Goal: Answer question/provide support: Share knowledge or assist other users

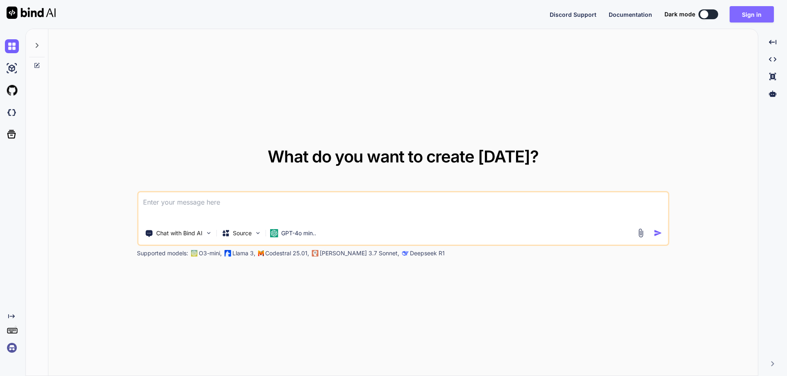
click at [751, 16] on button "Sign in" at bounding box center [751, 14] width 44 height 16
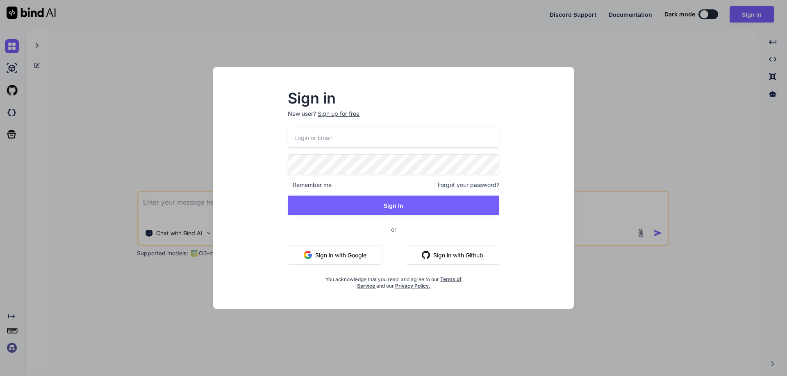
click at [328, 134] on input "email" at bounding box center [393, 138] width 211 height 20
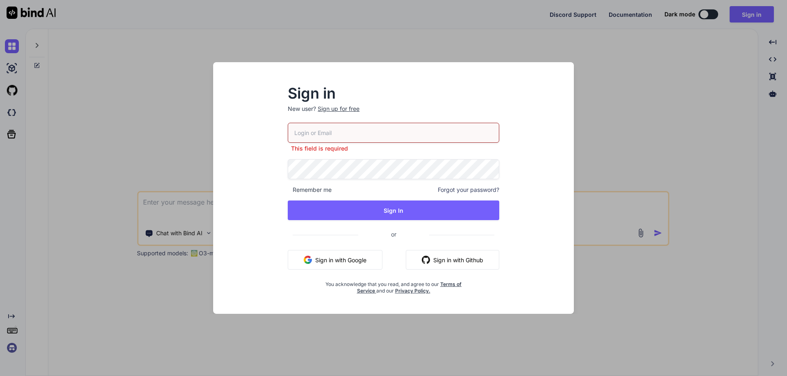
click at [340, 134] on input "email" at bounding box center [393, 133] width 211 height 20
paste input "[EMAIL_ADDRESS][DOMAIN_NAME]"
type input "[EMAIL_ADDRESS][DOMAIN_NAME]"
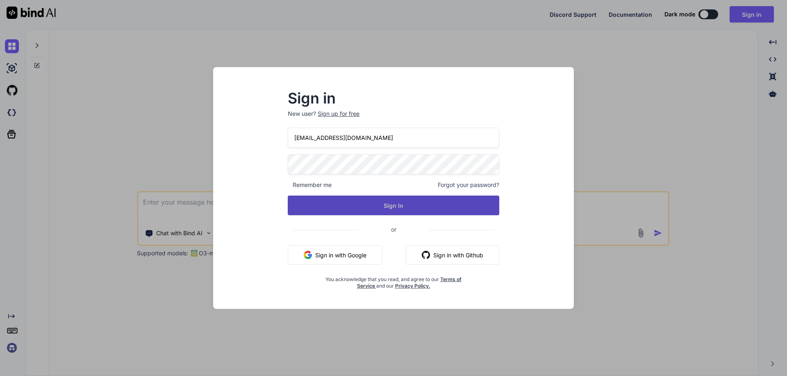
click at [456, 205] on button "Sign In" at bounding box center [393, 206] width 211 height 20
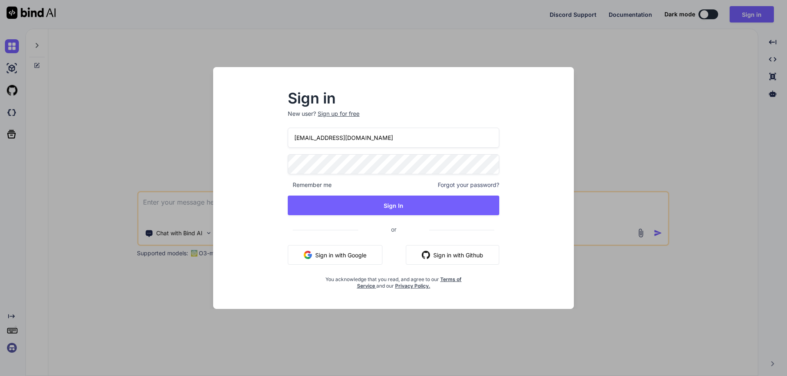
click at [280, 173] on div "Sign in New user? Sign up for free DeepakScriptcoTest123@yopmail.com Remember m…" at bounding box center [393, 191] width 238 height 198
click at [303, 217] on div "DeepakScriptcoTest123@yopmail.com Remember me Forgot your password? Sign In or …" at bounding box center [393, 209] width 211 height 162
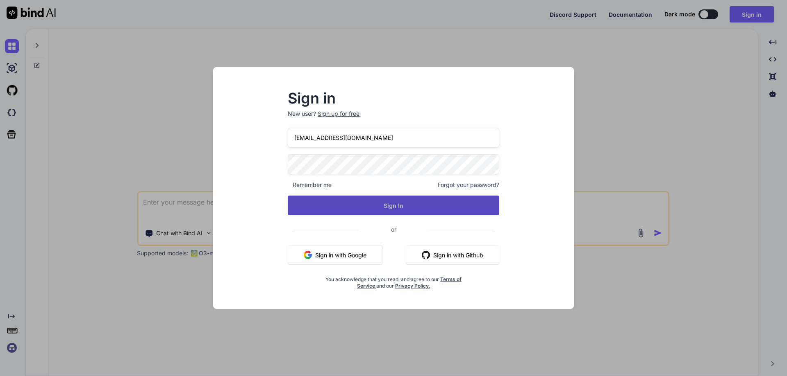
click at [308, 208] on button "Sign In" at bounding box center [393, 206] width 211 height 20
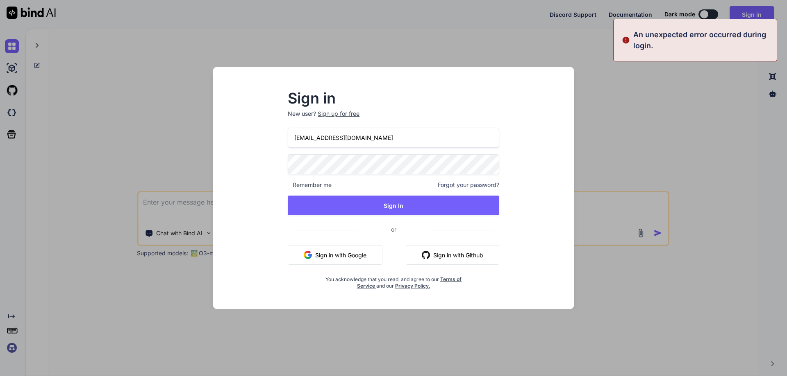
click at [416, 142] on input "DeepakScriptcoTest123@yopmail.com" at bounding box center [393, 138] width 211 height 20
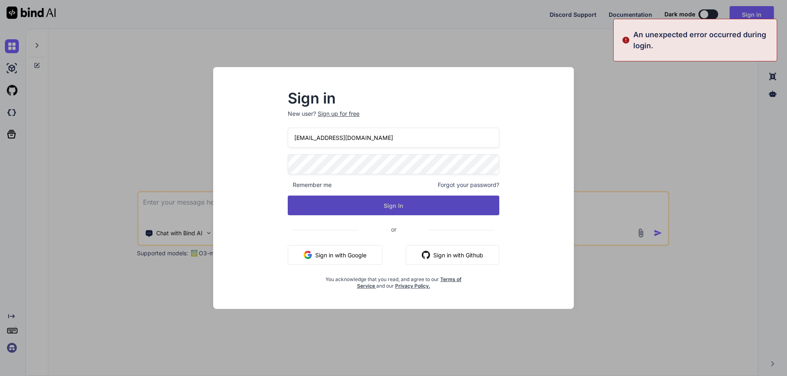
click at [355, 204] on button "Sign In" at bounding box center [393, 206] width 211 height 20
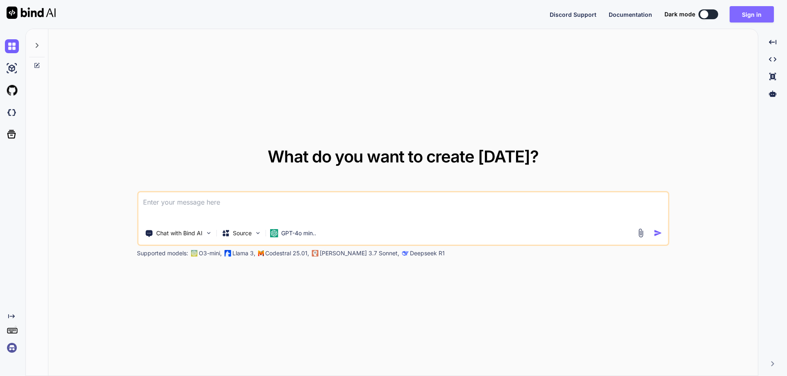
click at [769, 17] on button "Sign in" at bounding box center [751, 14] width 44 height 16
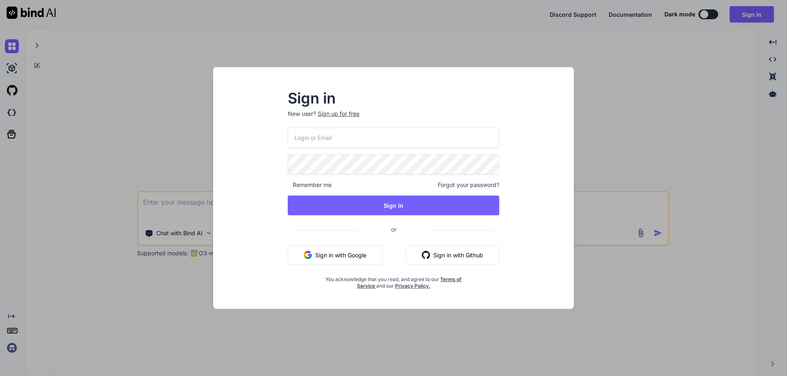
click at [311, 134] on input "email" at bounding box center [393, 138] width 211 height 20
paste input "[EMAIL_ADDRESS][DOMAIN_NAME]"
type input "[EMAIL_ADDRESS][DOMAIN_NAME]"
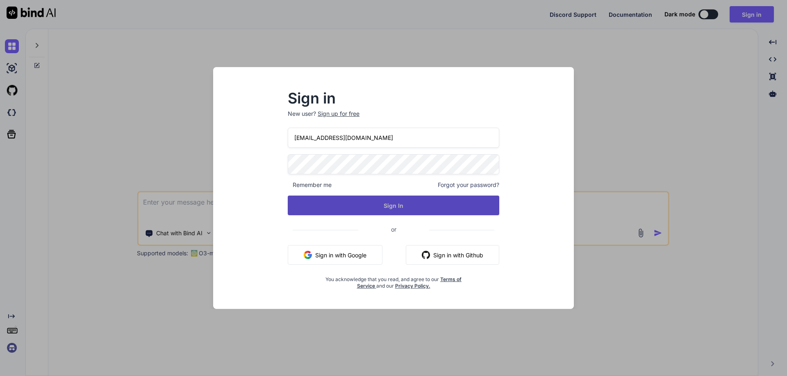
click at [311, 205] on button "Sign In" at bounding box center [393, 206] width 211 height 20
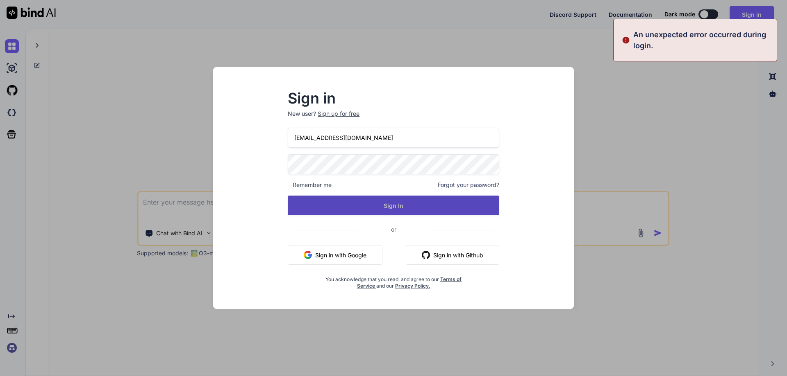
click at [311, 205] on button "Sign In" at bounding box center [393, 206] width 211 height 20
click at [311, 205] on button "Signing In..." at bounding box center [393, 206] width 211 height 20
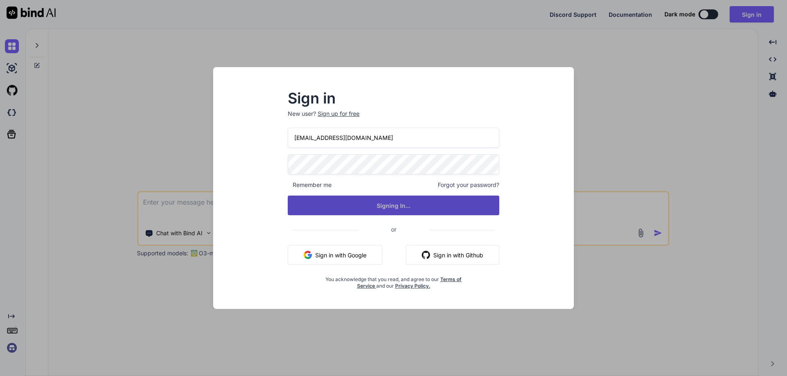
click at [311, 205] on button "Signing In..." at bounding box center [393, 206] width 211 height 20
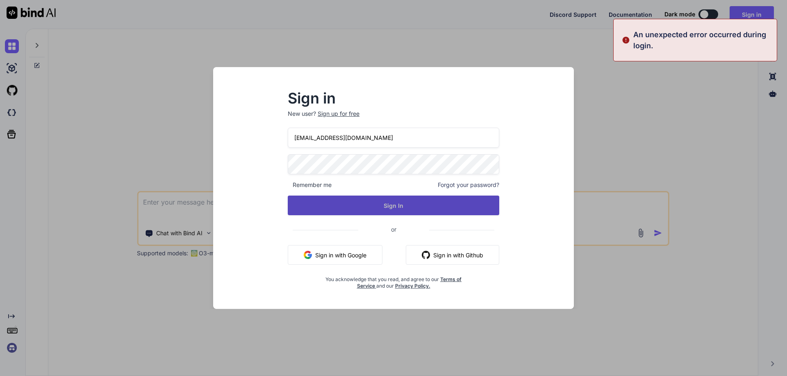
click at [311, 205] on button "Sign In" at bounding box center [393, 206] width 211 height 20
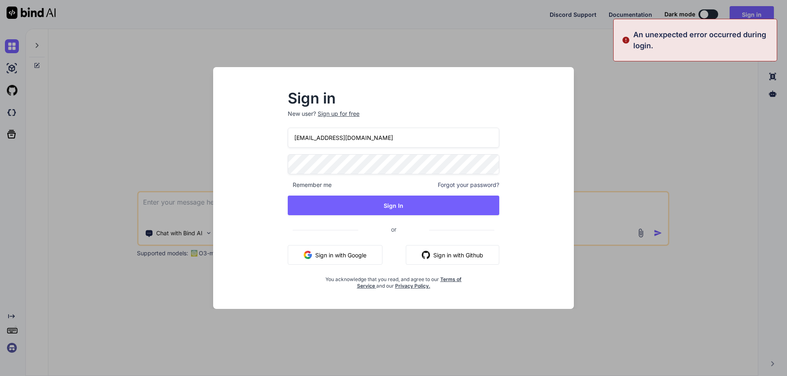
click at [464, 187] on span "Forgot your password?" at bounding box center [468, 185] width 61 height 8
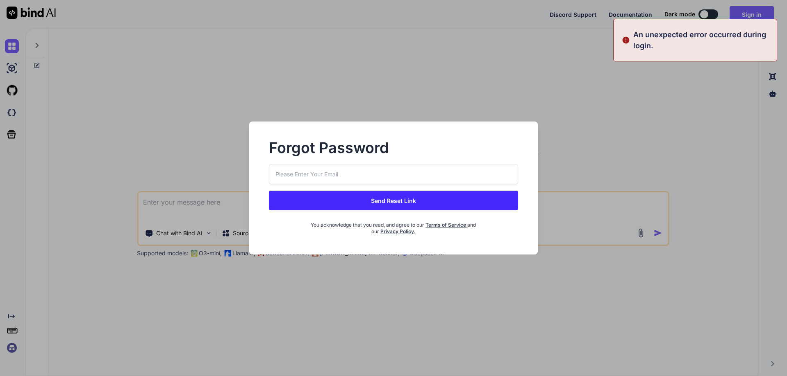
click at [299, 162] on div "Forgot Password" at bounding box center [393, 152] width 249 height 23
click at [302, 168] on input "email" at bounding box center [393, 174] width 249 height 20
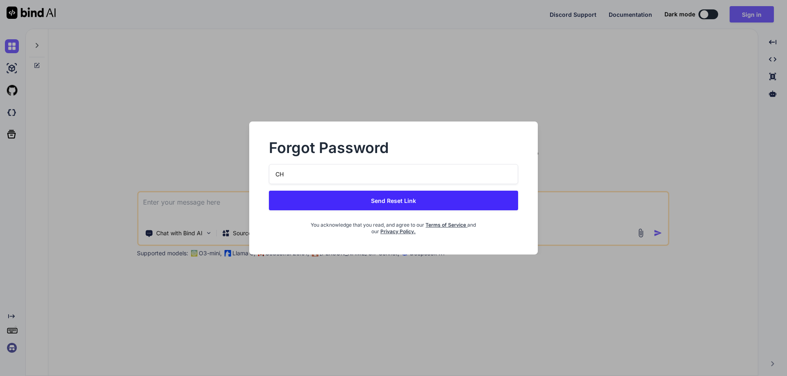
type input "C"
type input "a"
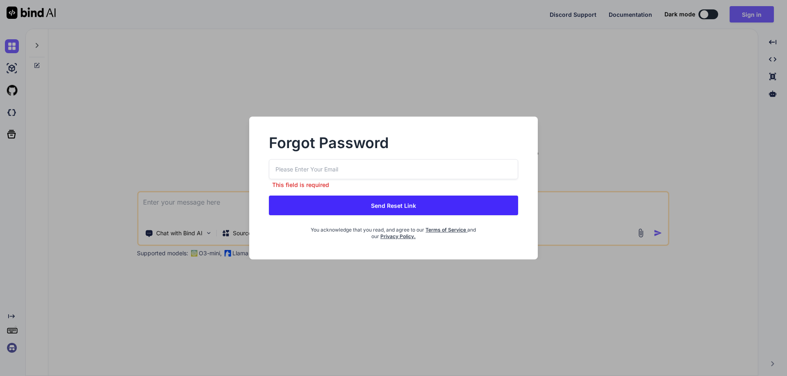
click at [675, 36] on div "Forgot Password This field is required Send Reset Link You acknowledge that you…" at bounding box center [393, 188] width 787 height 376
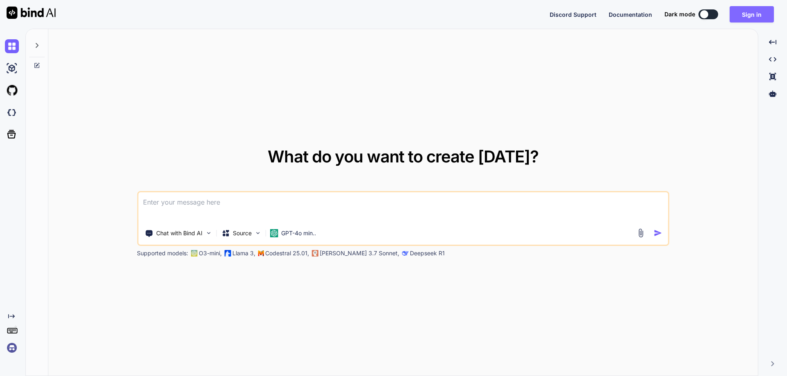
click at [745, 14] on button "Sign in" at bounding box center [751, 14] width 44 height 16
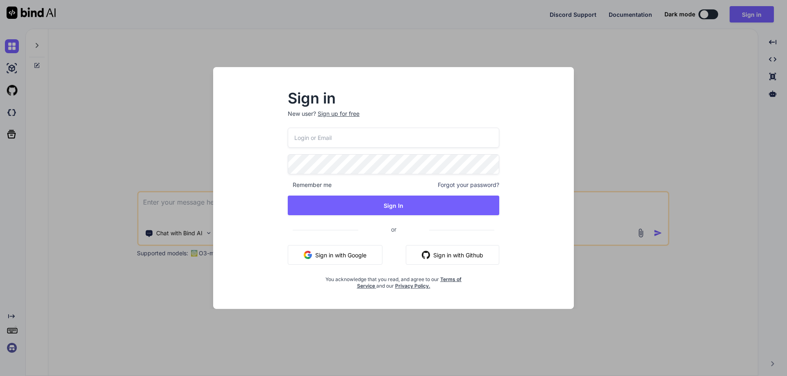
click at [338, 144] on input "email" at bounding box center [393, 138] width 211 height 20
paste input "DeepakScriptcoTest123@yopmail.com"
type input "DeepakScriptcoTest123@yopmail.com"
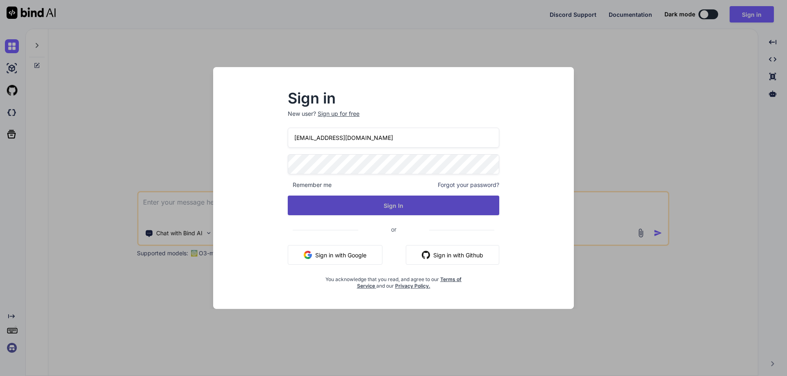
click at [305, 202] on button "Sign In" at bounding box center [393, 206] width 211 height 20
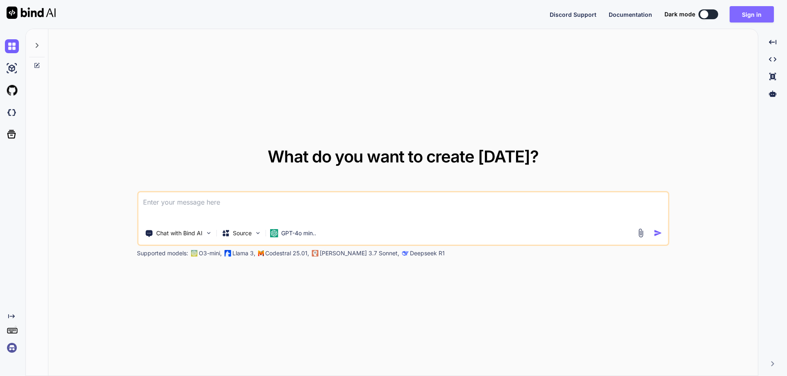
click at [753, 18] on button "Sign in" at bounding box center [751, 14] width 44 height 16
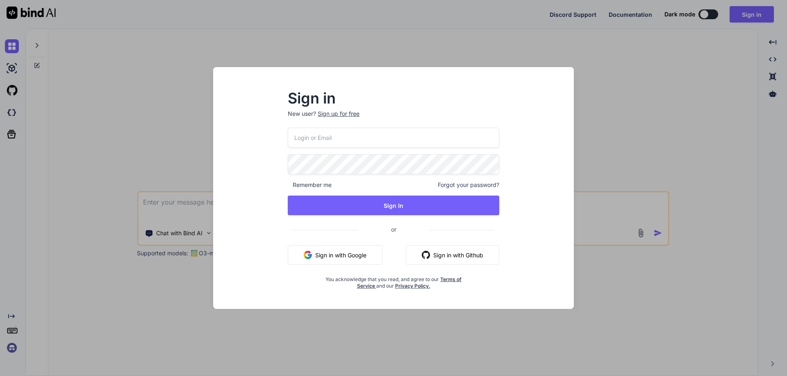
click at [331, 136] on input "email" at bounding box center [393, 138] width 211 height 20
paste input "DeepakScriptcoTest123@yopmail.com"
type input "DeepakScriptcoTest123@yopmail.com"
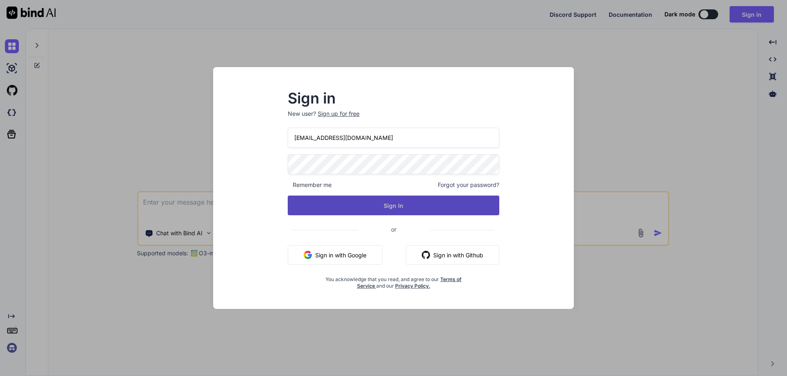
click at [306, 208] on button "Sign In" at bounding box center [393, 206] width 211 height 20
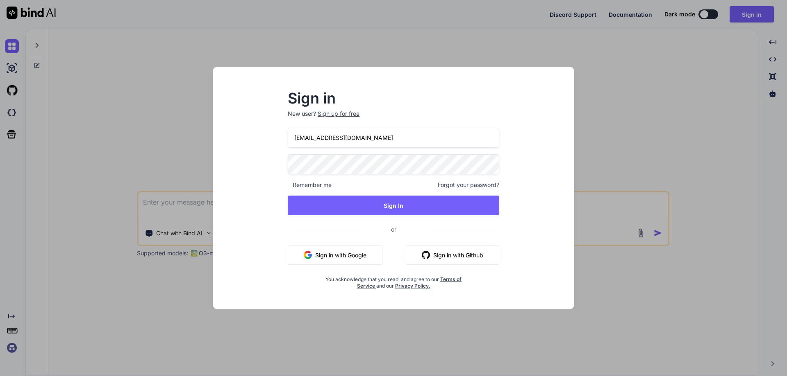
drag, startPoint x: 406, startPoint y: 351, endPoint x: 604, endPoint y: 170, distance: 268.2
click at [604, 170] on div "Sign in New user? Sign up for free DeepakScriptcoTest123@yopmail.com Remember m…" at bounding box center [393, 188] width 787 height 376
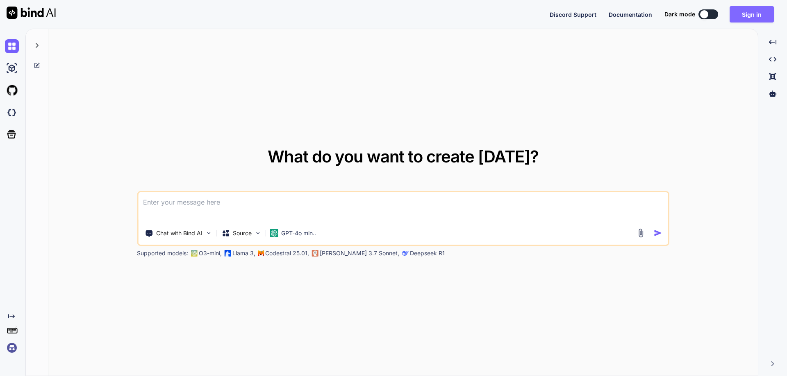
click at [742, 12] on button "Sign in" at bounding box center [751, 14] width 44 height 16
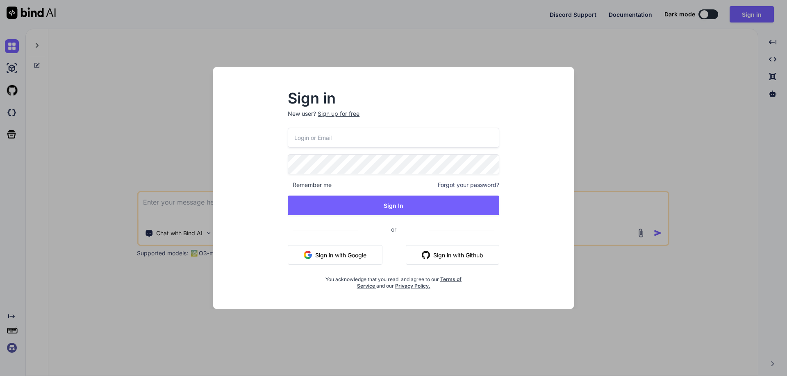
click at [346, 114] on div "Sign up for free" at bounding box center [338, 114] width 42 height 8
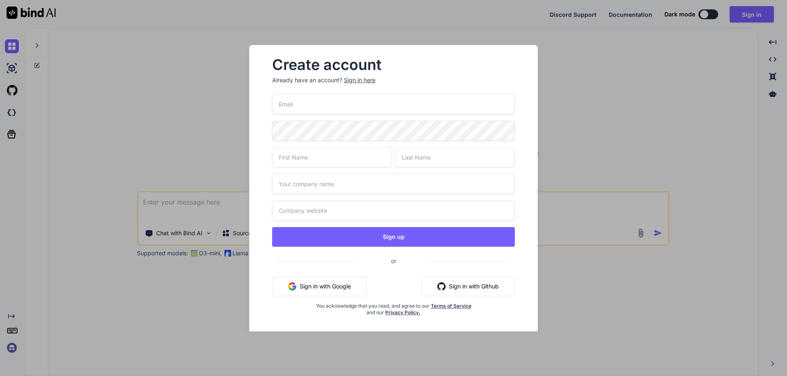
click at [351, 95] on input "email" at bounding box center [393, 104] width 243 height 20
paste input "VishalScriptco123@yopmail.com"
type input "VishalScriptco123@yopmail.com"
click at [296, 163] on input "text" at bounding box center [332, 157] width 120 height 20
type input "Vishal"
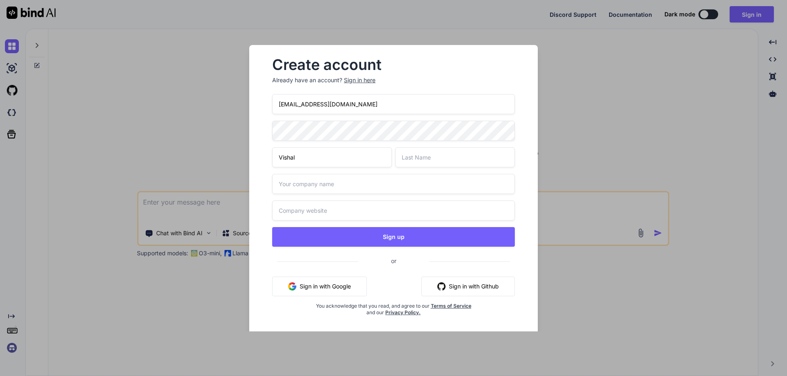
click at [424, 159] on input "text" at bounding box center [455, 157] width 120 height 20
type input "Scriptco"
click at [326, 183] on input "text" at bounding box center [393, 184] width 243 height 20
type input "Chetu"
click at [327, 211] on input "text" at bounding box center [393, 211] width 243 height 20
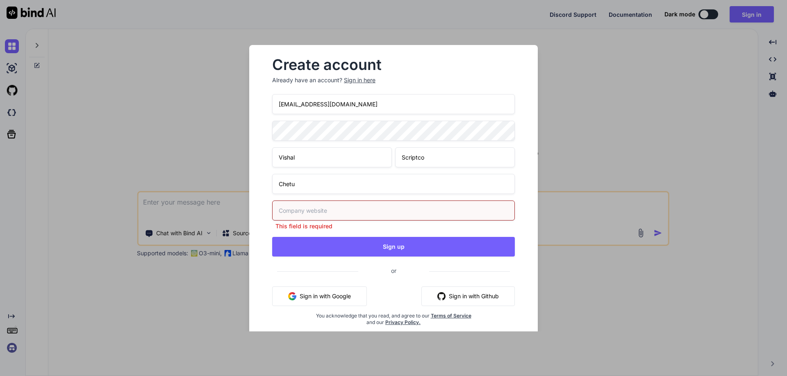
click at [324, 208] on input "text" at bounding box center [393, 211] width 243 height 20
paste input "https://app.getbind.co/"
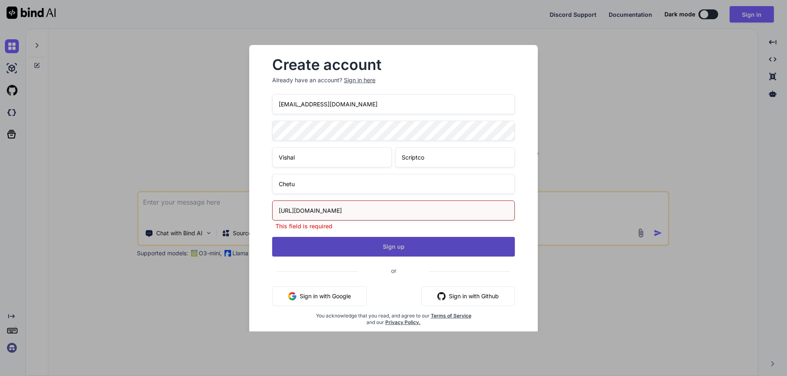
type input "https://app.getbind.co/"
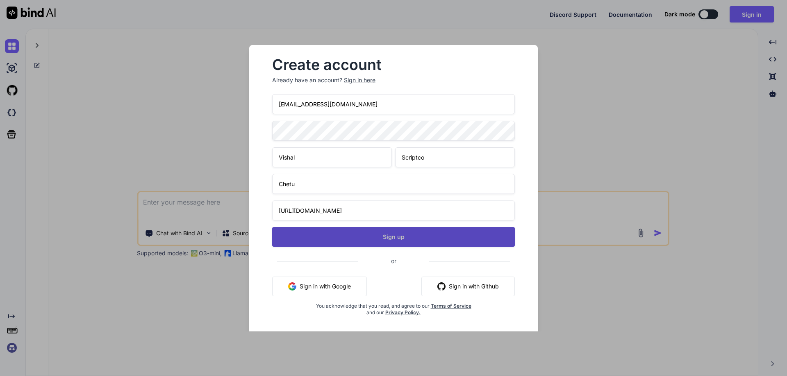
click at [320, 251] on div "VishalScriptco123@yopmail.com Vishal Scriptco Chetu https://app.getbind.co/ Sig…" at bounding box center [393, 215] width 243 height 242
click at [321, 243] on button "Sign up" at bounding box center [393, 237] width 243 height 20
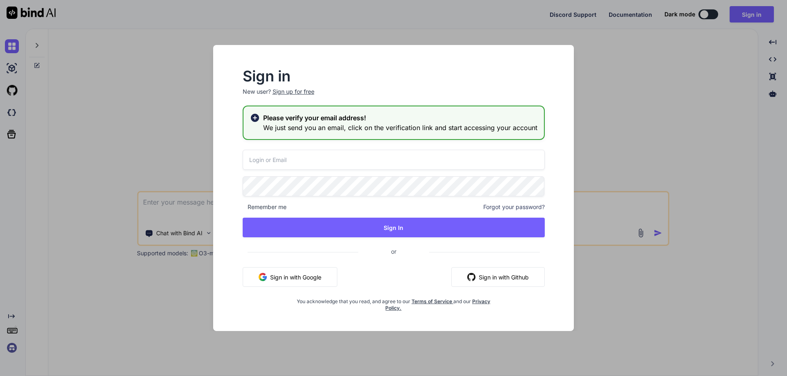
click at [296, 161] on input "email" at bounding box center [394, 160] width 302 height 20
paste input "[EMAIL_ADDRESS][DOMAIN_NAME]"
type input "[EMAIL_ADDRESS][DOMAIN_NAME]"
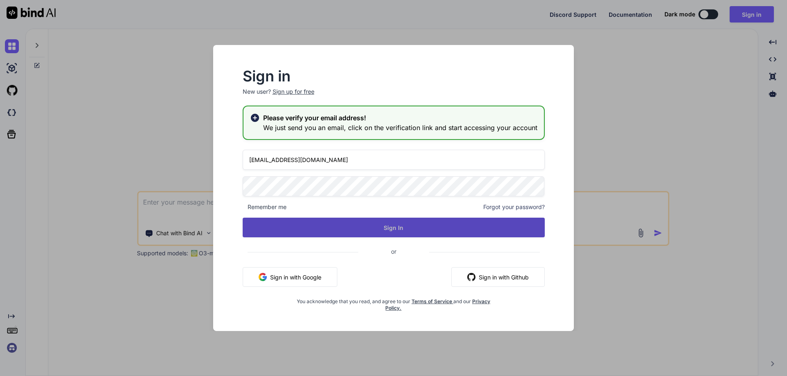
click at [251, 235] on button "Sign In" at bounding box center [394, 228] width 302 height 20
click at [370, 219] on button "Sign In" at bounding box center [394, 228] width 302 height 20
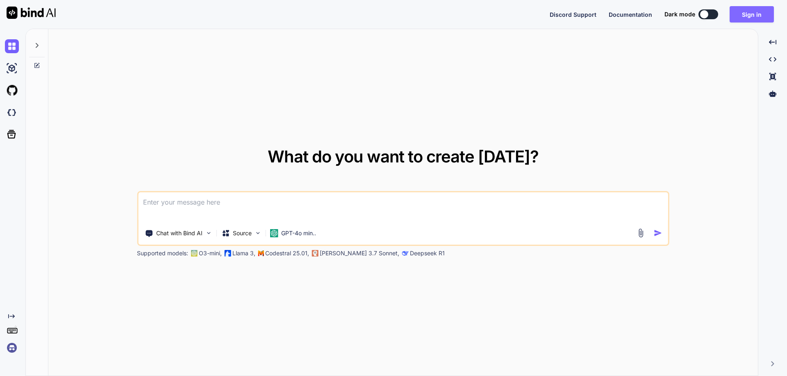
click at [741, 17] on button "Sign in" at bounding box center [751, 14] width 44 height 16
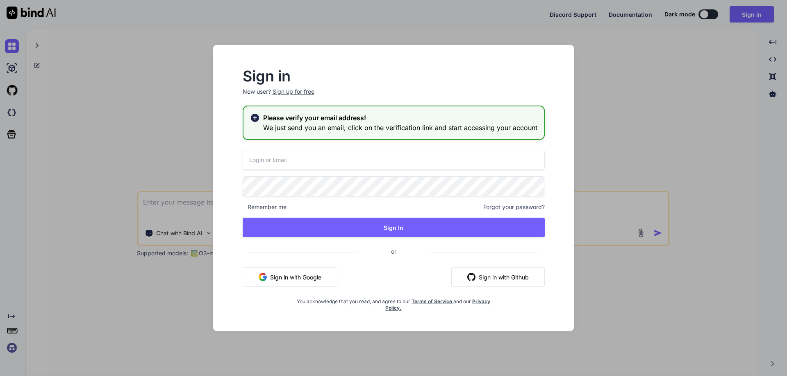
click at [302, 120] on h2 "Please verify your email address!" at bounding box center [400, 118] width 274 height 10
click at [255, 116] on rect at bounding box center [254, 118] width 5 height 5
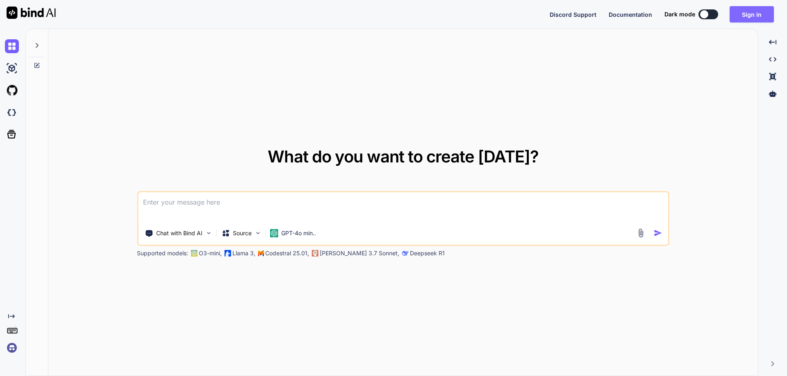
click at [750, 18] on button "Sign in" at bounding box center [751, 14] width 44 height 16
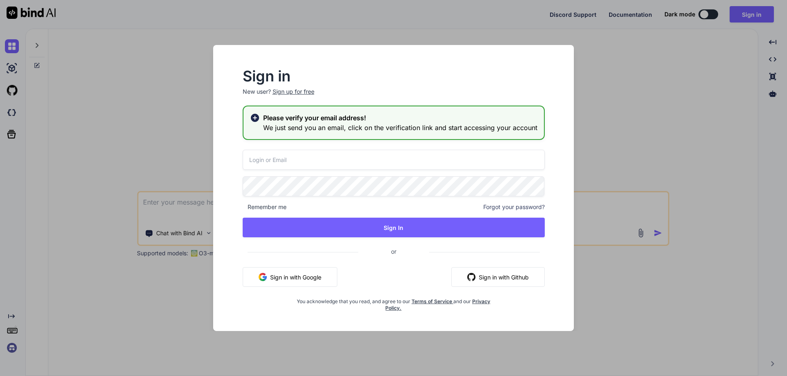
click at [279, 168] on input "email" at bounding box center [394, 160] width 302 height 20
type input "V"
paste input "[EMAIL_ADDRESS][DOMAIN_NAME]"
type input "[EMAIL_ADDRESS][DOMAIN_NAME]"
click at [263, 174] on div "[EMAIL_ADDRESS][DOMAIN_NAME] Remember me Forgot your password? Sign In or Sign …" at bounding box center [394, 231] width 302 height 162
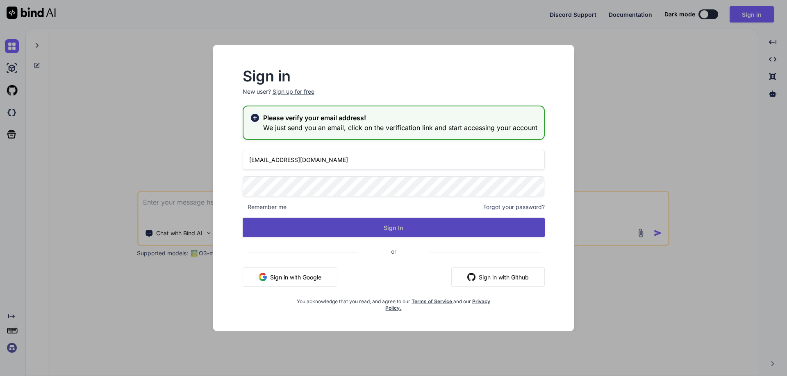
click at [252, 232] on button "Sign In" at bounding box center [394, 228] width 302 height 20
click at [322, 222] on button "Sign In" at bounding box center [394, 228] width 302 height 20
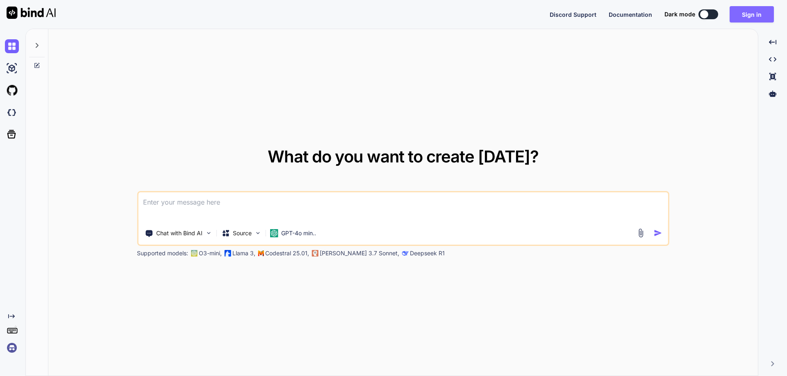
click at [751, 15] on button "Sign in" at bounding box center [751, 14] width 44 height 16
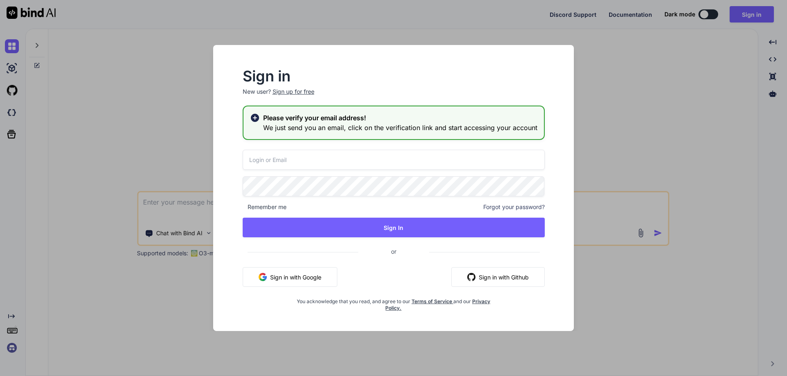
click at [590, 36] on div "Sign in New user? Sign up for free Please verify your email address! We just se…" at bounding box center [393, 188] width 787 height 376
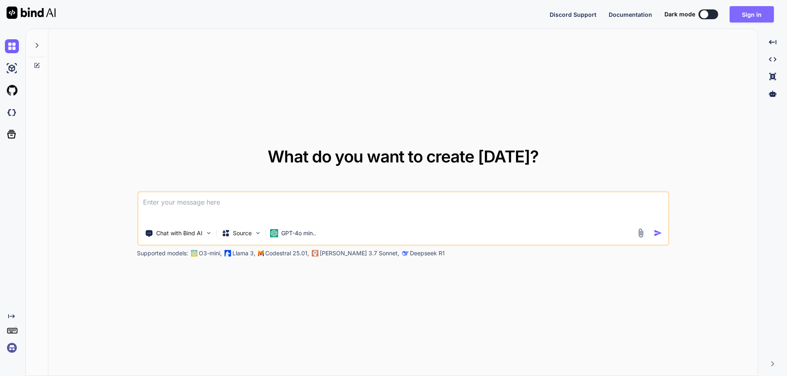
click at [749, 16] on button "Sign in" at bounding box center [751, 14] width 44 height 16
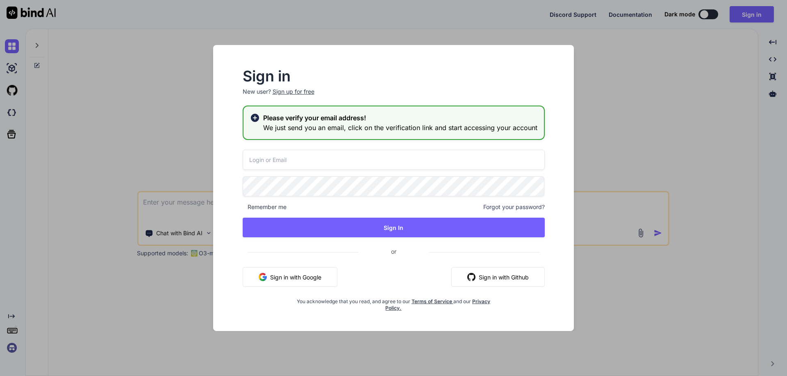
click at [354, 158] on input "email" at bounding box center [394, 160] width 302 height 20
paste input "[EMAIL_ADDRESS][DOMAIN_NAME]"
type input "[EMAIL_ADDRESS][DOMAIN_NAME]"
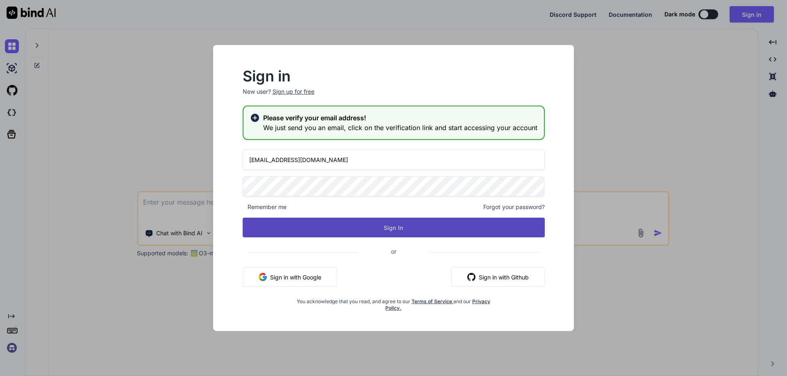
click at [247, 236] on button "Sign In" at bounding box center [394, 228] width 302 height 20
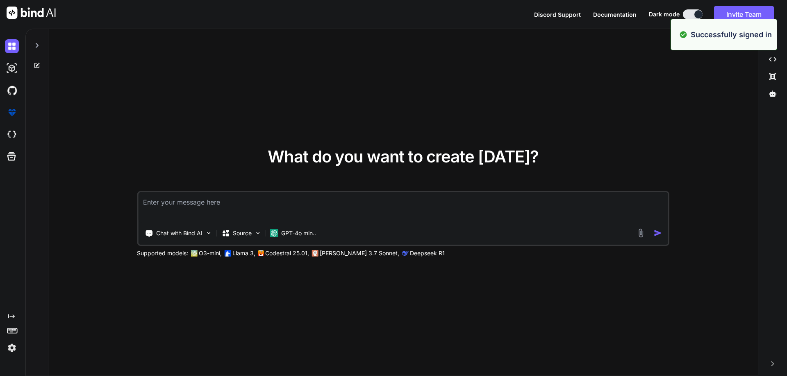
type textarea "x"
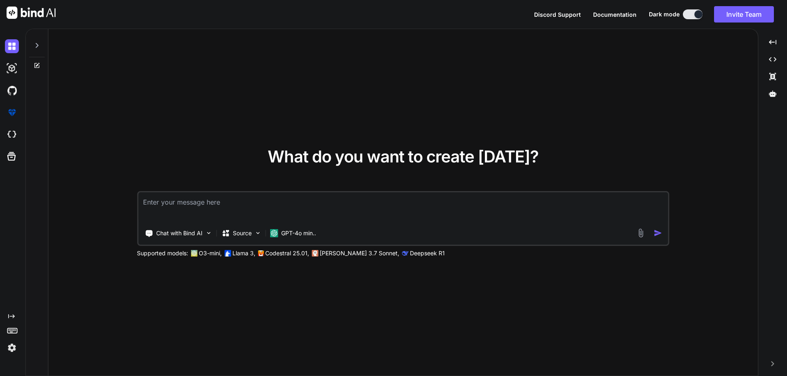
click at [290, 205] on textarea at bounding box center [403, 208] width 530 height 30
type textarea "df"
type textarea "x"
type textarea "d"
type textarea "x"
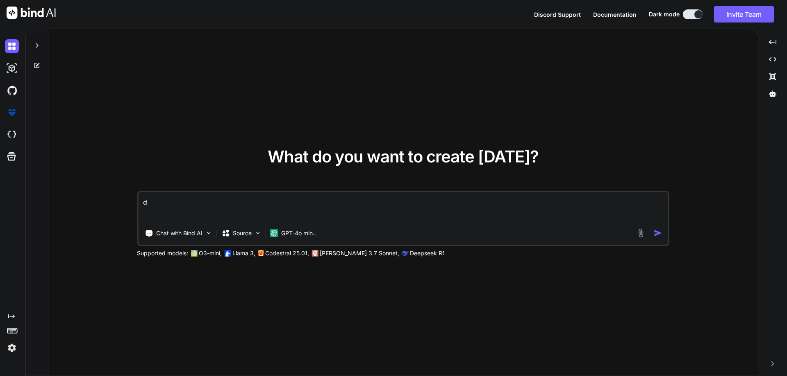
type textarea "x"
paste textarea "@model IEnumerable<InfluenceHC.ViewModel.SalesRepByProducts> @{ Layout = null; …"
type textarea "@model IEnumerable<InfluenceHC.ViewModel.SalesRepByProducts> @{ Layout = null; …"
type textarea "x"
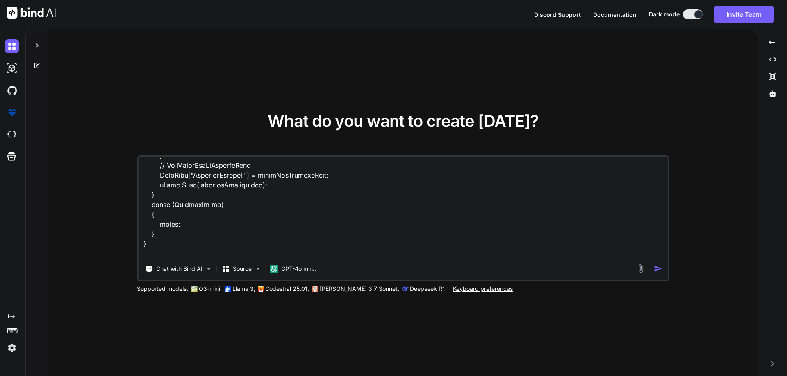
type textarea "@model IEnumerable<InfluenceHC.ViewModel.SalesRepByProducts> @{ Layout = null; …"
click at [660, 271] on img "button" at bounding box center [657, 269] width 9 height 9
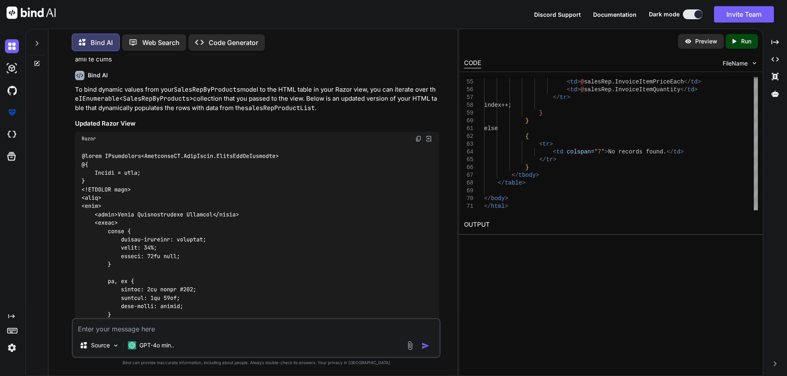
scroll to position [354, 0]
click at [254, 329] on textarea at bounding box center [256, 327] width 366 height 15
type textarea "x"
type textarea "C"
type textarea "x"
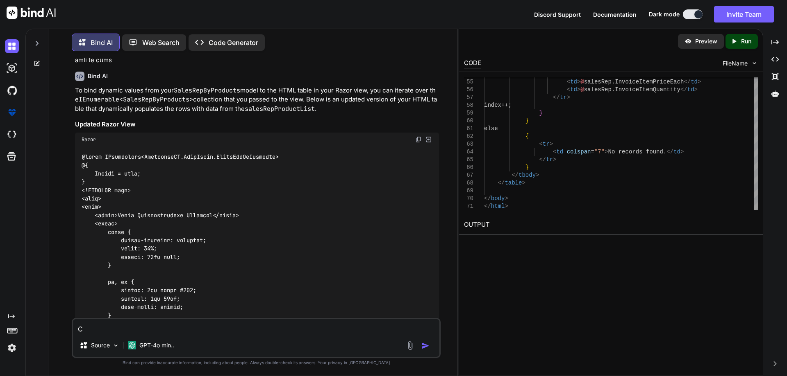
type textarea "Co"
type textarea "x"
type textarea "Cou"
type textarea "x"
type textarea "Coul"
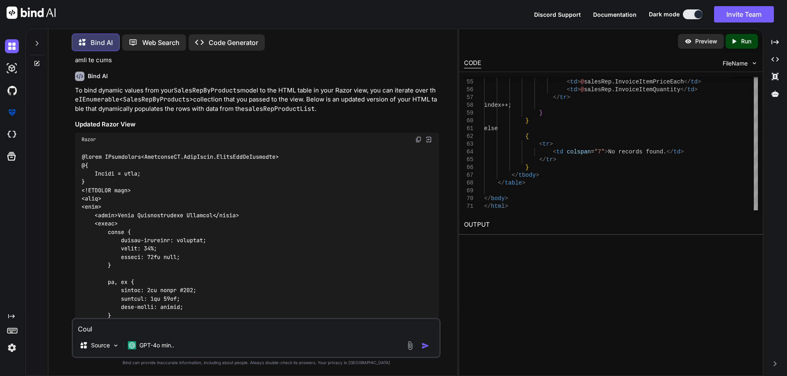
type textarea "x"
type textarea "Could"
type textarea "x"
type textarea "Could"
type textarea "x"
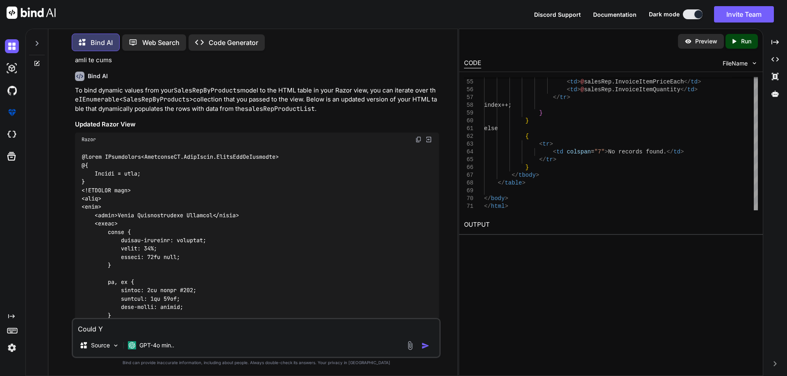
type textarea "Could YO"
type textarea "x"
type textarea "Could YOu"
type textarea "x"
type textarea "Could YOu"
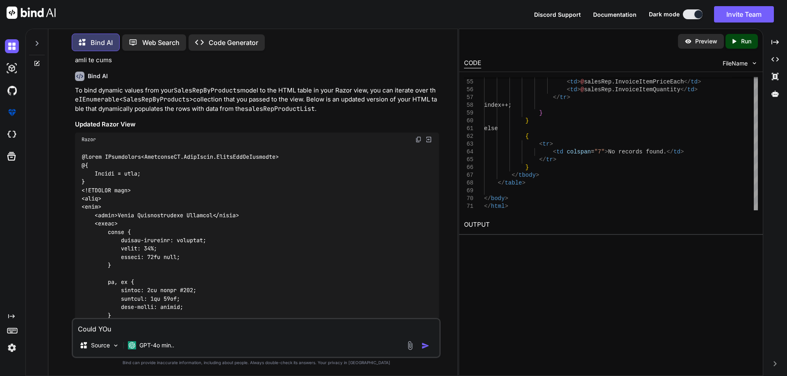
type textarea "x"
type textarea "Could YOu"
type textarea "x"
type textarea "Could YO"
type textarea "x"
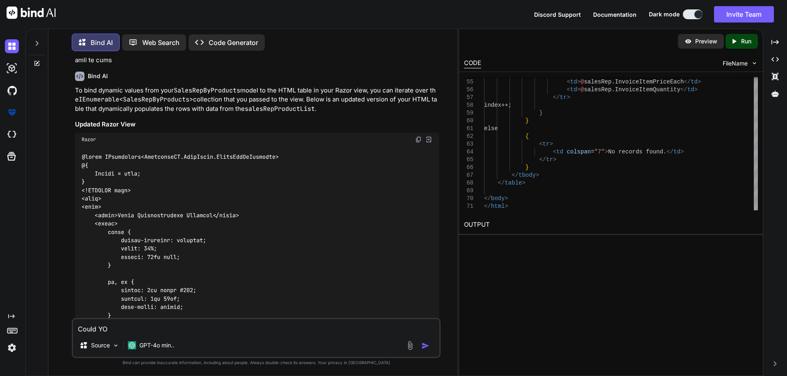
type textarea "Could Y"
type textarea "x"
type textarea "Could Yo"
type textarea "x"
type textarea "Could You"
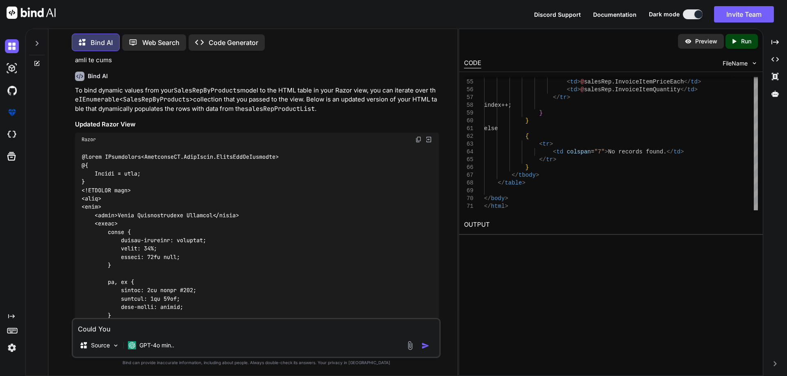
type textarea "x"
type textarea "Could You"
type textarea "x"
type textarea "Could You m"
type textarea "x"
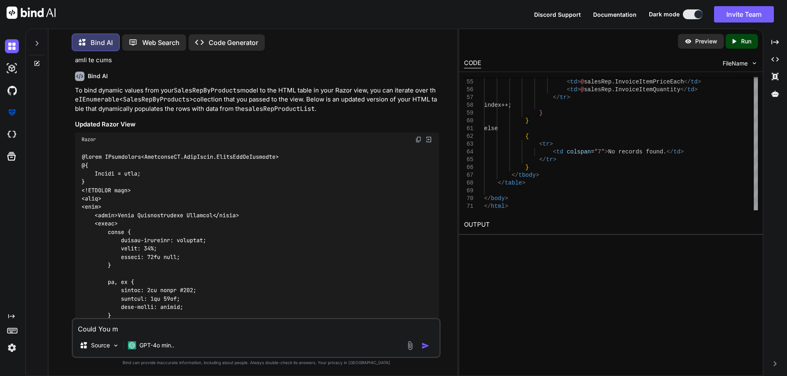
type textarea "Could You ma"
type textarea "x"
type textarea "Could You mad"
type textarea "x"
type textarea "Could You made"
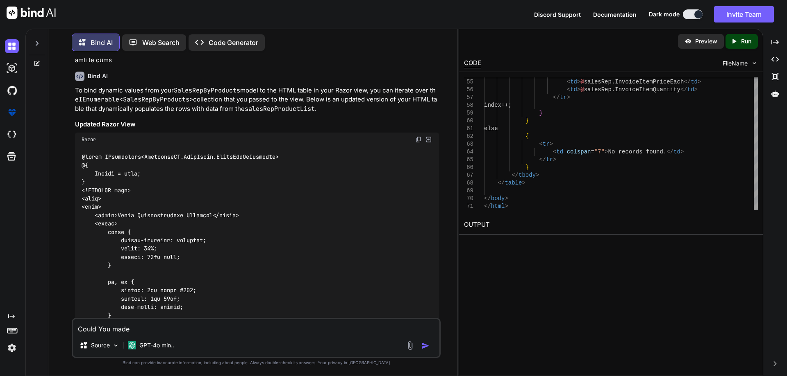
type textarea "x"
type textarea "Could You made"
type textarea "x"
type textarea "Could You made"
type textarea "x"
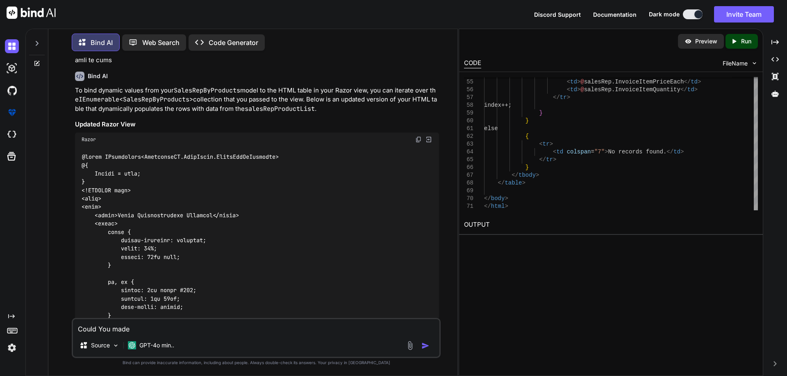
type textarea "Could You mad"
type textarea "x"
type textarea "Could You made"
type textarea "x"
type textarea "Could You made"
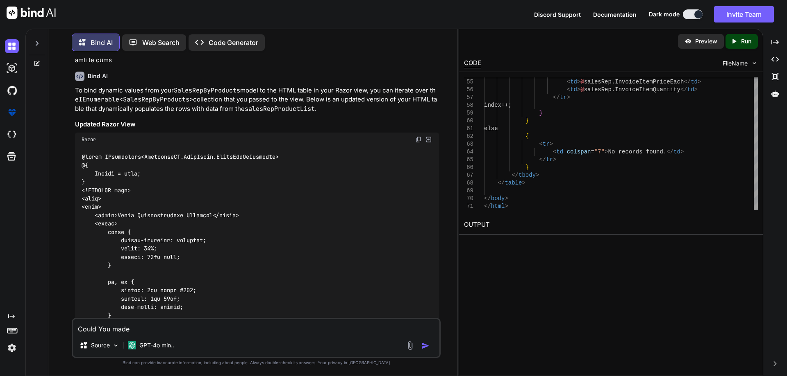
type textarea "x"
type textarea "Could You made h"
type textarea "x"
type textarea "Could You made ht"
type textarea "x"
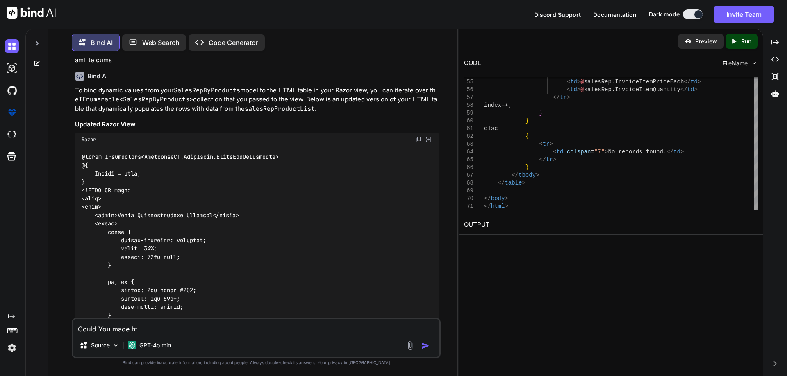
type textarea "Could You made htm"
type textarea "x"
type textarea "Could You made html"
type textarea "x"
type textarea "Could You made html"
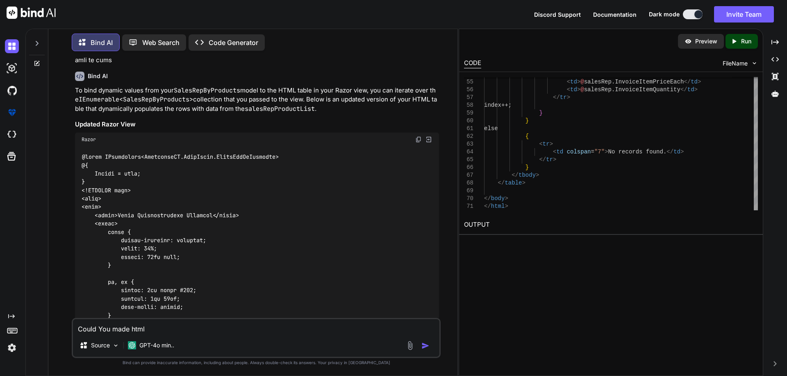
type textarea "x"
type textarea "Could You made html f"
type textarea "x"
type textarea "Could You made html fo"
type textarea "x"
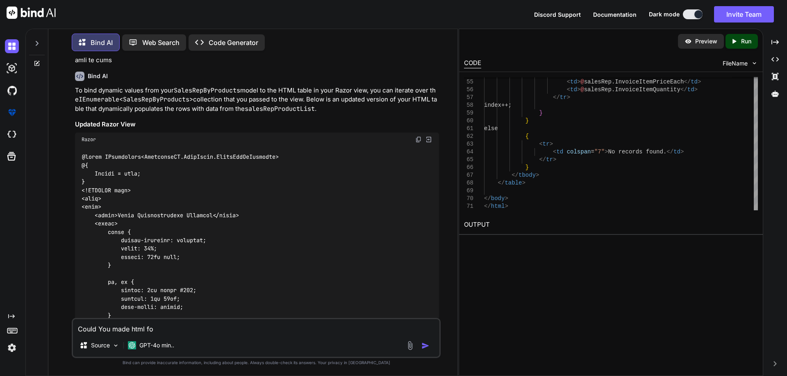
type textarea "Could You made html for"
type textarea "x"
type textarea "Could You made html for"
paste textarea "Influance Hair Care, LLC [STREET_ADDRESS] FAX: 757 455 -8987 __________________…"
type textarea "x"
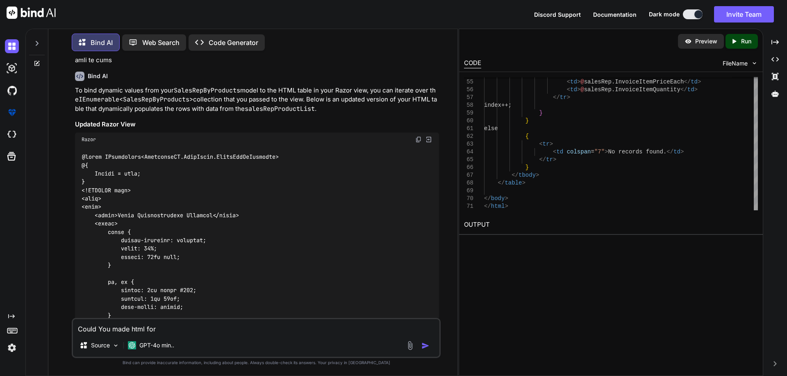
type textarea "Could You made html for Influance Hair Care, LLC [STREET_ADDRESS] FAX: 757 455 …"
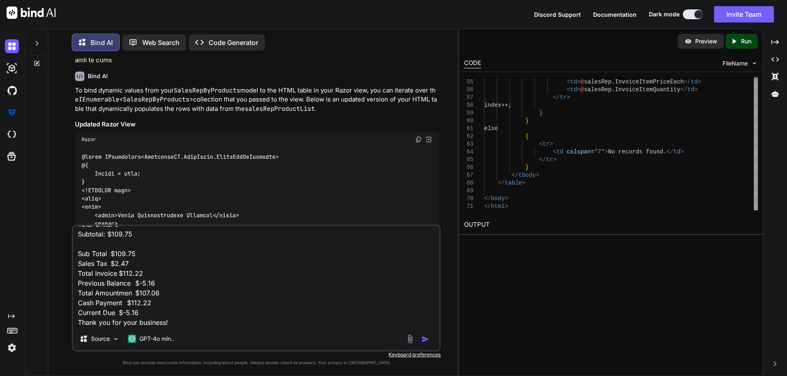
type textarea "x"
type textarea "Could You made html for Influance Hair Care, LLC [STREET_ADDRESS] FAX: 757 455 …"
type textarea "x"
type textarea "Could You made html for Influance Hair Care, LLC [STREET_ADDRESS] FAX: 757 455 …"
type textarea "x"
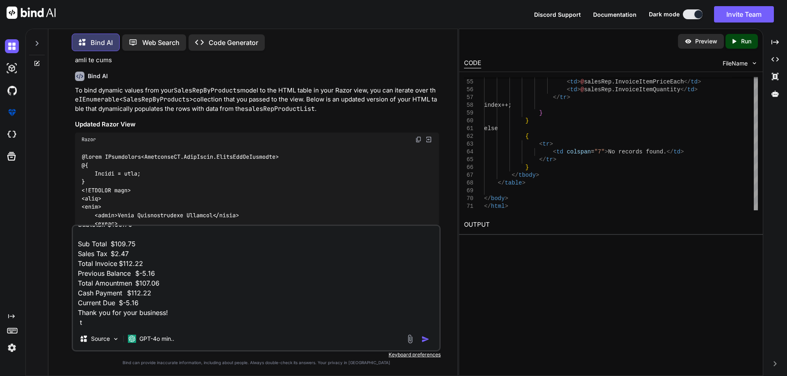
type textarea "Could You made html for Influance Hair Care, LLC [STREET_ADDRESS] FAX: 757 455 …"
type textarea "x"
type textarea "Could You made html for Influance Hair Care, LLC [STREET_ADDRESS] FAX: 757 455 …"
type textarea "x"
type textarea "Could You made html for Influance Hair Care, LLC [STREET_ADDRESS] FAX: 757 455 …"
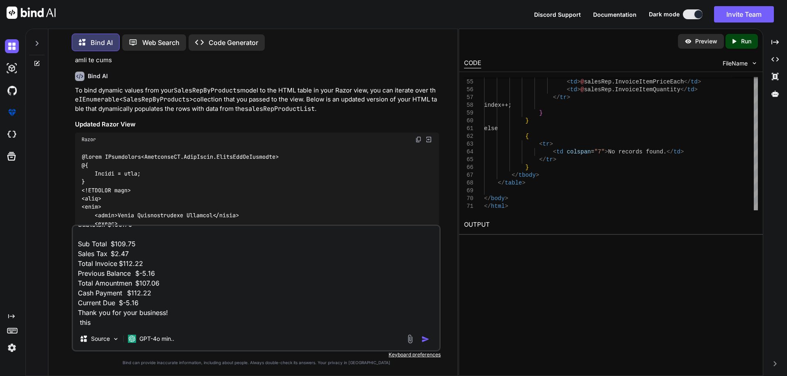
type textarea "x"
type textarea "Could You made html for Influance Hair Care, LLC [STREET_ADDRESS] FAX: 757 455 …"
type textarea "x"
type textarea "Could You made html for Influance Hair Care, LLC [STREET_ADDRESS] FAX: 757 455 …"
type textarea "x"
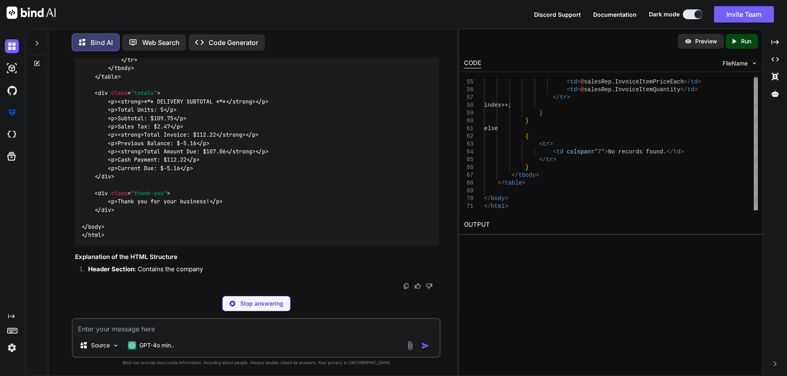
scroll to position [1886, 0]
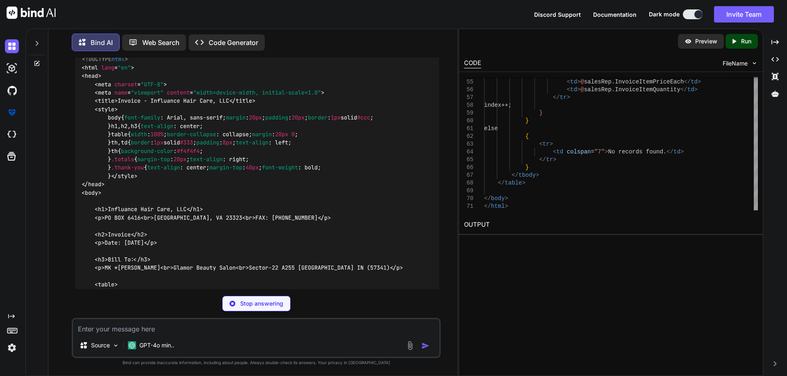
type textarea "x"
type textarea "<p>Current Due: $-5.16</p> </div> <div class="thank-you"> <p>Thank you for your…"
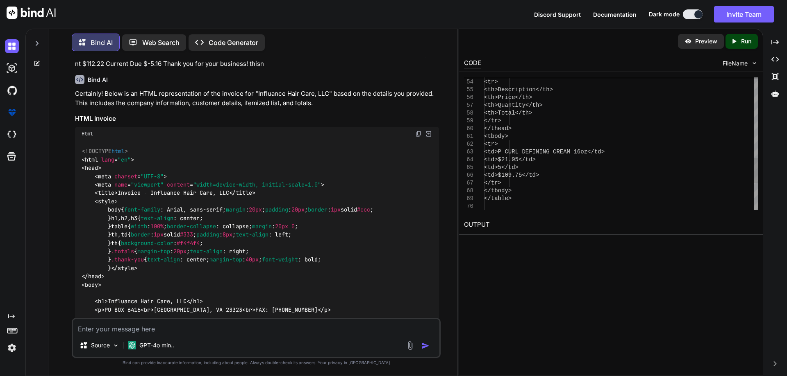
scroll to position [1189, 0]
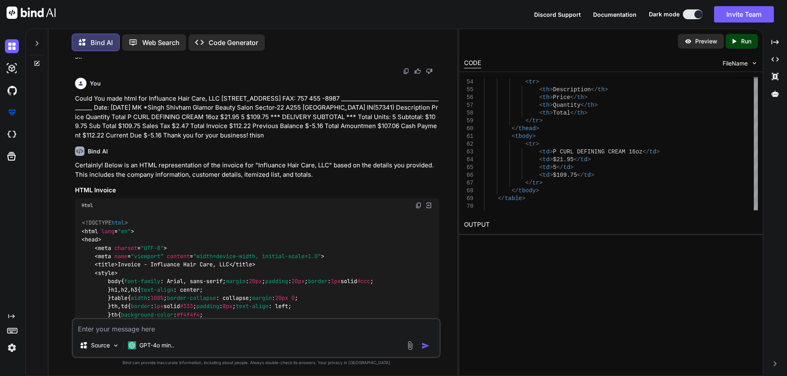
click at [419, 202] on img at bounding box center [418, 205] width 7 height 7
click at [417, 202] on img at bounding box center [418, 205] width 7 height 7
click at [151, 329] on textarea at bounding box center [256, 327] width 366 height 15
type textarea "x"
type textarea "G"
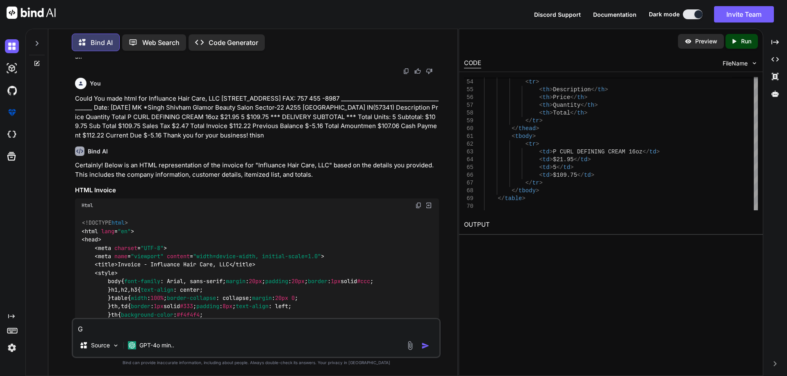
type textarea "x"
type textarea "Ge"
type textarea "x"
type textarea "Gee"
type textarea "x"
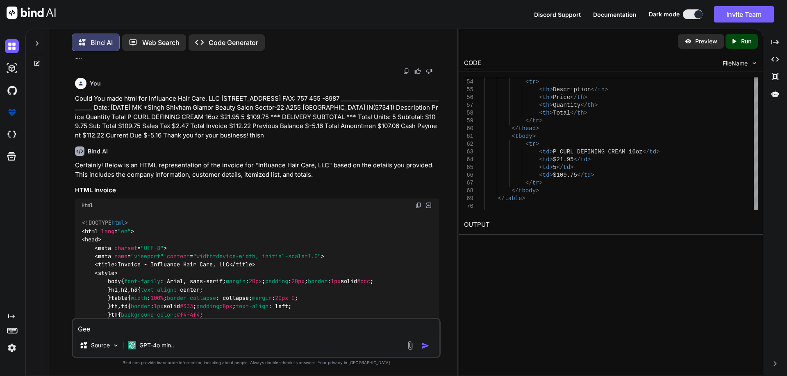
type textarea "Geet"
type textarea "x"
type textarea "Gee"
type textarea "x"
type textarea "Ge"
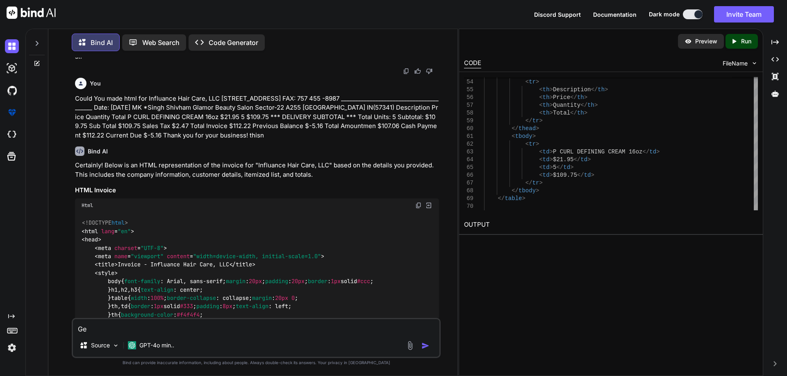
type textarea "x"
type textarea "Get"
type textarea "x"
type textarea "Gett"
type textarea "x"
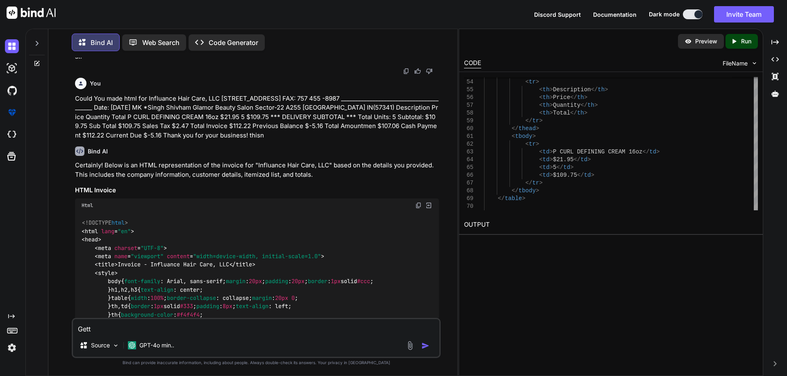
type textarea "Getti"
type textarea "x"
type textarea "Gettin"
type textarea "x"
type textarea "Getting"
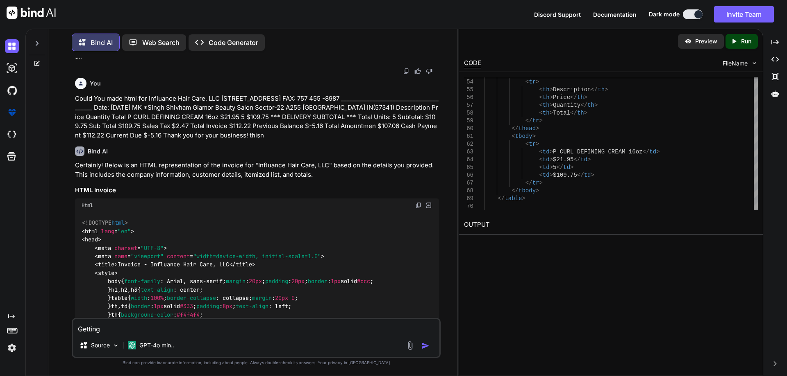
type textarea "x"
type textarea "Getting"
type textarea "x"
type textarea "Getting i"
type textarea "x"
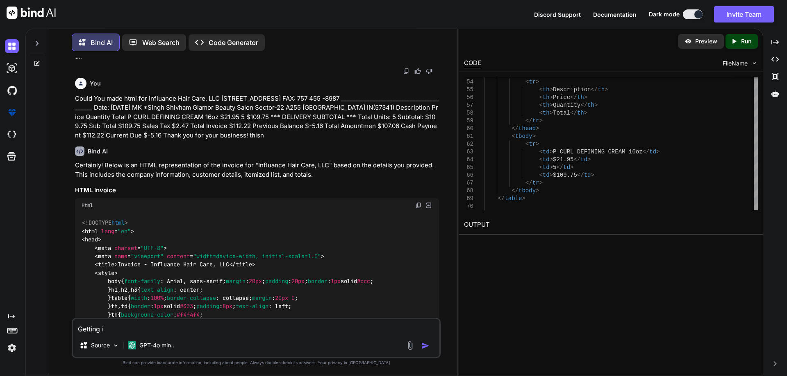
type textarea "Getting is"
type textarea "x"
type textarea "Getting iss"
type textarea "x"
type textarea "Getting issu"
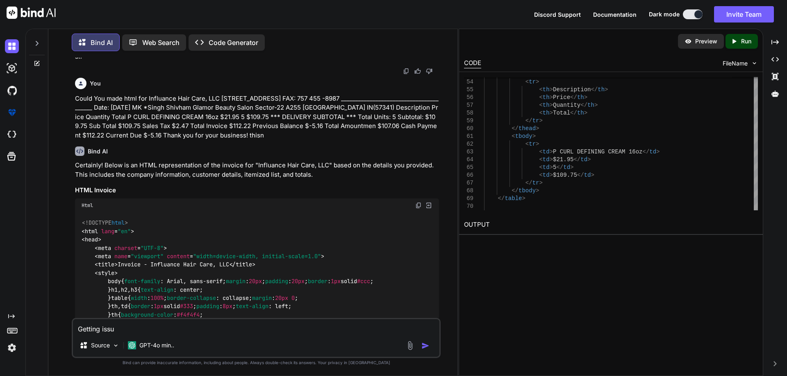
type textarea "x"
type textarea "Getting issue"
type textarea "x"
type textarea "Getting issue"
paste textarea "Server Error in '/' Application. The resource cannot be found. Description: HTT…"
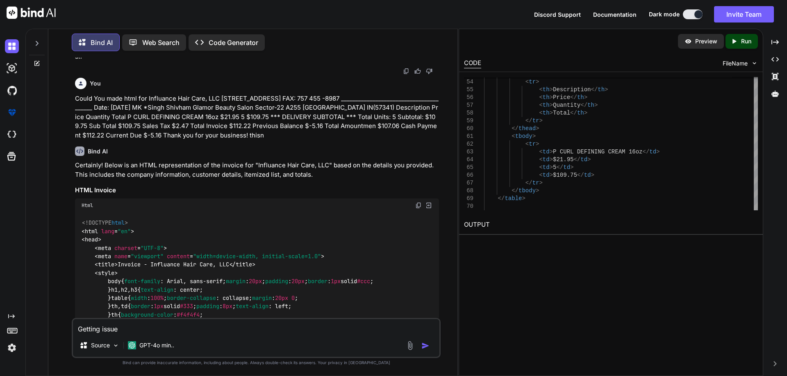
type textarea "x"
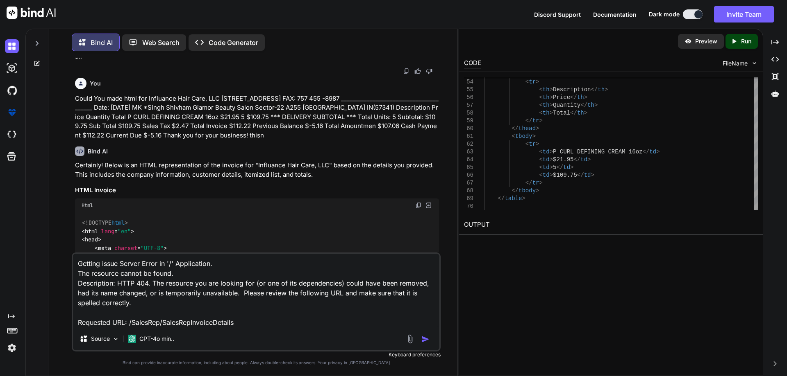
type textarea "Getting issue Server Error in '/' Application. The resource cannot be found. De…"
type textarea "x"
type textarea "Getting issue Server Error in '/' Application. The resource cannot be found. De…"
type textarea "x"
type textarea "Getting issue Server Error in '/' Application. The resource cannot be found. De…"
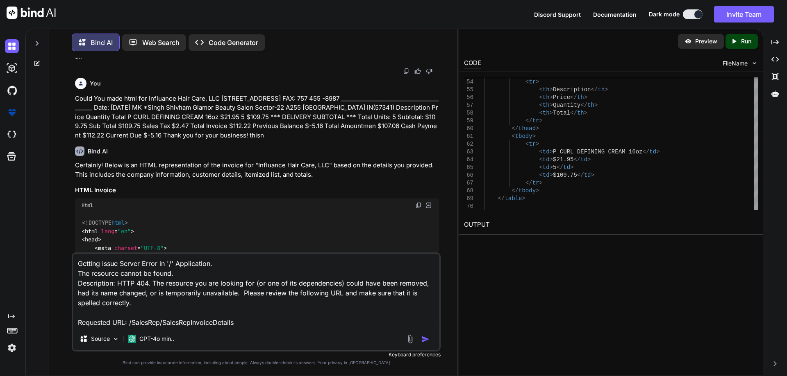
paste textarea "public ActionResult GetHtml() { try { string htmlContent = System.IO.File.ReadA…"
type textarea "x"
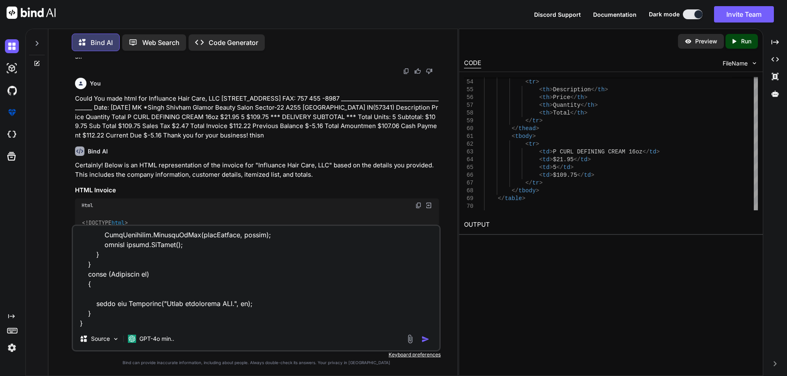
type textarea "Getting issue Server Error in '/' Application. The resource cannot be found. De…"
click at [424, 337] on img "button" at bounding box center [425, 340] width 8 height 8
type textarea "x"
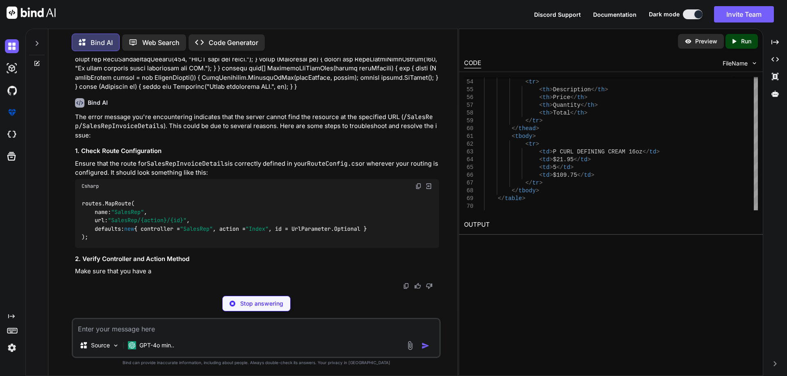
scroll to position [2272, 0]
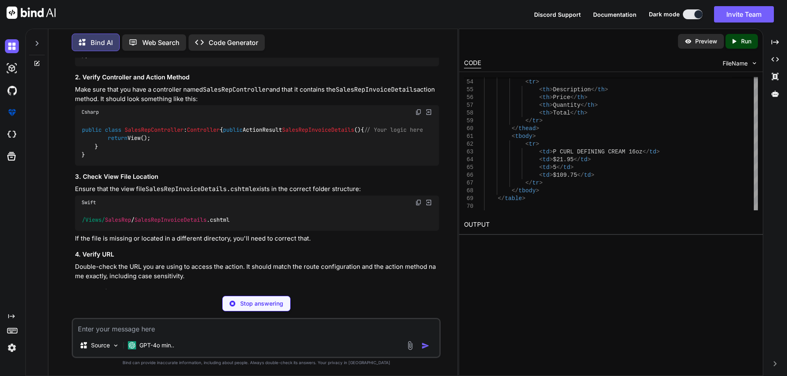
type textarea "x"
type textarea "routes.MapRoute( name: "SalesRep", url: "SalesRep/{action}/{id}", defaults: new…"
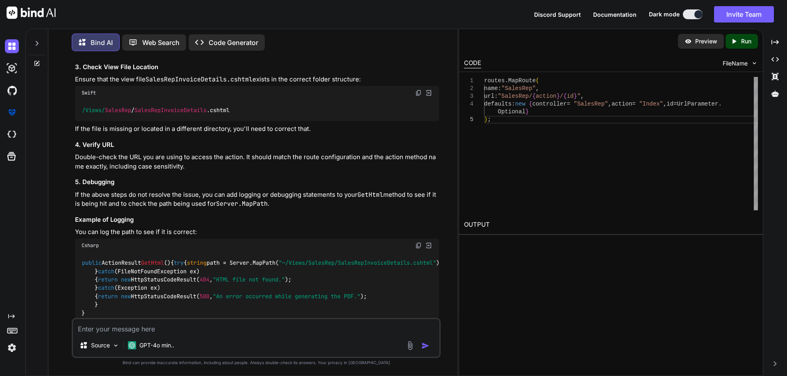
scroll to position [2395, 0]
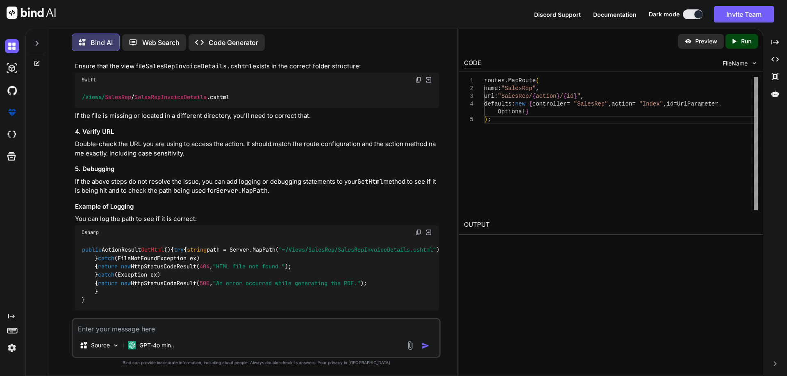
click at [282, 11] on span "SalesRepInvoiceDetails" at bounding box center [318, 6] width 72 height 7
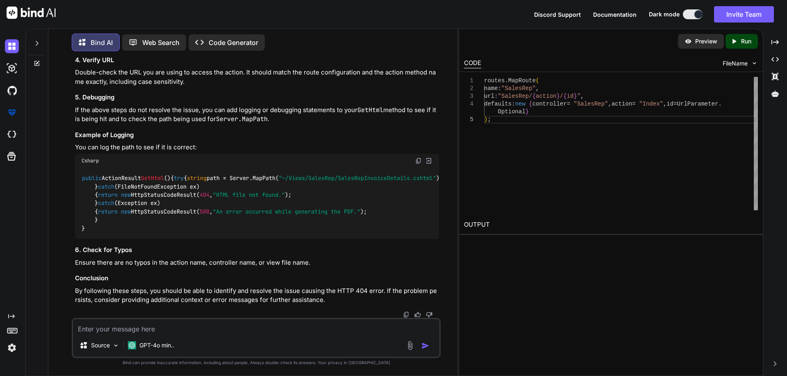
scroll to position [2518, 0]
drag, startPoint x: 81, startPoint y: 188, endPoint x: 257, endPoint y: 197, distance: 176.0
click at [257, 36] on div "/Views/ SalesRep / SalesRepInvoiceDetails .cshtml" at bounding box center [257, 25] width 364 height 21
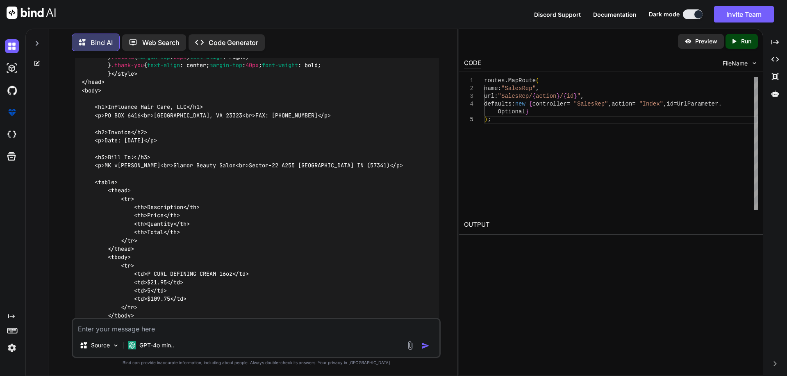
scroll to position [1251, 0]
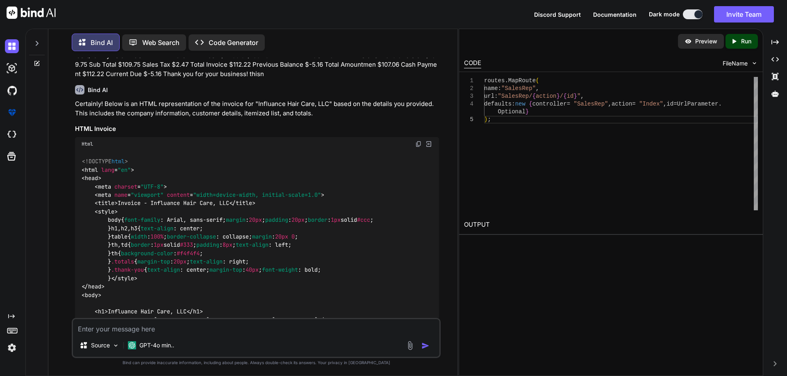
click at [415, 141] on img at bounding box center [418, 144] width 7 height 7
click at [418, 141] on img at bounding box center [418, 144] width 7 height 7
click at [6, 49] on img at bounding box center [12, 46] width 14 height 14
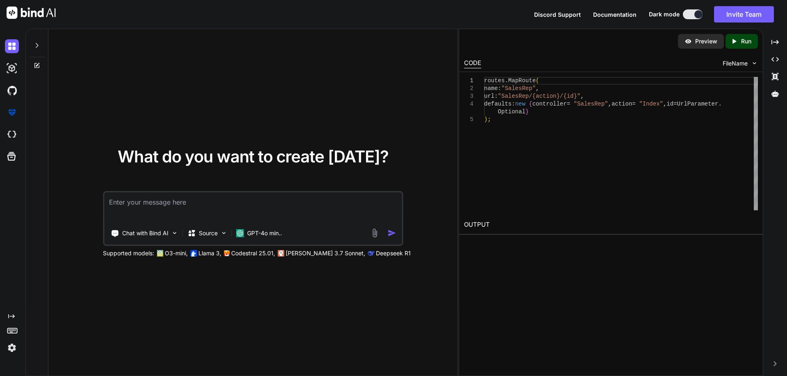
click at [120, 209] on textarea at bounding box center [252, 208] width 297 height 30
type textarea "x"
type textarea "$(".view-details").on("click", function () { debugger var name = $(this).data("…"
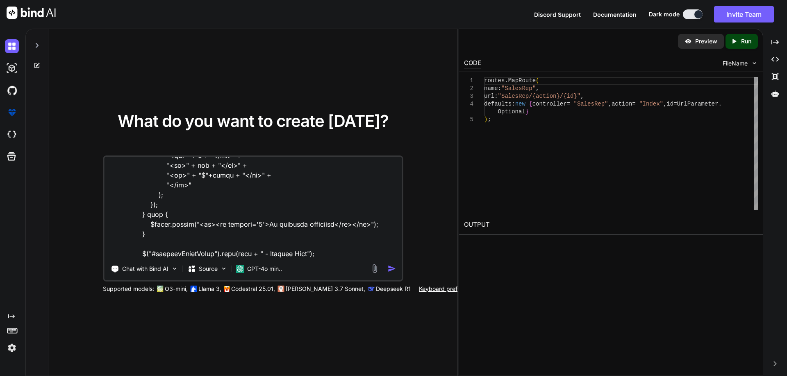
type textarea "x"
type textarea "$(".view-details").on("click", function () { debugger var name = $(this).data("…"
type textarea "x"
type textarea "$(".view-details").on("click", function () { debugger var name = $(this).data("…"
type textarea "x"
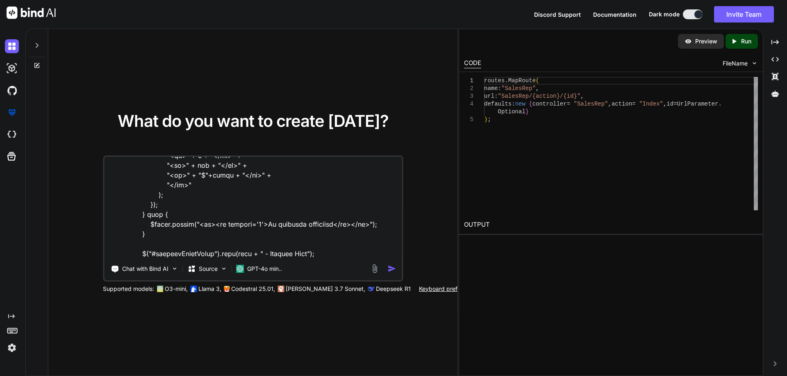
type textarea "$(".view-details").on("click", function () { debugger var name = $(this).data("…"
type textarea "x"
type textarea "$(".view-details").on("click", function () { debugger var name = $(this).data("…"
type textarea "x"
type textarea "$(".view-details").on("click", function () { debugger var name = $(this).data("…"
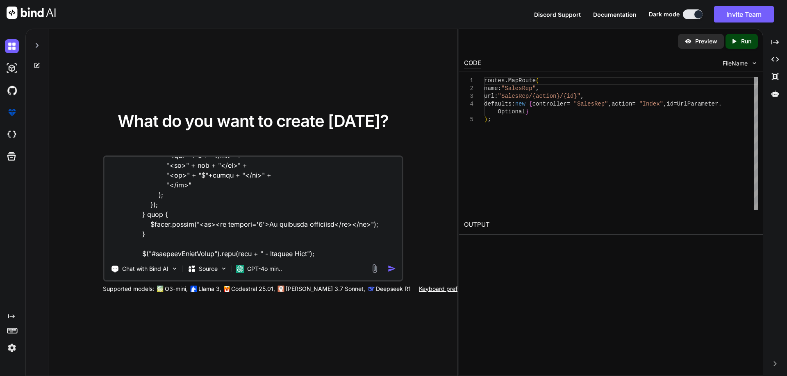
type textarea "x"
type textarea "$(".view-details").on("click", function () { debugger var name = $(this).data("…"
type textarea "x"
type textarea "$(".view-details").on("click", function () { debugger var name = $(this).data("…"
type textarea "x"
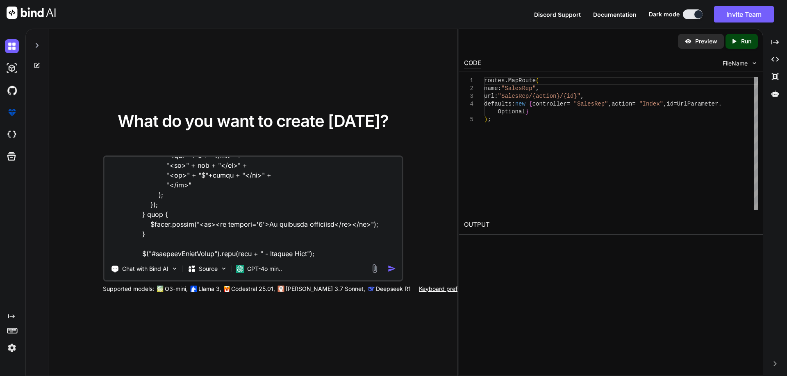
type textarea "$(".view-details").on("click", function () { debugger var name = $(this).data("…"
type textarea "x"
type textarea "$(".view-details").on("click", function () { debugger var name = $(this).data("…"
type textarea "x"
type textarea "$(".view-details").on("click", function () { debugger var name = $(this).data("…"
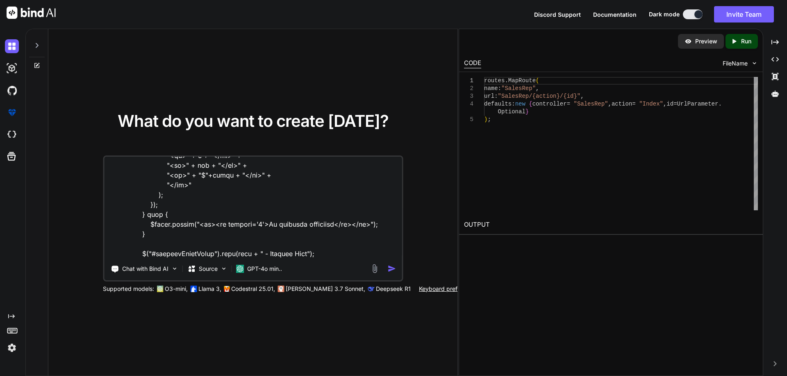
type textarea "x"
type textarea "$(".view-details").on("click", function () { debugger var name = $(this).data("…"
type textarea "x"
type textarea "$(".view-details").on("click", function () { debugger var name = $(this).data("…"
type textarea "x"
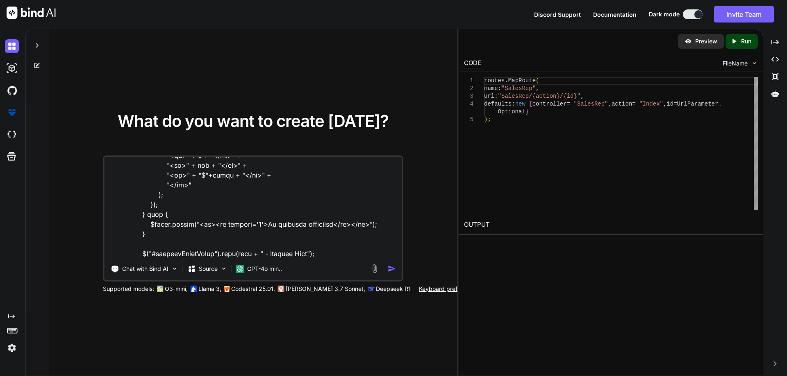
type textarea "$(".view-details").on("click", function () { debugger var name = $(this).data("…"
type textarea "x"
type textarea "$(".view-details").on("click", function () { debugger var name = $(this).data("…"
type textarea "x"
type textarea "$(".view-details").on("click", function () { debugger var name = $(this).data("…"
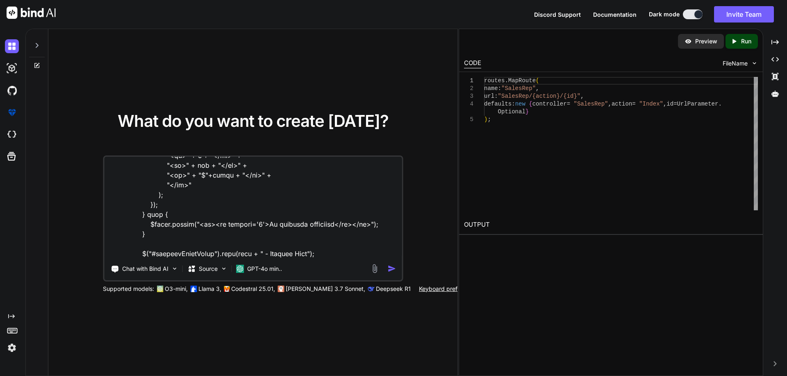
type textarea "x"
type textarea "$(".view-details").on("click", function () { debugger var name = $(this).data("…"
type textarea "x"
type textarea "$(".view-details").on("click", function () { debugger var name = $(this).data("…"
type textarea "x"
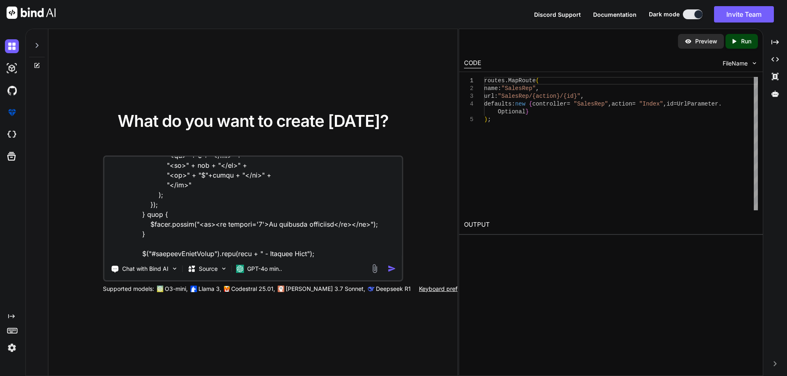
type textarea "$(".view-details").on("click", function () { debugger var name = $(this).data("…"
type textarea "x"
type textarea "$(".view-details").on("click", function () { debugger var name = $(this).data("…"
type textarea "x"
type textarea "$(".view-details").on("click", function () { debugger var name = $(this).data("…"
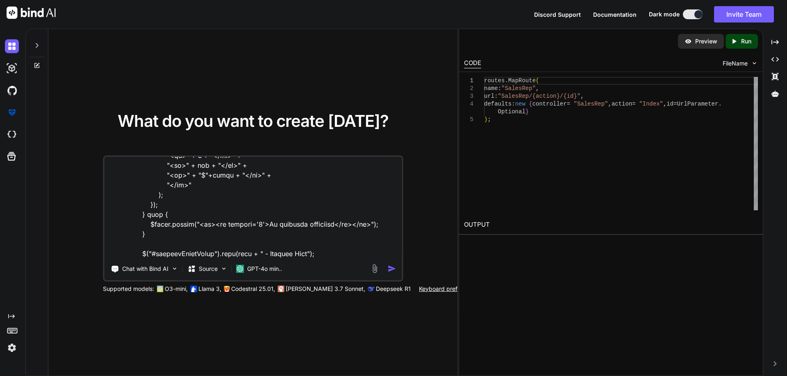
type textarea "x"
type textarea "$(".view-details").on("click", function () { debugger var name = $(this).data("…"
type textarea "x"
type textarea "$(".view-details").on("click", function () { debugger var name = $(this).data("…"
type textarea "x"
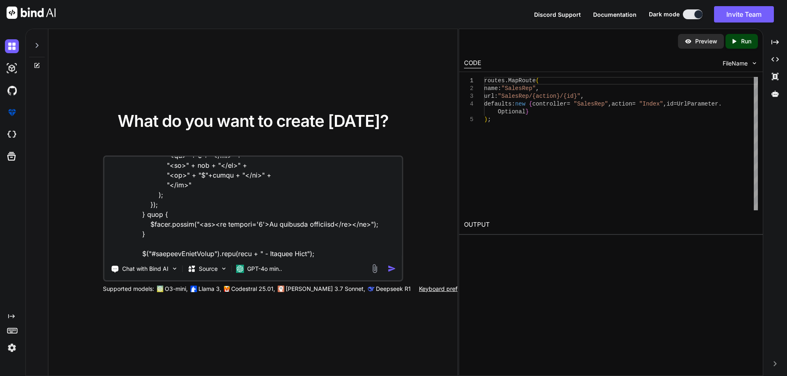
type textarea "$(".view-details").on("click", function () { debugger var name = $(this).data("…"
type textarea "x"
type textarea "$(".view-details").on("click", function () { debugger var name = $(this).data("…"
type textarea "x"
type textarea "$(".view-details").on("click", function () { debugger var name = $(this).data("…"
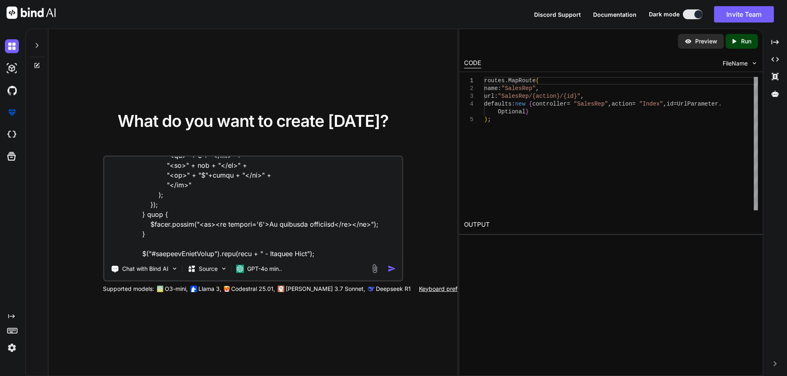
type textarea "x"
type textarea "$(".view-details").on("click", function () { debugger var name = $(this).data("…"
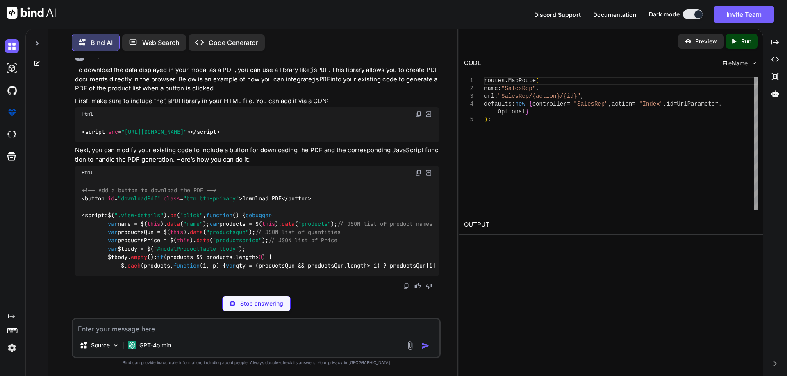
scroll to position [157, 0]
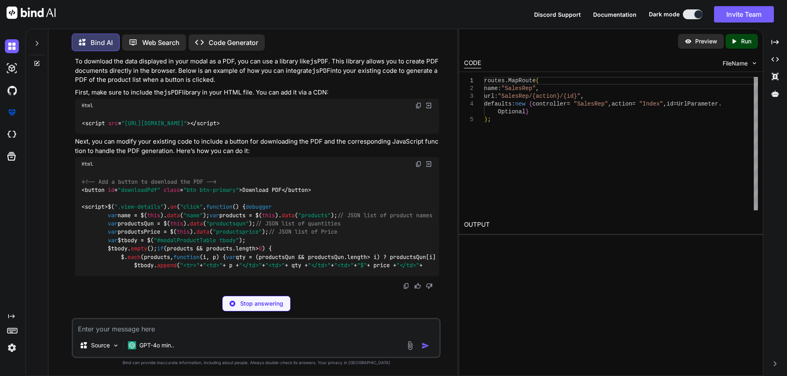
click at [255, 304] on p "Stop answering" at bounding box center [261, 304] width 43 height 8
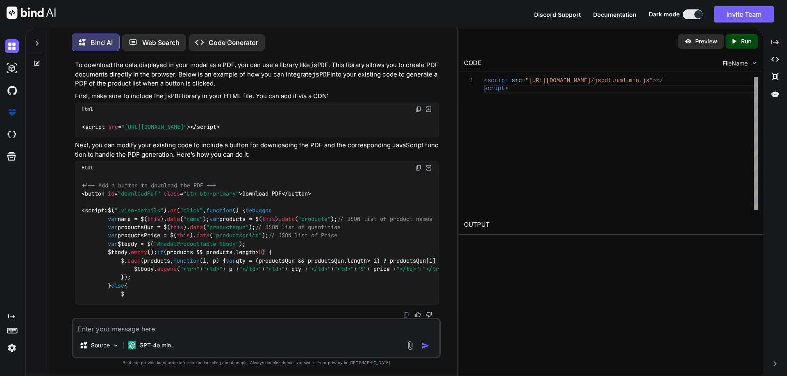
click at [139, 326] on textarea at bounding box center [256, 327] width 366 height 15
paste textarea "@{ Layout = null; } <!DOCTYPE html> <html> <head> <title>Simple HTML Table</tit…"
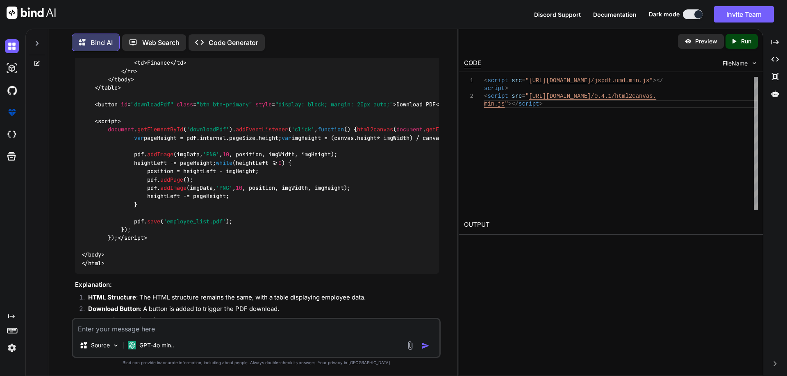
scroll to position [751, 0]
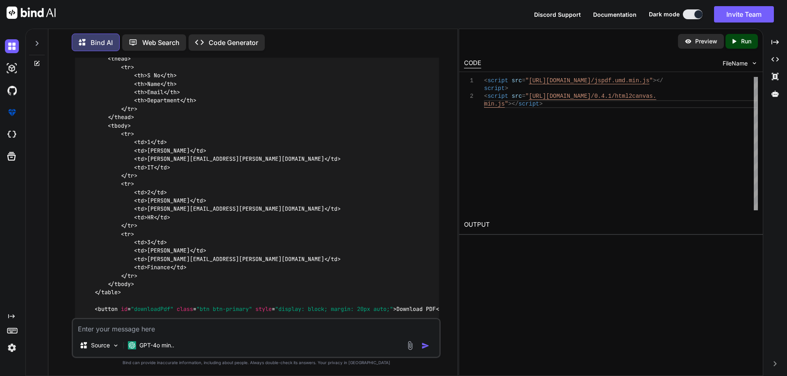
click at [156, 54] on span ""employeeTable"" at bounding box center [151, 50] width 49 height 7
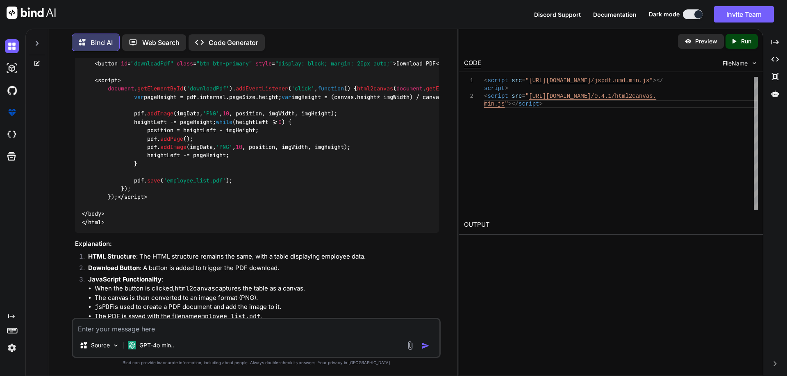
scroll to position [833, 0]
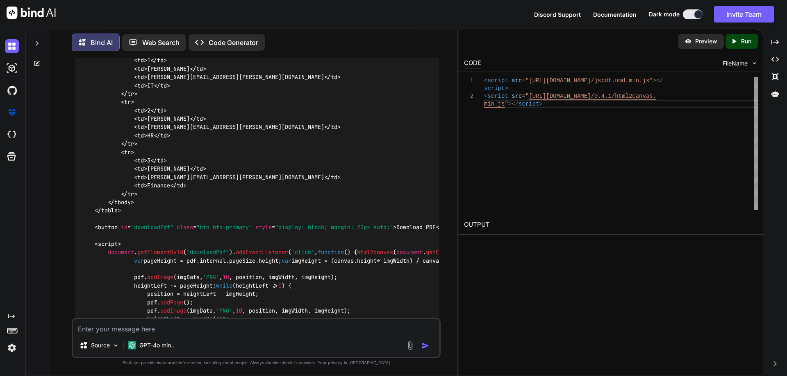
click at [111, 329] on textarea at bounding box center [256, 327] width 366 height 15
paste textarea "<td> @*<a href="@Url.Action("GetHtml", "SalesRep")" target="_blank" class="btn …"
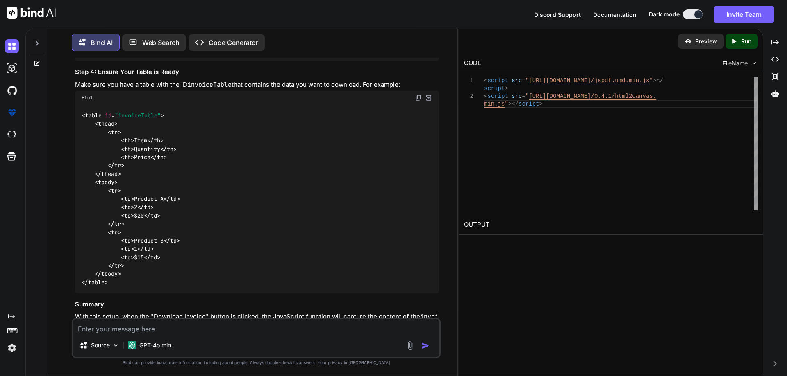
scroll to position [1758, 0]
drag, startPoint x: 105, startPoint y: 156, endPoint x: 172, endPoint y: 156, distance: 67.6
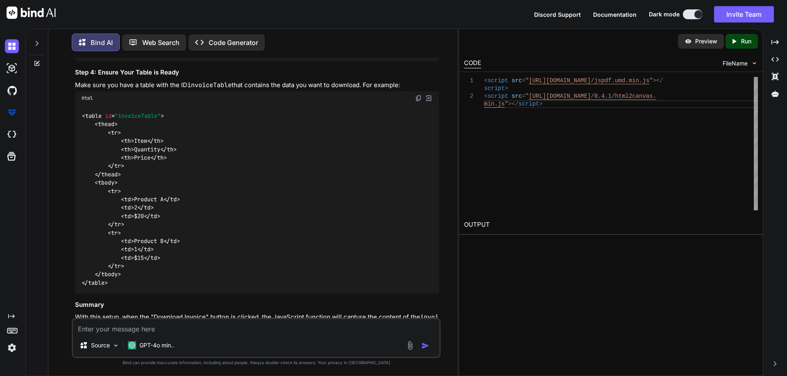
copy span "id = "downloadInvoice""
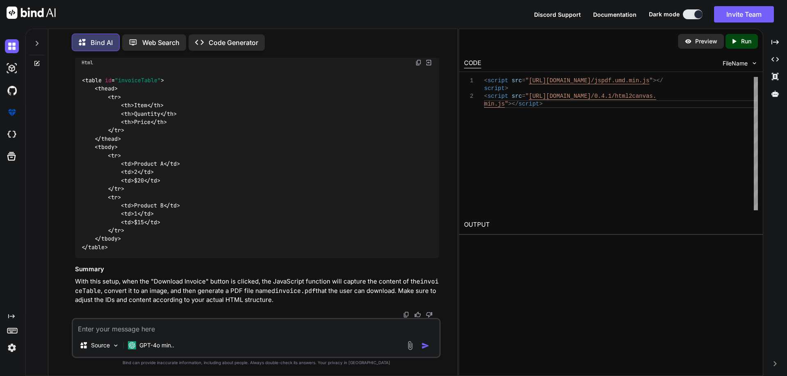
scroll to position [1959, 0]
drag, startPoint x: 92, startPoint y: 61, endPoint x: 247, endPoint y: 265, distance: 256.1
copy span "document . getElementById ( 'downloadInvoice' ). addEventListener ( 'click' , f…"
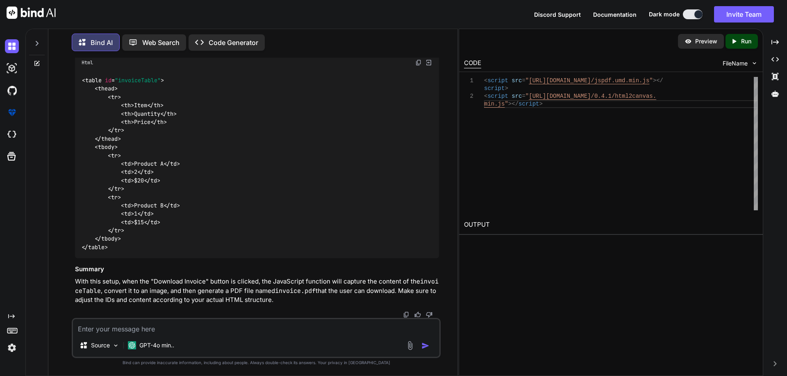
click at [418, 66] on img at bounding box center [418, 62] width 7 height 7
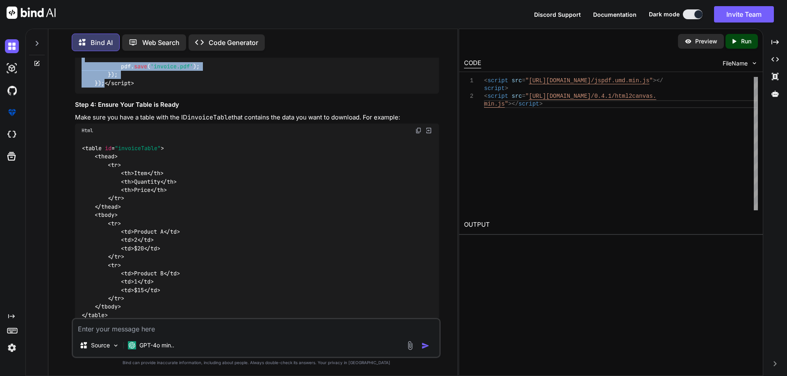
scroll to position [2135, 0]
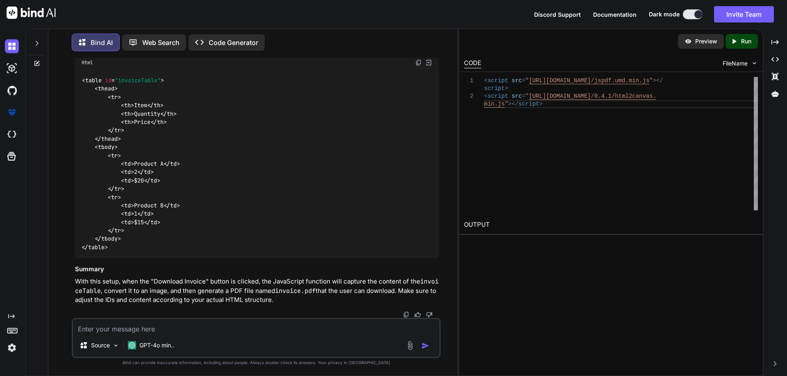
click at [138, 331] on textarea at bounding box center [256, 327] width 366 height 15
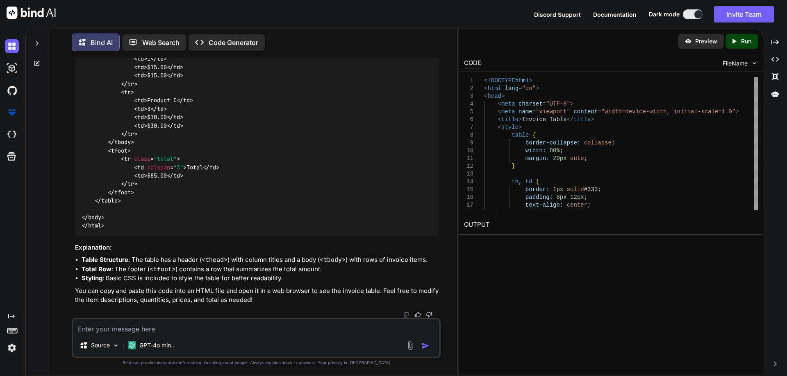
scroll to position [2424, 0]
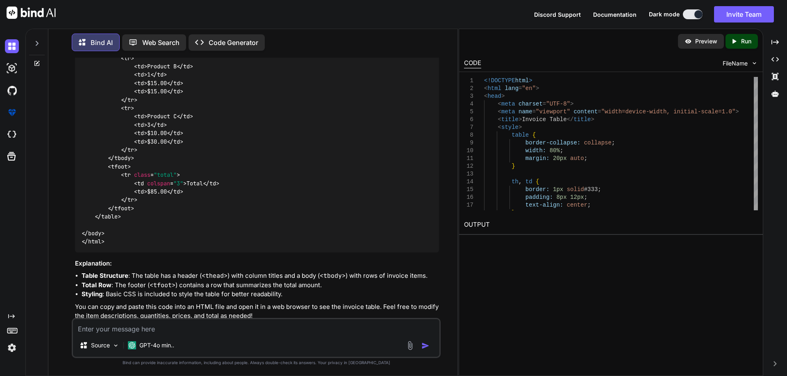
click at [117, 329] on textarea at bounding box center [256, 327] width 366 height 15
paste textarea "SalesRepAcceptedOrderList:1521 Uncaught ReferenceError: html2canvas is not defi…"
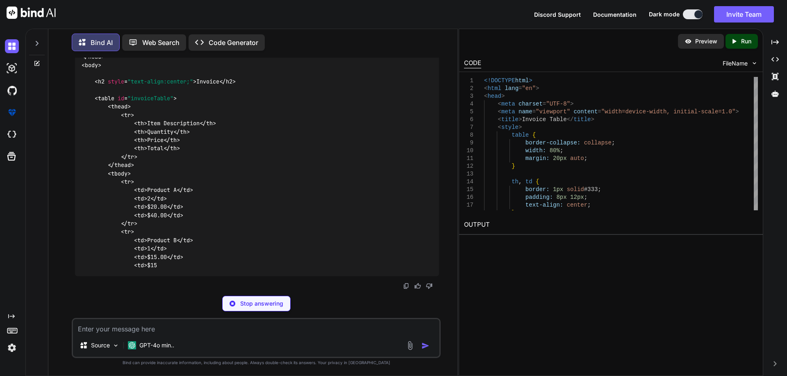
scroll to position [3591, 0]
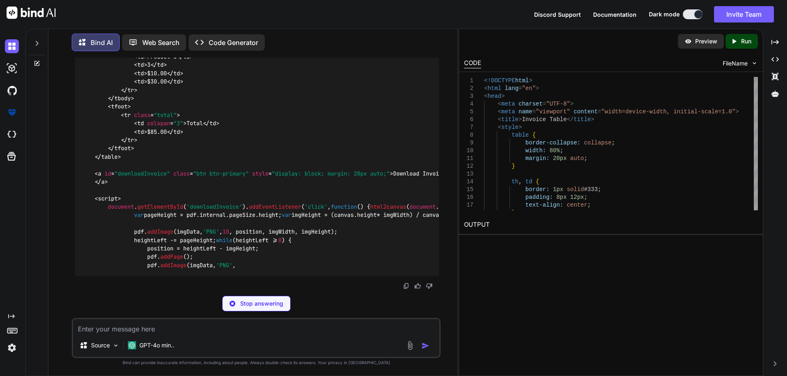
drag, startPoint x: 141, startPoint y: 188, endPoint x: 78, endPoint y: 183, distance: 62.9
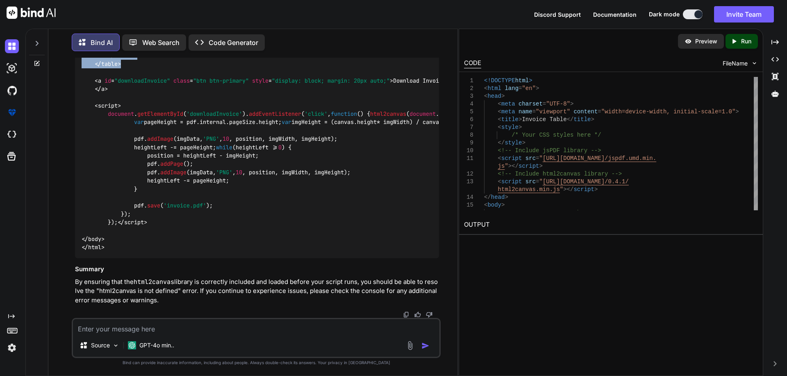
scroll to position [3659, 0]
drag, startPoint x: 129, startPoint y: 197, endPoint x: 77, endPoint y: 113, distance: 98.1
copy code "<!DOCTYPE html > < html lang = "en" > < head > < meta charset = "UTF-8" > < met…"
click at [128, 329] on textarea at bounding box center [256, 327] width 366 height 15
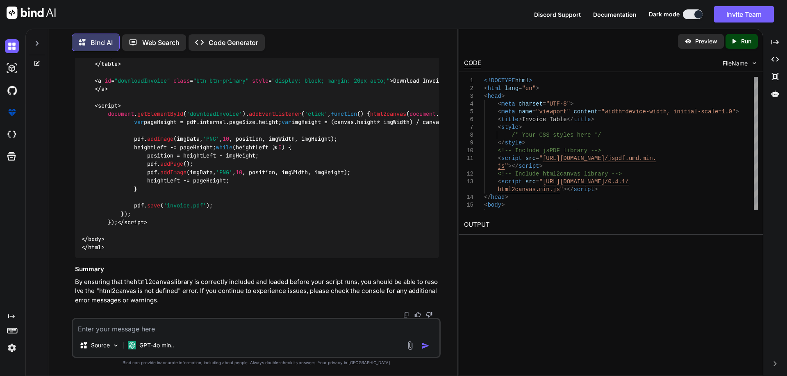
paste textarea "html2canvas(document.getElementById('invoiceTable')).then(function (canvas) {"
paste textarea "SalesRepAcceptedOrderList:1521 Uncaught ReferenceError: html2canvas is not defi…"
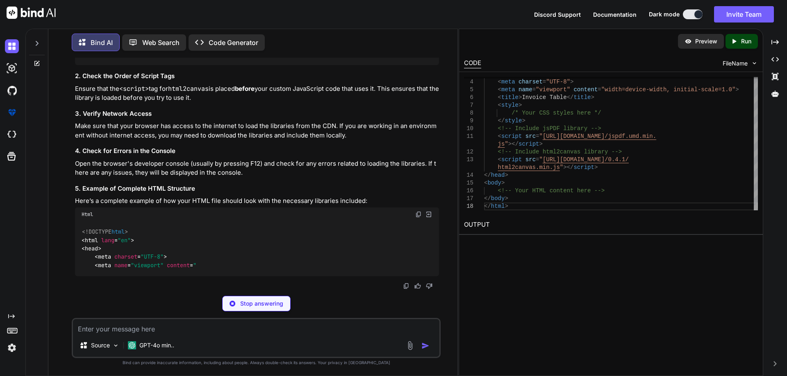
scroll to position [4747, 0]
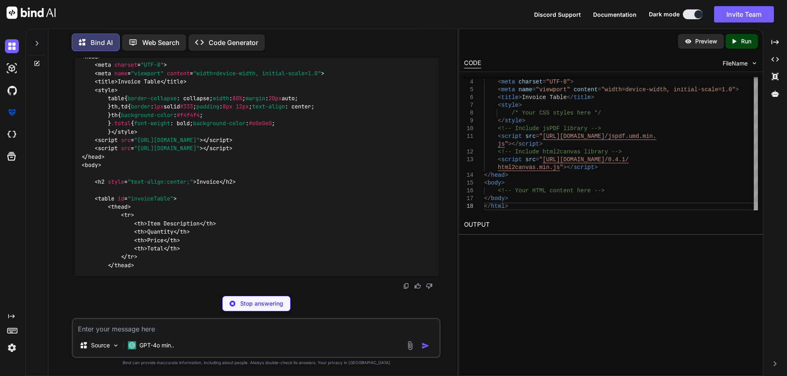
drag, startPoint x: 81, startPoint y: 127, endPoint x: 154, endPoint y: 267, distance: 157.6
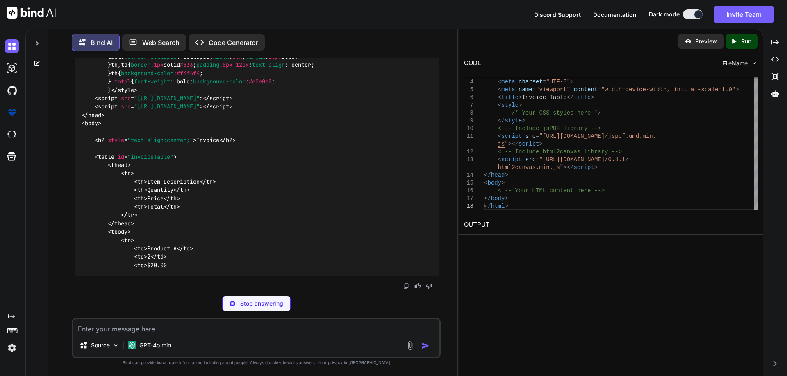
copy code "<!DOCTYPE html > < html lang = "en" > < head > < meta charset = "UTF-8" > < met…"
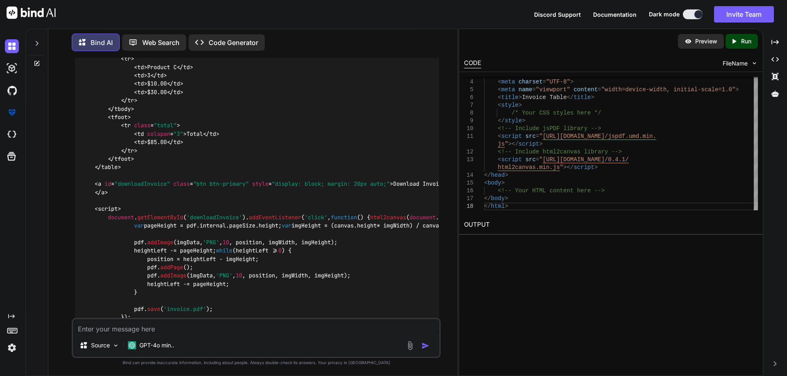
scroll to position [4635, 0]
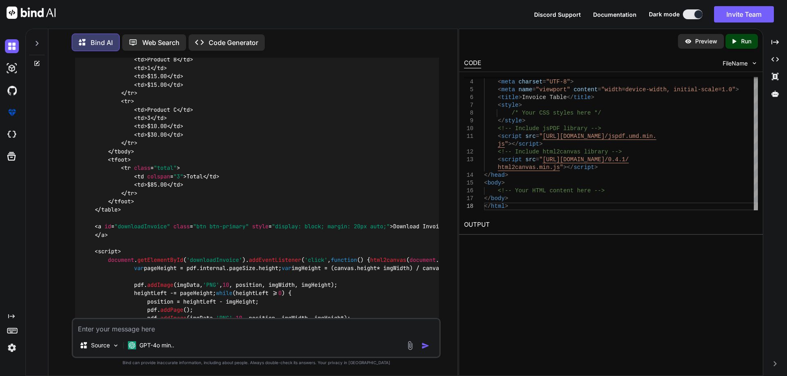
click at [162, 324] on textarea at bounding box center [256, 327] width 366 height 15
paste textarea "<script> $(document).ready(function () { debugger // Initialize DataTable with …"
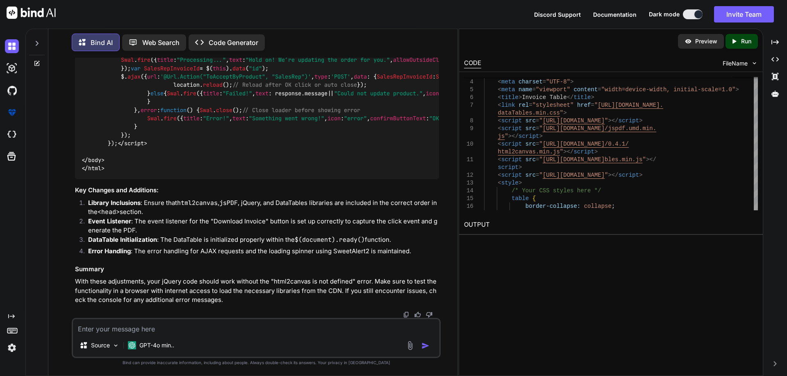
scroll to position [6412, 0]
drag, startPoint x: 93, startPoint y: 151, endPoint x: 347, endPoint y: 192, distance: 256.5
copy code "< link rel = "stylesheet" href = "[URL][DOMAIN_NAME]" > < script src = "[URL][D…"
click at [163, 324] on textarea at bounding box center [256, 327] width 366 height 15
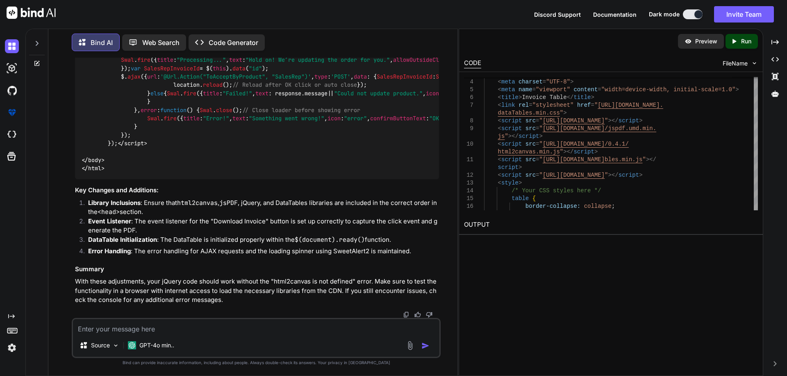
paste textarea "SalesRepAcceptedOrderList:1510 Uncaught TypeError: html2canvas(...).then is not…"
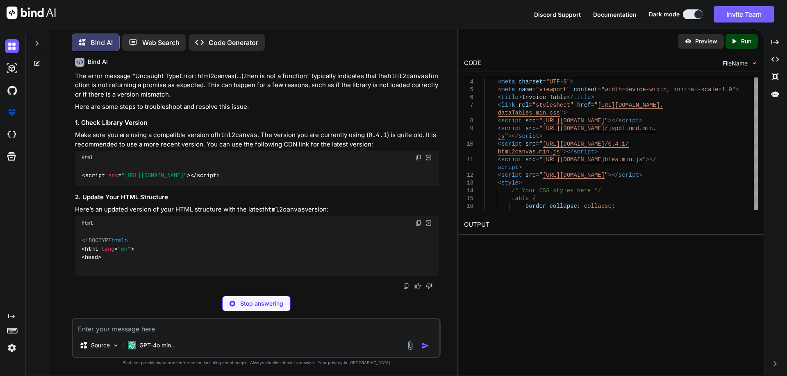
scroll to position [8320, 0]
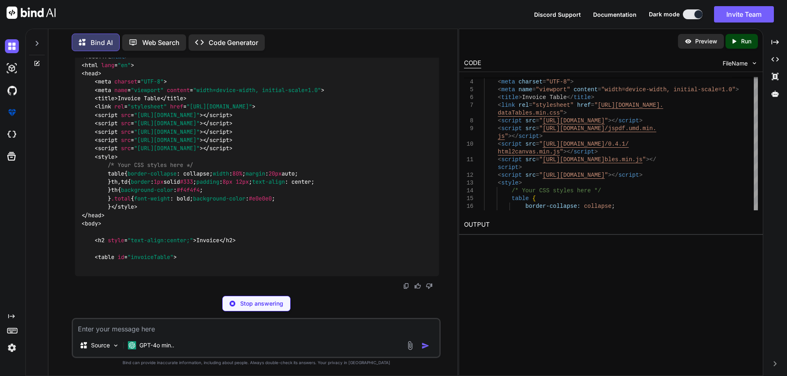
drag, startPoint x: 82, startPoint y: 176, endPoint x: 427, endPoint y: 179, distance: 345.4
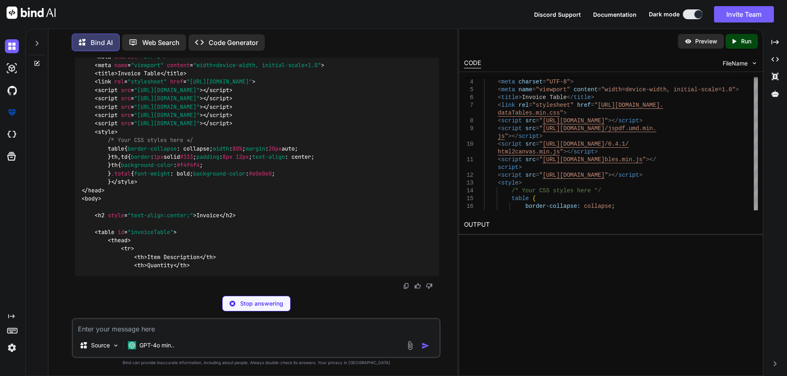
copy code "< script src = "[URL][DOMAIN_NAME]" > </ script >"
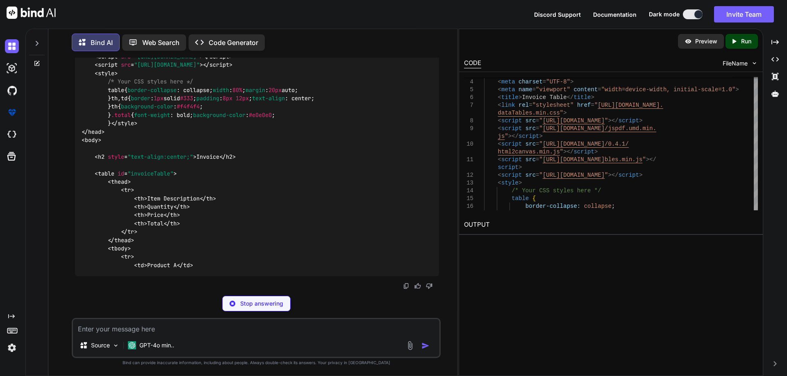
scroll to position [8442, 0]
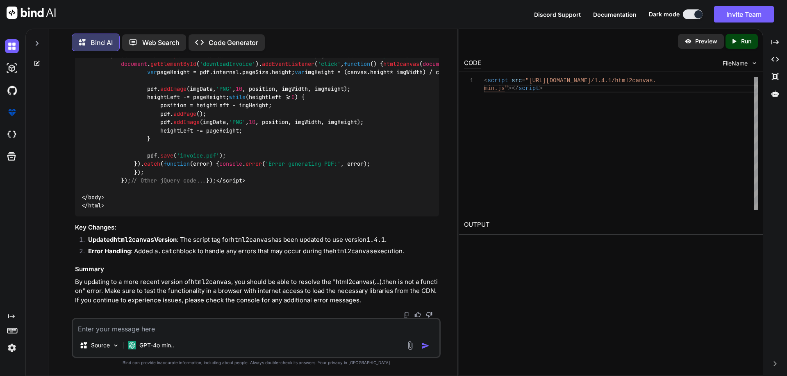
click at [88, 327] on textarea at bounding box center [256, 327] width 366 height 15
paste textarea "SalesRepAcceptedOrderList:1512 Uncaught (in promise) ReferenceError: jsPDF is n…"
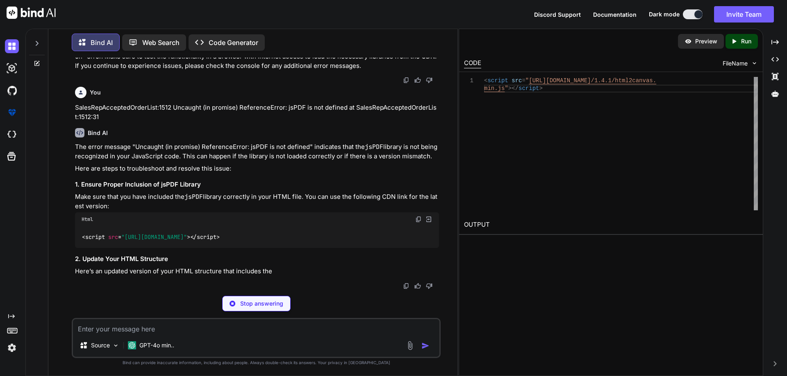
scroll to position [9650, 0]
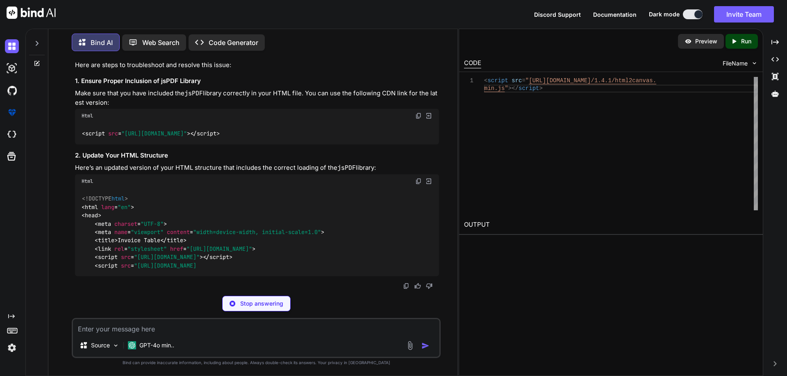
click at [392, 144] on div "< script src = "[URL][DOMAIN_NAME]" > </ script >" at bounding box center [257, 133] width 364 height 21
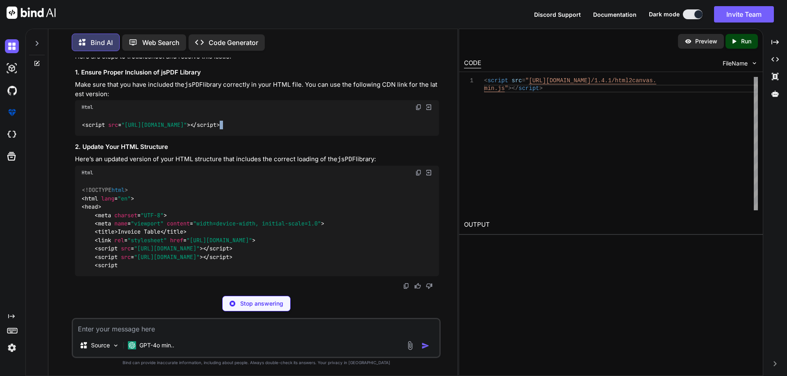
click at [392, 136] on div "< script src = "[URL][DOMAIN_NAME]" > </ script >" at bounding box center [257, 124] width 364 height 21
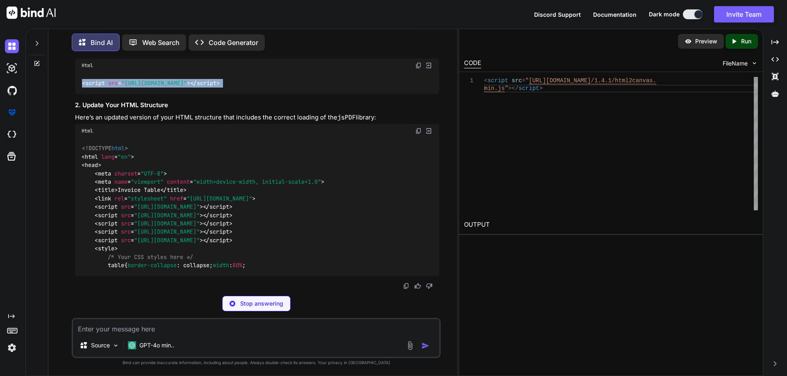
scroll to position [9812, 0]
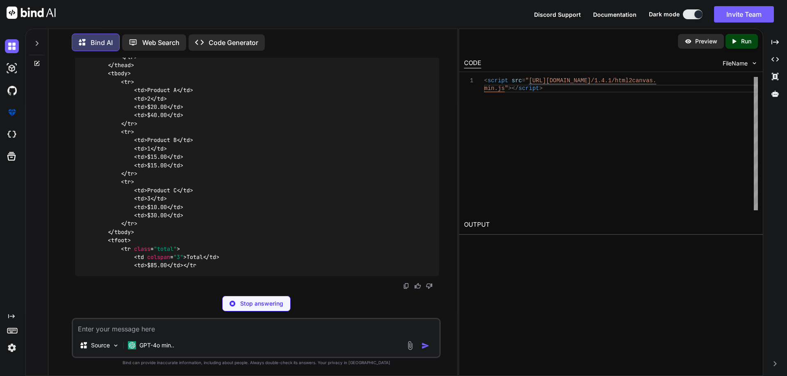
copy div "< script src = "[URL][DOMAIN_NAME]" > </ script >"
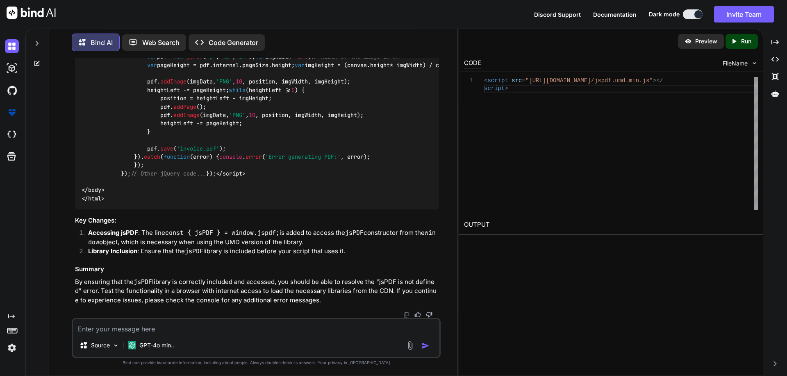
click at [106, 328] on textarea at bounding box center [256, 327] width 366 height 15
paste textarea "SalesRepAcceptedOrderList:1512 Uncaught (in promise) ReferenceError: jsPDF is n…"
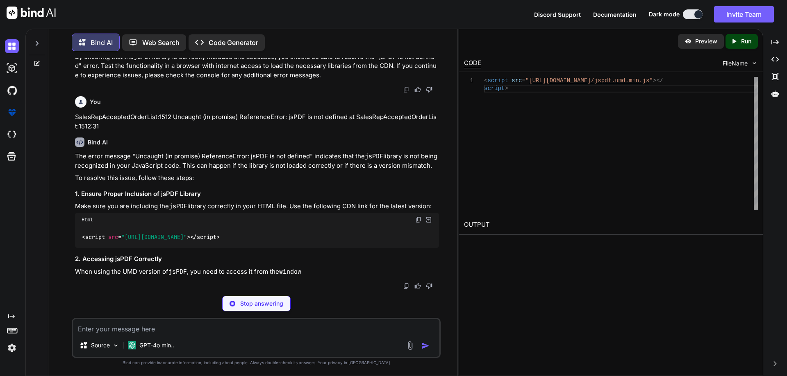
scroll to position [11048, 0]
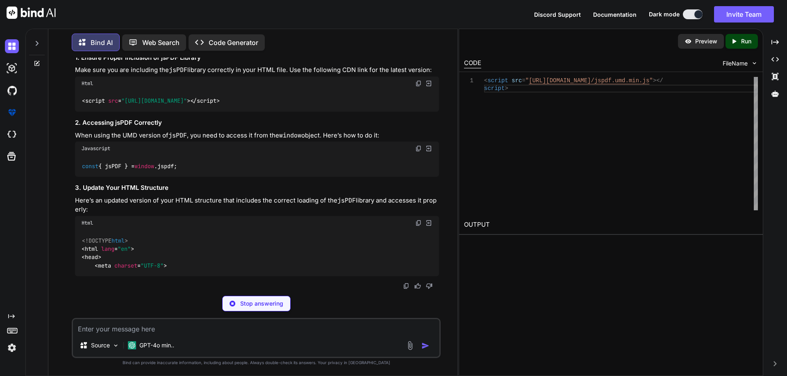
click at [392, 112] on div "< script src = "[URL][DOMAIN_NAME]" > </ script >" at bounding box center [257, 101] width 364 height 21
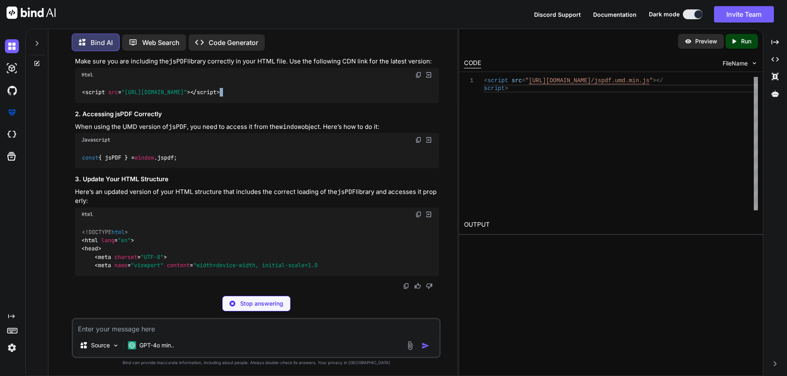
click at [392, 103] on div "< script src = "[URL][DOMAIN_NAME]" > </ script >" at bounding box center [257, 92] width 364 height 21
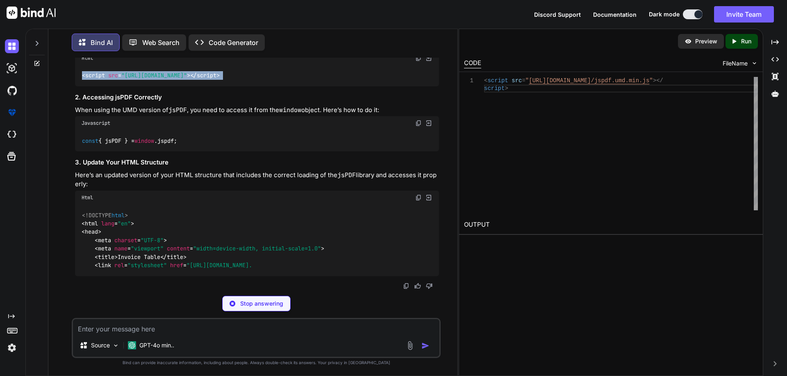
click at [392, 86] on div "< script src = "[URL][DOMAIN_NAME]" > </ script >" at bounding box center [257, 75] width 364 height 21
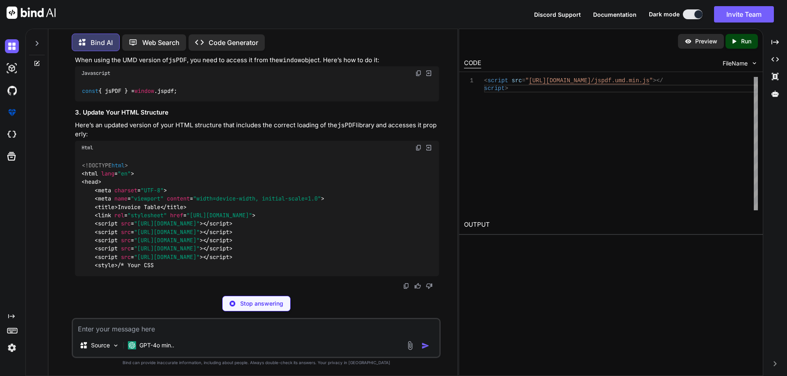
scroll to position [11252, 0]
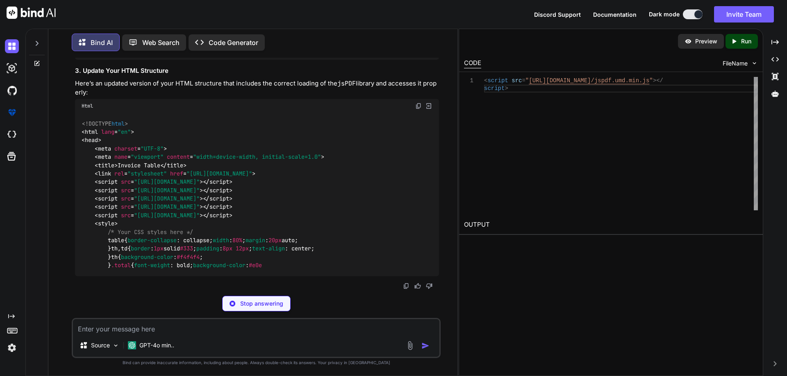
click at [232, 211] on span "</ script >" at bounding box center [217, 207] width 29 height 7
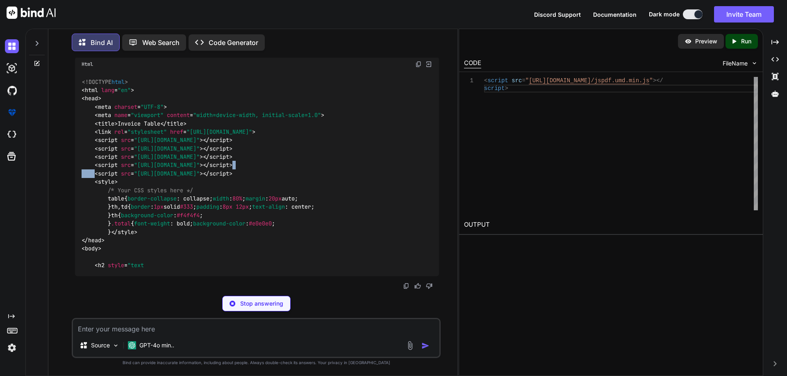
click at [232, 169] on span "</ script >" at bounding box center [217, 165] width 29 height 7
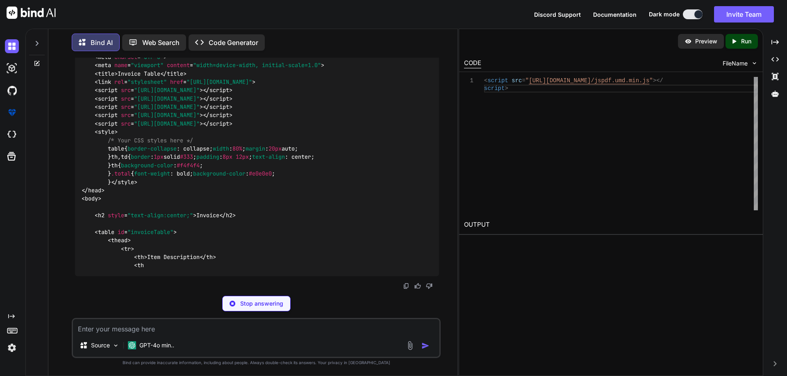
click at [405, 240] on div "<!DOCTYPE html > < html lang = "en" > < head > < meta charset = "UTF-8" > < met…" at bounding box center [257, 148] width 364 height 255
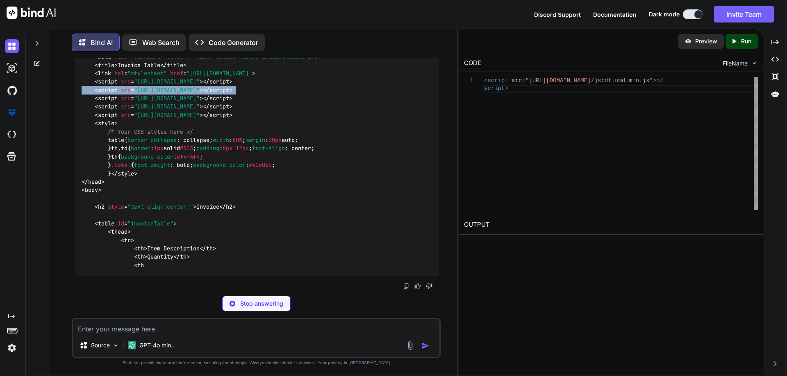
click at [405, 240] on div "<!DOCTYPE html > < html lang = "en" > < head > < meta charset = "UTF-8" > < met…" at bounding box center [257, 145] width 364 height 264
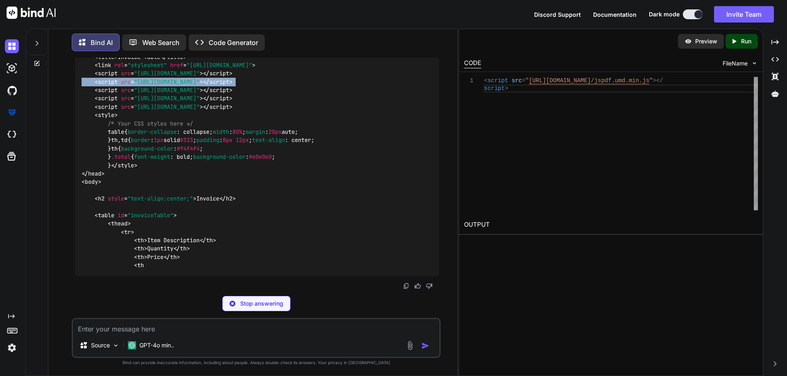
copy code "< script src = "[URL][DOMAIN_NAME]" > </ script >"
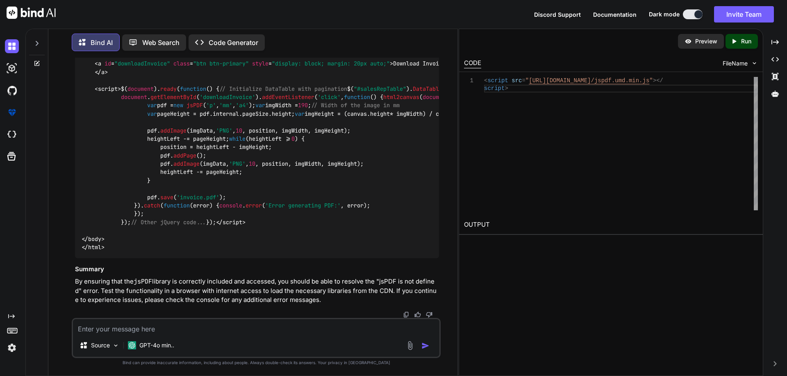
click at [142, 325] on textarea at bounding box center [256, 327] width 366 height 15
paste textarea "var pdf = new jsPDF('p', 'mm', 'a4');"
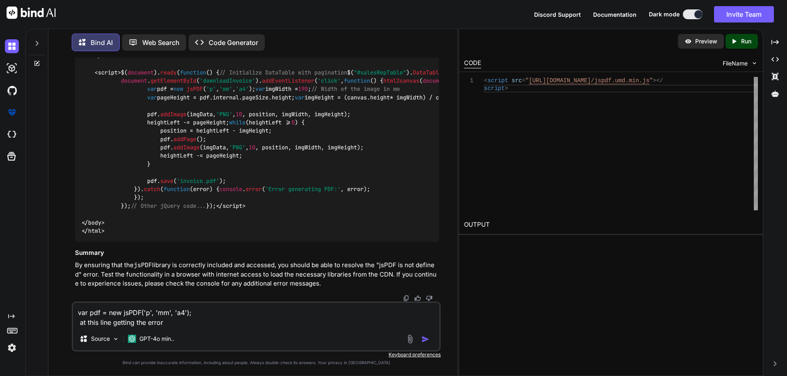
click at [185, 322] on textarea "var pdf = new jsPDF('p', 'mm', 'a4'); at this line getting the error" at bounding box center [256, 315] width 366 height 25
paste textarea "SalesRepAcceptedOrderList:1512 Uncaught (in promise) ReferenceError: jsPDF is n…"
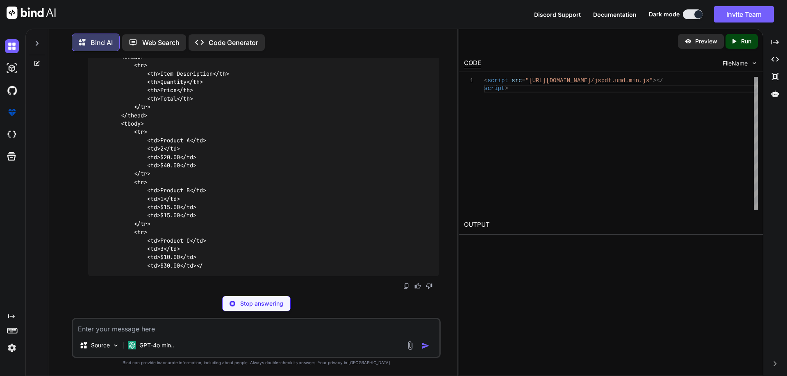
scroll to position [12696, 0]
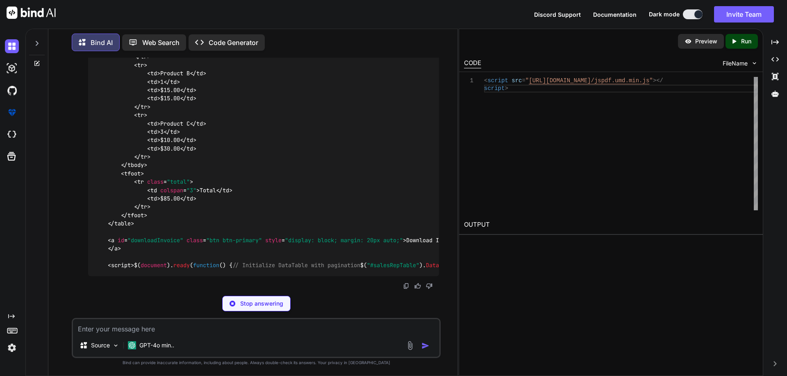
drag, startPoint x: 107, startPoint y: 193, endPoint x: 353, endPoint y: 238, distance: 250.7
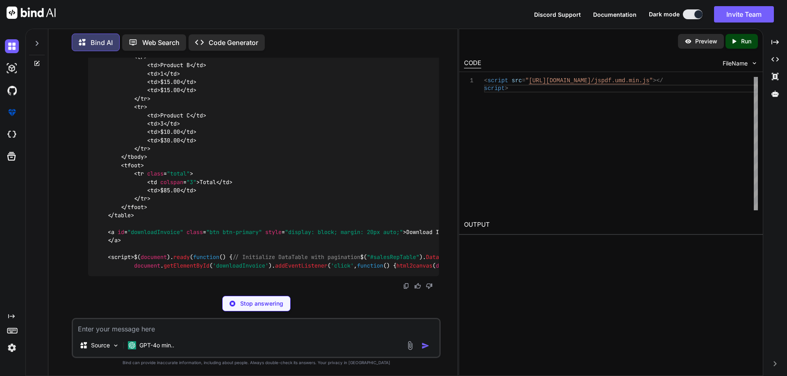
copy code "< link rel = "stylesheet" href = "[URL][DOMAIN_NAME]" > < script src = "[URL][D…"
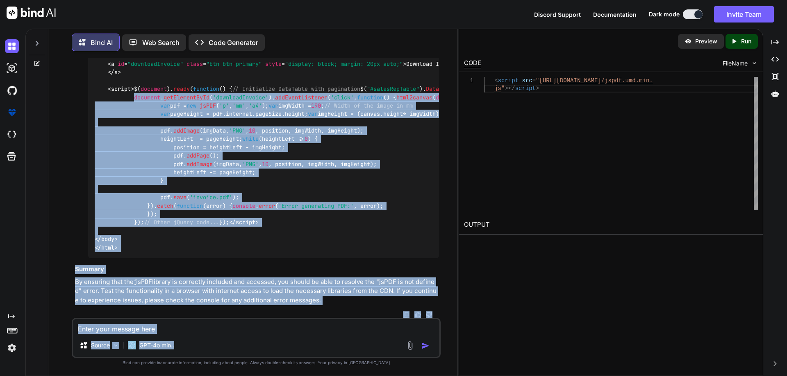
scroll to position [13668, 0]
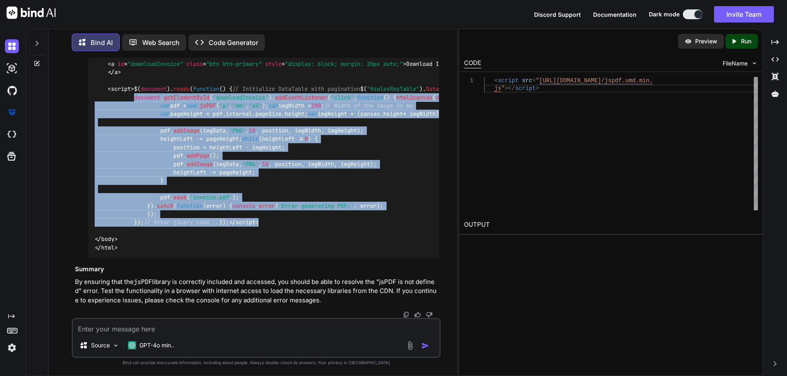
drag, startPoint x: 134, startPoint y: 108, endPoint x: 354, endPoint y: 215, distance: 245.3
click at [118, 149] on span "$( document ). ready ( function ( ) { // Initialize DataTable with pagination $…" at bounding box center [550, 156] width 911 height 141
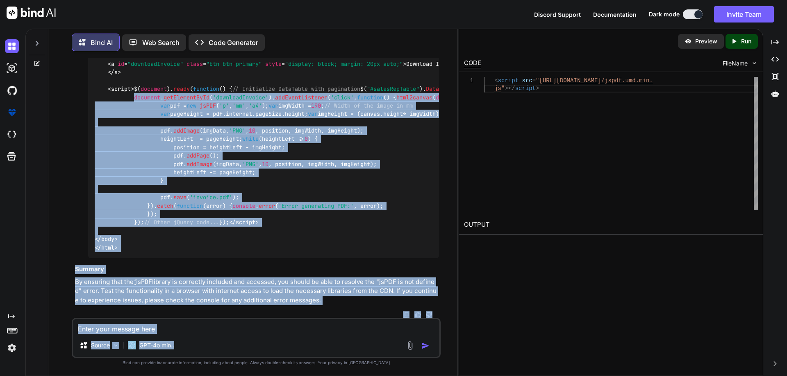
scroll to position [13668, 0]
drag, startPoint x: 134, startPoint y: 131, endPoint x: 263, endPoint y: 206, distance: 149.7
copy span "document . getElementById ( 'downloadInvoice' ). addEventListener ( 'click' , f…"
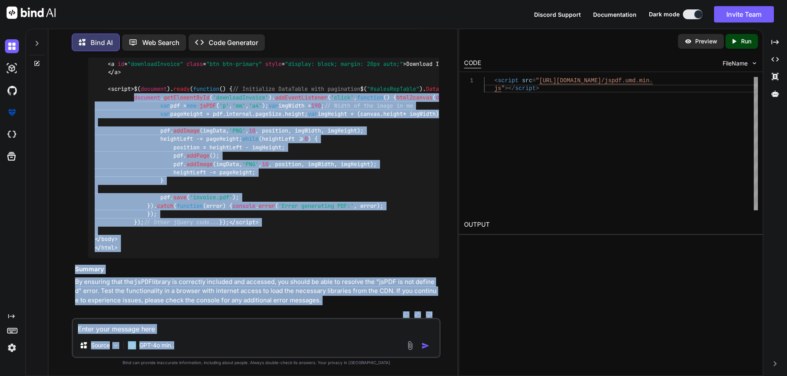
click at [133, 222] on span "$( document ). ready ( function ( ) { // Initialize DataTable with pagination $…" at bounding box center [550, 156] width 911 height 141
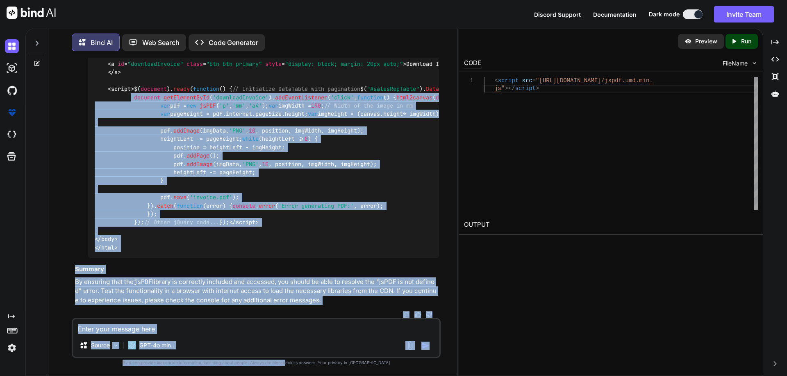
scroll to position [13668, 0]
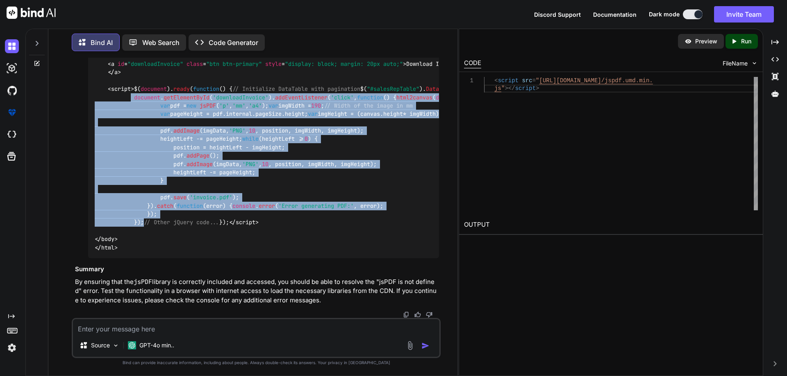
drag, startPoint x: 133, startPoint y: 172, endPoint x: 337, endPoint y: 184, distance: 204.4
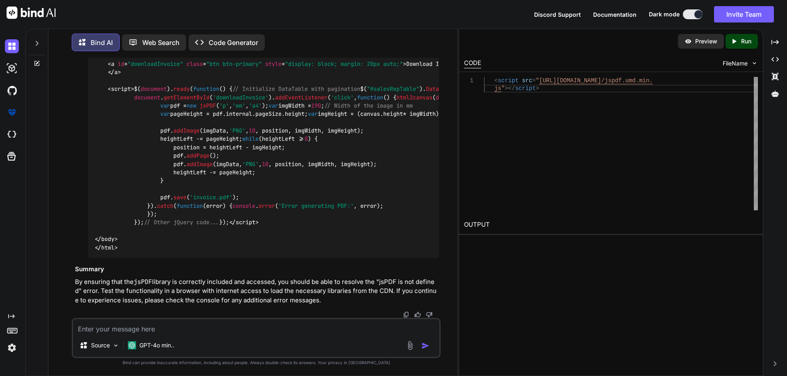
click at [232, 333] on textarea at bounding box center [256, 327] width 366 height 15
paste textarea "$(".view-details").on("click", function () { debugger var name = $(this).data("…"
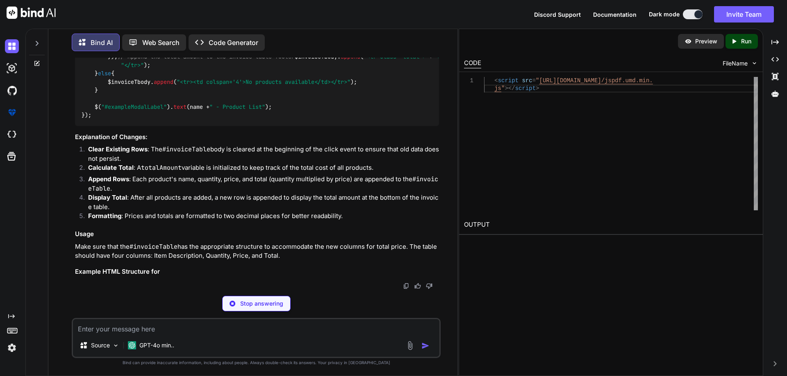
scroll to position [14039, 0]
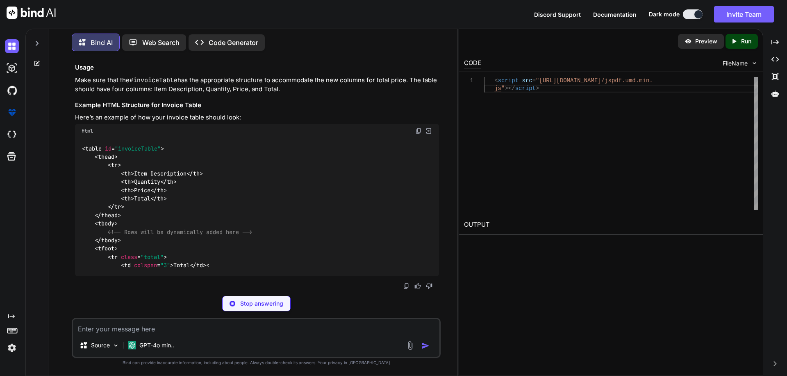
click at [110, 331] on textarea at bounding box center [256, 327] width 366 height 15
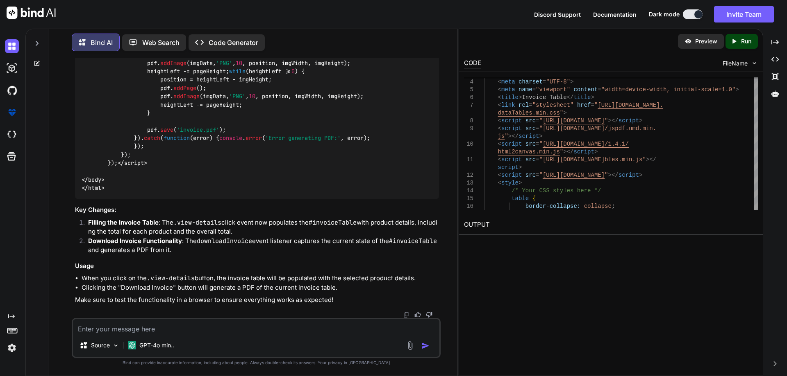
scroll to position [15717, 0]
drag, startPoint x: 132, startPoint y: 115, endPoint x: 278, endPoint y: 223, distance: 181.6
click at [130, 327] on textarea at bounding box center [256, 327] width 366 height 15
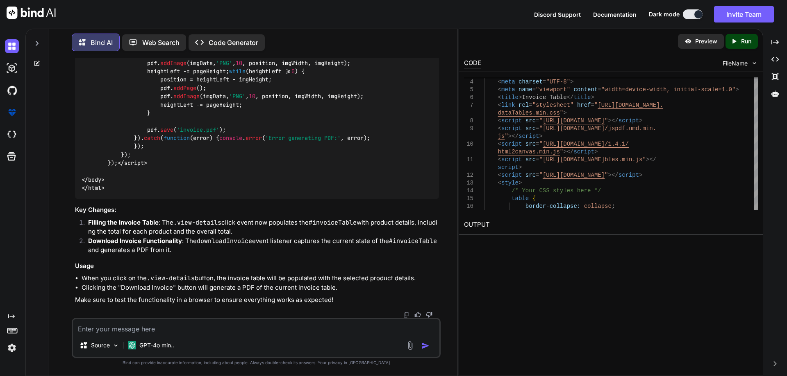
paste textarea "document.getElementById('downloadInvoice').addEventListener('click', function (…"
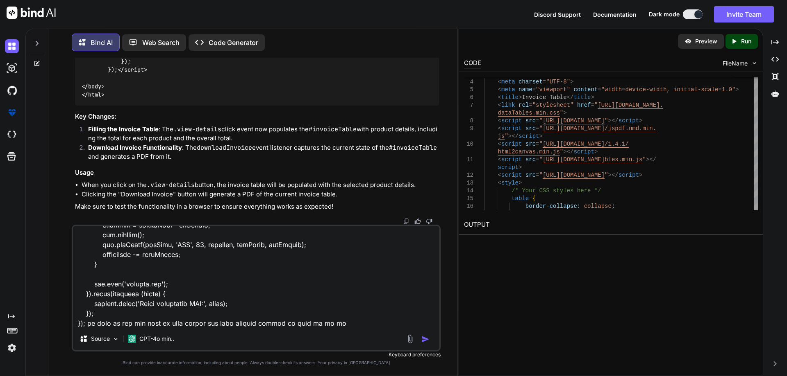
click at [149, 325] on textarea at bounding box center [256, 277] width 366 height 102
drag, startPoint x: 149, startPoint y: 325, endPoint x: 162, endPoint y: 327, distance: 13.2
click at [151, 325] on textarea at bounding box center [256, 277] width 366 height 102
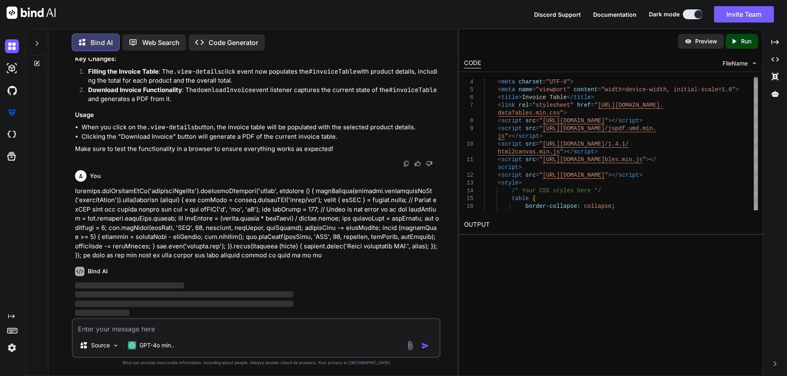
scroll to position [16209, 0]
click at [200, 322] on textarea at bounding box center [256, 327] width 366 height 15
click at [175, 235] on p at bounding box center [257, 224] width 364 height 74
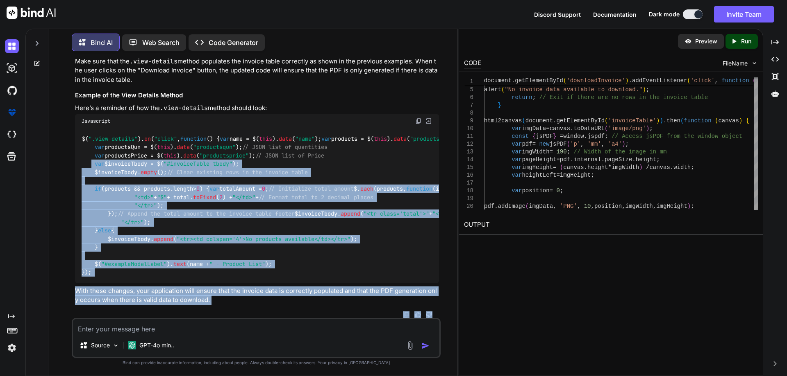
scroll to position [17055, 0]
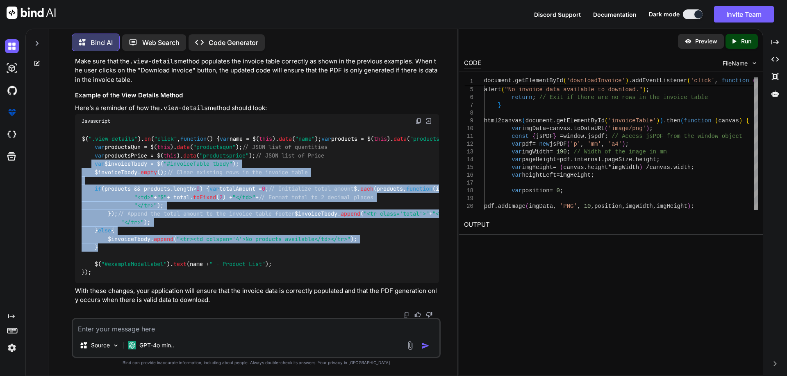
drag, startPoint x: 93, startPoint y: 141, endPoint x: 252, endPoint y: 247, distance: 191.1
click at [252, 247] on div "$( ".view-details" ). on ( "click" , function ( ) { var name = $( this ). data …" at bounding box center [257, 205] width 364 height 155
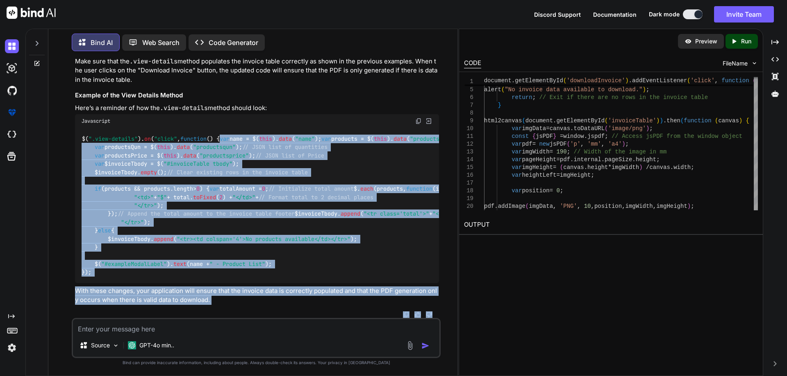
scroll to position [17055, 0]
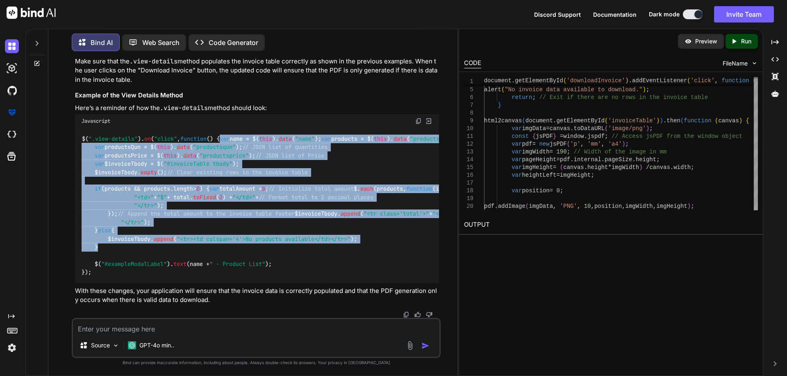
drag, startPoint x: 94, startPoint y: 128, endPoint x: 329, endPoint y: 249, distance: 264.2
click at [329, 249] on div "$( ".view-details" ). on ( "click" , function ( ) { var name = $( this ). data …" at bounding box center [257, 205] width 364 height 155
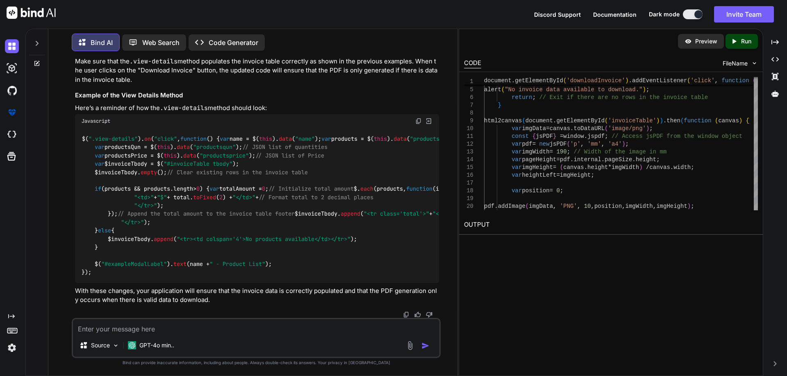
drag, startPoint x: 95, startPoint y: 78, endPoint x: 232, endPoint y: 252, distance: 221.1
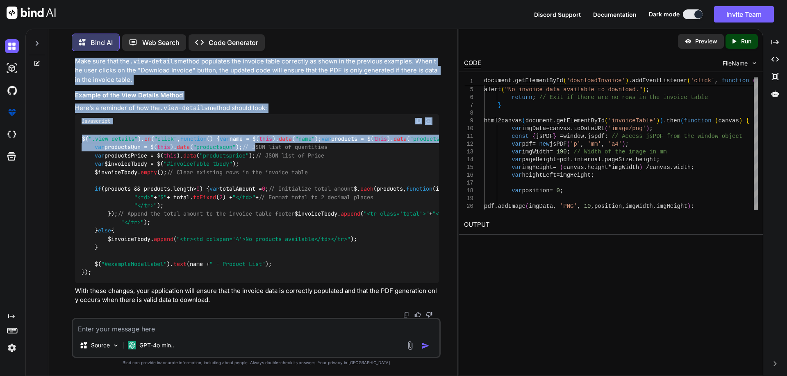
drag, startPoint x: 94, startPoint y: 150, endPoint x: 264, endPoint y: 88, distance: 180.9
click at [264, 88] on div "To ensure that the data from the invoice table is captured correctly when gener…" at bounding box center [257, 33] width 364 height 544
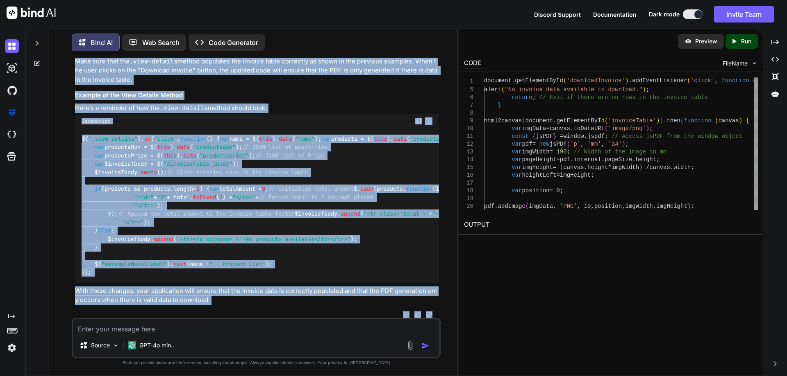
scroll to position [16619, 0]
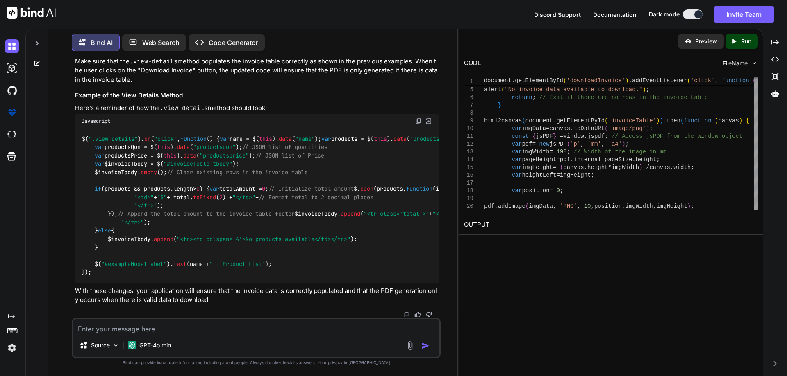
drag, startPoint x: 95, startPoint y: 184, endPoint x: 175, endPoint y: 220, distance: 88.2
click at [15, 44] on img at bounding box center [12, 46] width 14 height 14
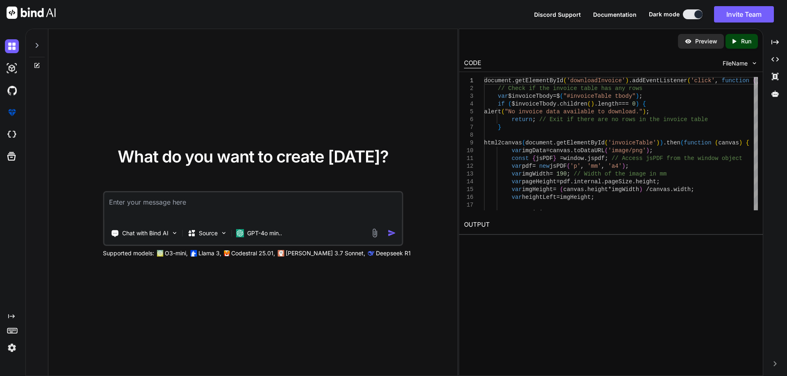
click at [133, 204] on textarea at bounding box center [252, 208] width 297 height 30
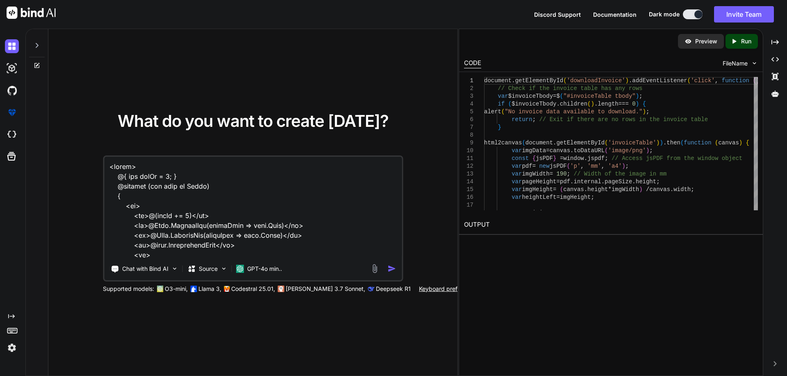
scroll to position [277, 0]
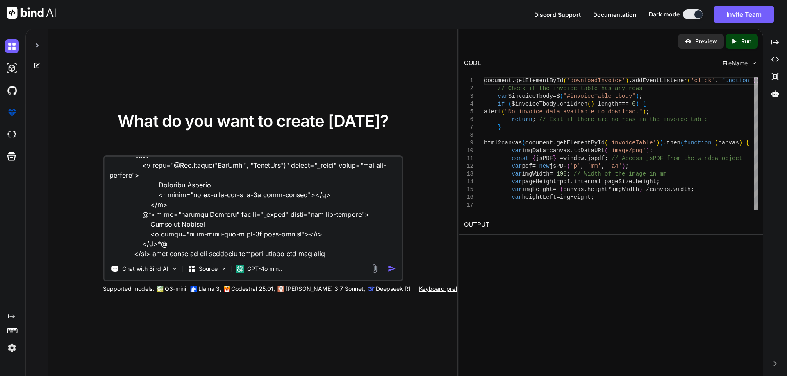
drag, startPoint x: 328, startPoint y: 262, endPoint x: 335, endPoint y: 255, distance: 9.6
click at [335, 255] on textarea at bounding box center [252, 208] width 297 height 102
paste textarea "var name = $(this).data("name"); var products = $(this).data("products"); // JS…"
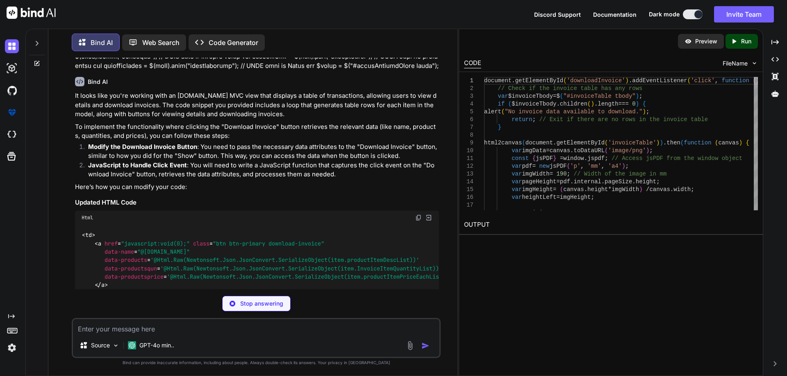
scroll to position [226, 0]
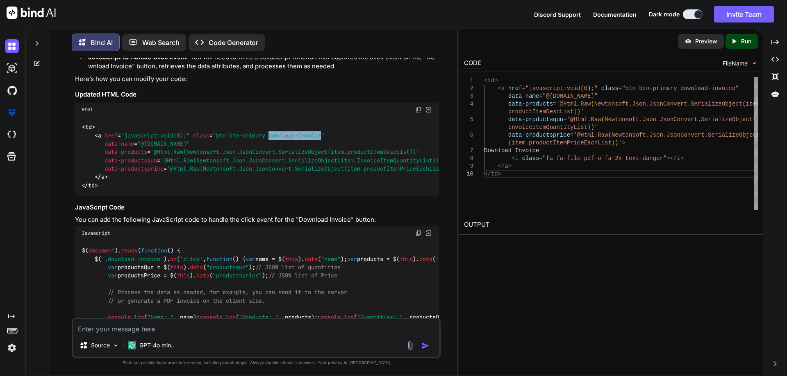
drag, startPoint x: 272, startPoint y: 136, endPoint x: 326, endPoint y: 136, distance: 54.1
click at [324, 136] on span ""btn btn-primary download-invoice"" at bounding box center [268, 135] width 111 height 7
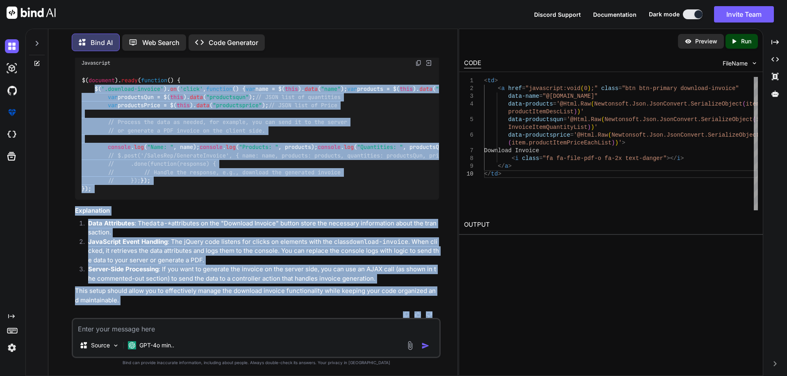
scroll to position [492, 0]
drag, startPoint x: 95, startPoint y: 159, endPoint x: 209, endPoint y: 176, distance: 114.8
click at [209, 176] on div "$( document ). ready ( function ( ) { $( '.download-invoice' ). on ( 'click' , …" at bounding box center [257, 135] width 364 height 130
click at [92, 332] on textarea at bounding box center [256, 327] width 366 height 15
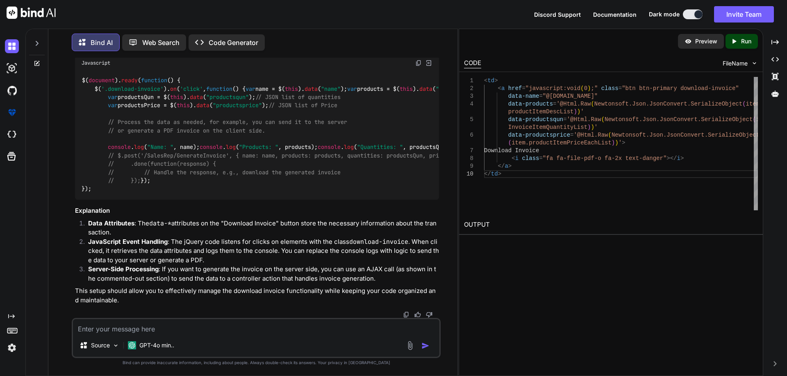
paste textarea "$("#salesRepTable").DataTable({ "pageLength": 15, // default rows per page "len…"
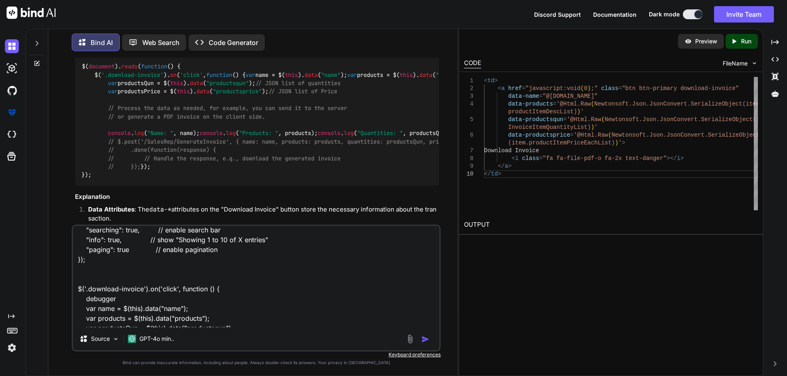
scroll to position [0, 0]
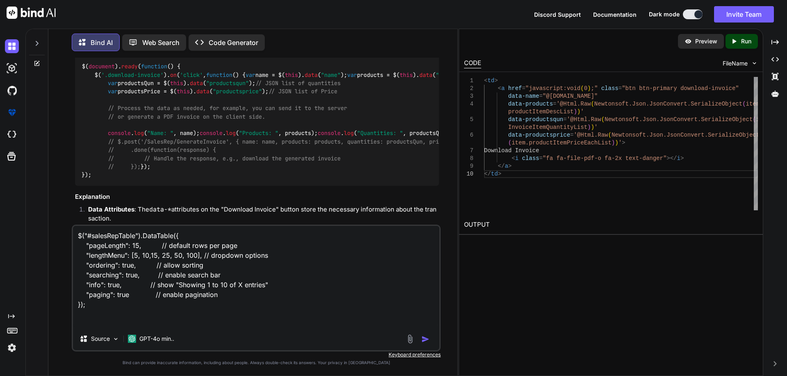
click at [101, 234] on textarea "$("#salesRepTable").DataTable({ "pageLength": 15, // default rows per page "len…" at bounding box center [256, 277] width 366 height 102
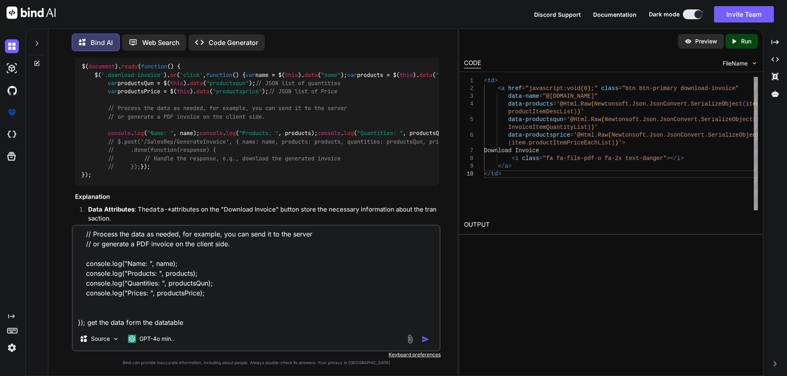
click at [221, 326] on textarea "$("#salesRepTable").DataTable({ "pageLength": 15, // default rows per page "len…" at bounding box center [256, 277] width 366 height 102
paste textarea "salesRepTable"
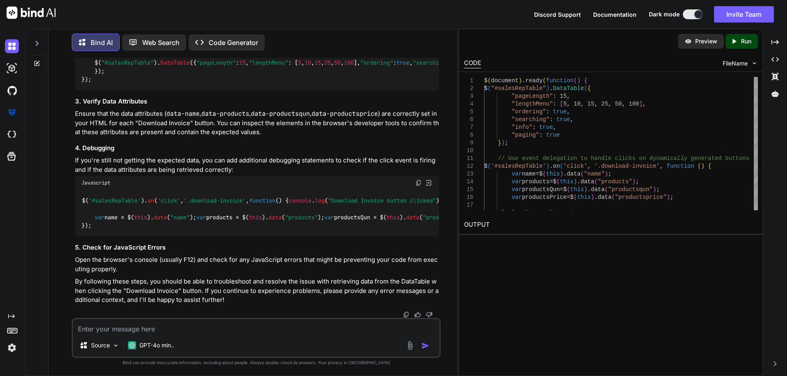
scroll to position [1003, 0]
drag, startPoint x: 94, startPoint y: 152, endPoint x: 265, endPoint y: 236, distance: 190.2
click at [265, 91] on div "$( document ). ready ( function ( ) { $( "#salesRepTable" ). DataTable ({ "page…" at bounding box center [257, 67] width 364 height 47
click at [13, 49] on img at bounding box center [12, 46] width 14 height 14
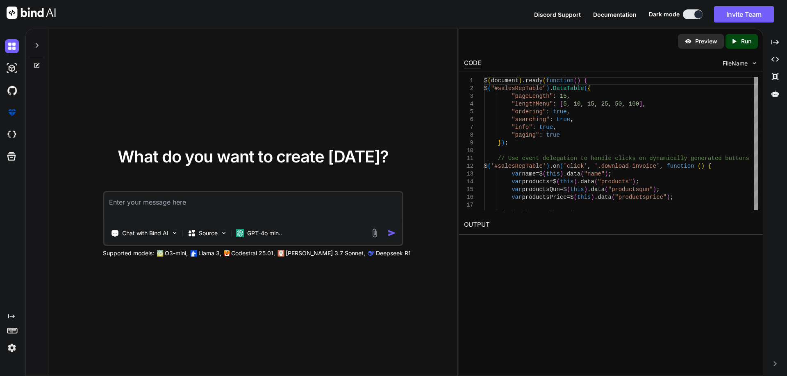
click at [111, 196] on textarea at bounding box center [252, 208] width 297 height 30
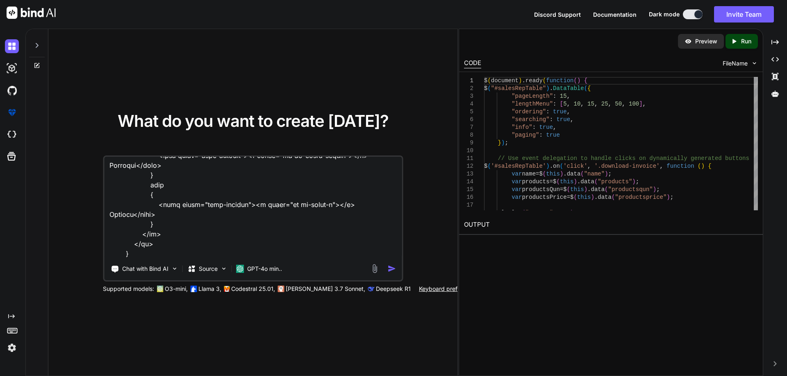
scroll to position [542, 0]
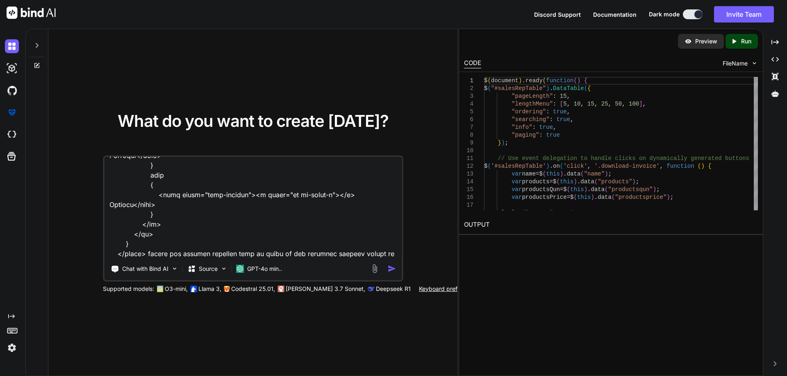
click at [208, 259] on div "Chat with Bind AI Source GPT-4o min.." at bounding box center [253, 219] width 300 height 126
click at [181, 254] on textarea at bounding box center [252, 208] width 297 height 102
paste textarea "var name = $(this).data("name"); var products = $(this).data("products"); // JS…"
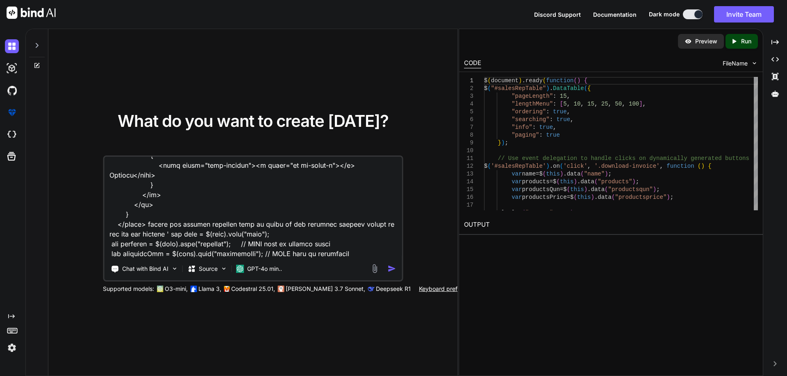
click at [333, 251] on textarea at bounding box center [252, 208] width 297 height 102
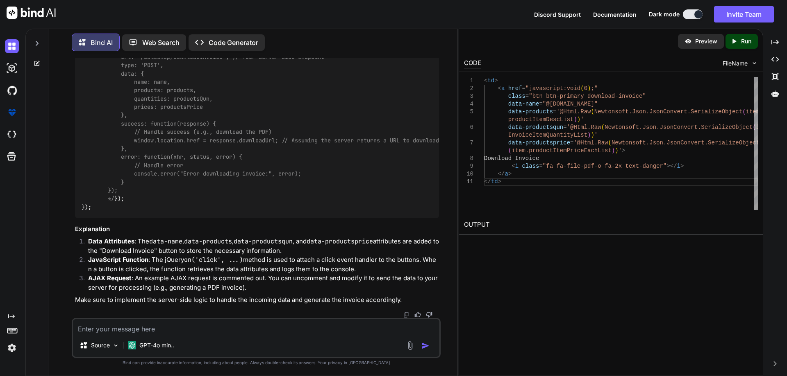
scroll to position [664, 0]
click at [139, 331] on textarea at bounding box center [256, 327] width 366 height 15
paste textarea "<td> <a id="Downloadinvoice" href="javascript:void(0);" class="view-details tex…"
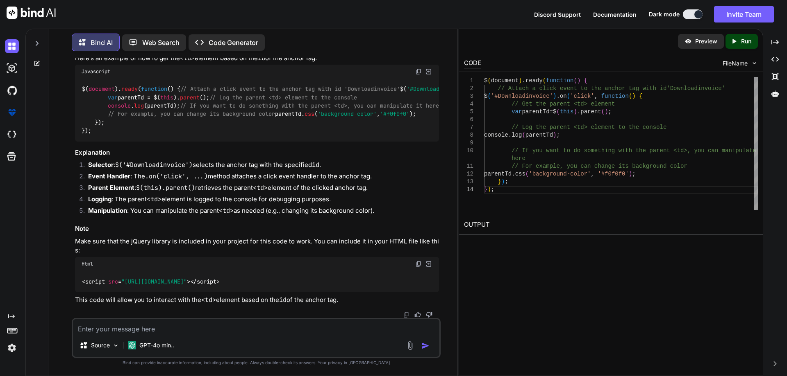
scroll to position [1034, 0]
drag, startPoint x: 94, startPoint y: 161, endPoint x: 172, endPoint y: 248, distance: 116.6
click at [172, 142] on div "$( document ). ready ( function ( ) { // Attach a click event to the anchor tag…" at bounding box center [257, 110] width 364 height 63
click at [10, 48] on img at bounding box center [12, 46] width 14 height 14
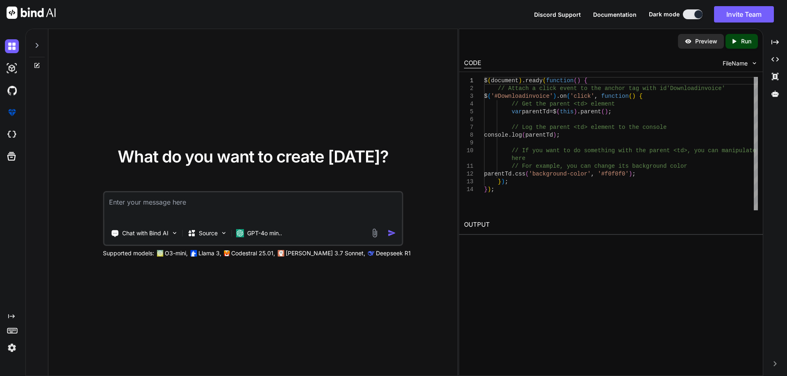
click at [135, 200] on textarea at bounding box center [252, 208] width 297 height 30
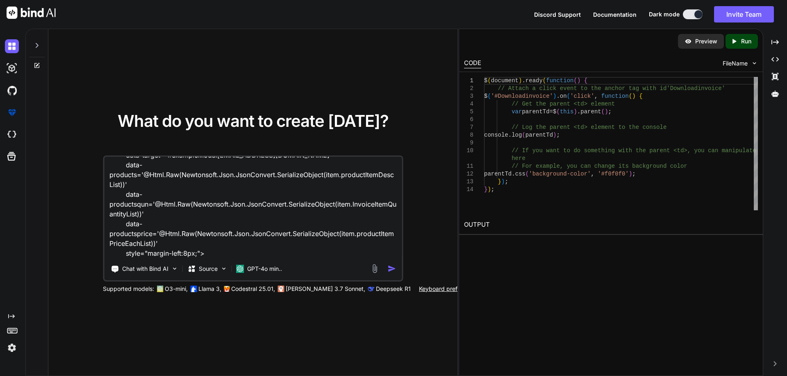
scroll to position [80, 0]
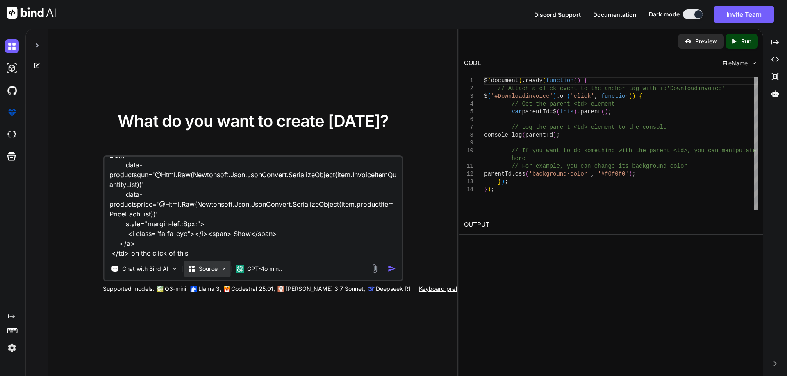
paste textarea "Downloadinvoice"
click at [311, 254] on textarea "<td> <a href="javascript:void(0);" class="view-details text-primary" data-toggl…" at bounding box center [252, 208] width 297 height 102
paste textarea "<td> <a href="javascript:void(0);" class="view-details text-primary" data-toggl…"
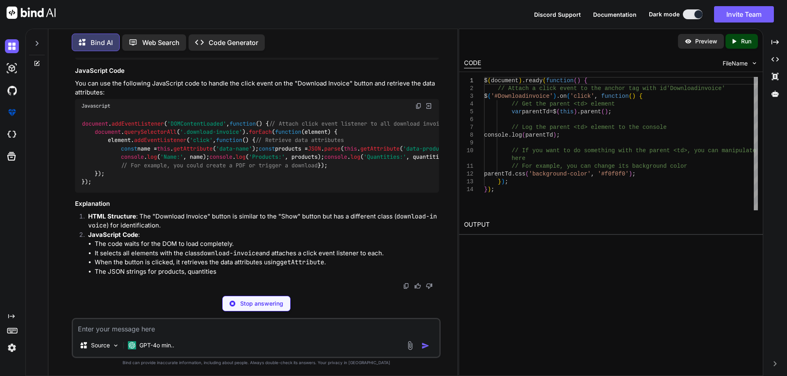
scroll to position [281, 0]
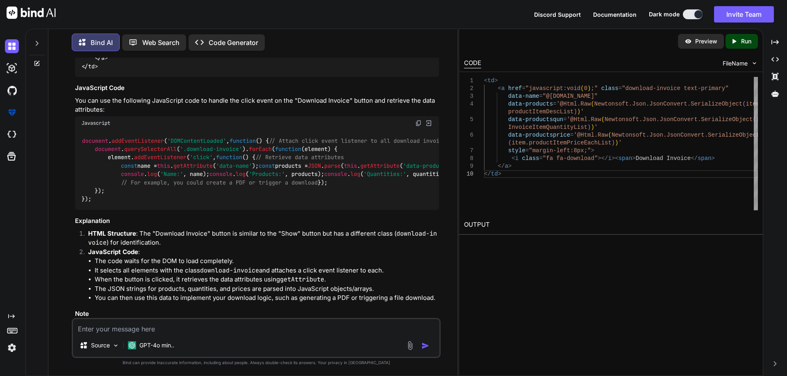
click at [416, 127] on img at bounding box center [418, 123] width 7 height 7
click at [11, 50] on img at bounding box center [12, 46] width 14 height 14
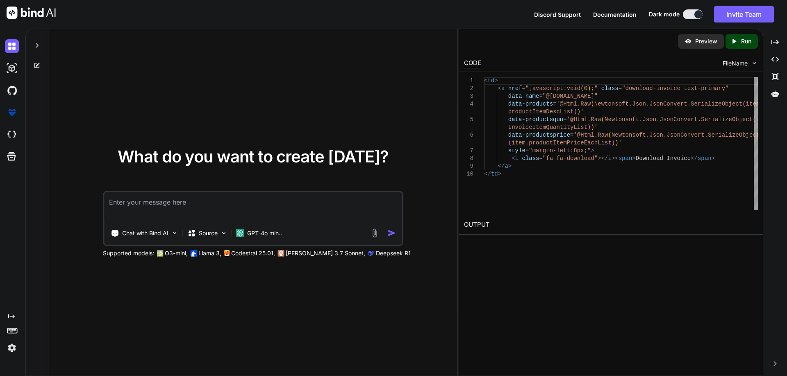
click at [120, 198] on textarea at bounding box center [252, 208] width 297 height 30
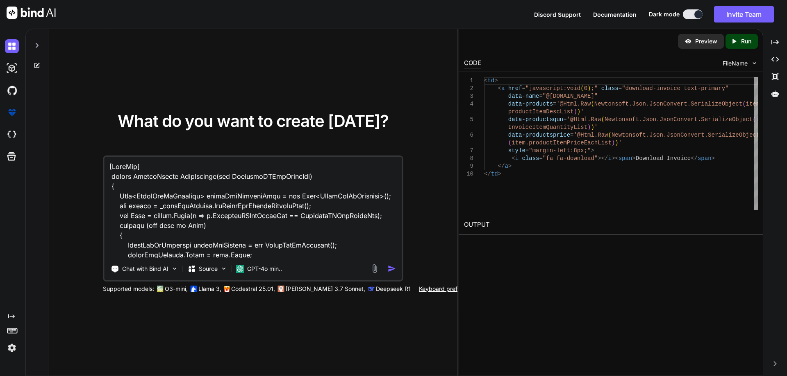
scroll to position [208, 0]
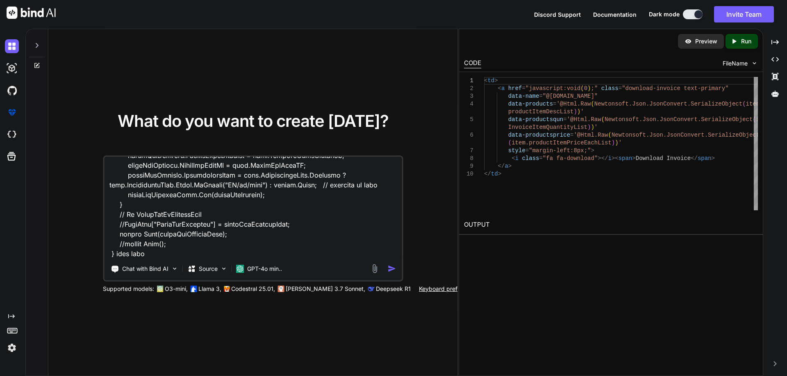
paste textarea "<tbody> @{ int rowNo = 0; } @foreach (var item in Model) { <tr> <td>@(rowNo += …"
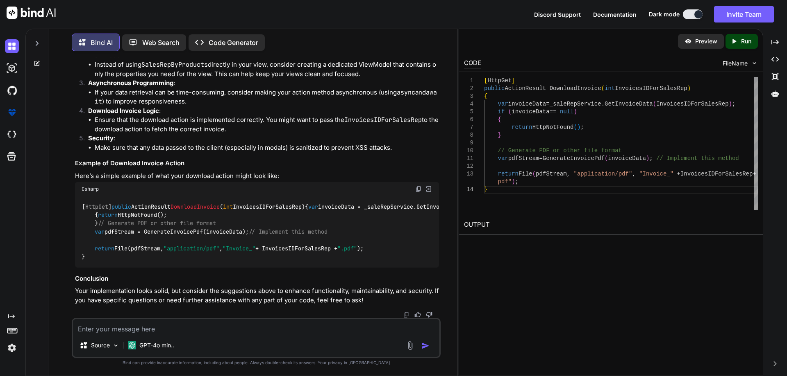
scroll to position [581, 0]
click at [119, 329] on textarea at bounding box center [256, 327] width 366 height 15
paste textarea "[HttpGet] public ActionResult ShowInvoice(int InvoicesIDForSalesRep) { List<Sal…"
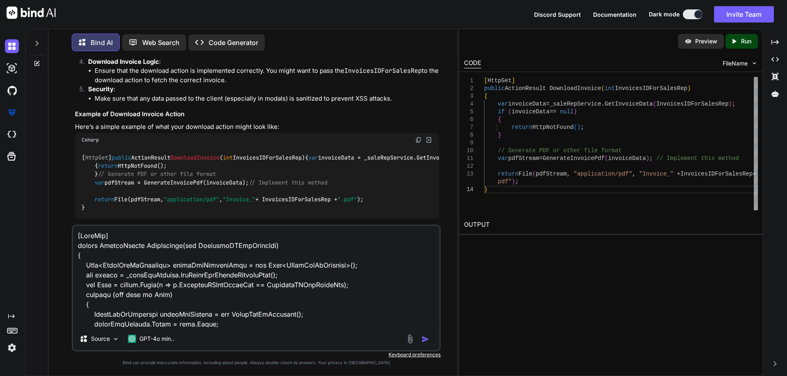
scroll to position [197, 0]
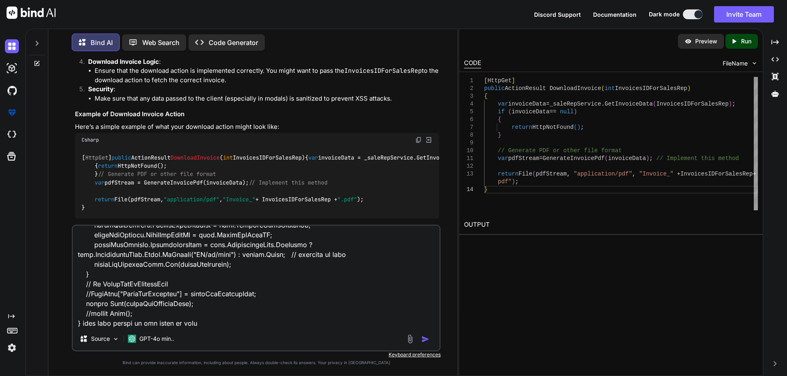
paste textarea "$('#downloadInvoice').on('click', function () { debugger //var name = $(this).d…"
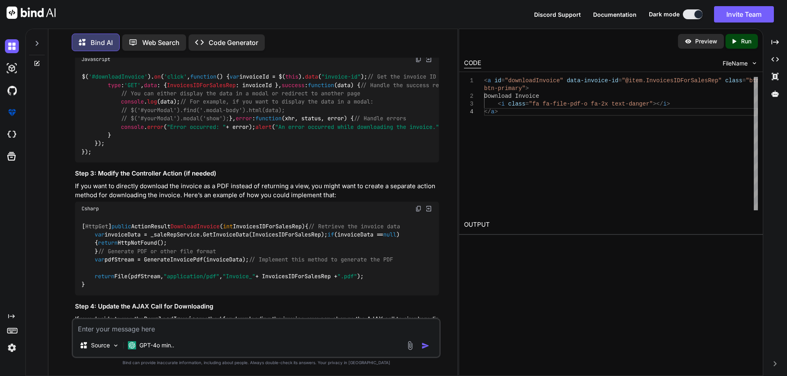
scroll to position [1136, 0]
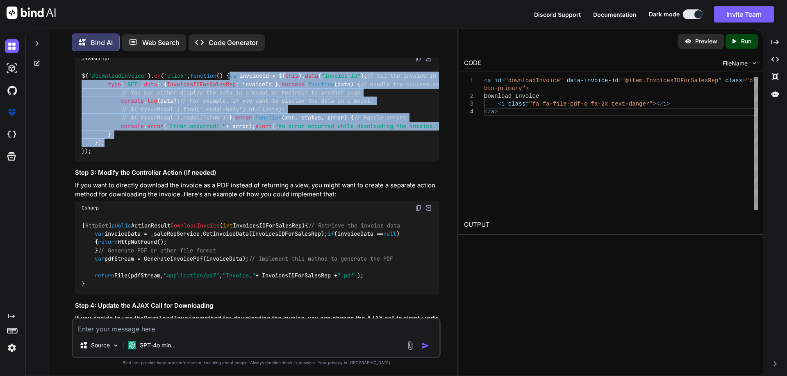
drag, startPoint x: 94, startPoint y: 149, endPoint x: 232, endPoint y: 306, distance: 209.3
click at [232, 162] on div "$( '#downloadInvoice' ). on ( 'click' , function ( ) { var invoiceId = $( this …" at bounding box center [257, 114] width 364 height 97
click at [278, 162] on div "$( '#downloadInvoice' ). on ( 'click' , function ( ) { var invoiceId = $( this …" at bounding box center [257, 114] width 364 height 97
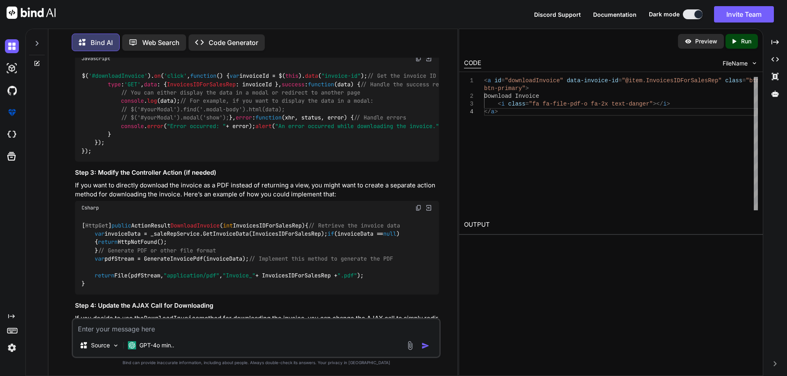
drag, startPoint x: 93, startPoint y: 165, endPoint x: 133, endPoint y: 166, distance: 40.1
click at [144, 155] on code "$( '#downloadInvoice' ). on ( 'click' , function ( ) { var invoiceId = $( this …" at bounding box center [472, 114] width 780 height 84
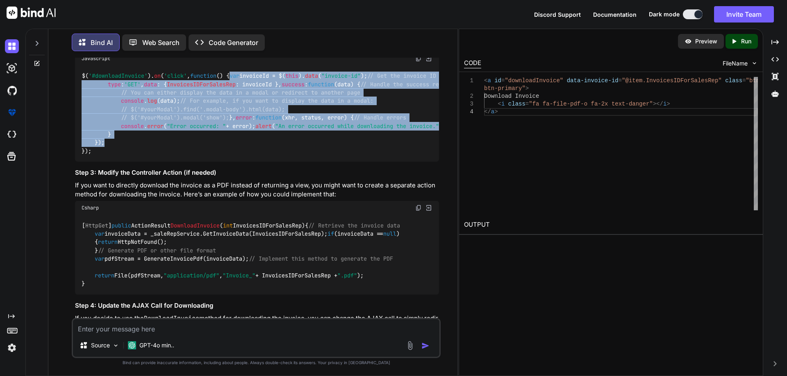
drag, startPoint x: 94, startPoint y: 153, endPoint x: 210, endPoint y: 306, distance: 191.6
click at [210, 162] on div "$( '#downloadInvoice' ). on ( 'click' , function ( ) { var invoiceId = $( this …" at bounding box center [257, 114] width 364 height 97
click at [105, 330] on textarea at bounding box center [256, 327] width 366 height 15
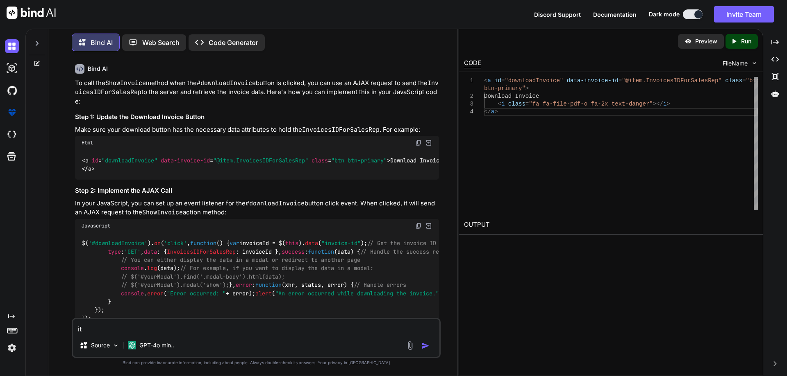
scroll to position [1014, 0]
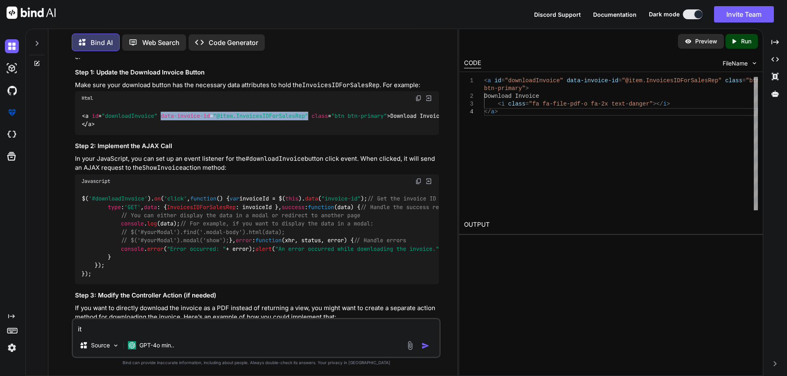
drag, startPoint x: 313, startPoint y: 164, endPoint x: 162, endPoint y: 164, distance: 150.8
click at [162, 120] on span "< a id = "downloadInvoice" data-invoice-id = "@item.InvoicesIDForSalesRep" clas…" at bounding box center [236, 115] width 308 height 7
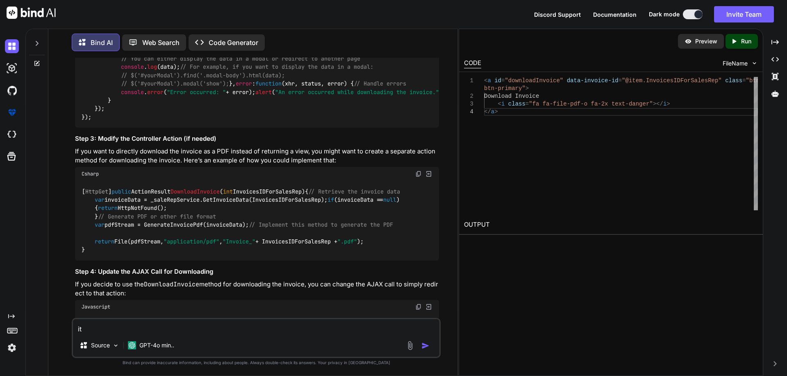
scroll to position [1177, 0]
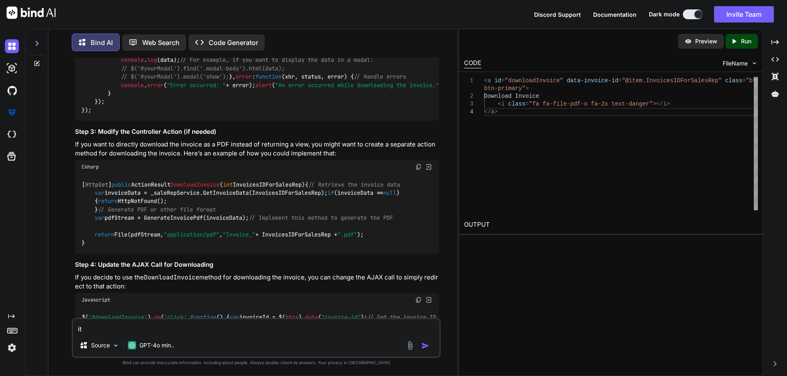
drag, startPoint x: 96, startPoint y: 111, endPoint x: 238, endPoint y: 109, distance: 142.6
click at [238, 109] on code "$( '#downloadInvoice' ). on ( 'click' , function ( ) { var invoiceId = $( this …" at bounding box center [472, 73] width 780 height 84
click at [337, 47] on span "data" at bounding box center [343, 43] width 13 height 7
click at [122, 325] on textarea "it" at bounding box center [256, 327] width 366 height 15
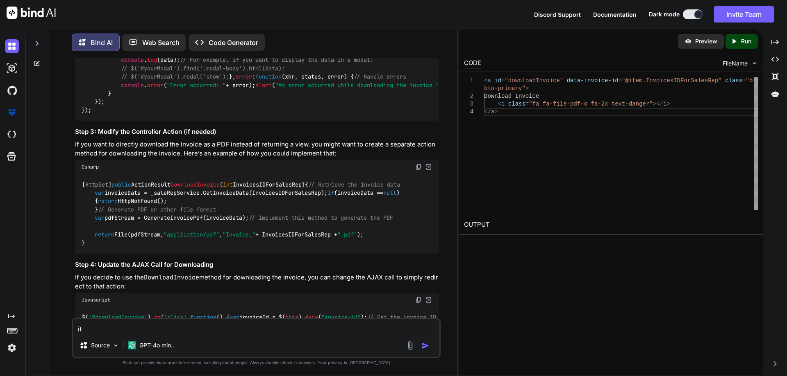
drag, startPoint x: 106, startPoint y: 331, endPoint x: 68, endPoint y: 328, distance: 37.8
click at [68, 328] on div "You Bind AI It looks like you're working on an [DOMAIN_NAME] MVC application wh…" at bounding box center [256, 217] width 402 height 318
paste textarea "[HttpGet] public ActionResult ShowInvoice(int InvoicesIDForSalesRep) { List<Sal…"
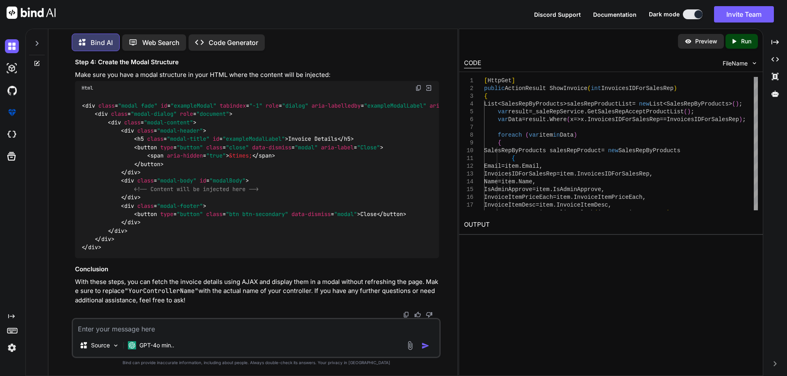
scroll to position [2846, 0]
click at [148, 332] on textarea at bounding box center [256, 327] width 366 height 15
paste textarea "<a id="downloadInvoice" @href="@url.action("ShowInvoice", "SalesRep")" target="…"
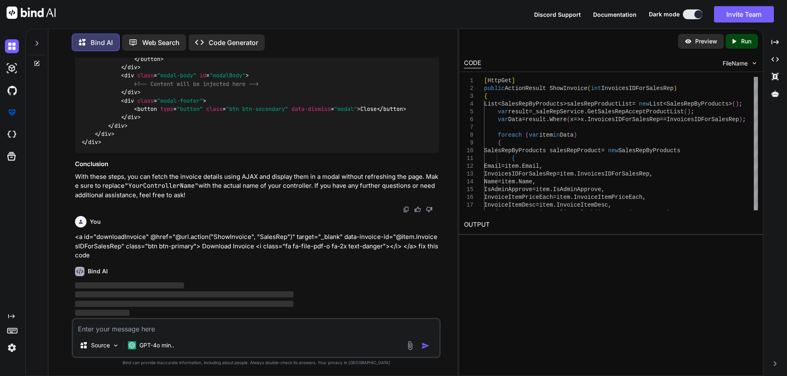
scroll to position [2951, 0]
click at [13, 47] on img at bounding box center [12, 46] width 14 height 14
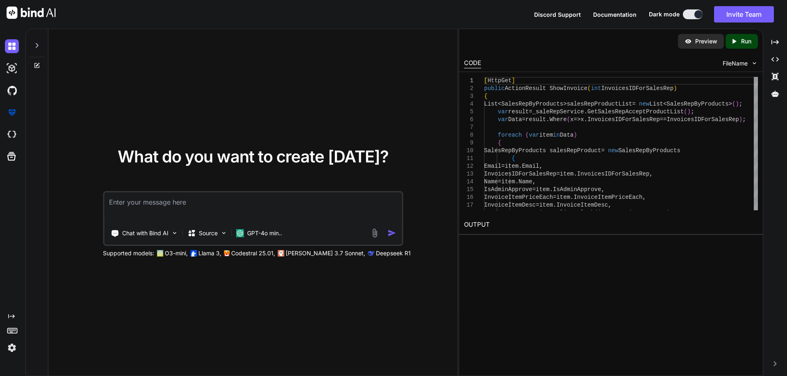
click at [127, 207] on textarea at bounding box center [252, 208] width 297 height 30
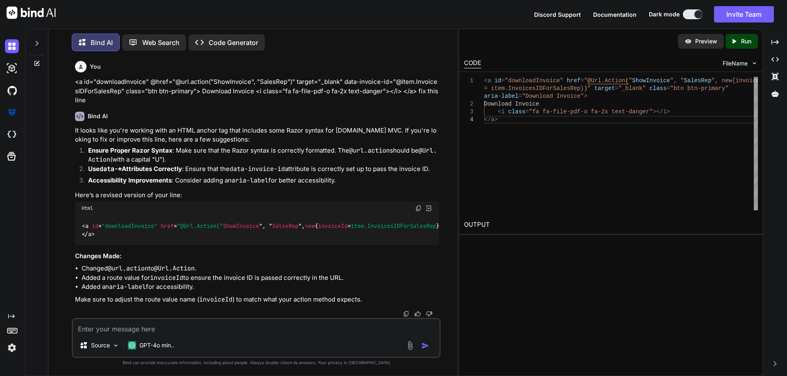
scroll to position [22, 0]
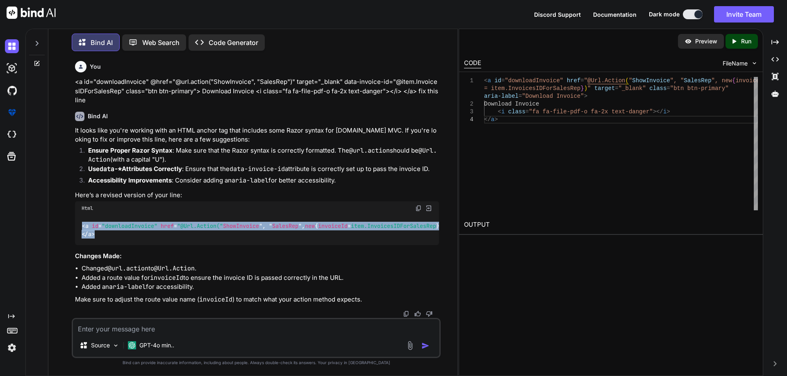
drag, startPoint x: 82, startPoint y: 204, endPoint x: 129, endPoint y: 234, distance: 55.8
click at [129, 234] on div "< a id = "downloadInvoice" href = "@Url.Action(" ShowInvoice ", " SalesRep ", n…" at bounding box center [257, 230] width 364 height 30
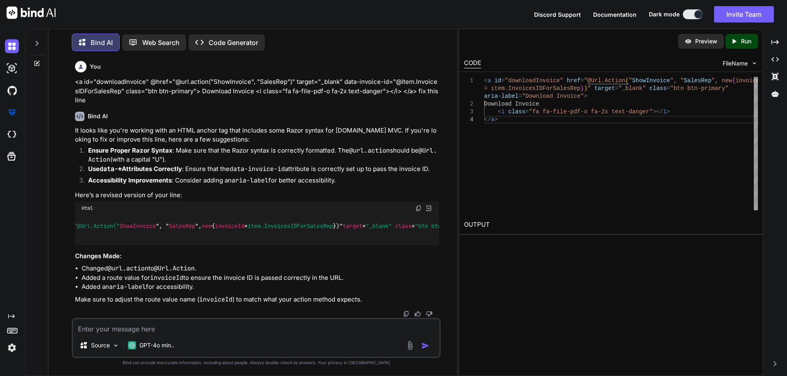
click at [107, 330] on textarea at bounding box center [256, 327] width 366 height 15
paste textarea "The parameters dictionary contains a null entry for parameter 'InvoicesIDForSal…"
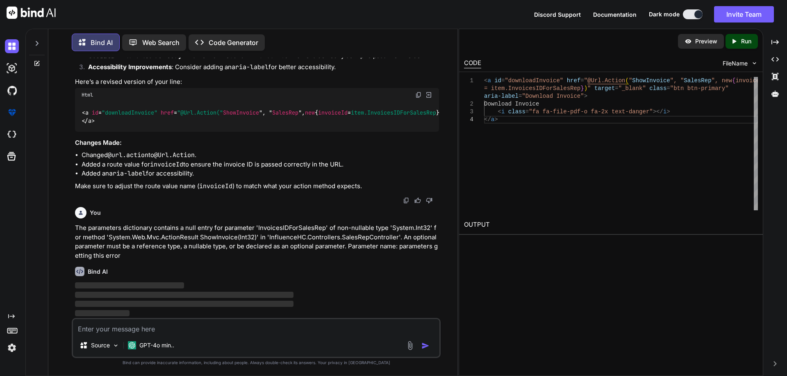
click at [271, 260] on p "The parameters dictionary contains a null entry for parameter 'InvoicesIDForSal…" at bounding box center [257, 242] width 364 height 37
click at [190, 181] on div "It looks like you're working with an HTML anchor tag that includes some Razor s…" at bounding box center [257, 102] width 364 height 179
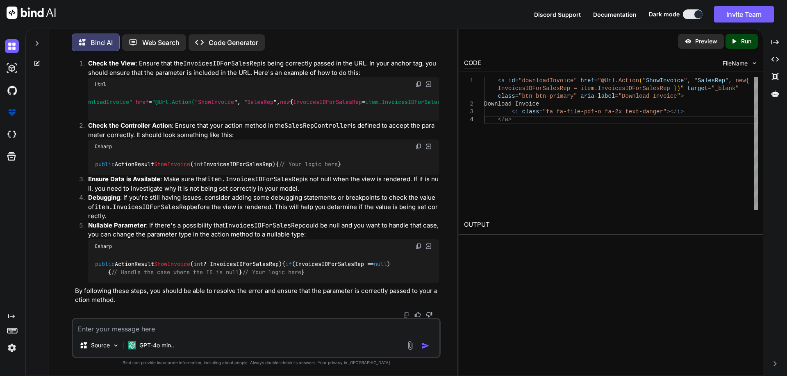
scroll to position [0, 0]
click at [130, 329] on textarea at bounding box center [256, 327] width 366 height 15
paste textarea "@model IEnumerable<InfluenceHC.ViewModel.SalesRepByProducts> @{ Layout = "~/Vie…"
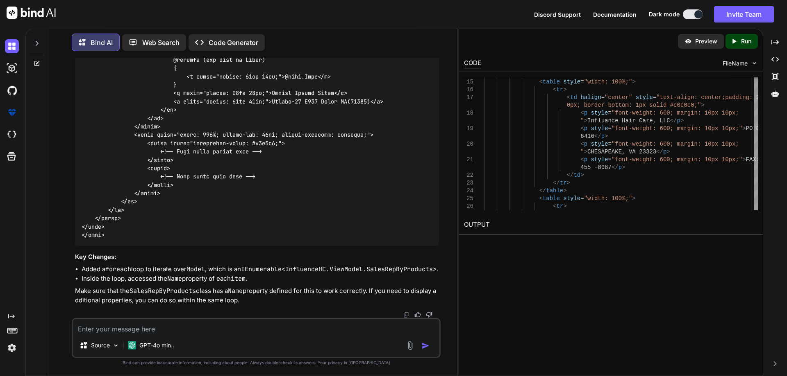
scroll to position [1156, 0]
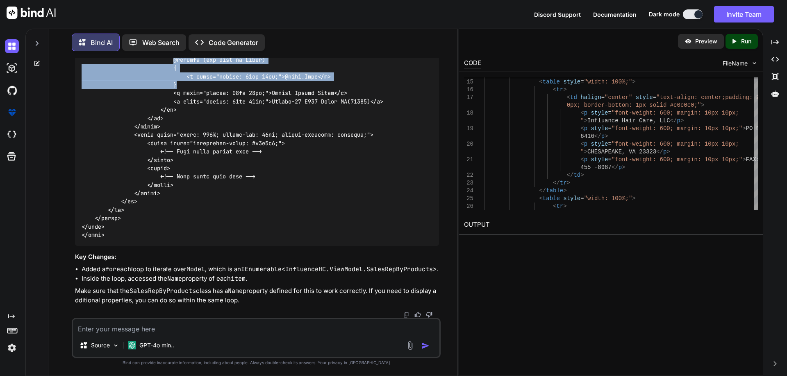
drag, startPoint x: 175, startPoint y: 167, endPoint x: 222, endPoint y: 195, distance: 54.7
click at [222, 195] on div at bounding box center [257, 30] width 364 height 431
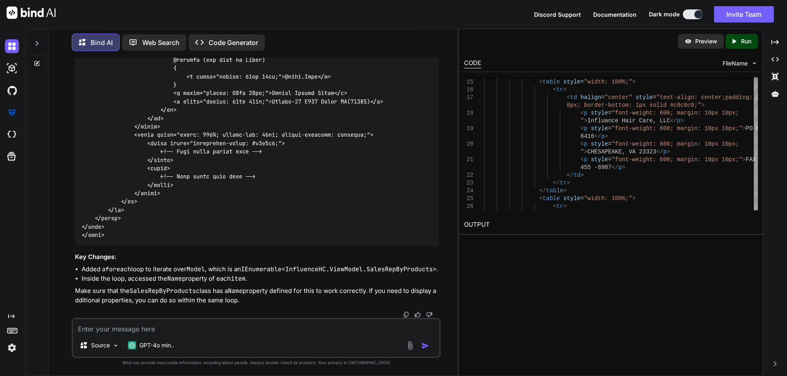
click at [172, 166] on code at bounding box center [285, 31] width 406 height 418
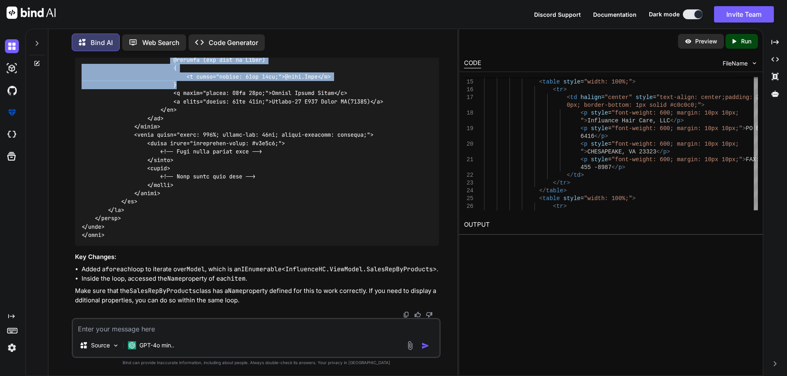
drag, startPoint x: 199, startPoint y: 177, endPoint x: 205, endPoint y: 193, distance: 16.4
click at [205, 193] on div at bounding box center [257, 30] width 364 height 431
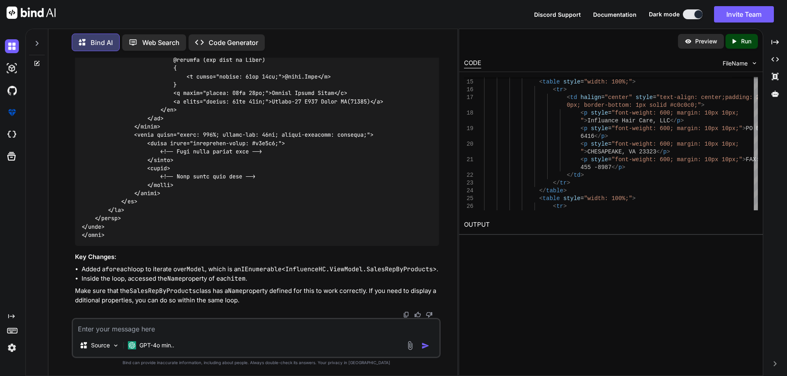
click at [165, 166] on code at bounding box center [285, 31] width 406 height 418
drag, startPoint x: 170, startPoint y: 166, endPoint x: 308, endPoint y: 164, distance: 138.1
click at [308, 164] on div at bounding box center [257, 30] width 364 height 431
click at [153, 333] on textarea at bounding box center [256, 327] width 366 height 15
paste textarea "using System; using System.Collections.Generic; using System.Linq; using System…"
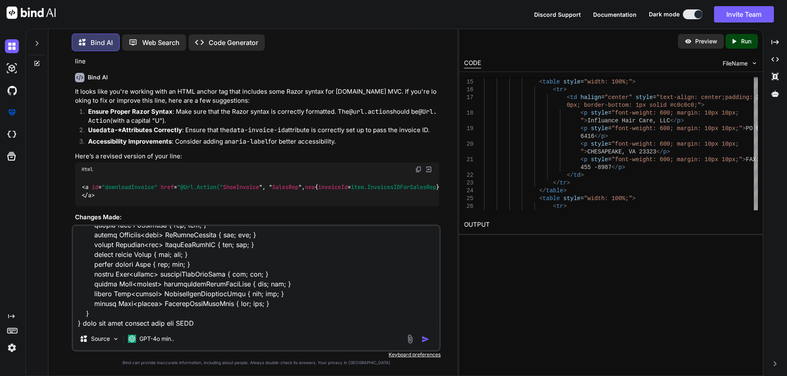
scroll to position [0, 0]
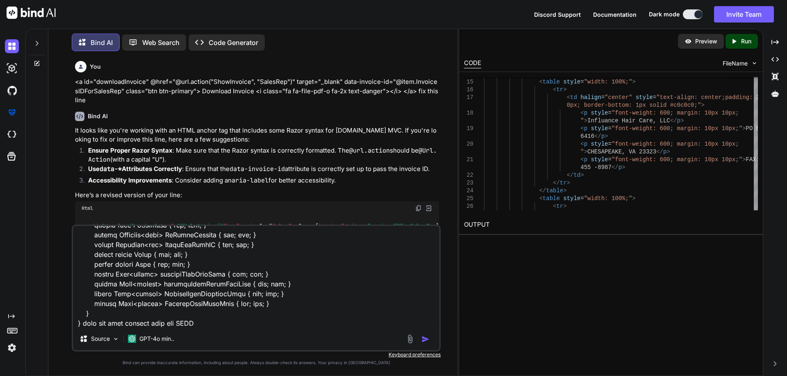
click at [247, 326] on textarea at bounding box center [256, 277] width 366 height 102
paste textarea "public ActionResult ShowInvoice(int InvoicesIDForSalesRep) { List<SalesRepByPro…"
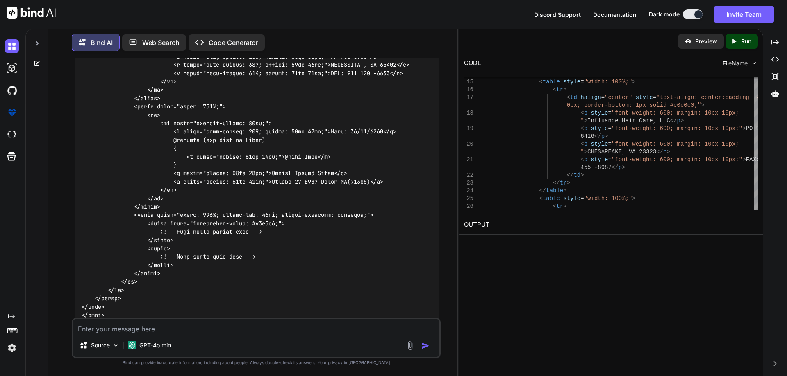
scroll to position [1050, 0]
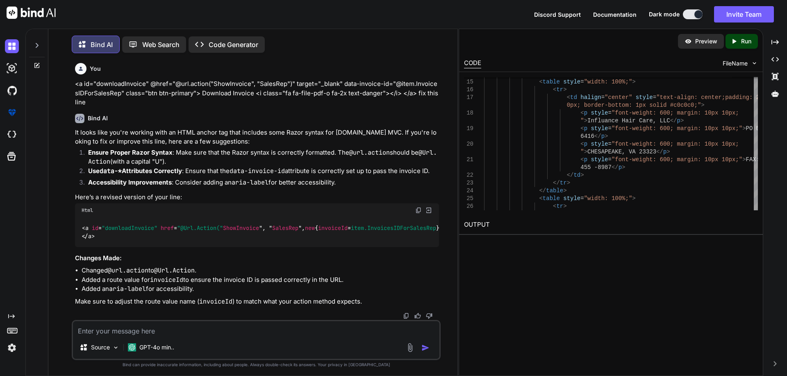
scroll to position [1050, 0]
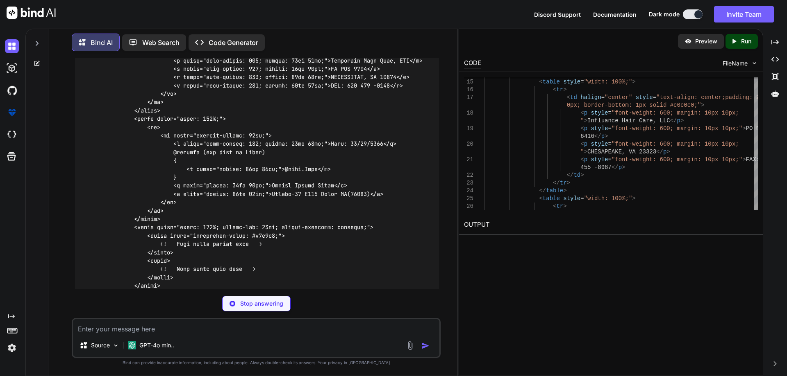
type textarea "x"
type textarea "</table> </body> </html>"
type textarea "x"
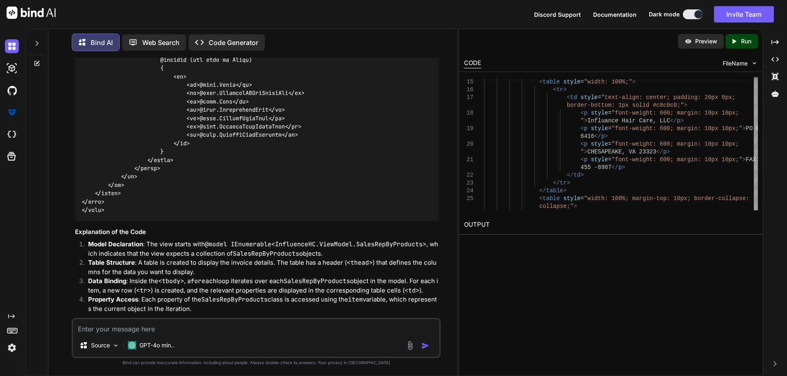
scroll to position [2116, 0]
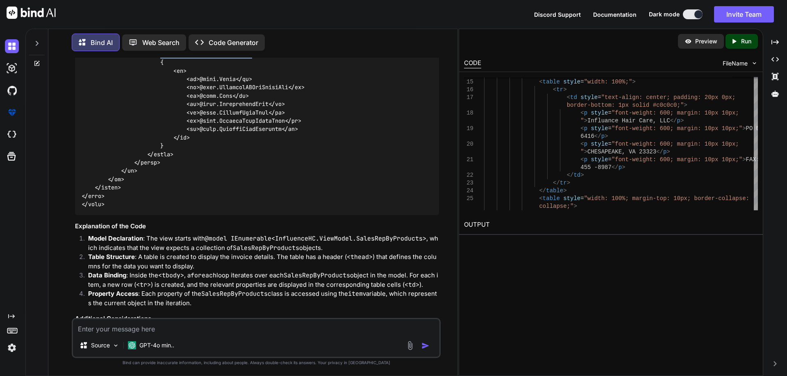
drag, startPoint x: 161, startPoint y: 190, endPoint x: 281, endPoint y: 188, distance: 120.1
copy code "@foreach (var item in Model)"
drag, startPoint x: 158, startPoint y: 189, endPoint x: 265, endPoint y: 189, distance: 106.9
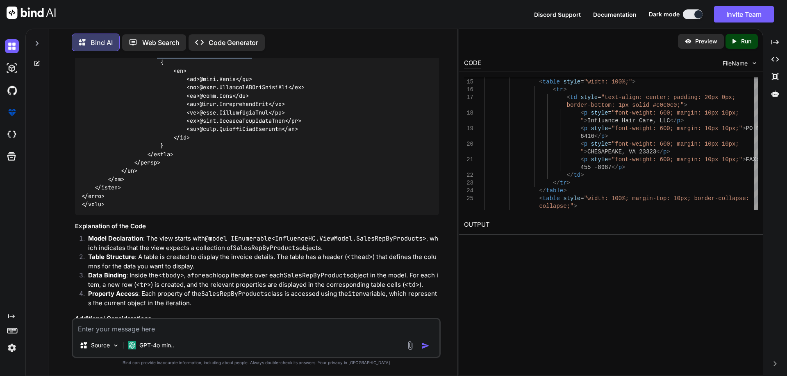
copy code "@foreach (var item in Model)"
drag, startPoint x: 160, startPoint y: 190, endPoint x: 171, endPoint y: 198, distance: 14.0
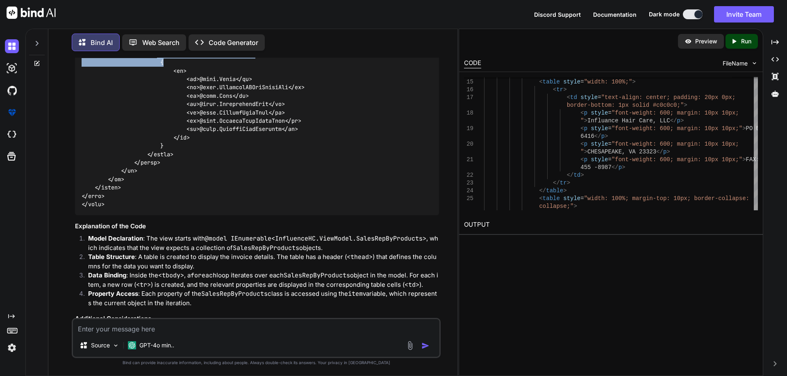
copy code "@foreach (var item in Model) {"
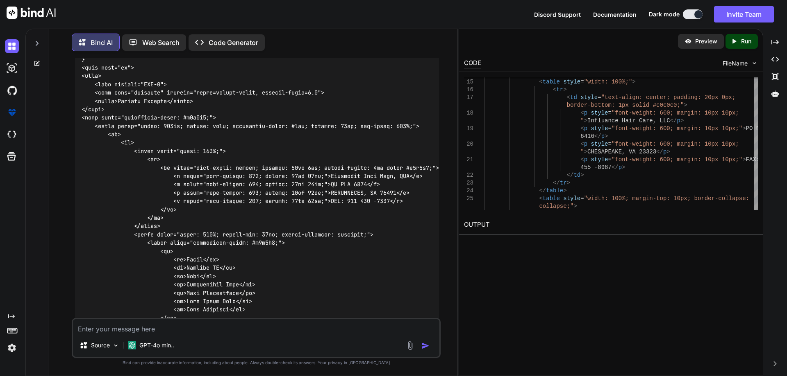
scroll to position [1829, 0]
drag, startPoint x: 82, startPoint y: 177, endPoint x: 99, endPoint y: 189, distance: 21.7
click at [99, 189] on div at bounding box center [257, 261] width 364 height 481
copy code "@{ Layout = "~/Views/Shared/InfluanaceLayout.cshtml"; }"
click at [103, 328] on textarea at bounding box center [256, 327] width 366 height 15
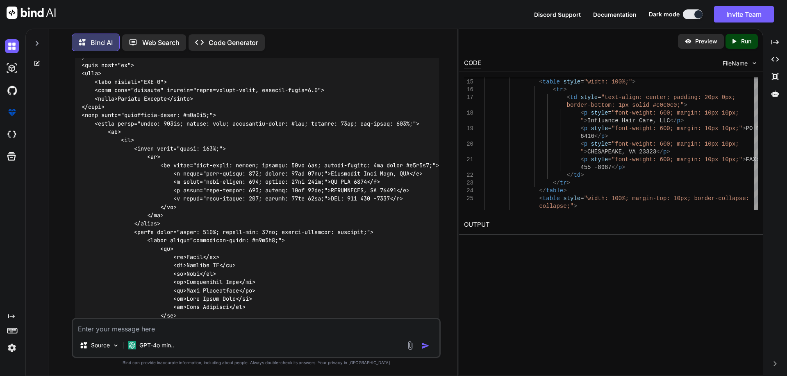
paste textarea "public ActionResult ShowInvoice(int InvoicesIDForSalesRep) { List<SalesRepByPro…"
type textarea "public ActionResult ShowInvoice(int InvoicesIDForSalesRep) { List<SalesRepByPro…"
type textarea "x"
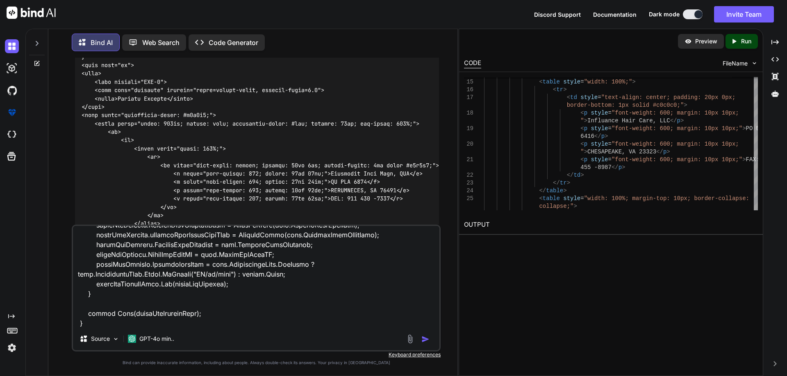
type textarea "public ActionResult ShowInvoice(int InvoicesIDForSalesRep) { List<SalesRepByPro…"
type textarea "x"
type textarea "public ActionResult ShowInvoice(int InvoicesIDForSalesRep) { List<SalesRepByPro…"
type textarea "x"
type textarea "public ActionResult ShowInvoice(int InvoicesIDForSalesRep) { List<SalesRepByPro…"
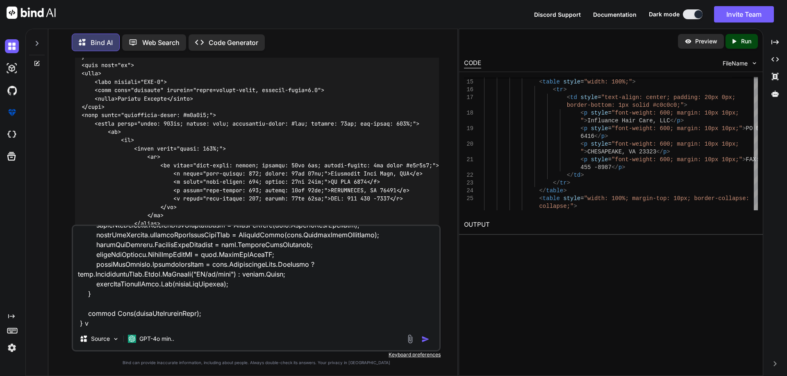
type textarea "x"
type textarea "public ActionResult ShowInvoice(int InvoicesIDForSalesRep) { List<SalesRepByPro…"
type textarea "x"
type textarea "public ActionResult ShowInvoice(int InvoicesIDForSalesRep) { List<SalesRepByPro…"
type textarea "x"
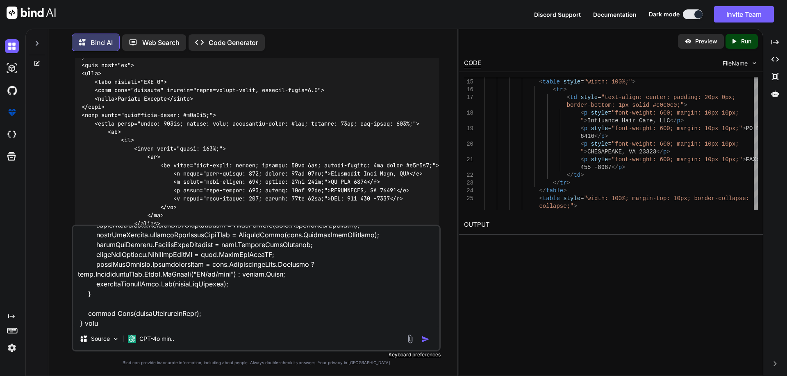
type textarea "public ActionResult ShowInvoice(int InvoicesIDForSalesRep) { List<SalesRepByPro…"
type textarea "x"
type textarea "public ActionResult ShowInvoice(int InvoicesIDForSalesRep) { List<SalesRepByPro…"
type textarea "x"
type textarea "public ActionResult ShowInvoice(int InvoicesIDForSalesRep) { List<SalesRepByPro…"
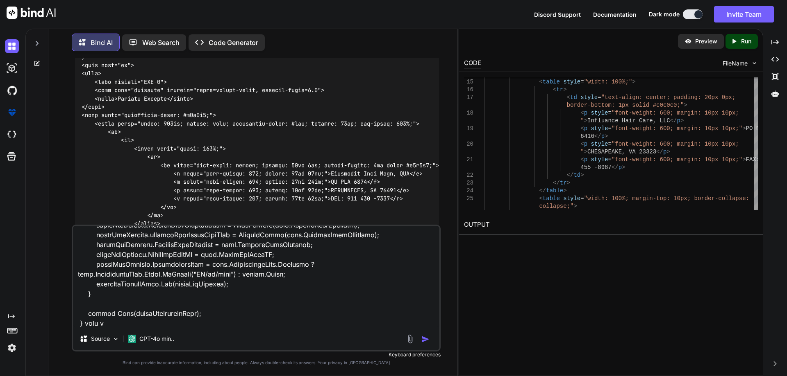
type textarea "x"
type textarea "public ActionResult ShowInvoice(int InvoicesIDForSalesRep) { List<SalesRepByPro…"
type textarea "x"
type textarea "public ActionResult ShowInvoice(int InvoicesIDForSalesRep) { List<SalesRepByPro…"
type textarea "x"
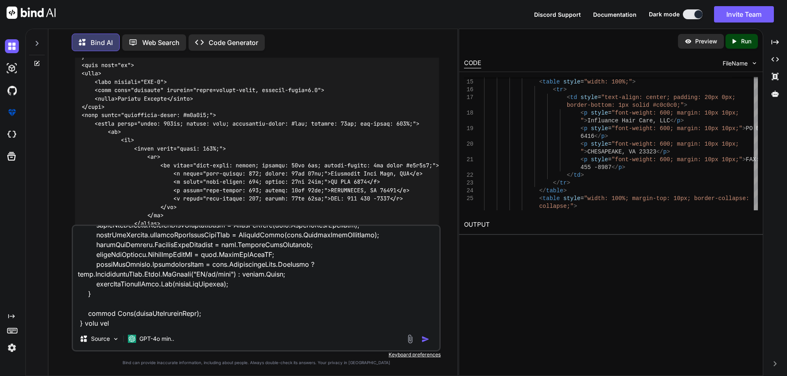
type textarea "public ActionResult ShowInvoice(int InvoicesIDForSalesRep) { List<SalesRepByPro…"
type textarea "x"
type textarea "public ActionResult ShowInvoice(int InvoicesIDForSalesRep) { List<SalesRepByPro…"
type textarea "x"
type textarea "public ActionResult ShowInvoice(int InvoicesIDForSalesRep) { List<SalesRepByPro…"
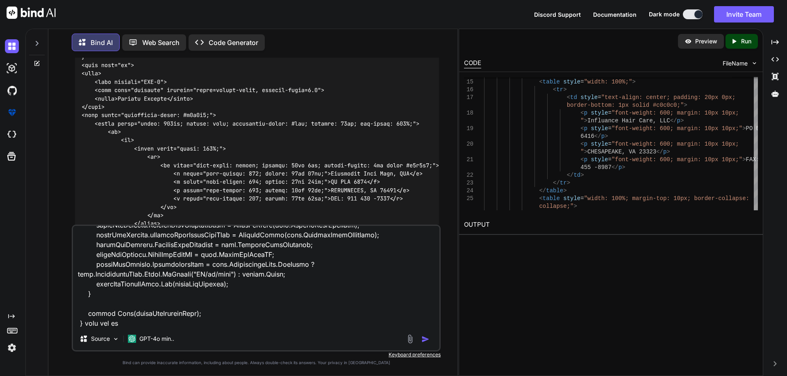
type textarea "x"
type textarea "public ActionResult ShowInvoice(int InvoicesIDForSalesRep) { List<SalesRepByPro…"
type textarea "x"
type textarea "public ActionResult ShowInvoice(int InvoicesIDForSalesRep) { List<SalesRepByPro…"
type textarea "x"
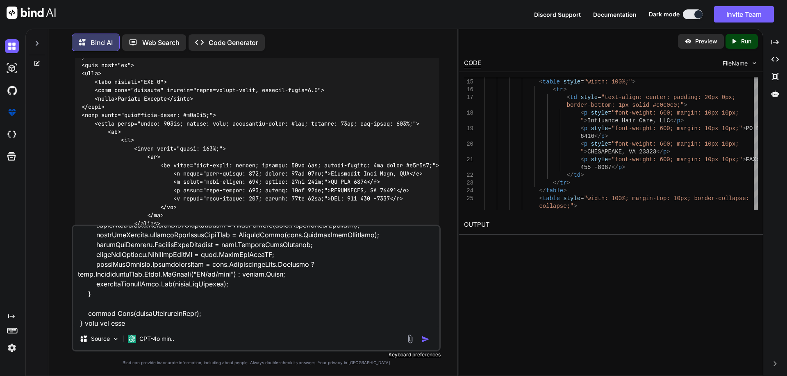
type textarea "public ActionResult ShowInvoice(int InvoicesIDForSalesRep) { List<SalesRepByPro…"
type textarea "x"
type textarea "public ActionResult ShowInvoice(int InvoicesIDForSalesRep) { List<SalesRepByPro…"
type textarea "x"
type textarea "public ActionResult ShowInvoice(int InvoicesIDForSalesRep) { List<SalesRepByPro…"
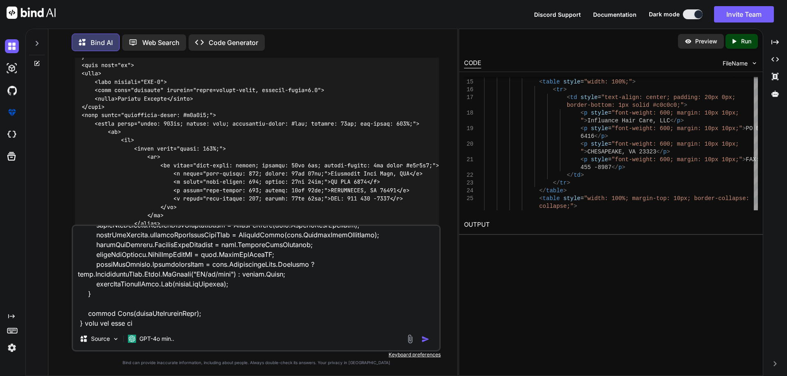
type textarea "x"
type textarea "public ActionResult ShowInvoice(int InvoicesIDForSalesRep) { List<SalesRepByPro…"
type textarea "x"
type textarea "public ActionResult ShowInvoice(int InvoicesIDForSalesRep) { List<SalesRepByPro…"
type textarea "x"
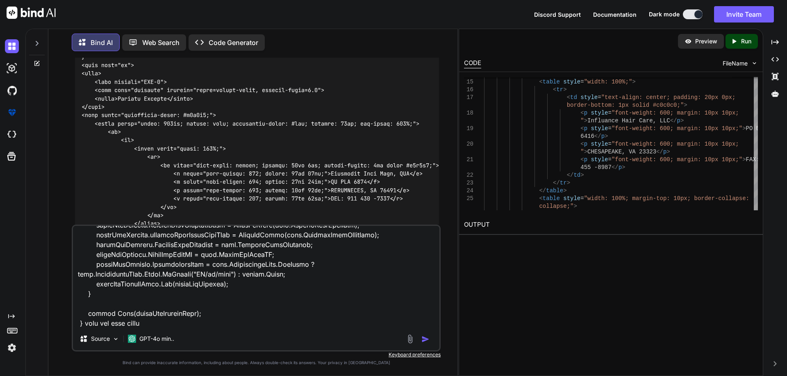
type textarea "public ActionResult ShowInvoice(int InvoicesIDForSalesRep) { List<SalesRepByPro…"
type textarea "x"
type textarea "public ActionResult ShowInvoice(int InvoicesIDForSalesRep) { List<SalesRepByPro…"
type textarea "x"
type textarea "public ActionResult ShowInvoice(int InvoicesIDForSalesRep) { List<SalesRepByPro…"
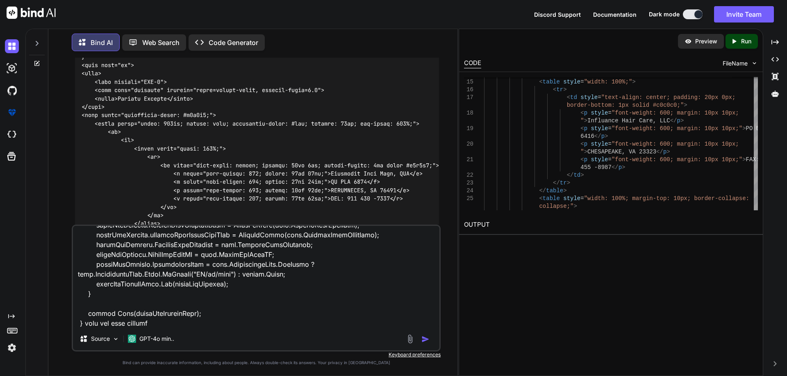
type textarea "x"
type textarea "public ActionResult ShowInvoice(int InvoicesIDForSalesRep) { List<SalesRepByPro…"
type textarea "x"
type textarea "public ActionResult ShowInvoice(int InvoicesIDForSalesRep) { List<SalesRepByPro…"
type textarea "x"
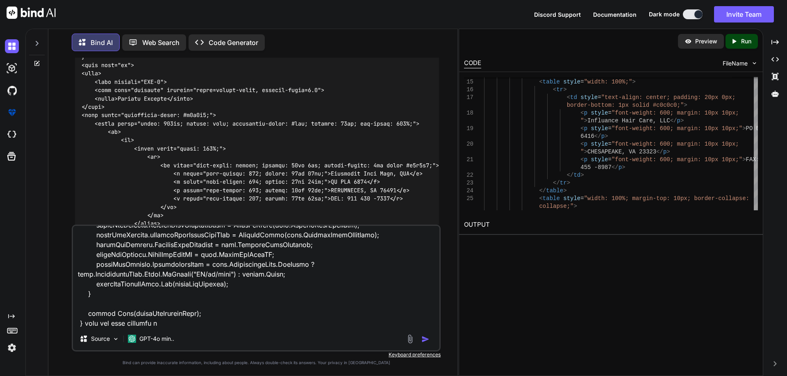
type textarea "public ActionResult ShowInvoice(int InvoicesIDForSalesRep) { List<SalesRepByPro…"
type textarea "x"
type textarea "public ActionResult ShowInvoice(int InvoicesIDForSalesRep) { List<SalesRepByPro…"
type textarea "x"
type textarea "public ActionResult ShowInvoice(int InvoicesIDForSalesRep) { List<SalesRepByPro…"
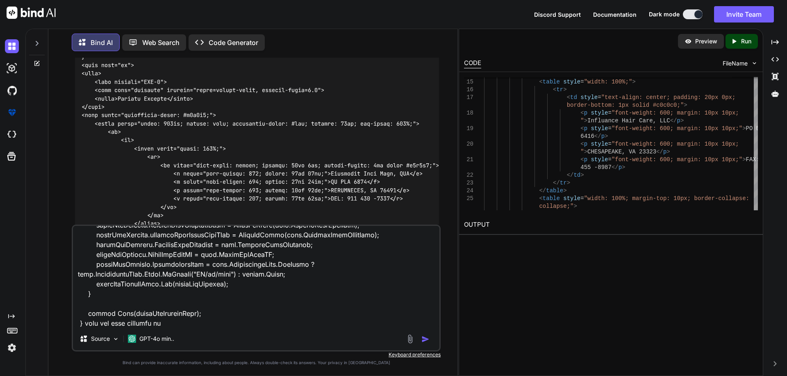
type textarea "x"
type textarea "public ActionResult ShowInvoice(int InvoicesIDForSalesRep) { List<SalesRepByPro…"
type textarea "x"
type textarea "public ActionResult ShowInvoice(int InvoicesIDForSalesRep) { List<SalesRepByPro…"
type textarea "x"
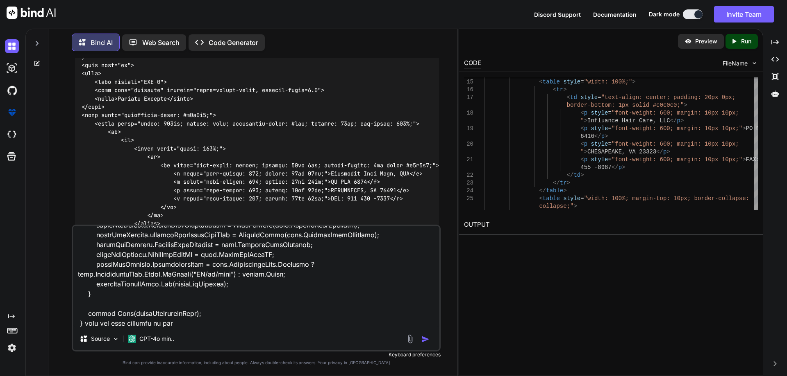
type textarea "public ActionResult ShowInvoice(int InvoicesIDForSalesRep) { List<SalesRepByPro…"
type textarea "x"
type textarea "public ActionResult ShowInvoice(int InvoicesIDForSalesRep) { List<SalesRepByPro…"
type textarea "x"
type textarea "public ActionResult ShowInvoice(int InvoicesIDForSalesRep) { List<SalesRepByPro…"
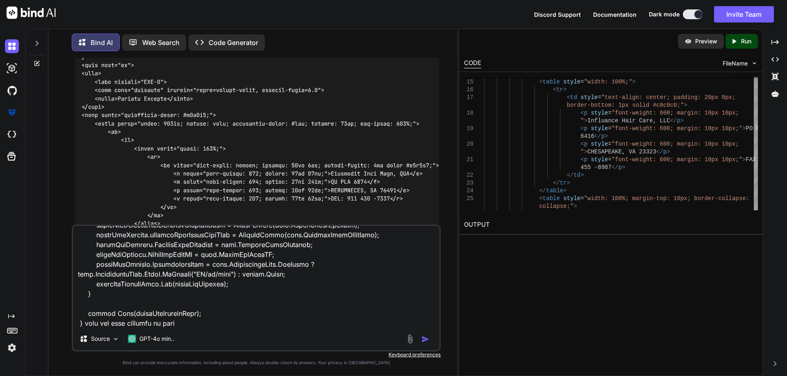
type textarea "x"
type textarea "public ActionResult ShowInvoice(int InvoicesIDForSalesRep) { List<SalesRepByPro…"
type textarea "x"
type textarea "public ActionResult ShowInvoice(int InvoicesIDForSalesRep) { List<SalesRepByPro…"
type textarea "x"
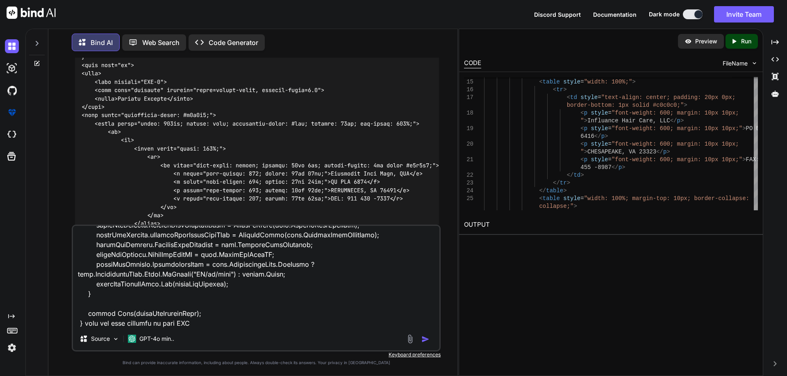
type textarea "public ActionResult ShowInvoice(int InvoicesIDForSalesRep) { List<SalesRepByPro…"
type textarea "x"
type textarea "public ActionResult ShowInvoice(int InvoicesIDForSalesRep) { List<SalesRepByPro…"
type textarea "x"
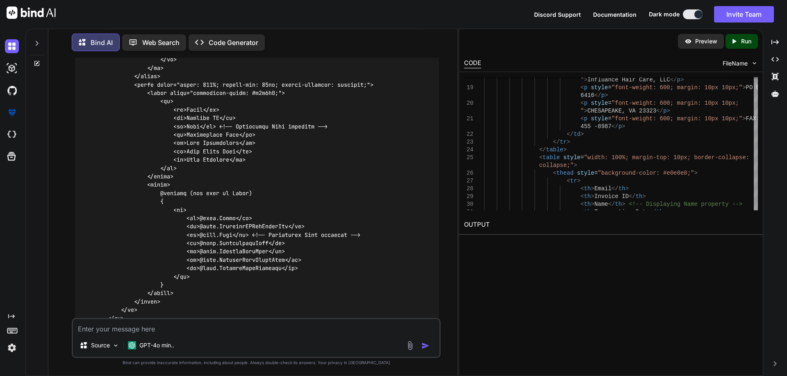
scroll to position [2854, 0]
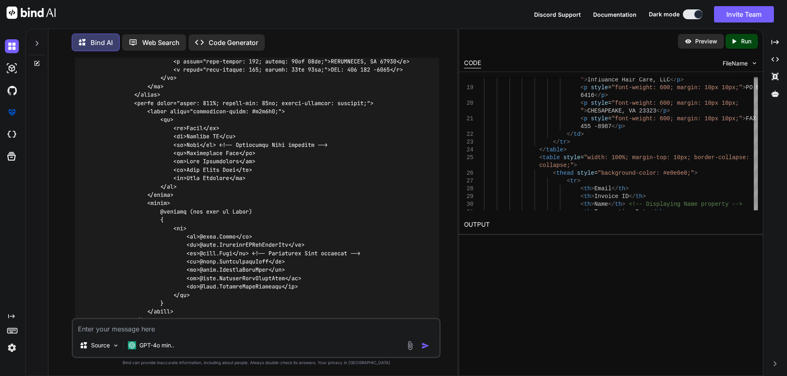
drag, startPoint x: 326, startPoint y: 179, endPoint x: 413, endPoint y: 179, distance: 87.7
click at [413, 179] on code at bounding box center [260, 132] width 357 height 468
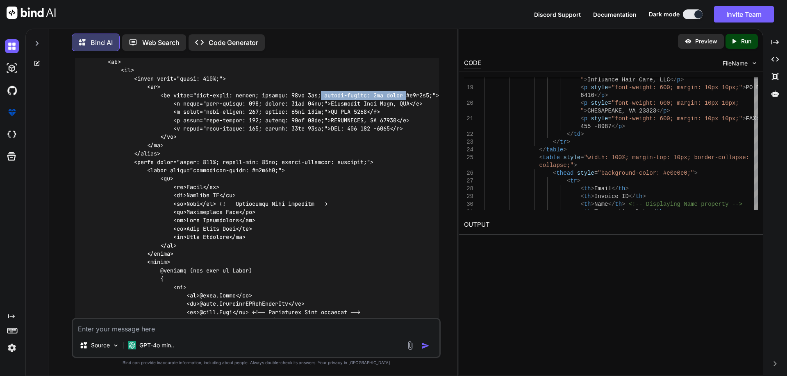
scroll to position [2772, 0]
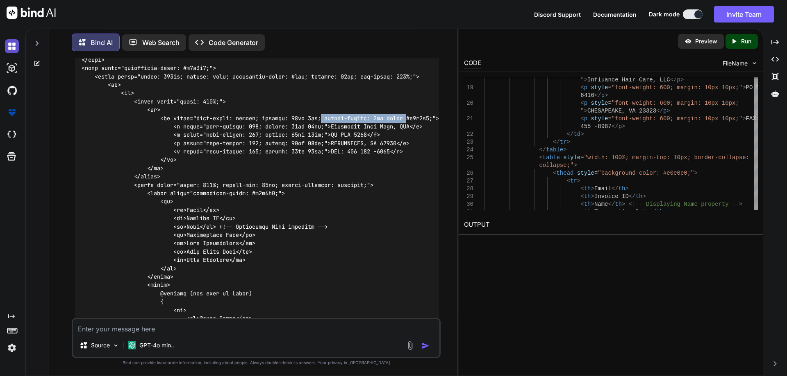
click at [16, 45] on img at bounding box center [12, 46] width 14 height 14
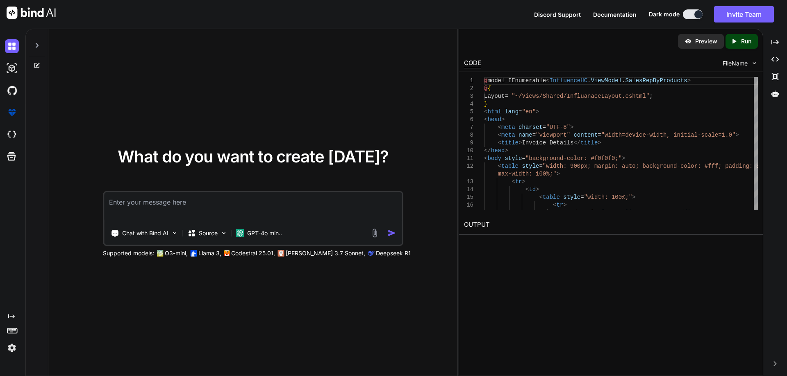
click at [129, 199] on textarea at bounding box center [252, 208] width 297 height 30
type textarea "x"
type textarea "CollectionDebugView<InfluenceHC.ViewModel.SalesRepByProducts>(salesRepProductLi…"
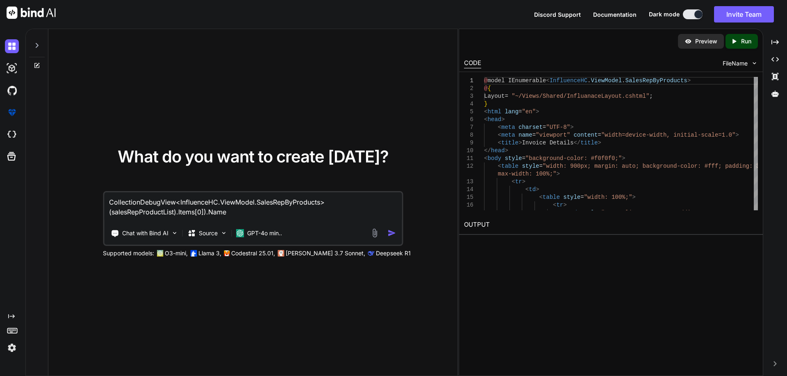
type textarea "x"
type textarea "CollectionDebugView<InfluenceHC.ViewModel.SalesRepByProducts>(salesRepProductLi…"
type textarea "x"
type textarea "CollectionDebugView<InfluenceHC.ViewModel.SalesRepByProducts>(salesRepProductLi…"
type textarea "x"
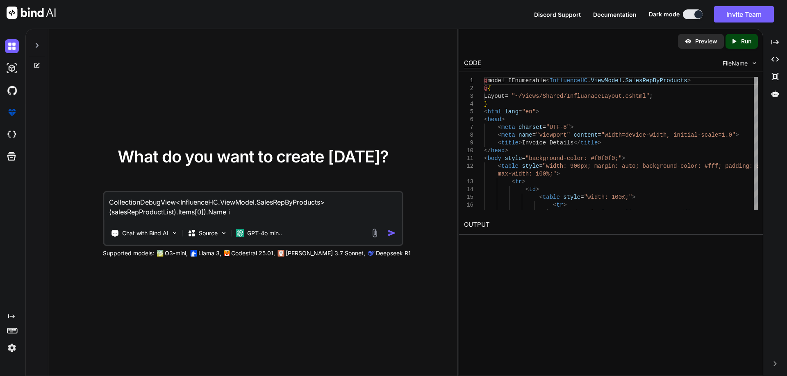
type textarea "CollectionDebugView<InfluenceHC.ViewModel.SalesRepByProducts>(salesRepProductLi…"
type textarea "x"
type textarea "CollectionDebugView<InfluenceHC.ViewModel.SalesRepByProducts>(salesRepProductLi…"
type textarea "x"
type textarea "CollectionDebugView<InfluenceHC.ViewModel.SalesRepByProducts>(salesRepProductLi…"
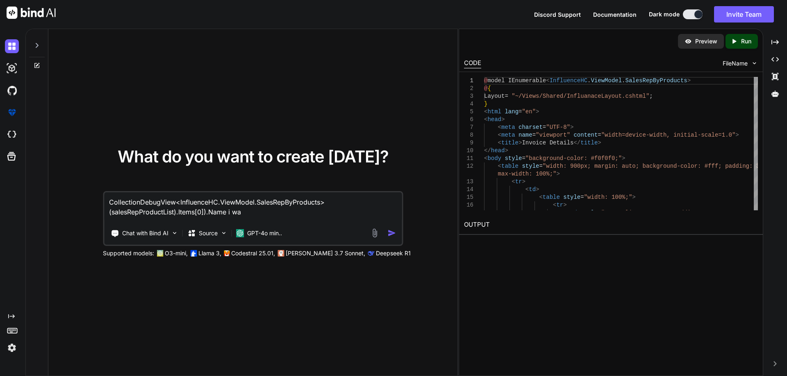
type textarea "x"
type textarea "CollectionDebugView<InfluenceHC.ViewModel.SalesRepByProducts>(salesRepProductLi…"
type textarea "x"
type textarea "CollectionDebugView<InfluenceHC.ViewModel.SalesRepByProducts>(salesRepProductLi…"
type textarea "x"
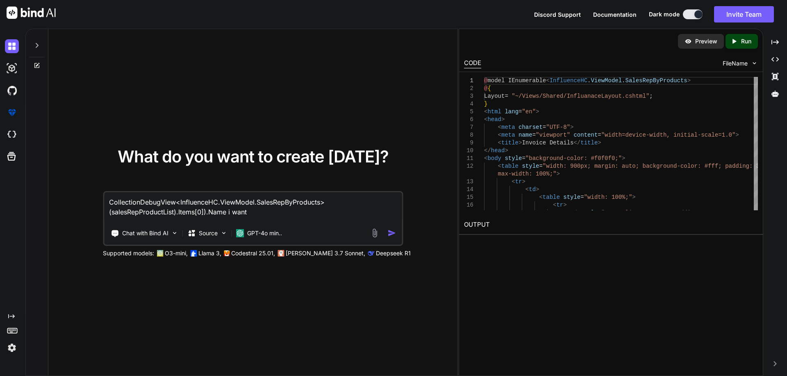
type textarea "CollectionDebugView<InfluenceHC.ViewModel.SalesRepByProducts>(salesRepProductLi…"
type textarea "x"
type textarea "CollectionDebugView<InfluenceHC.ViewModel.SalesRepByProducts>(salesRepProductLi…"
type textarea "x"
type textarea "CollectionDebugView<InfluenceHC.ViewModel.SalesRepByProducts>(salesRepProductLi…"
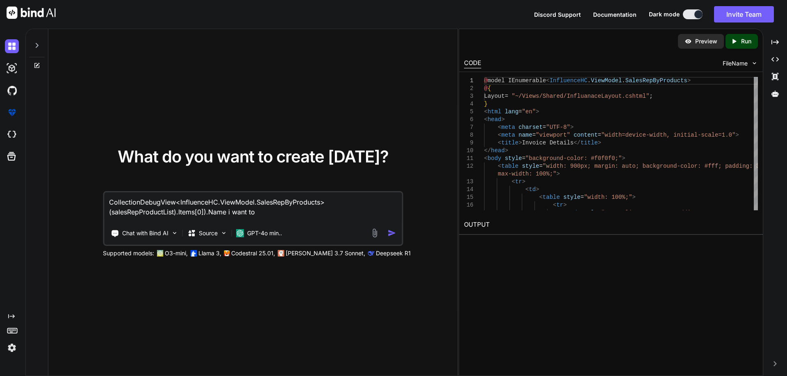
type textarea "x"
type textarea "CollectionDebugView<InfluenceHC.ViewModel.SalesRepByProducts>(salesRepProductLi…"
type textarea "x"
type textarea "CollectionDebugView<InfluenceHC.ViewModel.SalesRepByProducts>(salesRepProductLi…"
type textarea "x"
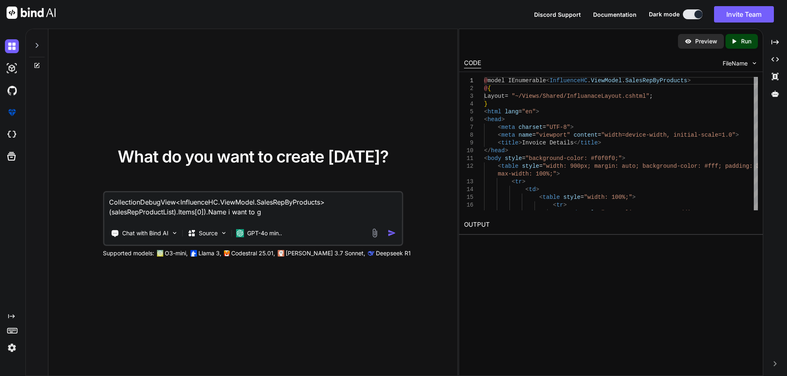
type textarea "CollectionDebugView<InfluenceHC.ViewModel.SalesRepByProducts>(salesRepProductLi…"
type textarea "x"
type textarea "CollectionDebugView<InfluenceHC.ViewModel.SalesRepByProducts>(salesRepProductLi…"
type textarea "x"
type textarea "CollectionDebugView<InfluenceHC.ViewModel.SalesRepByProducts>(salesRepProductLi…"
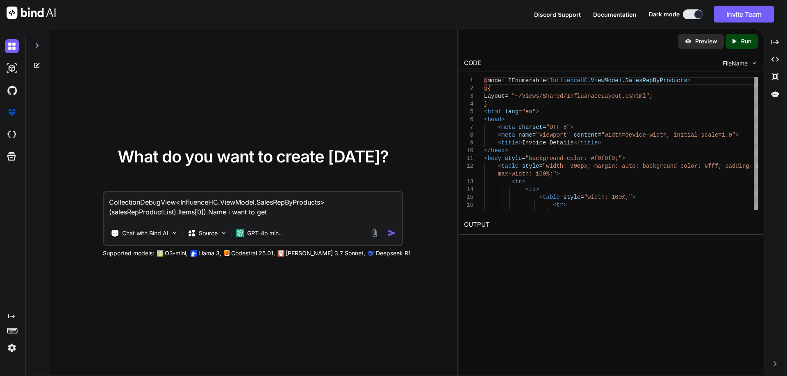
type textarea "x"
type textarea "CollectionDebugView<InfluenceHC.ViewModel.SalesRepByProducts>(salesRepProductLi…"
type textarea "x"
type textarea "CollectionDebugView<InfluenceHC.ViewModel.SalesRepByProducts>(salesRepProductLi…"
type textarea "x"
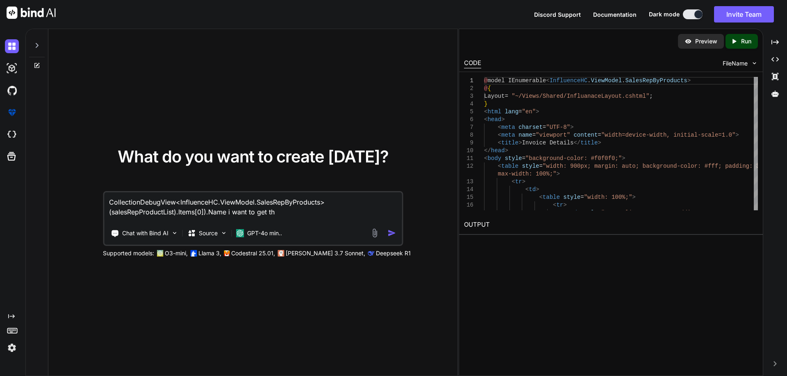
type textarea "CollectionDebugView<InfluenceHC.ViewModel.SalesRepByProducts>(salesRepProductLi…"
type textarea "x"
type textarea "CollectionDebugView<InfluenceHC.ViewModel.SalesRepByProducts>(salesRepProductLi…"
type textarea "x"
type textarea "CollectionDebugView<InfluenceHC.ViewModel.SalesRepByProducts>(salesRepProductLi…"
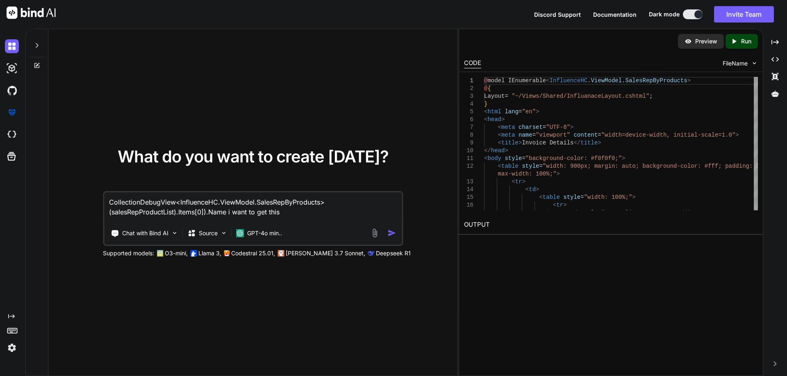
type textarea "x"
type textarea "CollectionDebugView<InfluenceHC.ViewModel.SalesRepByProducts>(salesRepProductLi…"
type textarea "x"
type textarea "CollectionDebugView<InfluenceHC.ViewModel.SalesRepByProducts>(salesRepProductLi…"
type textarea "x"
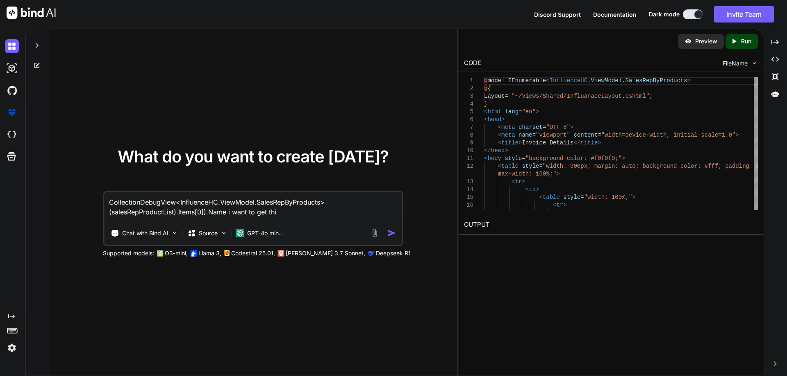
type textarea "CollectionDebugView<InfluenceHC.ViewModel.SalesRepByProducts>(salesRepProductLi…"
type textarea "x"
type textarea "CollectionDebugView<InfluenceHC.ViewModel.SalesRepByProducts>(salesRepProductLi…"
type textarea "x"
type textarea "CollectionDebugView<InfluenceHC.ViewModel.SalesRepByProducts>(salesRepProductLi…"
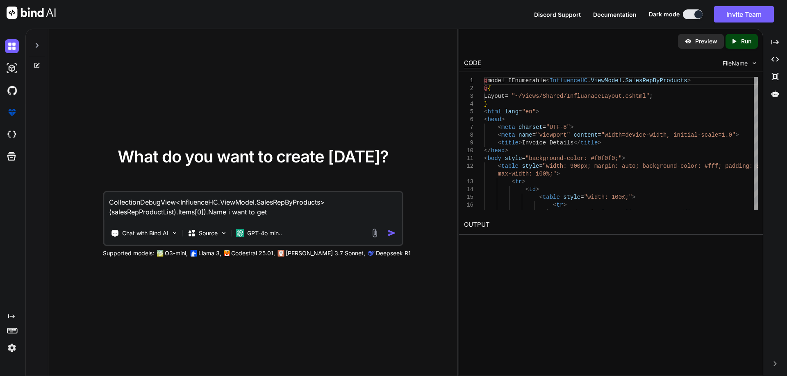
type textarea "x"
type textarea "CollectionDebugView<InfluenceHC.ViewModel.SalesRepByProducts>(salesRepProductLi…"
type textarea "x"
type textarea "CollectionDebugView<InfluenceHC.ViewModel.SalesRepByProducts>(salesRepProductLi…"
type textarea "x"
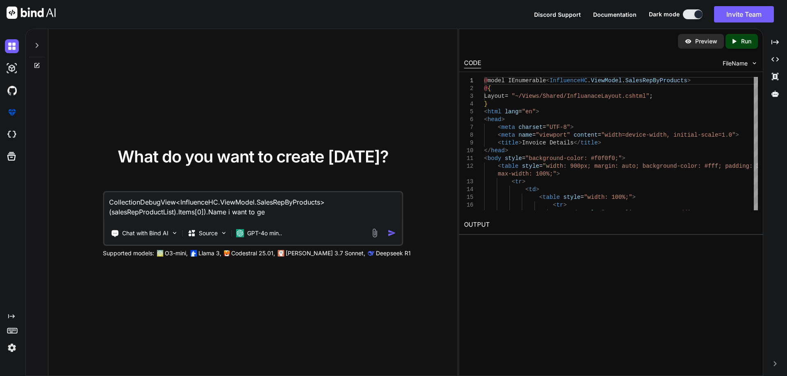
type textarea "CollectionDebugView<InfluenceHC.ViewModel.SalesRepByProducts>(salesRepProductLi…"
type textarea "x"
type textarea "CollectionDebugView<InfluenceHC.ViewModel.SalesRepByProducts>(salesRepProductLi…"
type textarea "x"
type textarea "CollectionDebugView<InfluenceHC.ViewModel.SalesRepByProducts>(salesRepProductLi…"
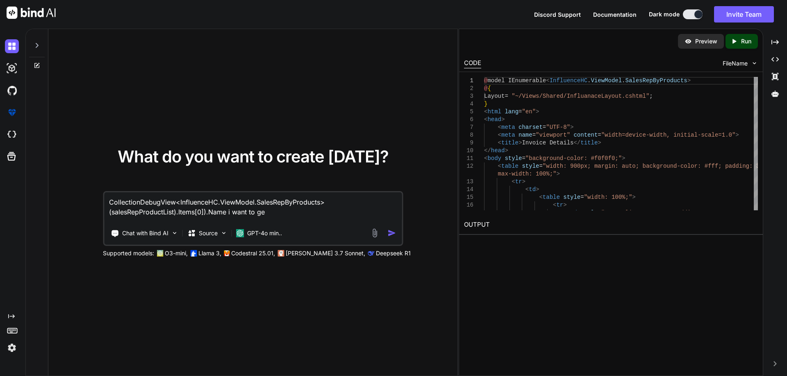
type textarea "x"
type textarea "CollectionDebugView<InfluenceHC.ViewModel.SalesRepByProducts>(salesRepProductLi…"
type textarea "x"
type textarea "CollectionDebugView<InfluenceHC.ViewModel.SalesRepByProducts>(salesRepProductLi…"
type textarea "x"
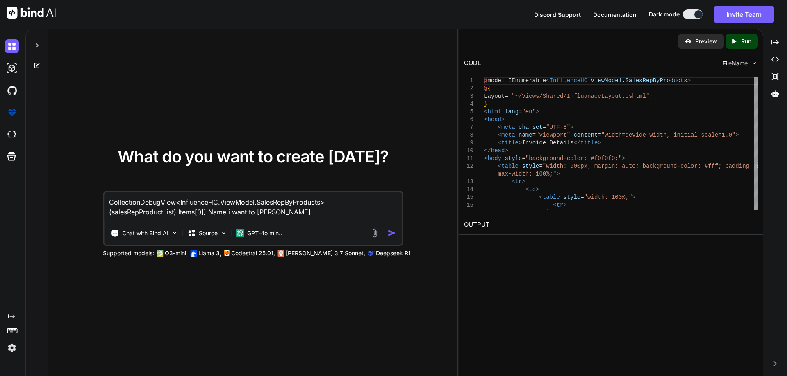
type textarea "CollectionDebugView<InfluenceHC.ViewModel.SalesRepByProducts>(salesRepProductLi…"
type textarea "x"
type textarea "CollectionDebugView<InfluenceHC.ViewModel.SalesRepByProducts>(salesRepProductLi…"
type textarea "x"
type textarea "CollectionDebugView<InfluenceHC.ViewModel.SalesRepByProducts>(salesRepProductLi…"
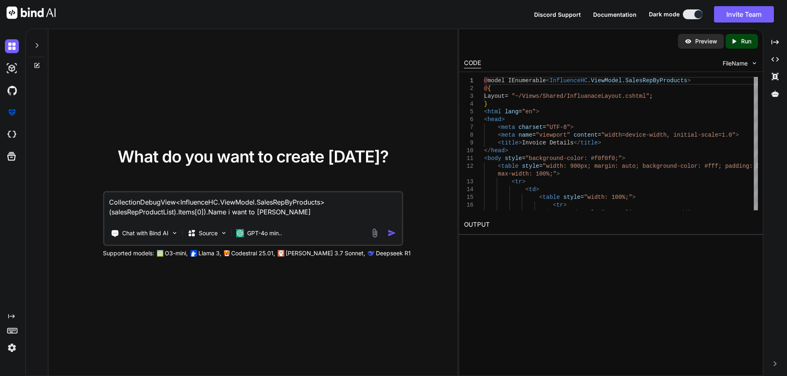
type textarea "x"
type textarea "CollectionDebugView<InfluenceHC.ViewModel.SalesRepByProducts>(salesRepProductLi…"
type textarea "x"
type textarea "CollectionDebugView<InfluenceHC.ViewModel.SalesRepByProducts>(salesRepProductLi…"
type textarea "x"
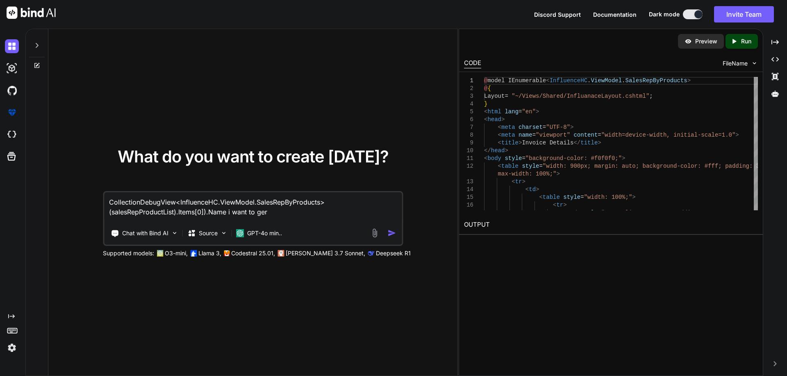
type textarea "CollectionDebugView<InfluenceHC.ViewModel.SalesRepByProducts>(salesRepProductLi…"
type textarea "x"
type textarea "CollectionDebugView<InfluenceHC.ViewModel.SalesRepByProducts>(salesRepProductLi…"
type textarea "x"
type textarea "CollectionDebugView<InfluenceHC.ViewModel.SalesRepByProducts>(salesRepProductLi…"
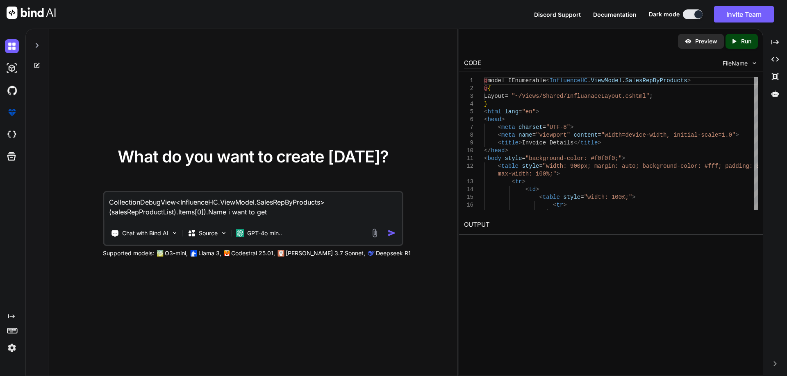
type textarea "x"
type textarea "CollectionDebugView<InfluenceHC.ViewModel.SalesRepByProducts>(salesRepProductLi…"
type textarea "x"
type textarea "CollectionDebugView<InfluenceHC.ViewModel.SalesRepByProducts>(salesRepProductLi…"
type textarea "x"
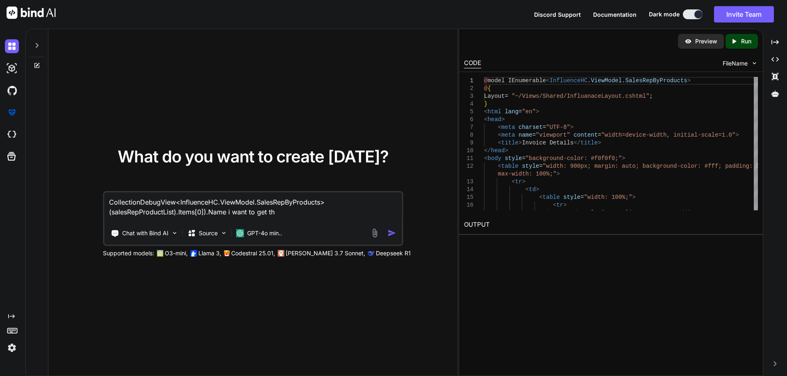
type textarea "CollectionDebugView<InfluenceHC.ViewModel.SalesRepByProducts>(salesRepProductLi…"
type textarea "x"
type textarea "CollectionDebugView<InfluenceHC.ViewModel.SalesRepByProducts>(salesRepProductLi…"
type textarea "x"
type textarea "CollectionDebugView<InfluenceHC.ViewModel.SalesRepByProducts>(salesRepProductLi…"
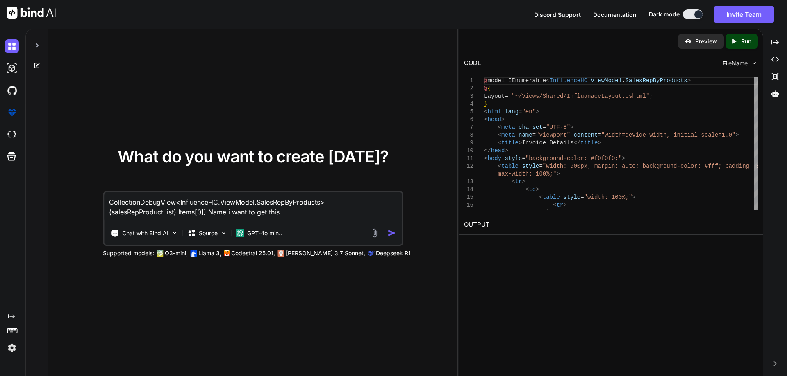
type textarea "x"
type textarea "CollectionDebugView<InfluenceHC.ViewModel.SalesRepByProducts>(salesRepProductLi…"
type textarea "x"
type textarea "CollectionDebugView<InfluenceHC.ViewModel.SalesRepByProducts>(salesRepProductLi…"
type textarea "x"
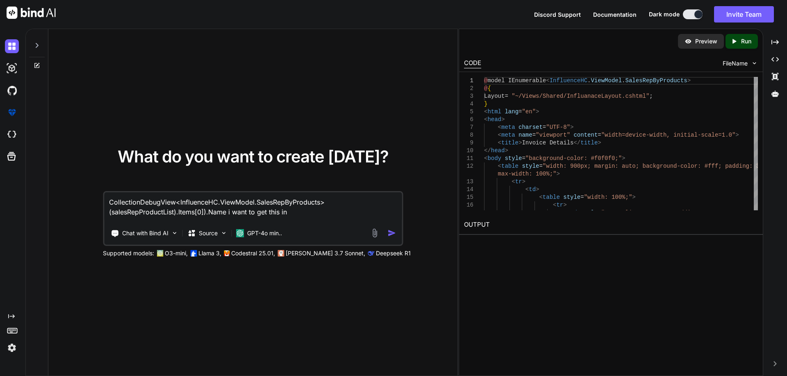
type textarea "CollectionDebugView<InfluenceHC.ViewModel.SalesRepByProducts>(salesRepProductLi…"
type textarea "x"
type textarea "CollectionDebugView<InfluenceHC.ViewModel.SalesRepByProducts>(salesRepProductLi…"
type textarea "x"
type textarea "CollectionDebugView<InfluenceHC.ViewModel.SalesRepByProducts>(salesRepProductLi…"
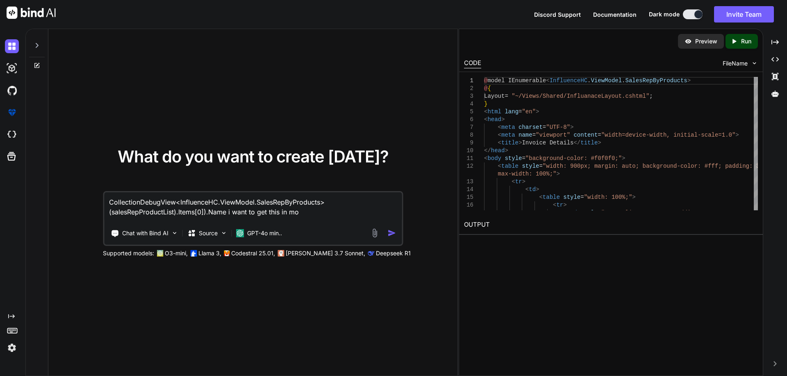
type textarea "x"
type textarea "CollectionDebugView<InfluenceHC.ViewModel.SalesRepByProducts>(salesRepProductLi…"
type textarea "x"
type textarea "CollectionDebugView<InfluenceHC.ViewModel.SalesRepByProducts>(salesRepProductLi…"
type textarea "x"
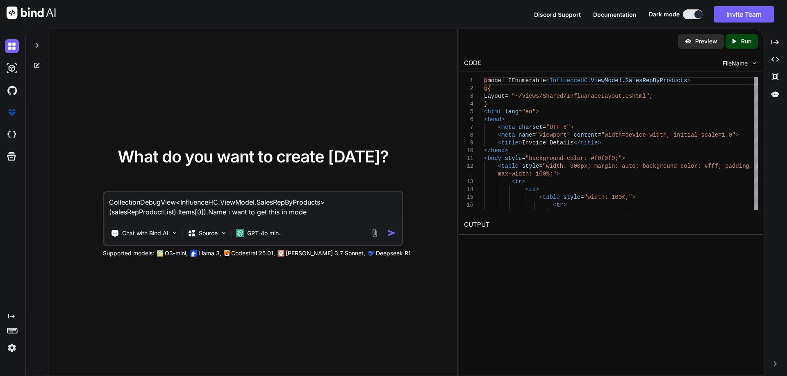
type textarea "CollectionDebugView<InfluenceHC.ViewModel.SalesRepByProducts>(salesRepProductLi…"
type textarea "x"
type textarea "CollectionDebugView<InfluenceHC.ViewModel.SalesRepByProducts>(salesRepProductLi…"
click at [325, 210] on textarea "CollectionDebugView<InfluenceHC.ViewModel.SalesRepByProducts>(salesRepProductLi…" at bounding box center [252, 208] width 297 height 30
type textarea "x"
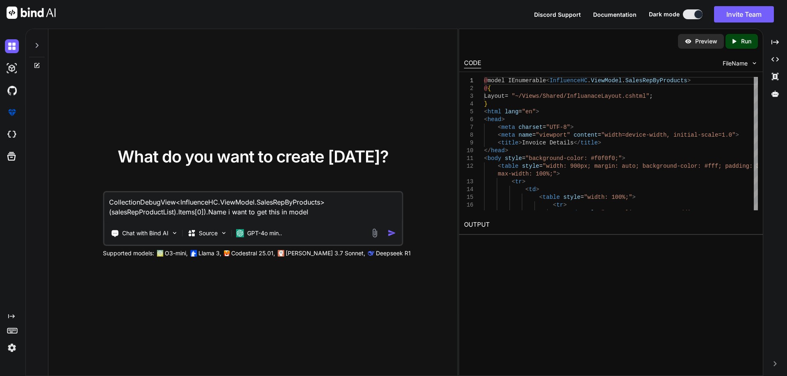
type textarea "CollectionDebugView<InfluenceHC.ViewModel.SalesRepByProducts>(salesRepProductLi…"
type textarea "x"
type textarea "CollectionDebugView<InfluenceHC.ViewModel.SalesRepByProducts>(salesRepProductLi…"
type textarea "x"
type textarea "CollectionDebugView<InfluenceHC.ViewModel.SalesRepByProducts>(salesRepProductLi…"
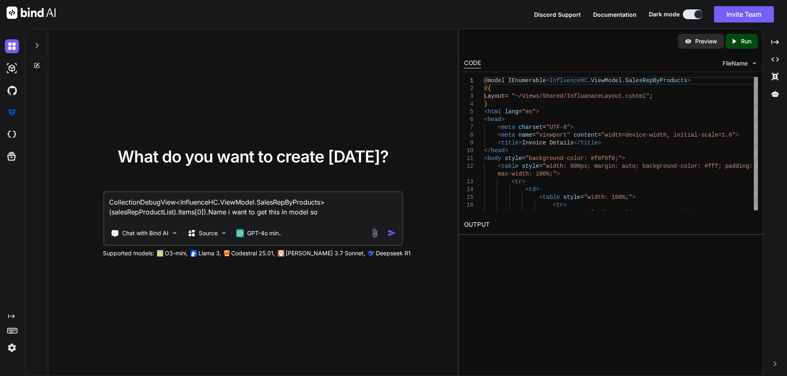
type textarea "x"
type textarea "CollectionDebugView<InfluenceHC.ViewModel.SalesRepByProducts>(salesRepProductLi…"
type textarea "x"
type textarea "CollectionDebugView<InfluenceHC.ViewModel.SalesRepByProducts>(salesRepProductLi…"
paste textarea "@model IEnumerable<InfluenceHC.ViewModel.SalesRepByProducts> <html lang="en"> <…"
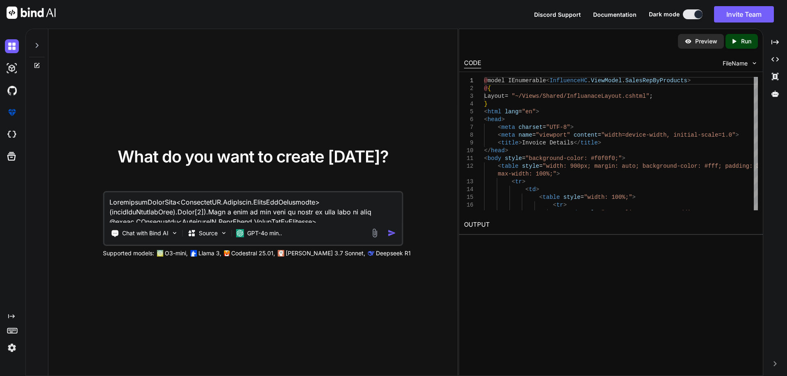
scroll to position [257, 0]
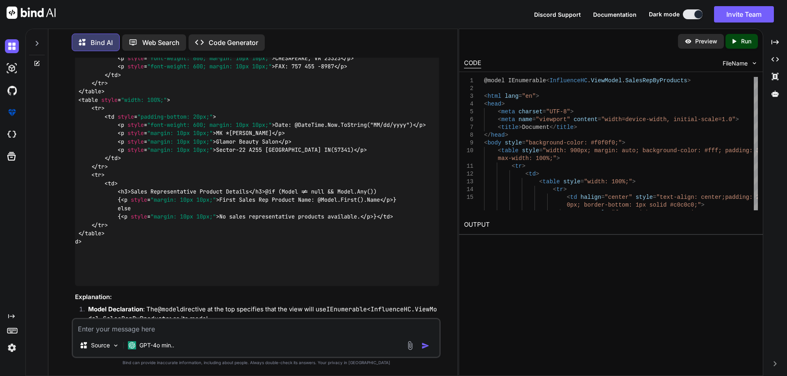
scroll to position [332, 0]
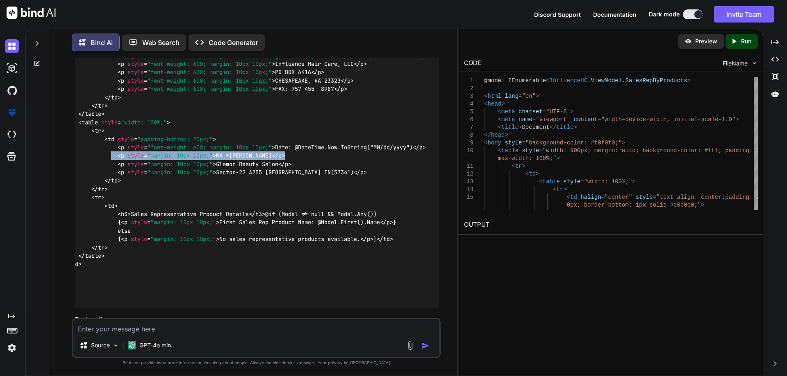
drag, startPoint x: 286, startPoint y: 156, endPoint x: 106, endPoint y: 159, distance: 180.3
click at [106, 159] on div "@model IEnumerable < InfluenceHC.ViewModel.SalesRepByProducts > < html lang = "…" at bounding box center [257, 118] width 364 height 381
copy code "< p style = "margin: 10px 10px;" > MK *Singh Shivham </ p >"
click at [115, 332] on textarea at bounding box center [256, 327] width 366 height 15
paste textarea "<p style="margin: 10px 10px;">MK *Singh Shivham</p>"
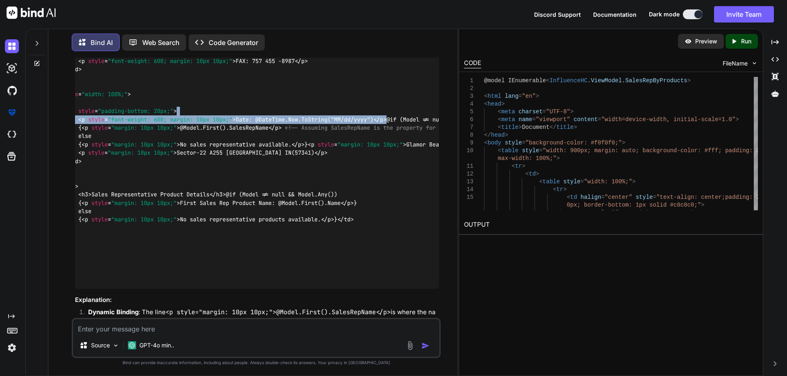
scroll to position [0, 161]
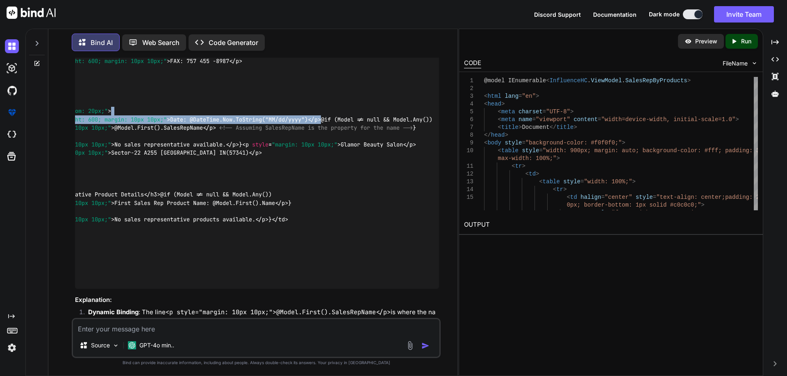
drag, startPoint x: 363, startPoint y: 179, endPoint x: 358, endPoint y: 182, distance: 5.9
click at [359, 181] on div "@model IEnumerable < InfluenceHC.ViewModel.SalesRepByProducts > < html lang = "…" at bounding box center [257, 94] width 364 height 389
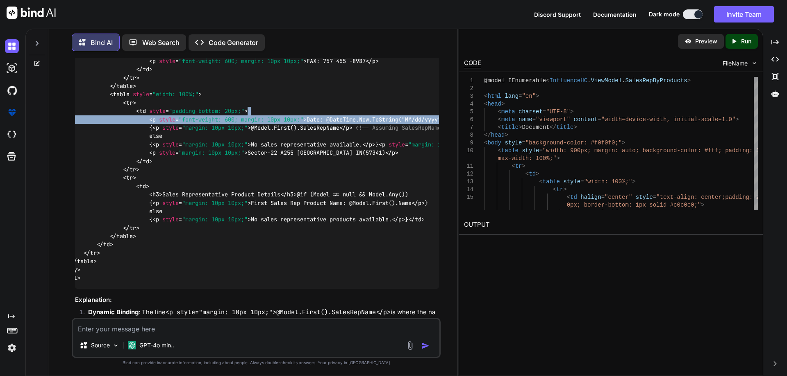
scroll to position [0, 0]
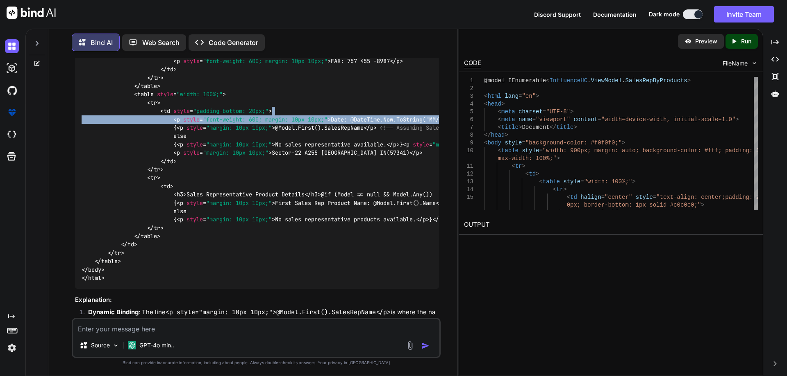
drag, startPoint x: 203, startPoint y: 237, endPoint x: 270, endPoint y: 243, distance: 67.1
click at [270, 243] on div "@model IEnumerable < InfluenceHC.ViewModel.SalesRepByProducts > < html lang = "…" at bounding box center [257, 94] width 364 height 389
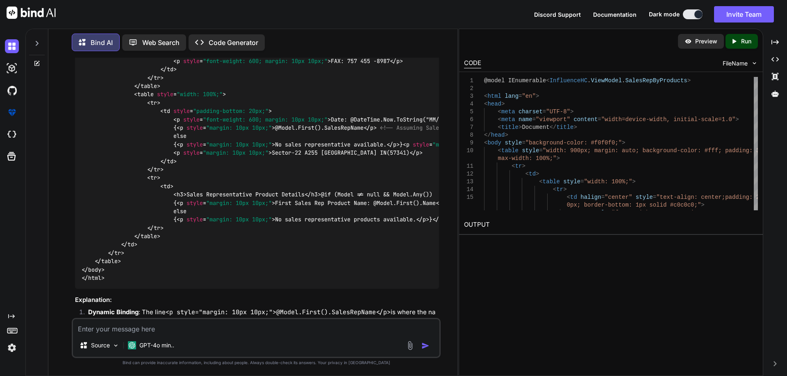
click at [332, 242] on code "@model IEnumerable < InfluenceHC.ViewModel.SalesRepByProducts > < html lang = "…" at bounding box center [337, 95] width 511 height 376
drag, startPoint x: 289, startPoint y: 208, endPoint x: 380, endPoint y: 211, distance: 91.4
click at [380, 211] on code "@model IEnumerable < InfluenceHC.ViewModel.SalesRepByProducts > < html lang = "…" at bounding box center [337, 95] width 511 height 376
copy code "@Model.First().SalesRepName"
click at [310, 217] on div "@model IEnumerable < InfluenceHC.ViewModel.SalesRepByProducts > < html lang = "…" at bounding box center [257, 94] width 364 height 389
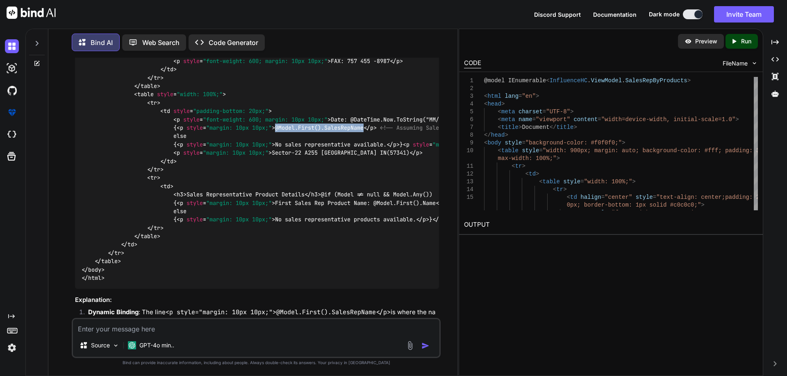
drag, startPoint x: 288, startPoint y: 206, endPoint x: 380, endPoint y: 206, distance: 92.2
click at [380, 206] on code "@model IEnumerable < InfluenceHC.ViewModel.SalesRepByProducts > < html lang = "…" at bounding box center [337, 95] width 511 height 376
copy code "@Model.First().SalesRepName"
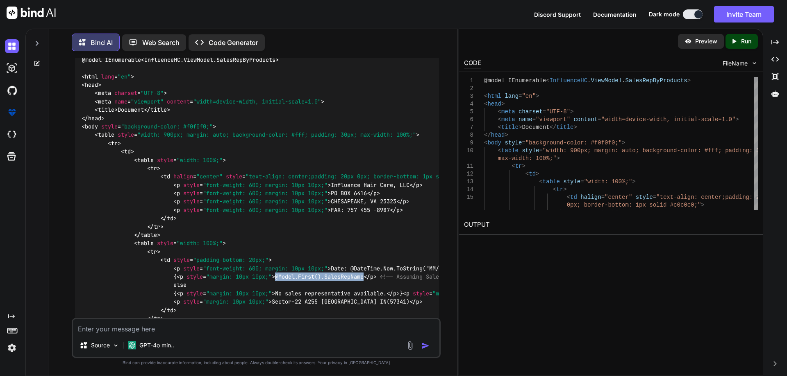
scroll to position [832, 0]
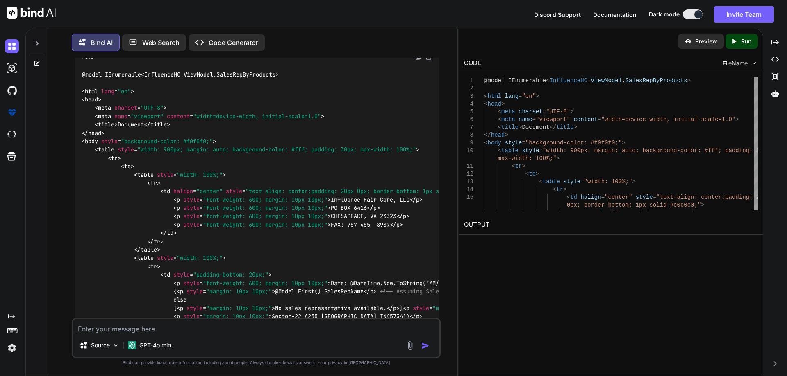
click at [140, 327] on textarea at bounding box center [256, 327] width 366 height 15
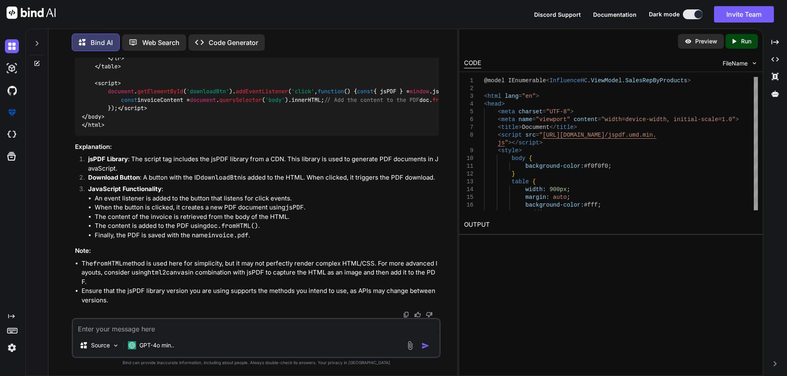
scroll to position [2075, 0]
copy code "< button id = "downloadBtn" style = "margin: 20px; padding: 10px 20px; font-siz…"
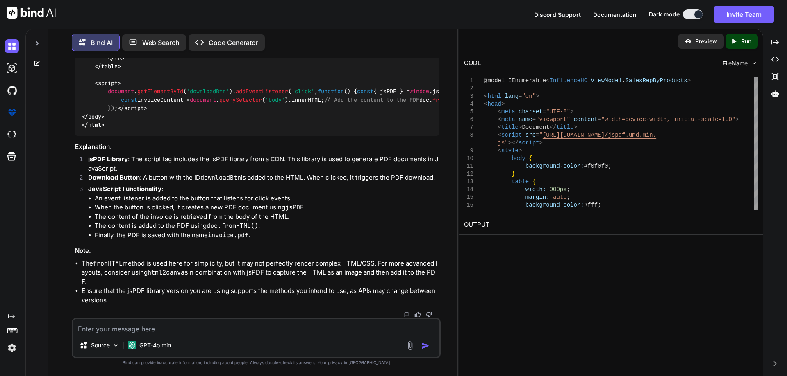
scroll to position [2157, 0]
drag, startPoint x: 108, startPoint y: 121, endPoint x: 130, endPoint y: 143, distance: 31.0
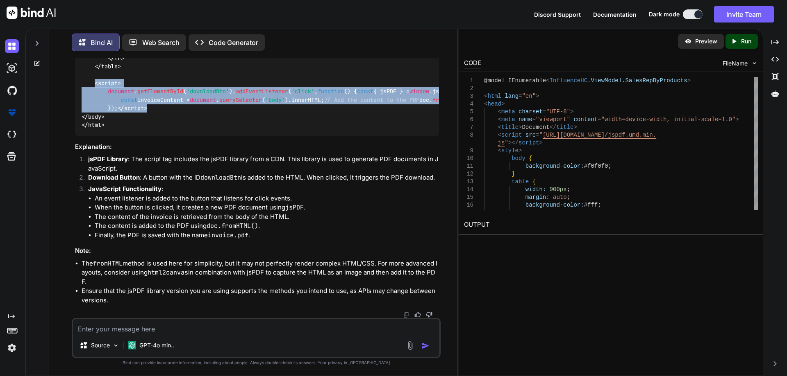
drag, startPoint x: 93, startPoint y: 111, endPoint x: 189, endPoint y: 245, distance: 164.5
copy code "< script > document . getElementById ( 'downloadBtn' ). addEventListener ( 'cli…"
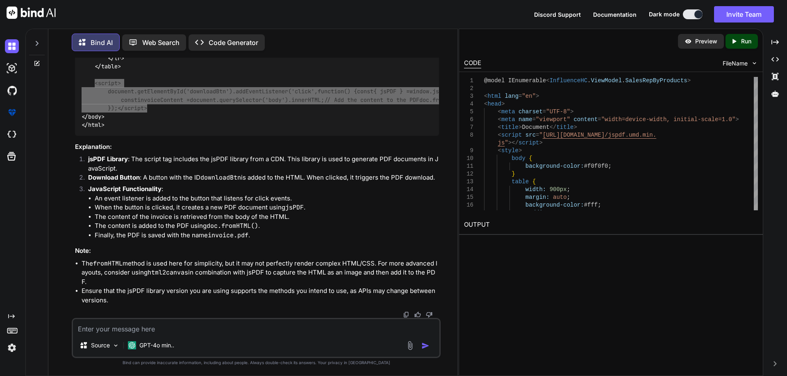
scroll to position [2239, 0]
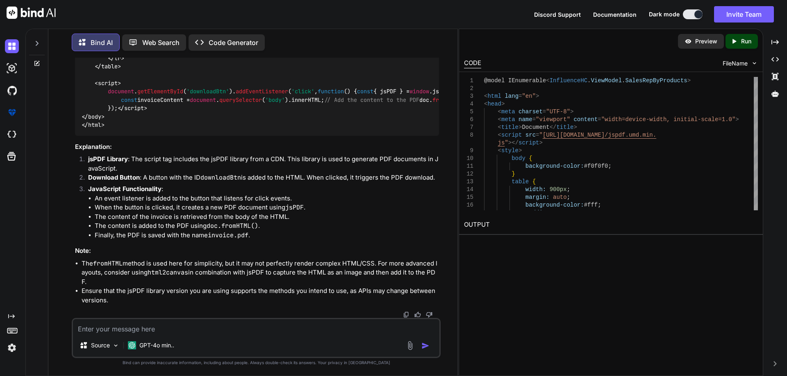
click at [110, 331] on textarea at bounding box center [256, 327] width 366 height 15
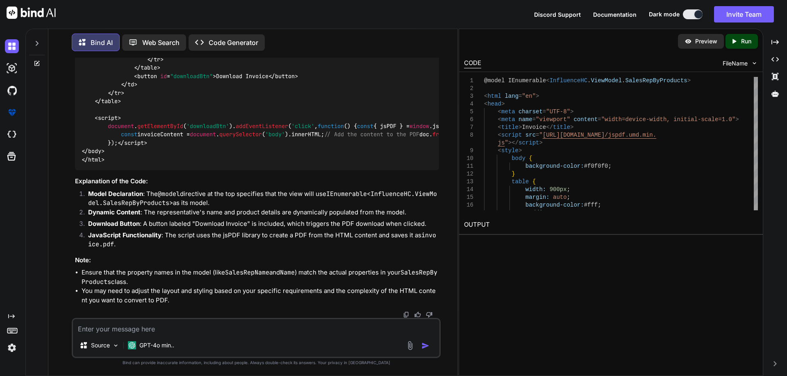
scroll to position [2544, 0]
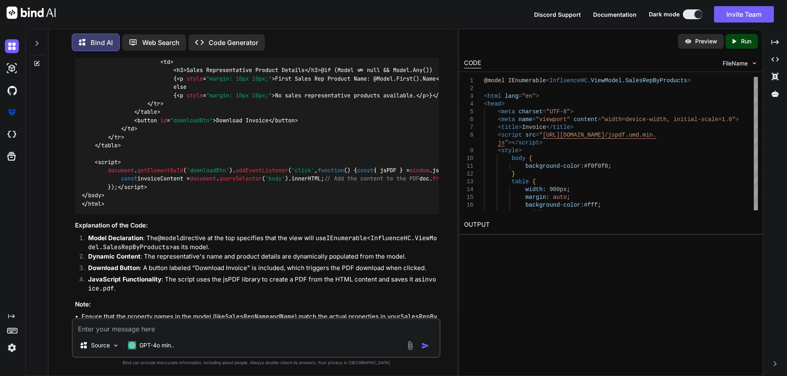
drag, startPoint x: 89, startPoint y: 246, endPoint x: 414, endPoint y: 246, distance: 324.9
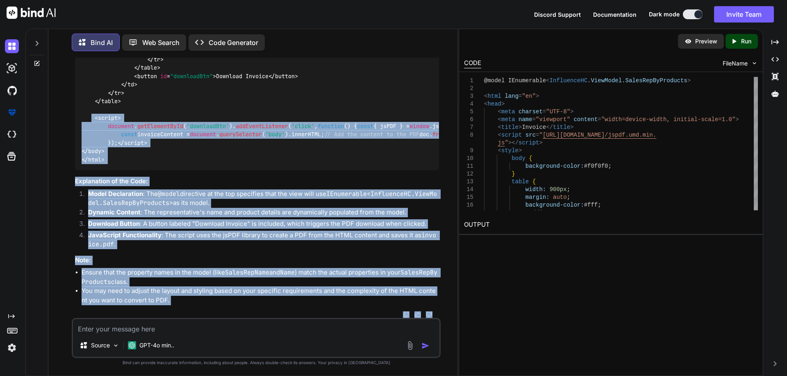
scroll to position [3363, 0]
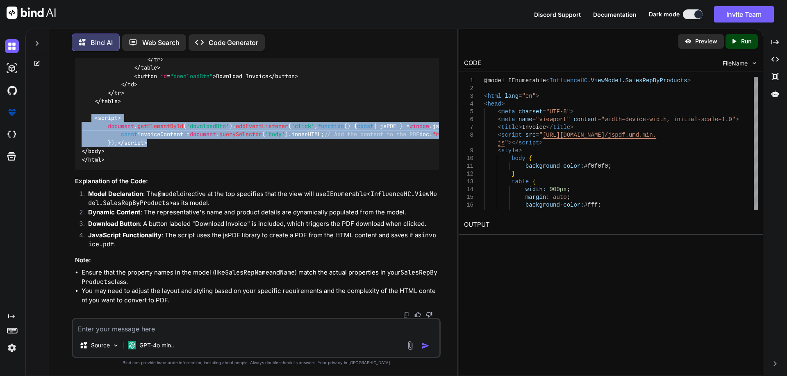
drag, startPoint x: 90, startPoint y: 209, endPoint x: 205, endPoint y: 136, distance: 135.5
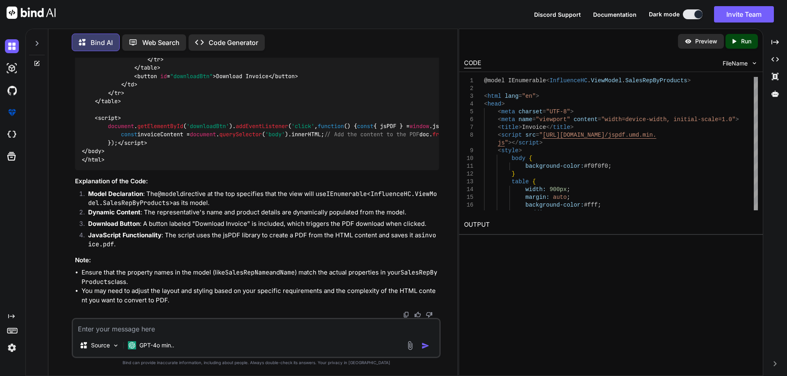
click at [137, 322] on textarea at bounding box center [256, 327] width 366 height 15
paste textarea "@model IEnumerable<InfluenceHC.ViewModel.SalesRepByProducts> <html lang="en"> <…"
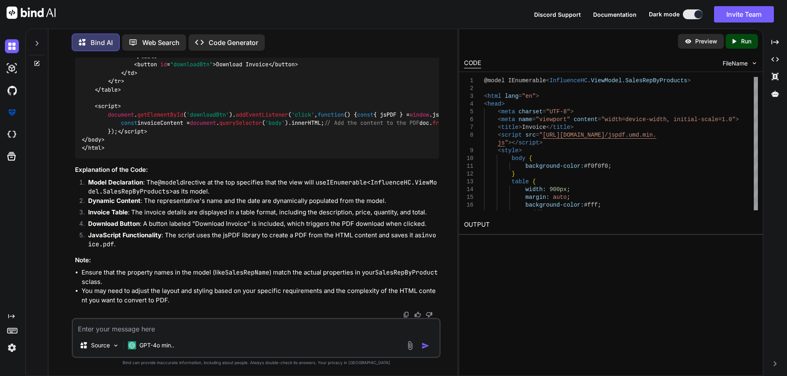
scroll to position [3854, 0]
drag, startPoint x: 130, startPoint y: 113, endPoint x: 332, endPoint y: 116, distance: 201.6
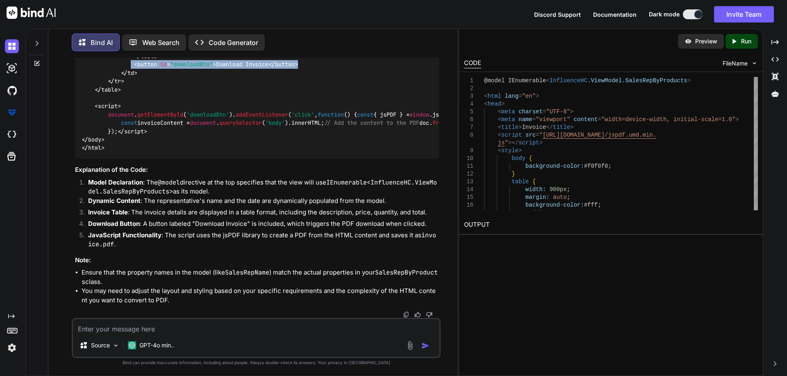
scroll to position [4059, 0]
click at [99, 333] on textarea at bounding box center [256, 327] width 366 height 15
paste textarea "public ActionResult GetHtml() { try { string htmlContent = System.IO.File.ReadA…"
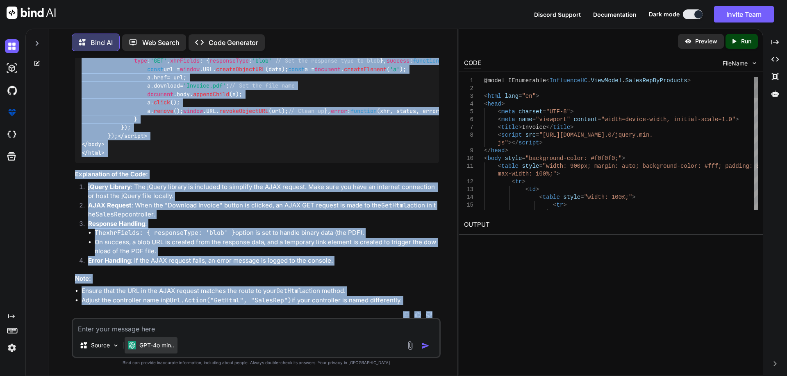
scroll to position [5818, 0]
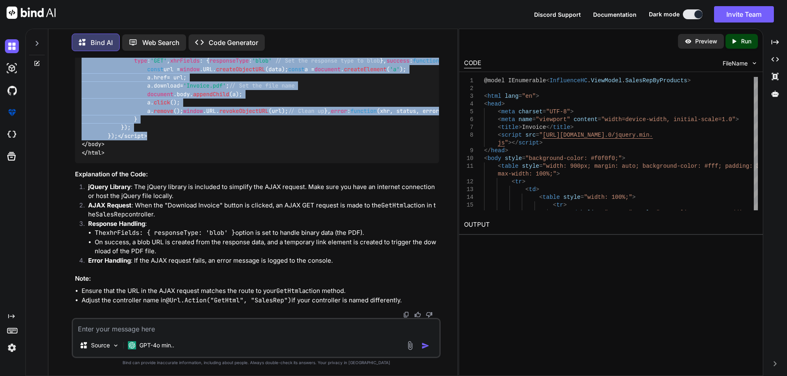
drag, startPoint x: 89, startPoint y: 86, endPoint x: 168, endPoint y: 128, distance: 89.6
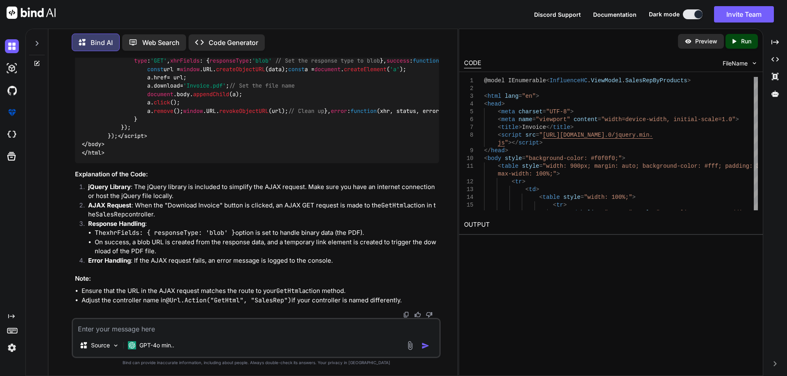
click at [107, 327] on textarea at bounding box center [256, 327] width 366 height 15
paste textarea "<a @href="@url.action("gethtml", "salesrep")" target="_blank" class="btn btn-pr…"
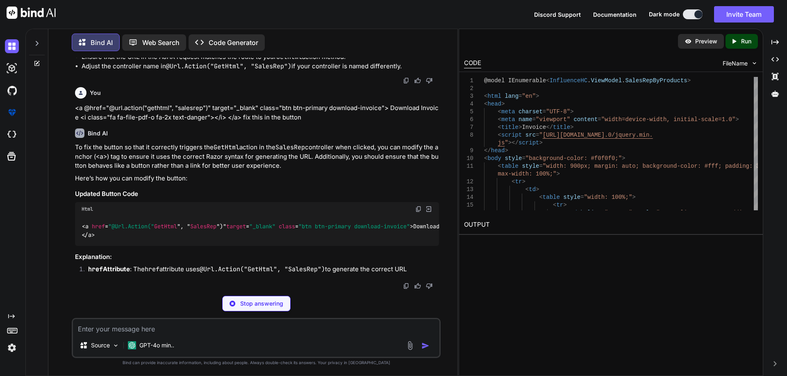
scroll to position [6068, 0]
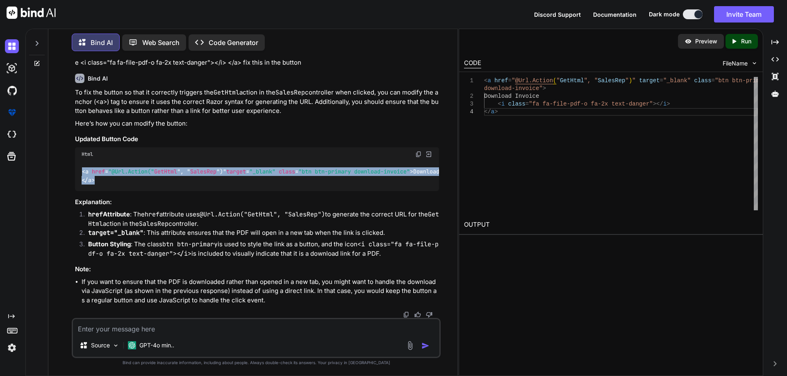
drag, startPoint x: 97, startPoint y: 235, endPoint x: 82, endPoint y: 209, distance: 30.3
click at [82, 191] on div "< a href = "@Url.Action(" GetHtml ", " SalesRep ")" target = "_blank" class = "…" at bounding box center [257, 176] width 364 height 30
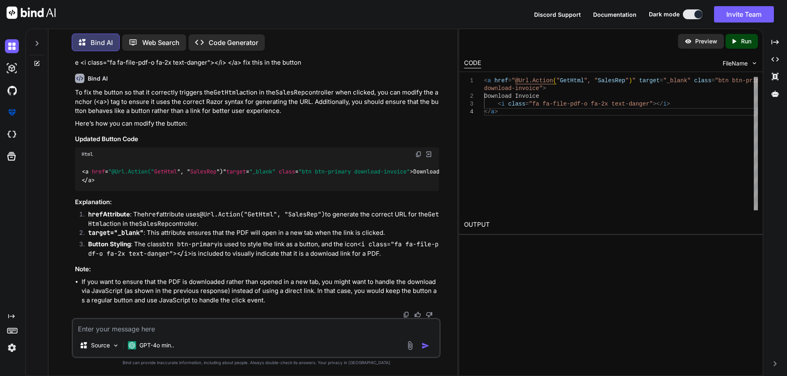
click at [96, 332] on textarea at bounding box center [256, 327] width 366 height 15
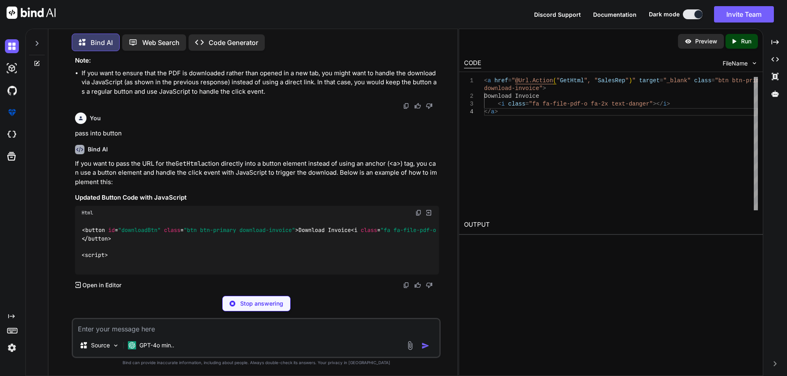
scroll to position [6340, 0]
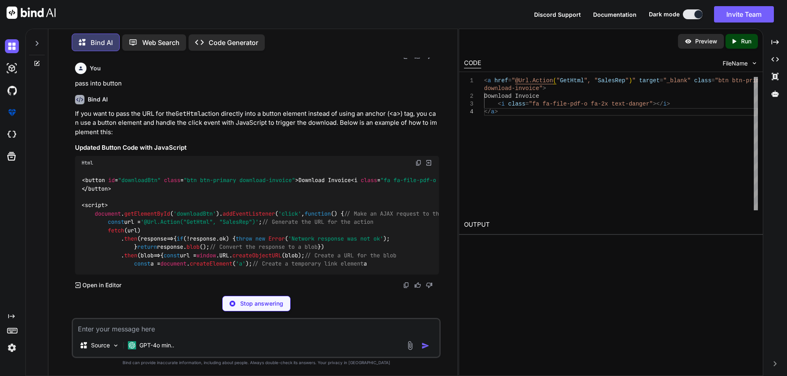
click at [245, 304] on p "Stop answering" at bounding box center [261, 304] width 43 height 8
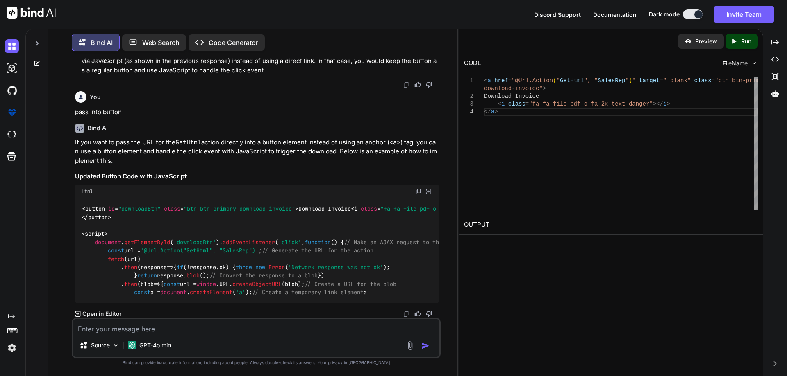
click at [122, 328] on textarea at bounding box center [256, 327] width 366 height 15
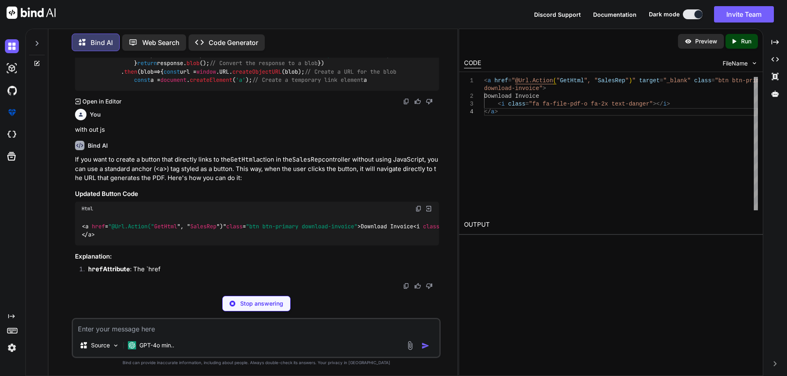
scroll to position [6658, 0]
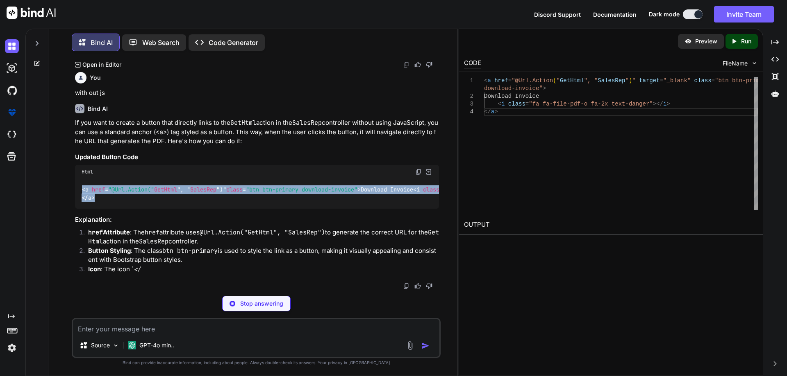
drag, startPoint x: 101, startPoint y: 235, endPoint x: 74, endPoint y: 211, distance: 36.5
click at [74, 211] on div "You Bind AI To bind your model IEnumerable<InfluenceHC.ViewModel.SalesRepByProd…" at bounding box center [256, 174] width 367 height 232
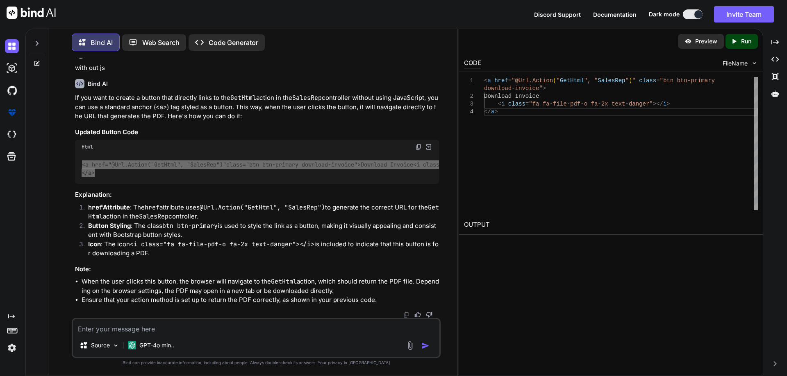
scroll to position [6289, 0]
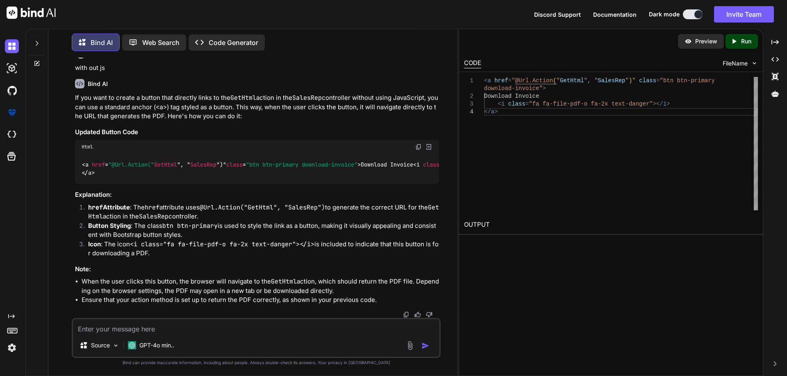
click at [243, 336] on div "Source GPT-4o min.." at bounding box center [256, 338] width 369 height 40
click at [187, 329] on textarea at bounding box center [256, 327] width 366 height 15
paste textarea "@model IEnumerable<InfluenceHC.ViewModel.SalesRepByProducts> <html lang="en"> <…"
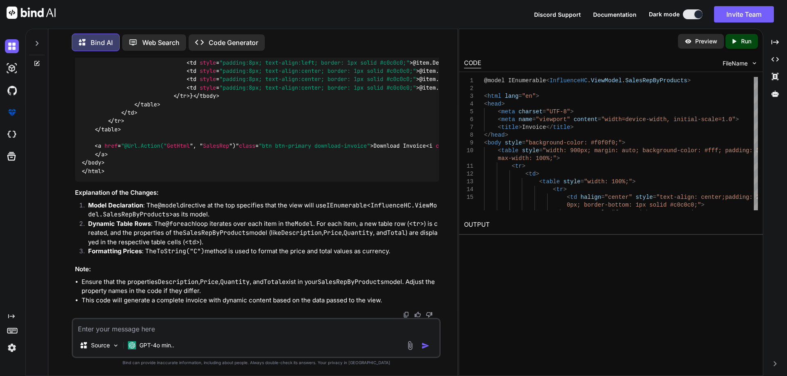
scroll to position [7542, 0]
click at [177, 323] on textarea at bounding box center [256, 327] width 366 height 15
paste textarea "@model IEnumerable<InfluenceHC.ViewModel.SalesRepByProducts> <html lang="en"> <…"
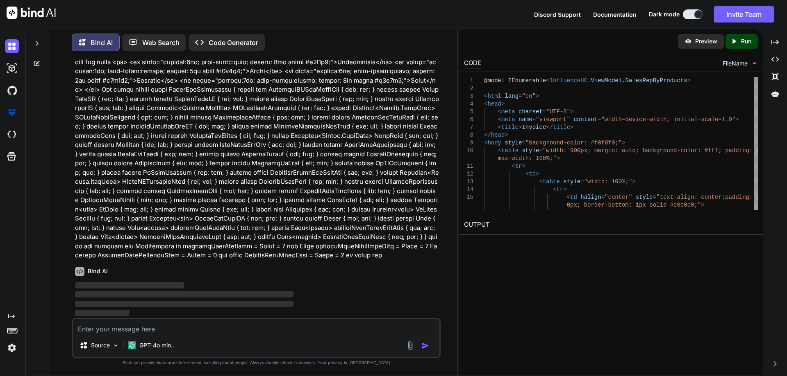
scroll to position [7966, 0]
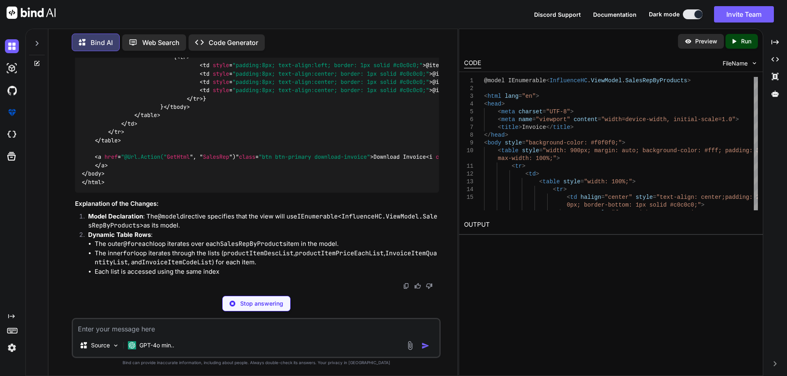
drag, startPoint x: 178, startPoint y: 219, endPoint x: 190, endPoint y: 187, distance: 34.8
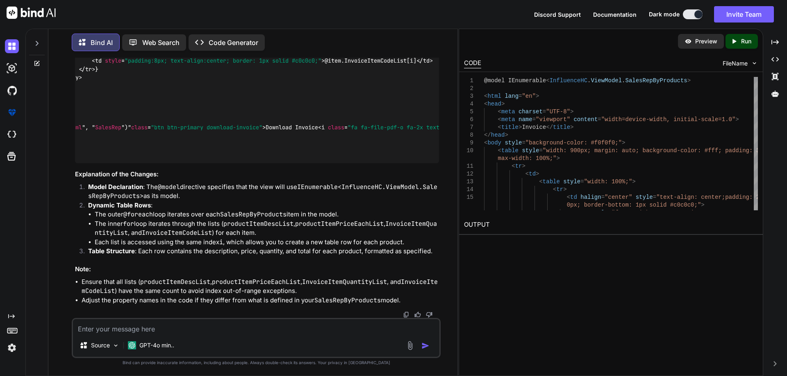
scroll to position [8737, 0]
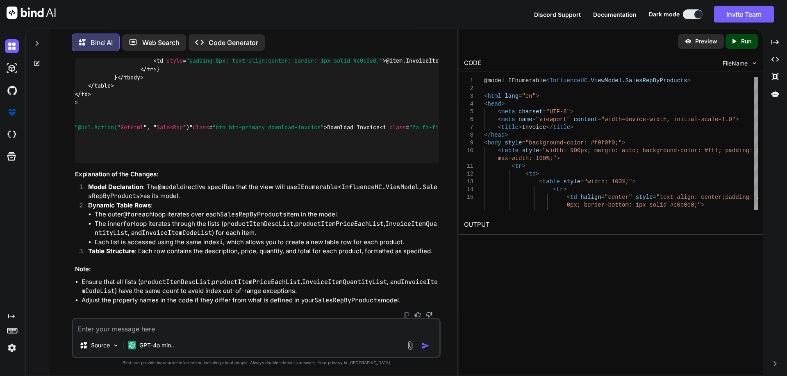
scroll to position [0, 0]
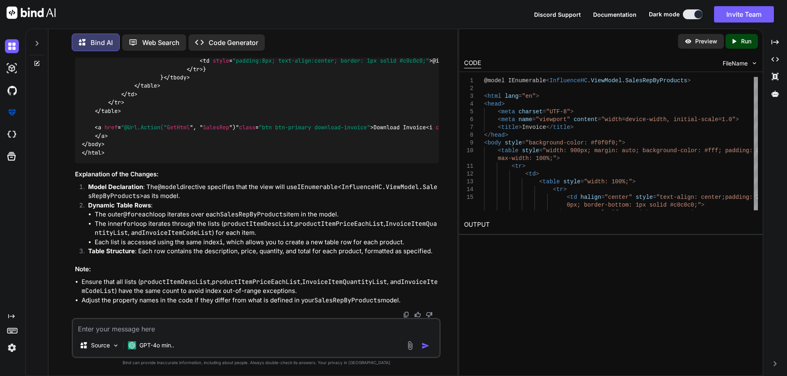
drag, startPoint x: 96, startPoint y: 205, endPoint x: 59, endPoint y: 202, distance: 37.0
click at [59, 202] on div "You Bind AI To bind your model IEnumerable<InfluenceHC.ViewModel.SalesRepByProd…" at bounding box center [256, 217] width 402 height 318
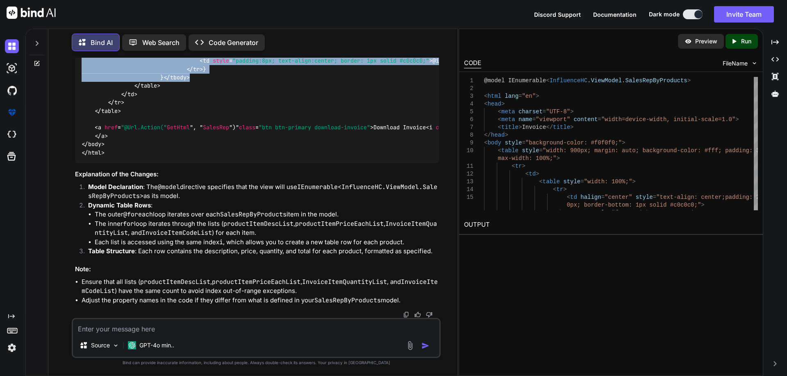
drag, startPoint x: 146, startPoint y: 109, endPoint x: 231, endPoint y: 217, distance: 137.4
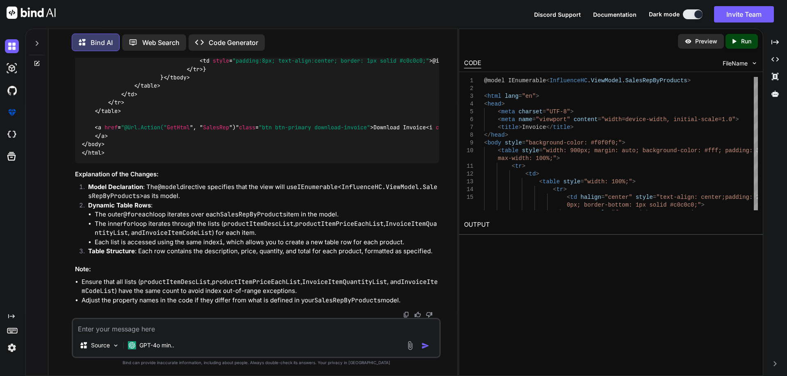
scroll to position [8409, 0]
click at [211, 330] on textarea at bounding box center [256, 327] width 366 height 15
drag, startPoint x: 168, startPoint y: 190, endPoint x: 309, endPoint y: 187, distance: 141.4
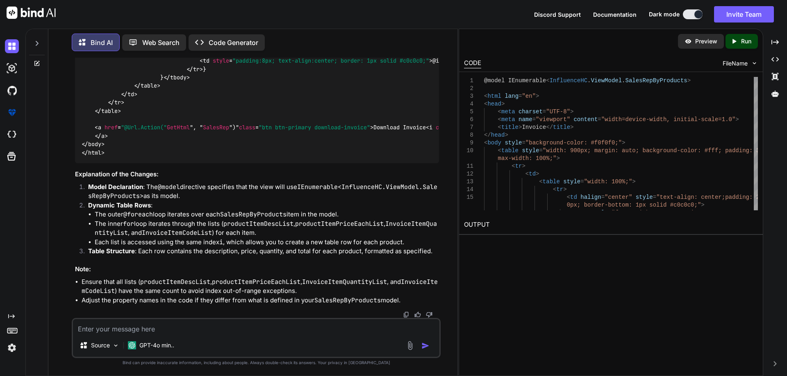
click at [200, 327] on textarea at bounding box center [256, 327] width 366 height 15
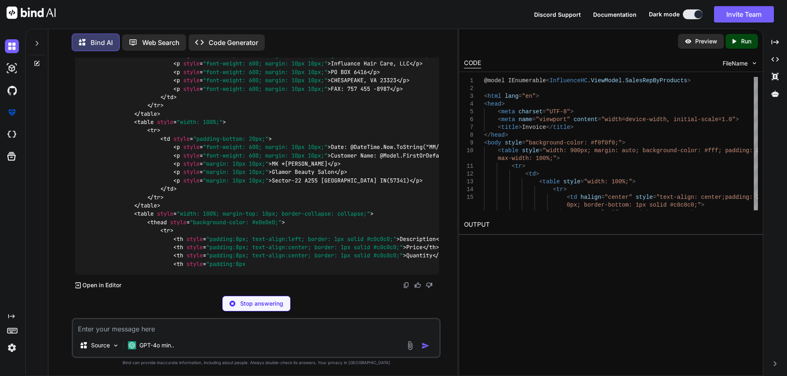
scroll to position [9397, 0]
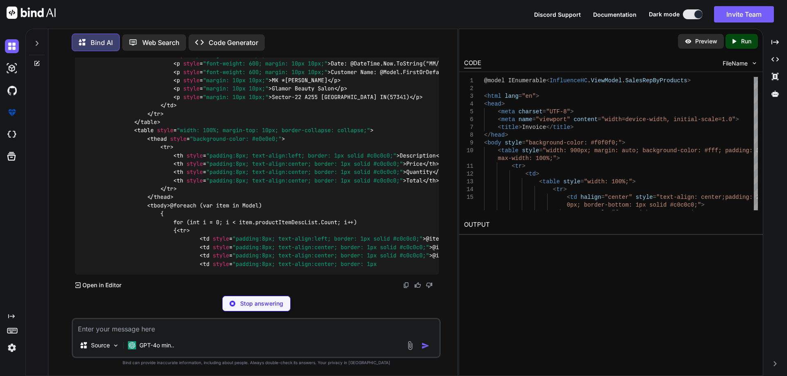
click at [362, 159] on code "@model IEnumerable < InfluenceHC.ViewModel.SalesRepByProducts > < html lang = "…" at bounding box center [347, 59] width 531 height 418
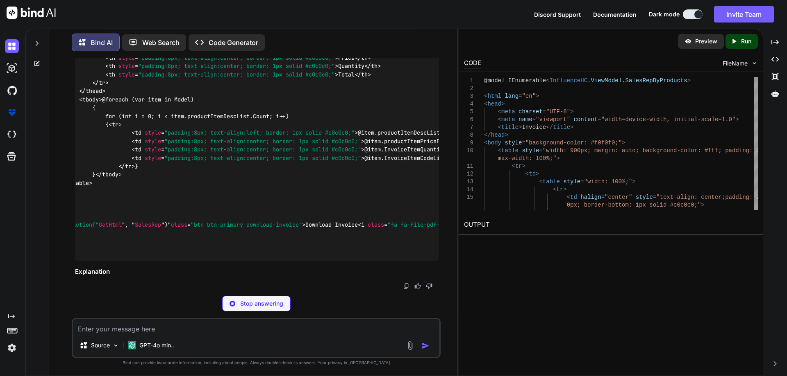
scroll to position [0, 107]
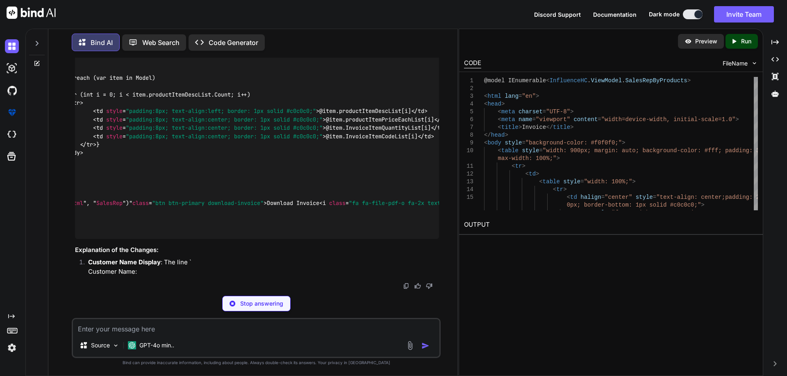
drag, startPoint x: 175, startPoint y: 162, endPoint x: 362, endPoint y: 175, distance: 188.1
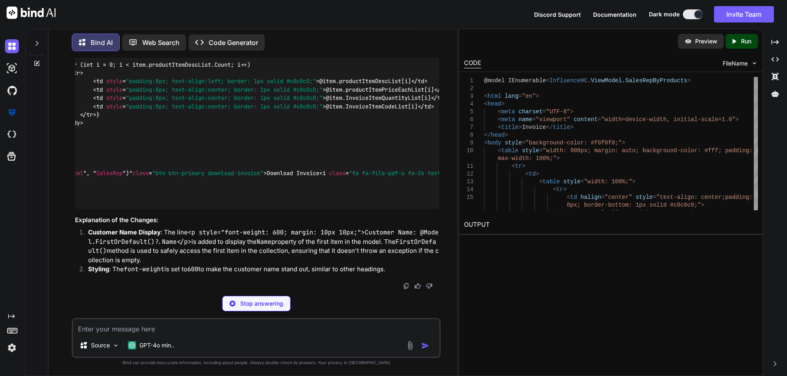
drag, startPoint x: 278, startPoint y: 162, endPoint x: 378, endPoint y: 161, distance: 100.0
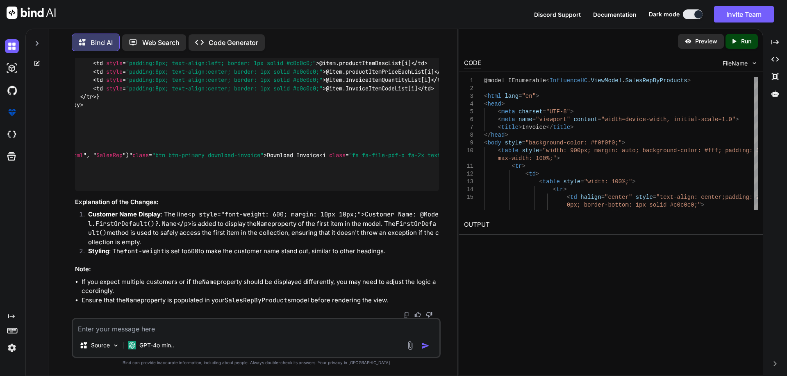
click at [161, 330] on textarea at bounding box center [256, 327] width 366 height 15
paste textarea "[HttpGet] public ActionResult ShowInvoice(int? InvoicesIDForSalesRep) { List<Sa…"
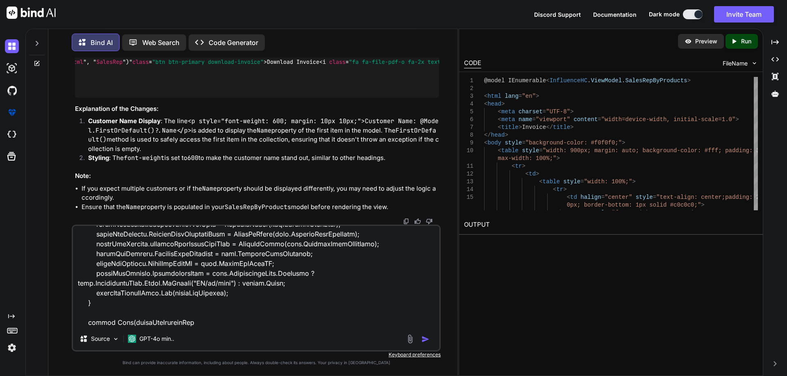
scroll to position [169, 0]
click at [204, 324] on textarea at bounding box center [256, 277] width 366 height 102
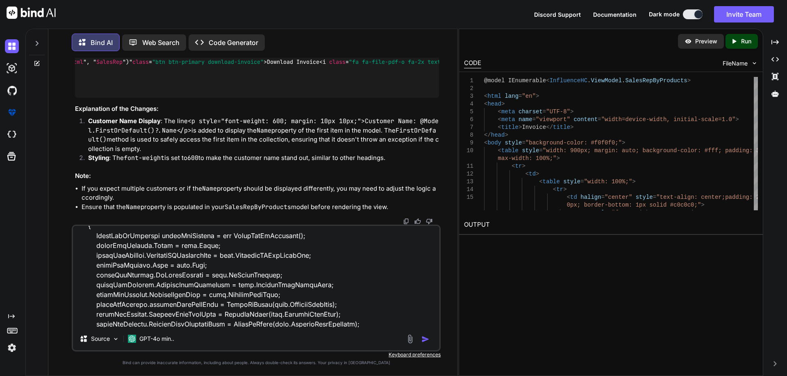
scroll to position [0, 0]
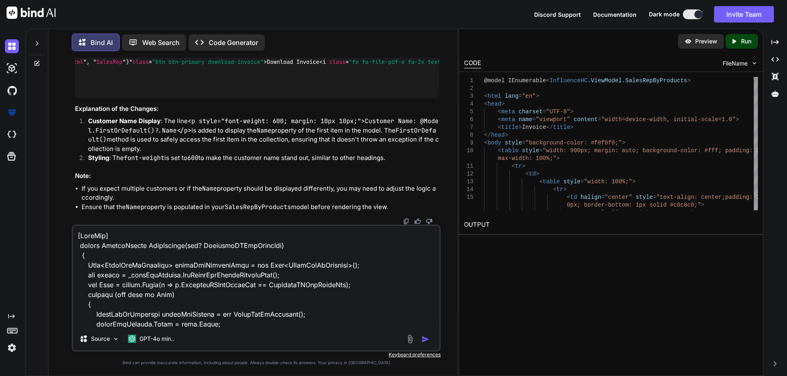
drag, startPoint x: 212, startPoint y: 325, endPoint x: 51, endPoint y: 188, distance: 211.3
click at [51, 188] on div "Bind AI Web Search Created with Pixso. Code Generator You Bind AI To bind your …" at bounding box center [252, 203] width 409 height 346
paste textarea "(new System.Collections.Generic.Mscorlib_CollectionDebugView<InfluenceHC.ViewMo…"
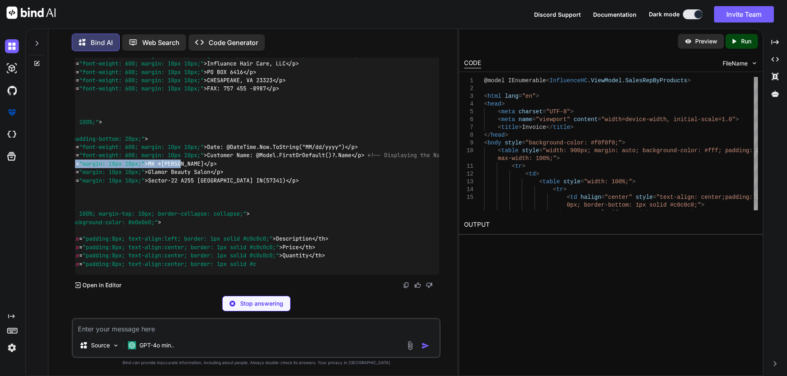
scroll to position [0, 144]
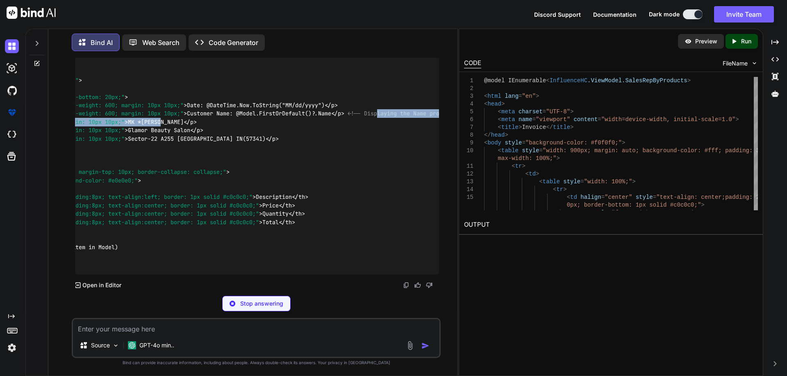
drag, startPoint x: 309, startPoint y: 263, endPoint x: 385, endPoint y: 255, distance: 76.7
click at [385, 255] on code "@model IEnumerable < InfluenceHC.ViewModel.SalesRepByProducts > < html lang = "…" at bounding box center [203, 80] width 531 height 376
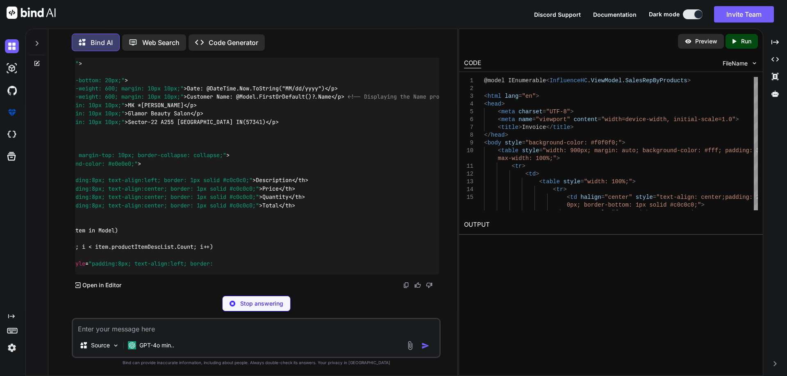
click at [317, 271] on div "@model IEnumerable < InfluenceHC.ViewModel.SalesRepByProducts > < html lang = "…" at bounding box center [257, 72] width 364 height 406
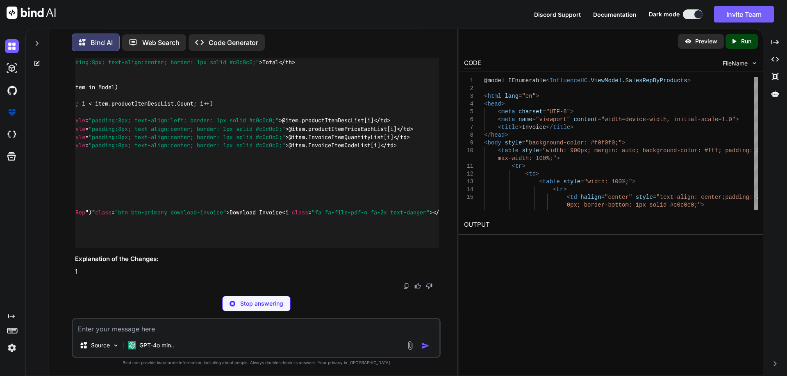
drag, startPoint x: 241, startPoint y: 259, endPoint x: 340, endPoint y: 258, distance: 98.3
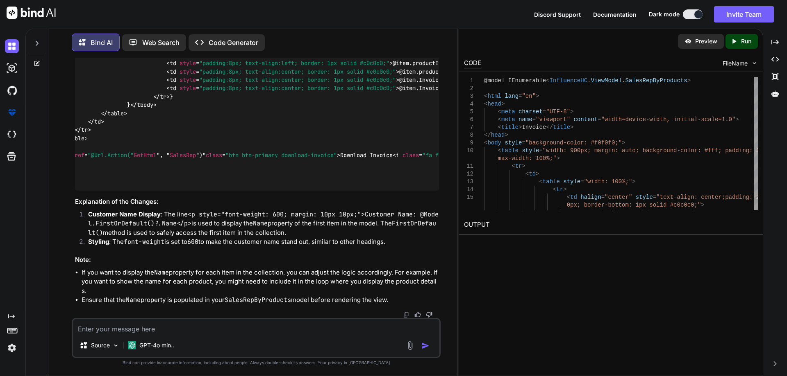
drag, startPoint x: 215, startPoint y: 249, endPoint x: 80, endPoint y: 243, distance: 135.3
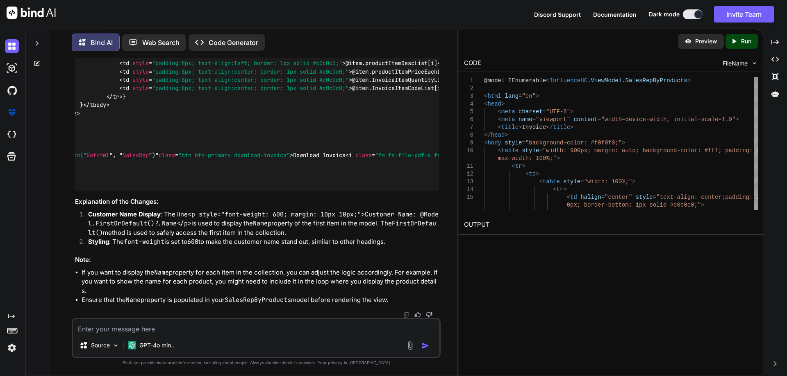
scroll to position [0, 125]
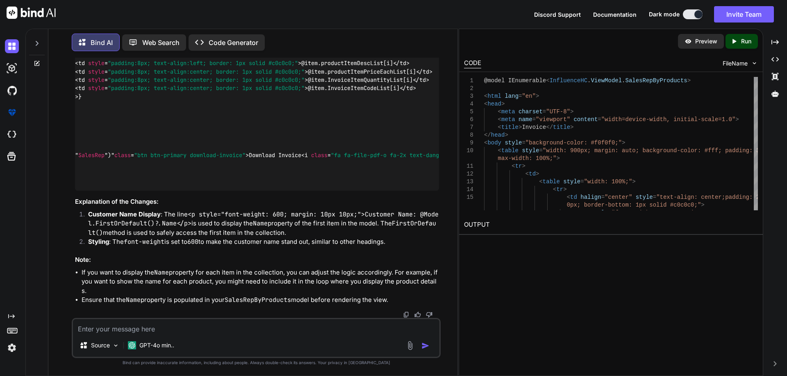
click at [155, 329] on textarea at bounding box center [256, 327] width 366 height 15
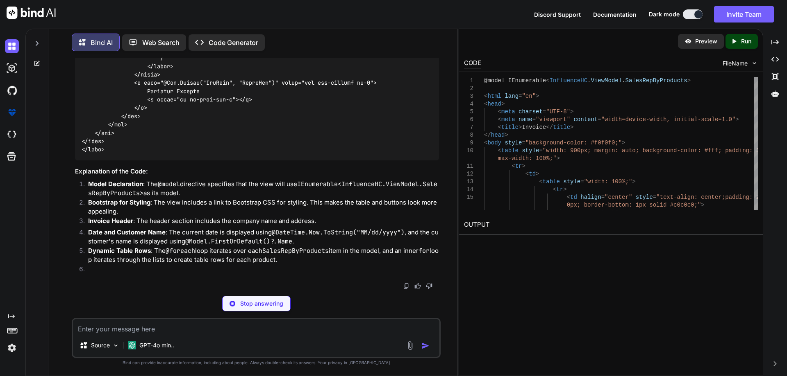
scroll to position [10984, 0]
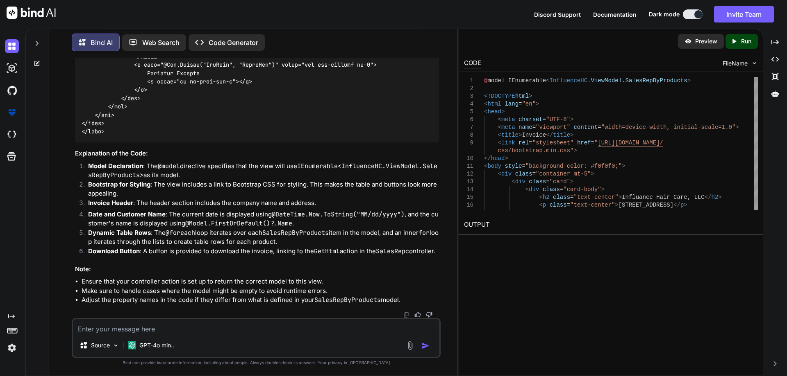
drag, startPoint x: 250, startPoint y: 202, endPoint x: 338, endPoint y: 204, distance: 87.3
click at [9, 47] on img at bounding box center [12, 46] width 14 height 14
click at [15, 44] on img at bounding box center [12, 46] width 14 height 14
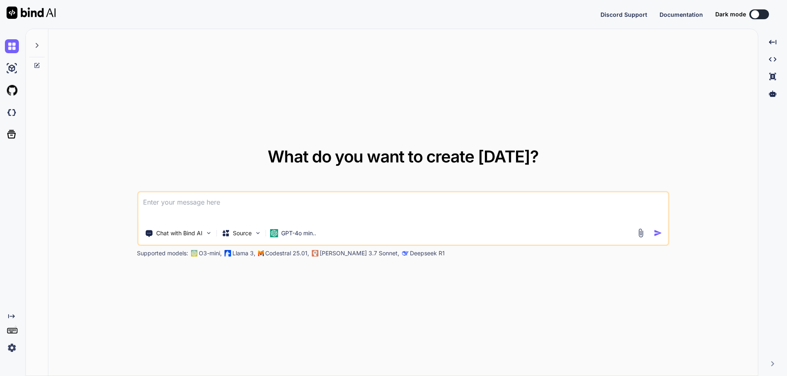
click at [172, 207] on textarea at bounding box center [403, 208] width 530 height 30
type textarea "x"
type textarea "@model IEnumerable<InfluenceHC.ViewModel.SalesRepByProducts> <html lang="en"> <…"
type textarea "x"
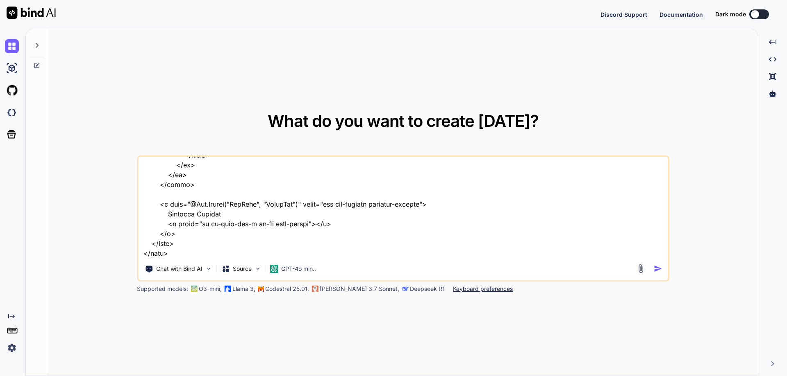
type textarea "x"
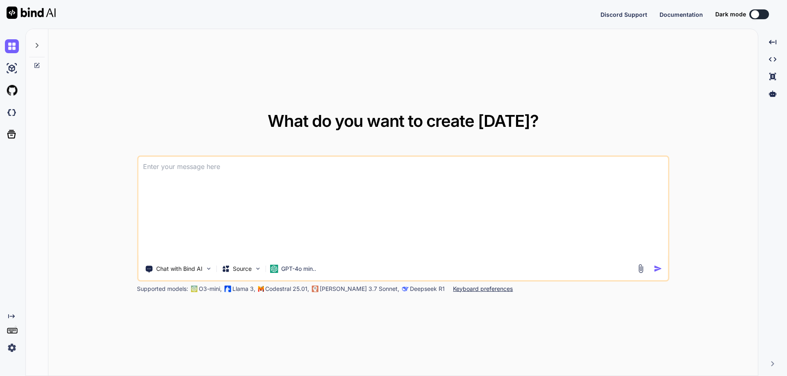
scroll to position [0, 0]
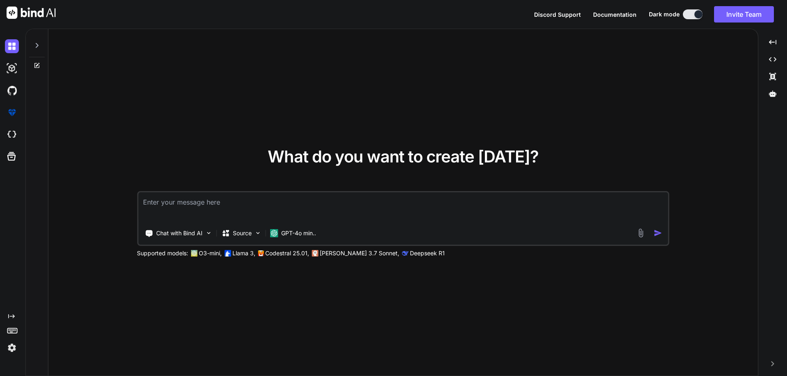
click at [207, 206] on textarea at bounding box center [403, 208] width 530 height 30
paste textarea "@model IEnumerable<InfluenceHC.ViewModel.SalesRepByProducts> <html lang="en"> <…"
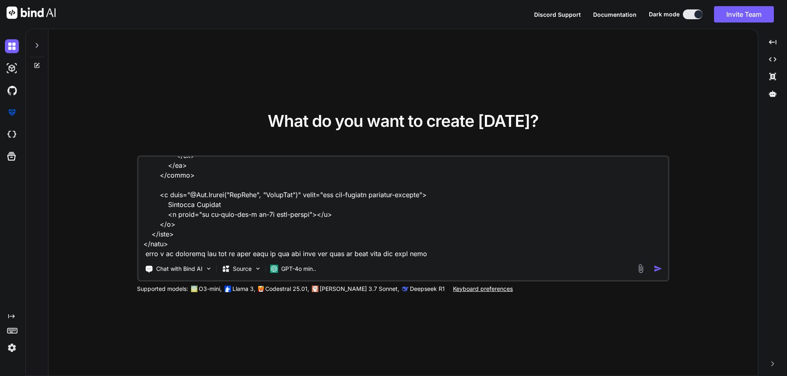
click at [444, 258] on textarea at bounding box center [403, 208] width 530 height 102
paste textarea "public ActionResult GetHtml() { try { string htmlContent = System.IO.File.ReadA…"
type textarea "@model IEnumerable<InfluenceHC.ViewModel.SalesRepByProducts> <html lang="en"> <…"
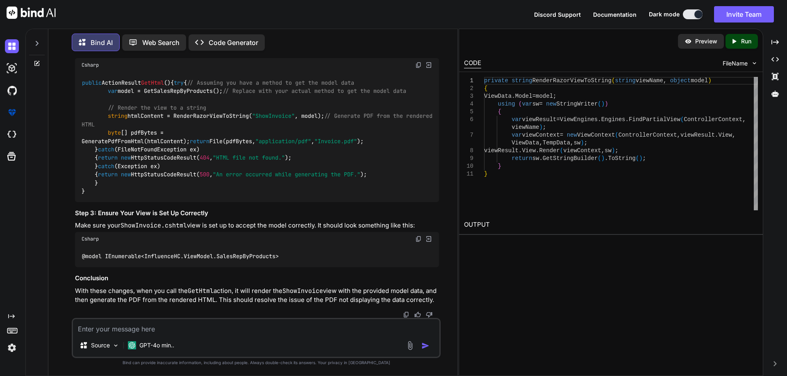
scroll to position [615, 0]
click at [199, 159] on code "public ActionResult GetHtml () { try { // Assuming you have a method to get the…" at bounding box center [259, 137] width 354 height 117
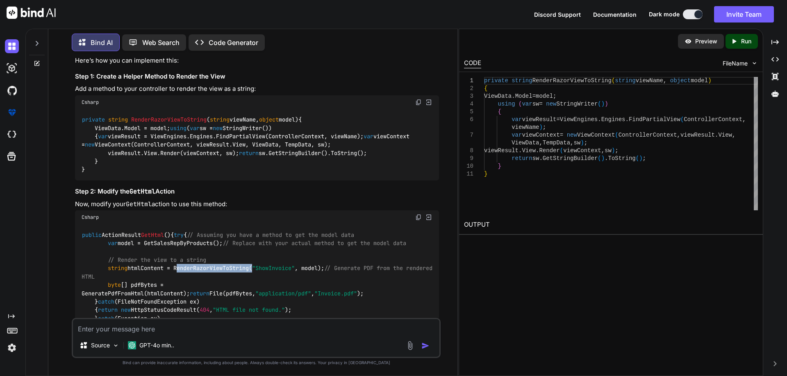
scroll to position [410, 0]
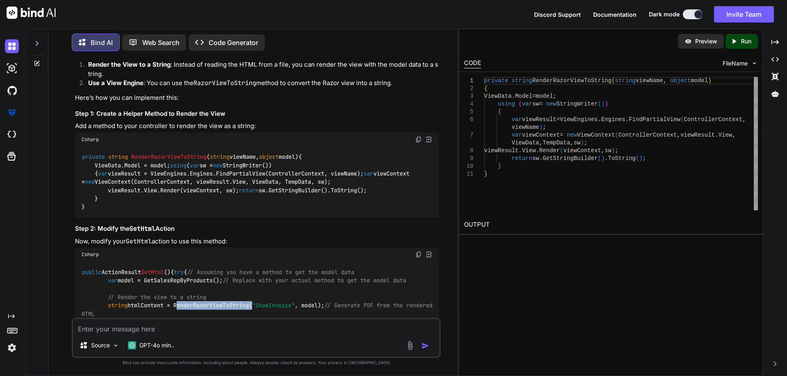
drag, startPoint x: 83, startPoint y: 149, endPoint x: 169, endPoint y: 228, distance: 116.3
click at [169, 218] on div "private string RenderRazorViewToString ( string viewName, object model ) { View…" at bounding box center [257, 183] width 364 height 72
copy code "private string RenderRazorViewToString ( string viewName, object model ) { View…"
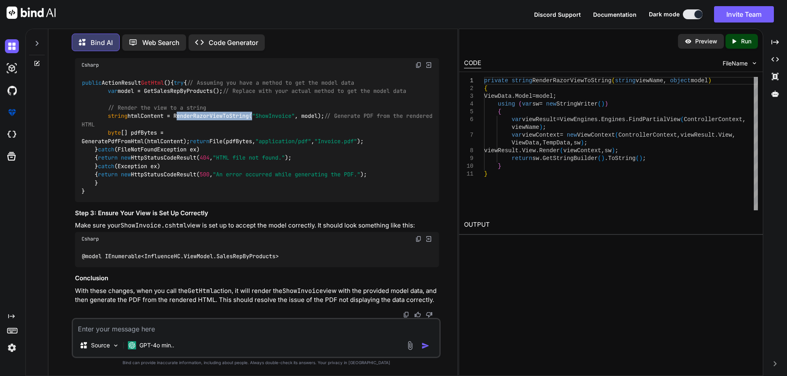
scroll to position [615, 0]
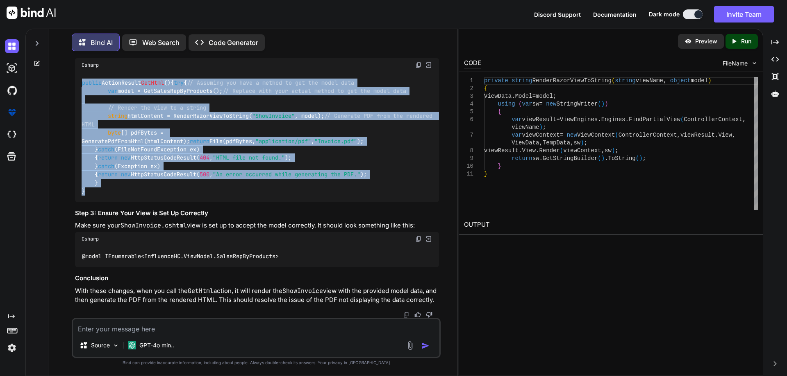
drag, startPoint x: 82, startPoint y: 91, endPoint x: 210, endPoint y: 282, distance: 230.3
click at [210, 202] on div "public ActionResult GetHtml () { try { // Assuming you have a method to get the…" at bounding box center [257, 137] width 364 height 130
copy code "public ActionResult GetHtml () { try { // Assuming you have a method to get the…"
click at [293, 168] on div "public ActionResult GetHtml () { try { // Assuming you have a method to get the…" at bounding box center [257, 137] width 364 height 130
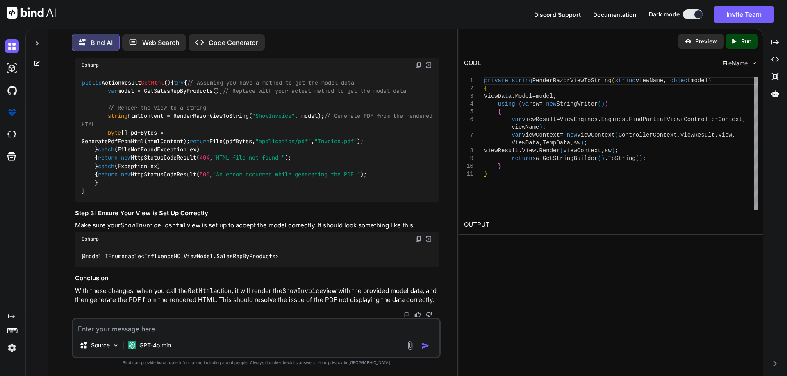
click at [165, 132] on code "public ActionResult GetHtml () { try { // Assuming you have a method to get the…" at bounding box center [259, 137] width 354 height 117
click at [132, 156] on code "public ActionResult GetHtml () { try { // Assuming you have a method to get the…" at bounding box center [259, 137] width 354 height 117
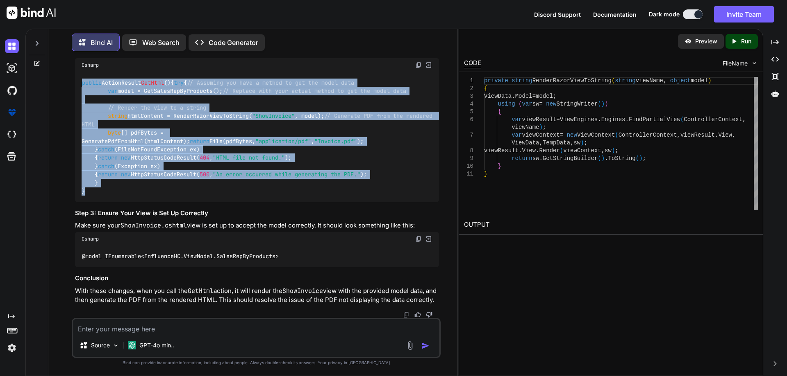
drag, startPoint x: 82, startPoint y: 90, endPoint x: 286, endPoint y: 272, distance: 273.9
click at [286, 202] on div "public ActionResult GetHtml () { try { // Assuming you have a method to get the…" at bounding box center [257, 137] width 364 height 130
copy code "public ActionResult GetHtml () { try { // Assuming you have a method to get the…"
click at [11, 47] on img at bounding box center [12, 46] width 14 height 14
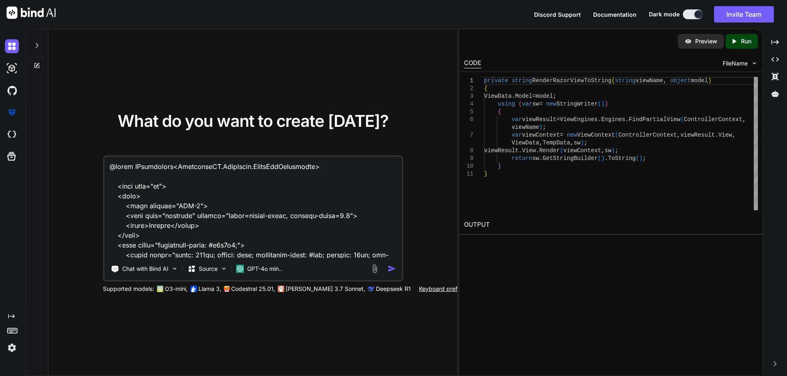
click at [194, 196] on textarea at bounding box center [252, 208] width 297 height 102
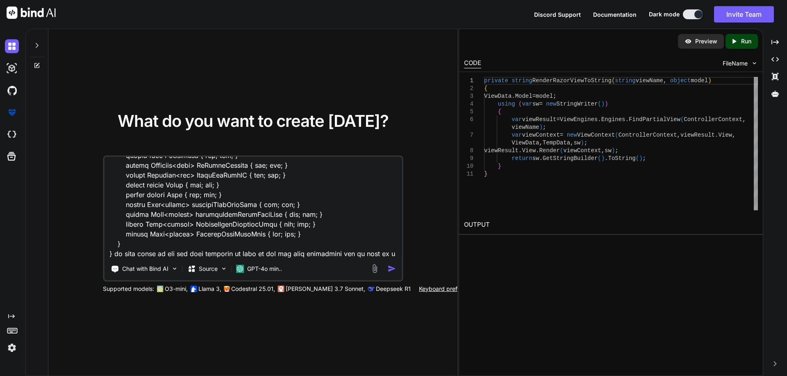
scroll to position [454, 0]
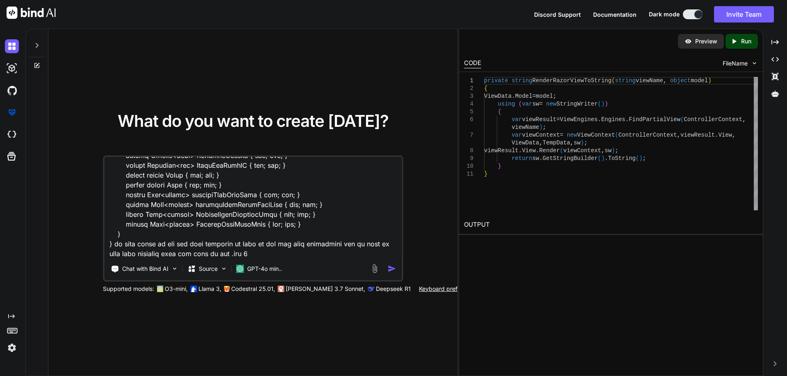
click at [259, 256] on textarea at bounding box center [252, 208] width 297 height 102
paste textarea "@model IEnumerable<InfluenceHC.ViewModel.SalesRepByProducts> <html lang="en"> <…"
type textarea "using System; using System.Collections.Generic; using System.Linq; using System…"
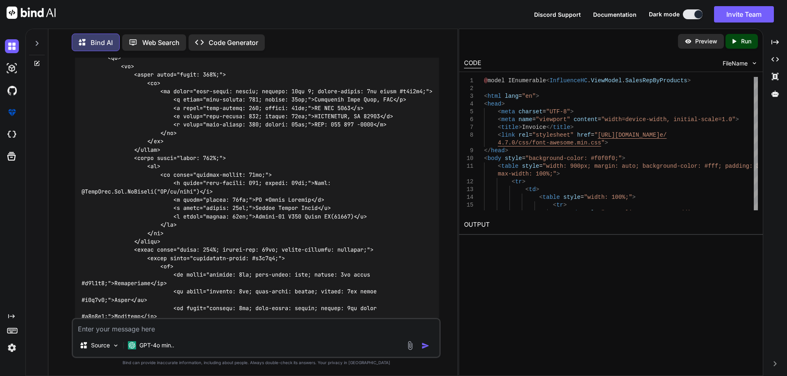
scroll to position [649, 0]
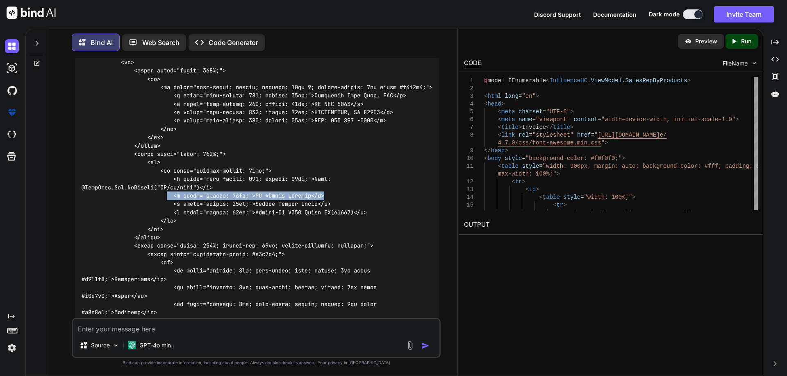
drag, startPoint x: 170, startPoint y: 197, endPoint x: 338, endPoint y: 194, distance: 168.0
click at [338, 194] on div at bounding box center [257, 317] width 364 height 748
copy code "<p style="margin: 10px;">MK *Singh Shivham</p>"
click at [138, 334] on textarea at bounding box center [256, 327] width 366 height 15
paste textarea "<p style="margin: 10px;">MK *Singh Shivham</p>"
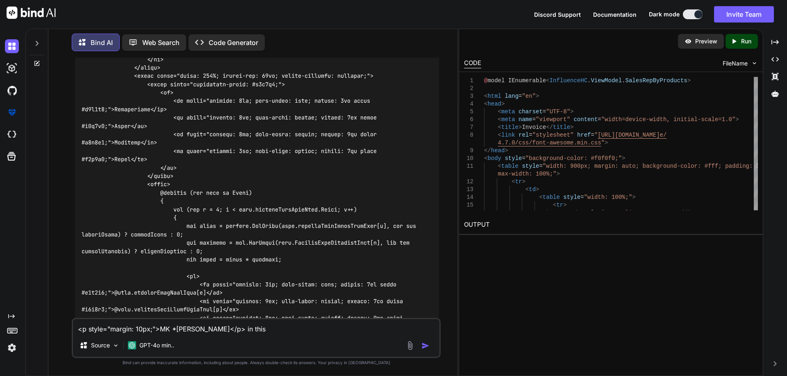
scroll to position [854, 0]
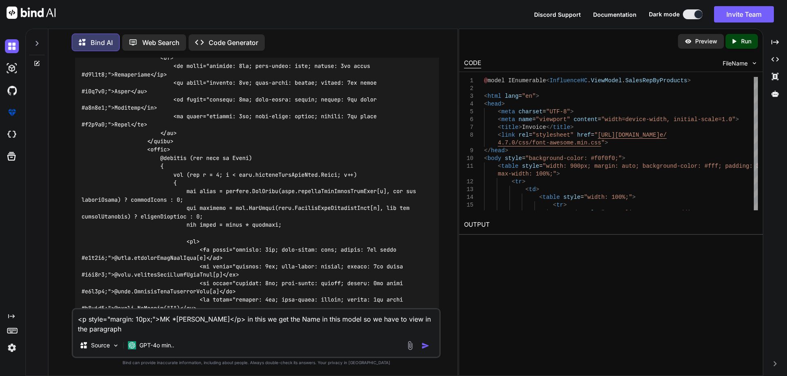
type textarea "<p style="margin: 10px;">MK *Singh Shivham</p> in this we get the Name in this …"
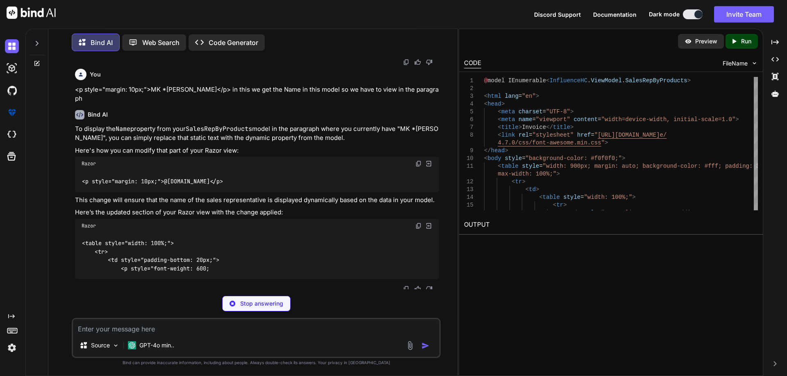
scroll to position [1367, 0]
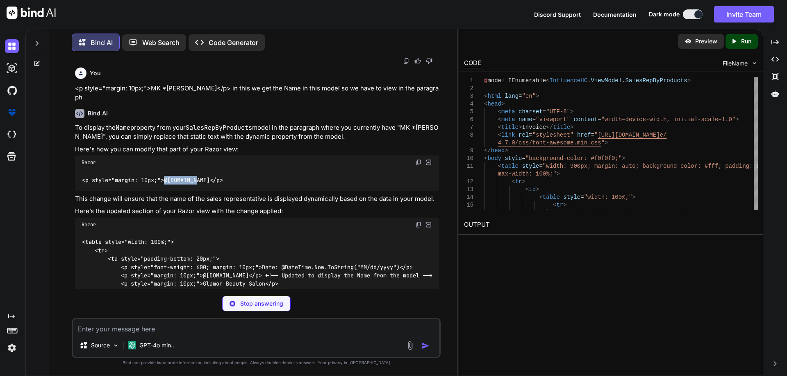
drag, startPoint x: 165, startPoint y: 177, endPoint x: 198, endPoint y: 175, distance: 32.9
click at [198, 176] on code "<p style="margin: 10px;">@item.Name</p>" at bounding box center [153, 180] width 142 height 9
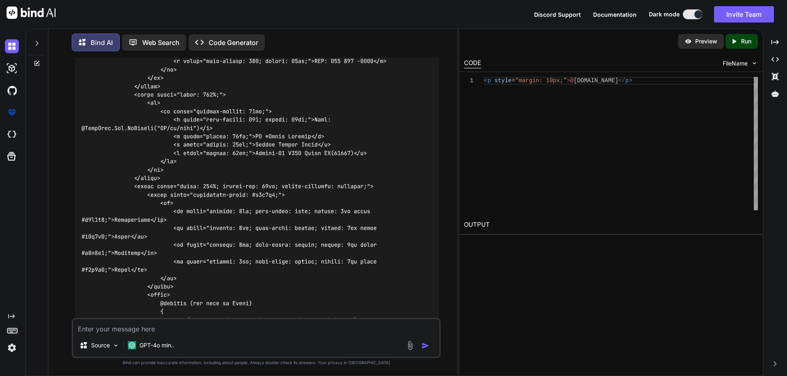
scroll to position [723, 0]
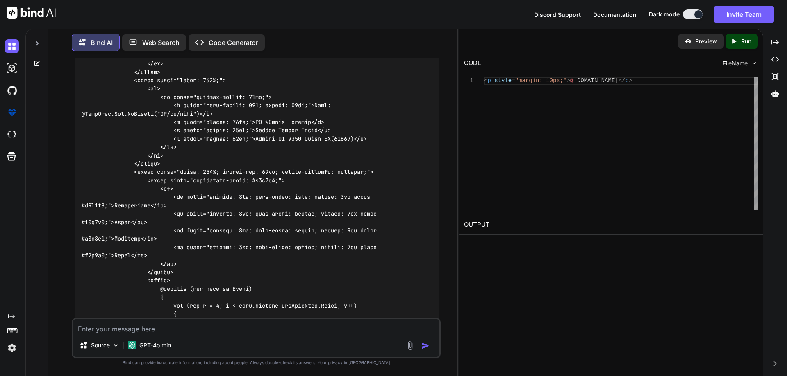
click at [158, 328] on textarea at bounding box center [256, 327] width 366 height 15
type textarea "so provide me complete uopadted HTML"
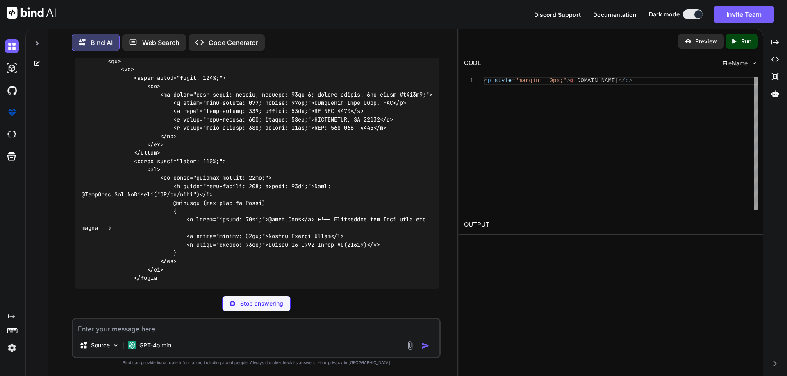
scroll to position [1886, 0]
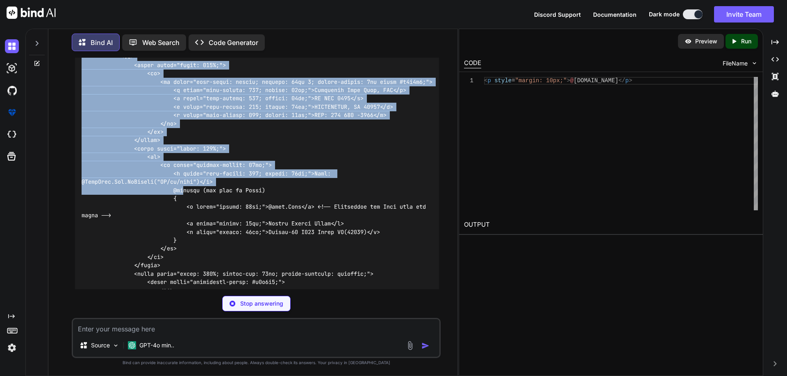
drag, startPoint x: 172, startPoint y: 195, endPoint x: 184, endPoint y: 195, distance: 12.7
click at [184, 195] on code at bounding box center [257, 140] width 351 height 393
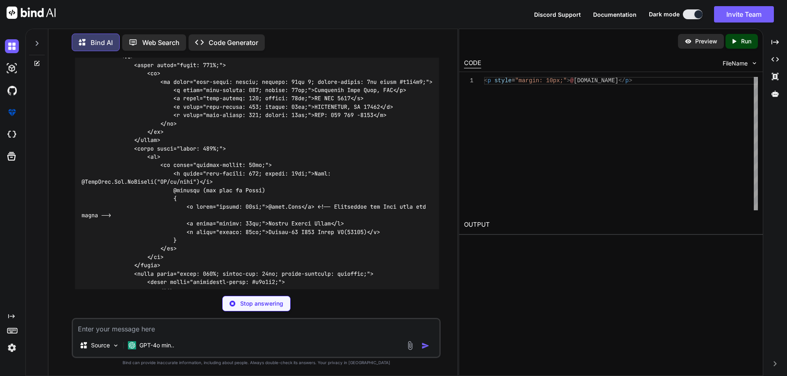
click at [187, 200] on code at bounding box center [257, 140] width 351 height 393
drag, startPoint x: 174, startPoint y: 198, endPoint x: 211, endPoint y: 231, distance: 49.6
click at [211, 231] on code at bounding box center [257, 178] width 351 height 468
click at [181, 247] on div at bounding box center [257, 195] width 364 height 514
click at [179, 247] on div at bounding box center [257, 212] width 364 height 548
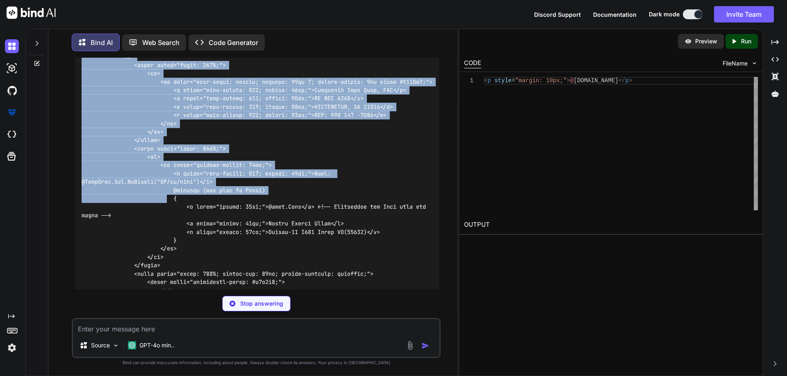
drag, startPoint x: 181, startPoint y: 247, endPoint x: 170, endPoint y: 206, distance: 41.8
click at [170, 206] on div at bounding box center [257, 224] width 364 height 573
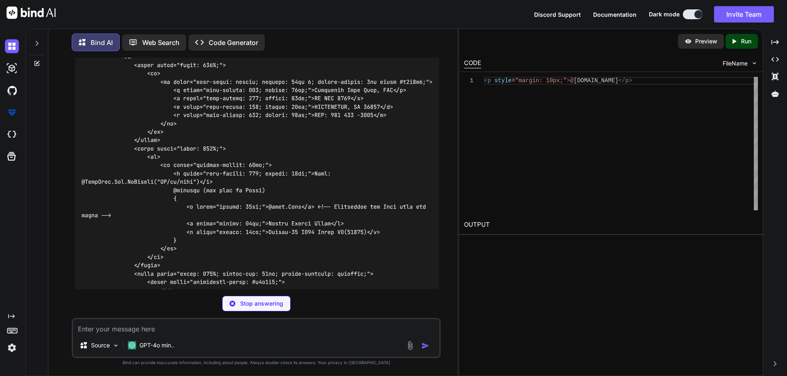
click at [170, 206] on code at bounding box center [257, 232] width 351 height 576
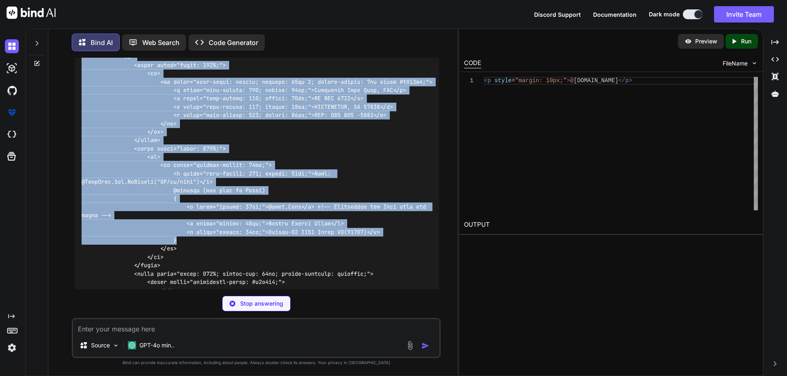
drag, startPoint x: 168, startPoint y: 206, endPoint x: 195, endPoint y: 246, distance: 48.0
click at [195, 246] on div at bounding box center [257, 266] width 364 height 656
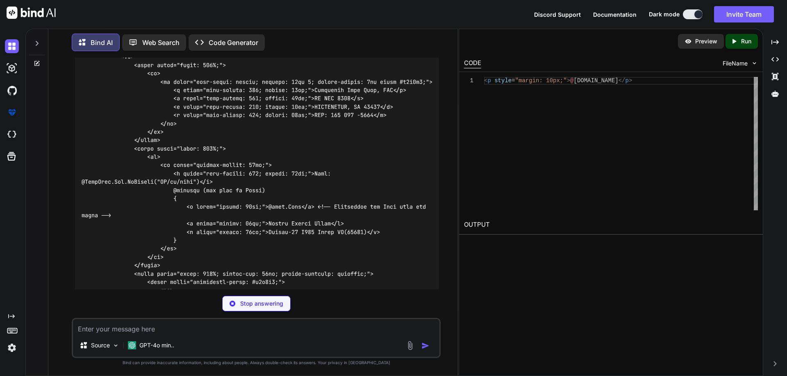
click at [216, 144] on div at bounding box center [257, 274] width 364 height 673
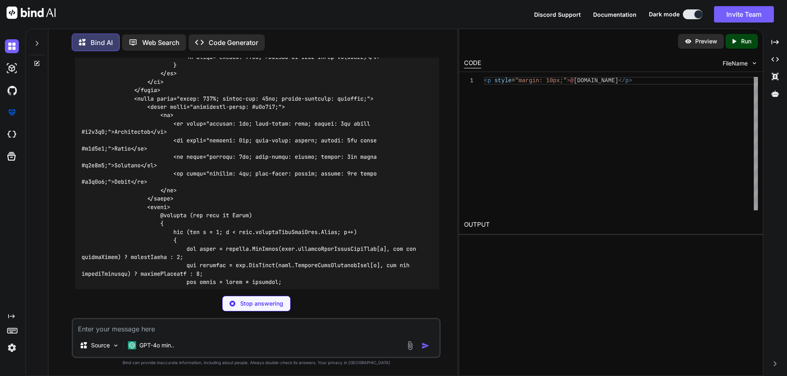
scroll to position [2172, 0]
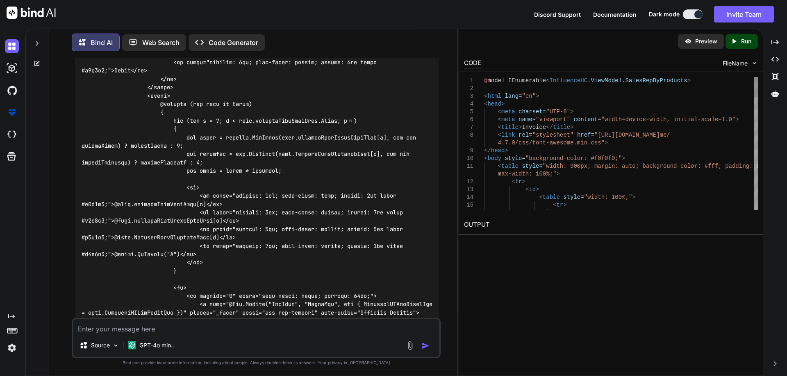
click at [233, 302] on code at bounding box center [259, 41] width 354 height 769
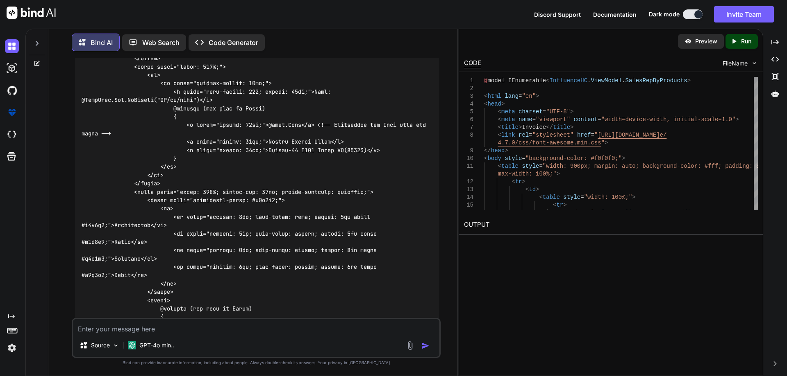
scroll to position [1927, 0]
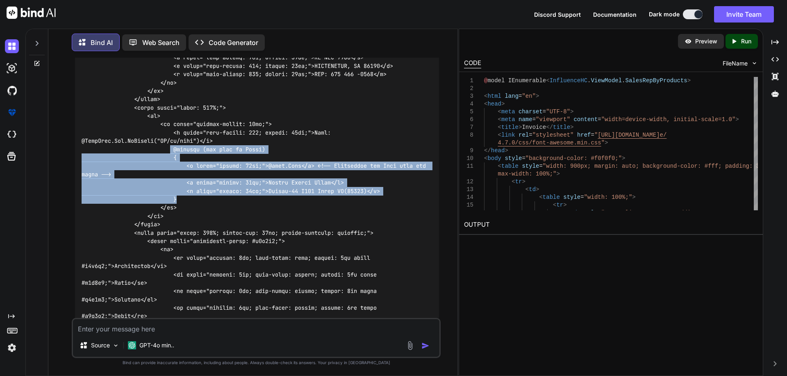
drag, startPoint x: 172, startPoint y: 158, endPoint x: 206, endPoint y: 204, distance: 56.5
click at [206, 204] on div at bounding box center [257, 288] width 364 height 782
copy code "@foreach (var item in Model) { <p style="margin: 10px;">@item.Name</p> <!-- Dis…"
click at [225, 329] on textarea at bounding box center [256, 327] width 366 height 15
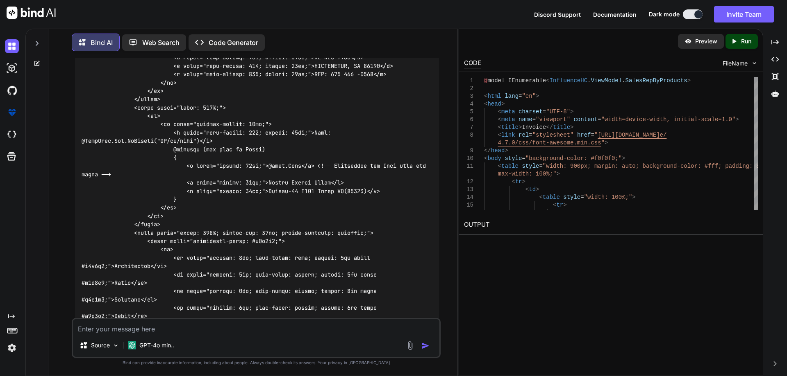
paste textarea "<p style="font-weight: 600; margin: 10px 10px;">Date: @item.TransactionDate.ToS…"
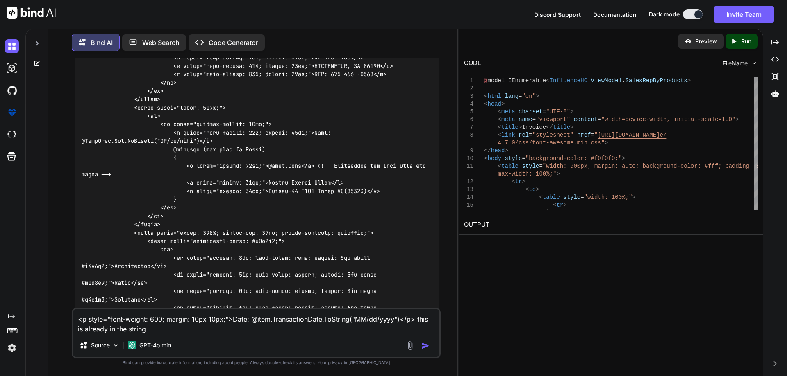
type textarea "<p style="font-weight: 600; margin: 10px 10px;">Date: @item.TransactionDate.ToS…"
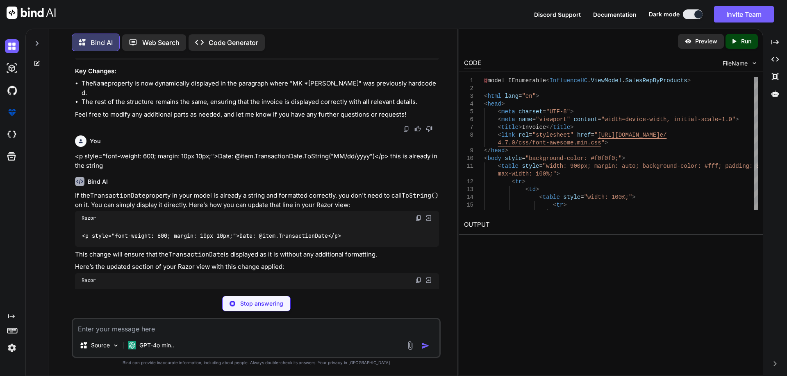
scroll to position [2546, 0]
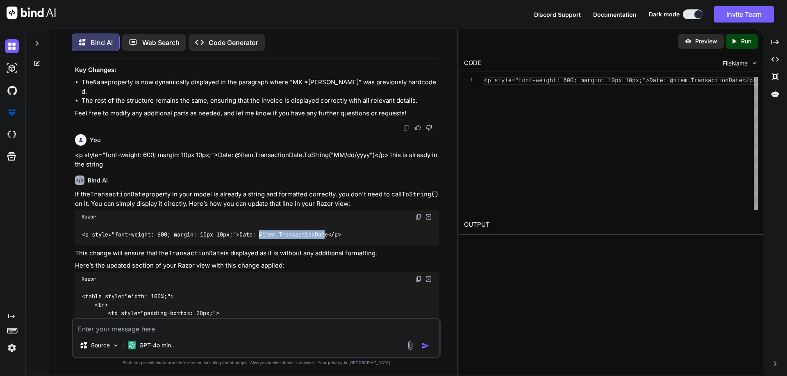
drag, startPoint x: 263, startPoint y: 243, endPoint x: 331, endPoint y: 246, distance: 68.5
click at [331, 245] on div "<p style="font-weight: 600; margin: 10px 10px;">Date: @item.TransactionDate</p>" at bounding box center [257, 234] width 364 height 21
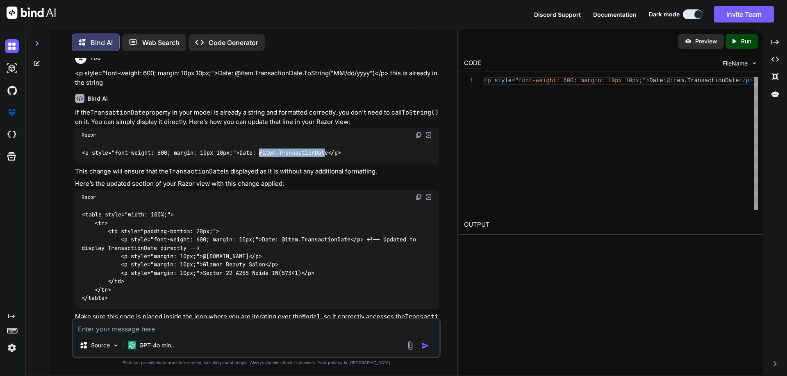
scroll to position [2669, 0]
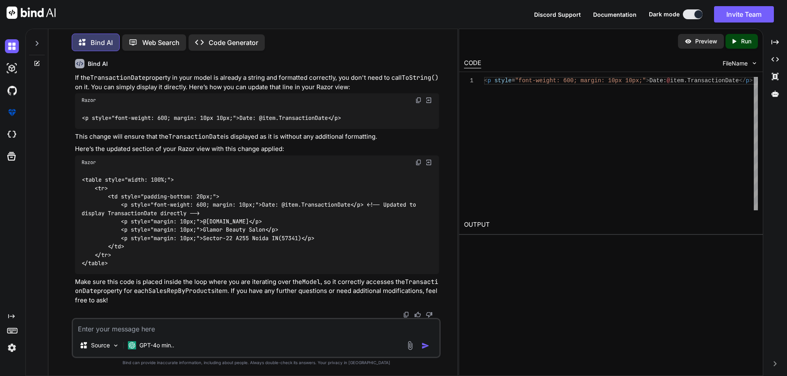
click at [180, 331] on textarea at bounding box center [256, 327] width 366 height 15
type textarea "format mm dd yyy"
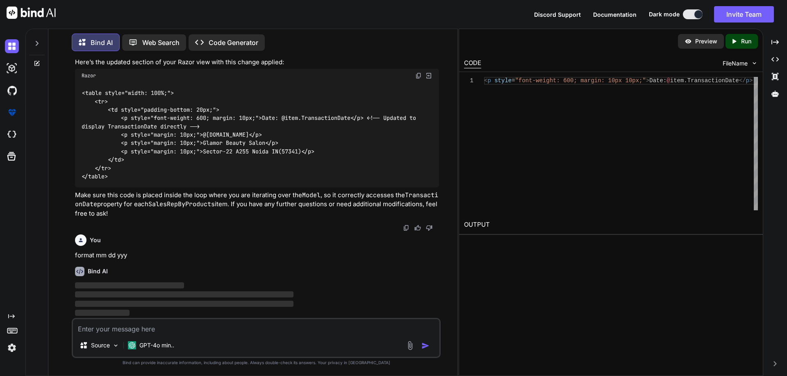
scroll to position [2755, 0]
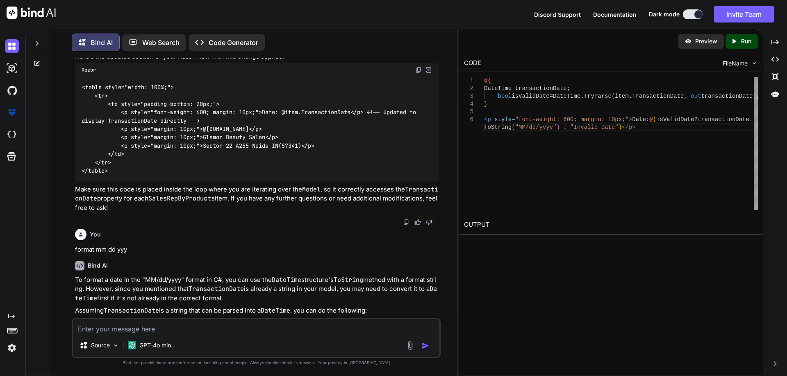
click at [207, 328] on textarea at bounding box center [256, 327] width 366 height 15
paste textarea "<td style="padding:8px; text-align:center; border: 1px solid #c0c0c0;">@item.pr…"
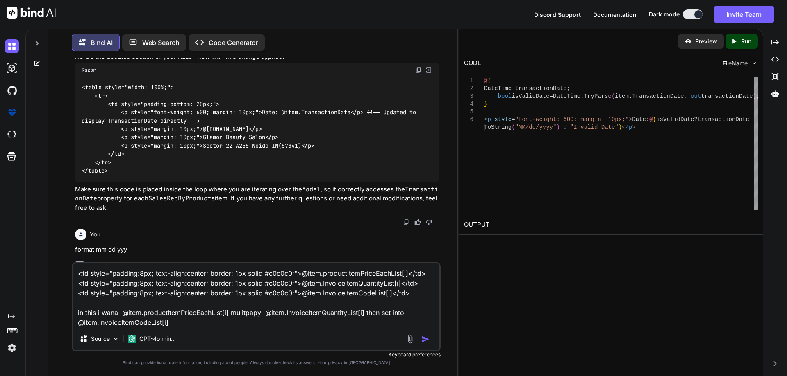
type textarea "<td style="padding:8px; text-align:center; border: 1px solid #c0c0c0;">@item.pr…"
click at [422, 337] on img "button" at bounding box center [425, 340] width 8 height 8
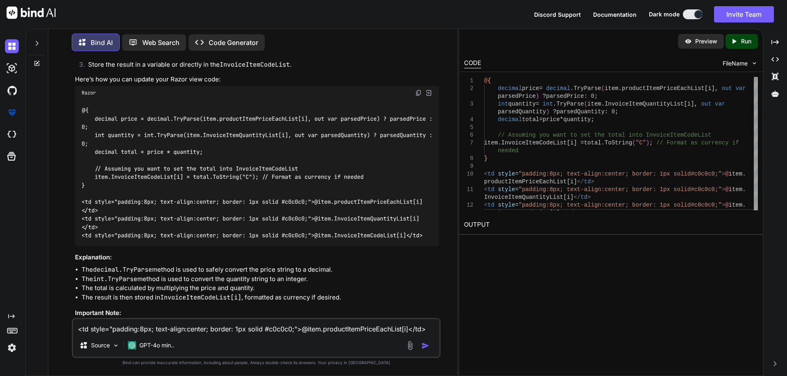
scroll to position [3377, 0]
click at [418, 97] on img at bounding box center [418, 93] width 7 height 7
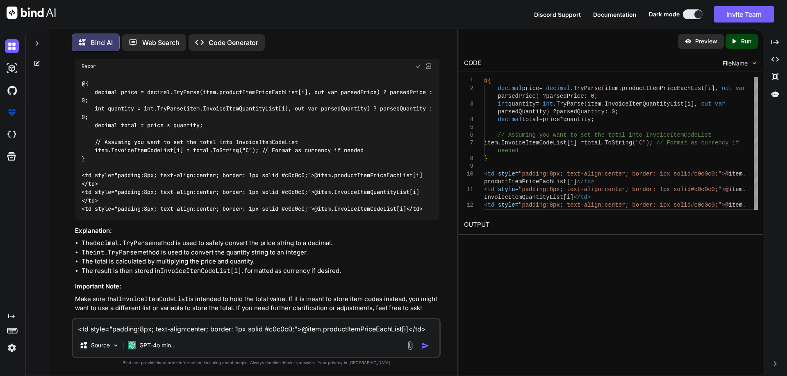
scroll to position [3418, 0]
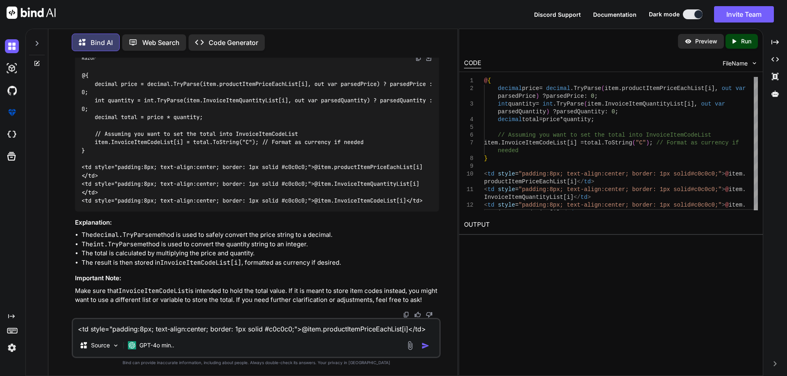
click at [375, 200] on code "@{ decimal price = decimal.TryParse(item.productItemPriceEachList[i], out var p…" at bounding box center [259, 138] width 354 height 134
click at [417, 57] on div "Bind AI Web Search Created with Pixso. Code Generator You Bind AI Your code sni…" at bounding box center [252, 203] width 409 height 346
click at [243, 323] on textarea "<td style="padding:8px; text-align:center; border: 1px solid #c0c0c0;">@item.pr…" at bounding box center [256, 327] width 366 height 15
paste textarea "We are geeting error @{ Line 55: decimal price = decimal.TryParse(item.productI…"
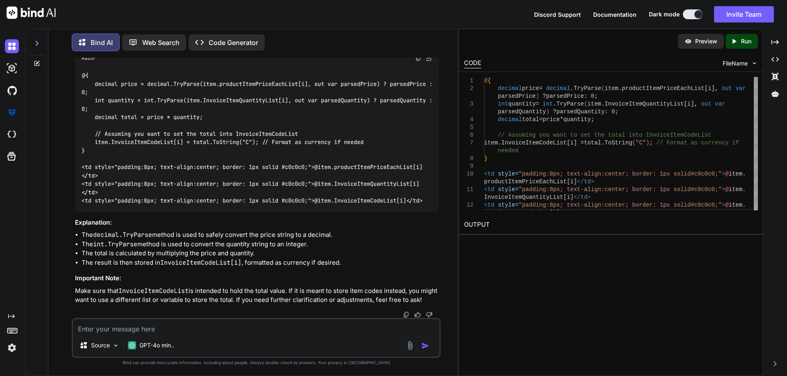
type textarea "We are geeting error @{ Line 55: decimal price = decimal.TryParse(item.productI…"
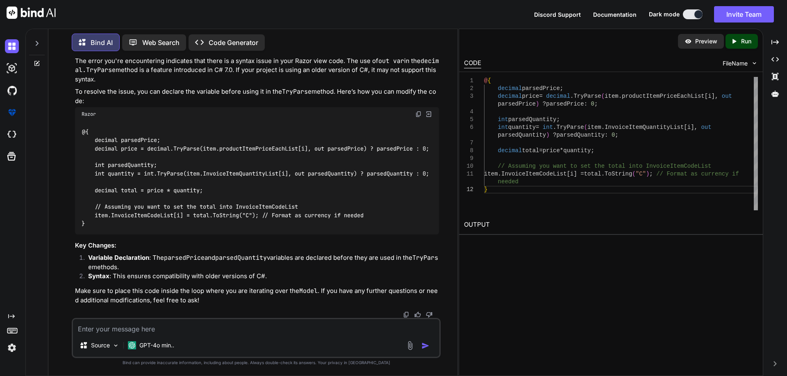
scroll to position [3774, 0]
click at [420, 111] on img at bounding box center [418, 114] width 7 height 7
click at [245, 327] on textarea at bounding box center [256, 327] width 366 height 15
paste textarea "<tbody> @foreach (var item in Model) { for (int i = 0; i < item.productItemDesc…"
type textarea "<tbody> @foreach (var item in Model) { for (int i = 0; i < item.productItemDesc…"
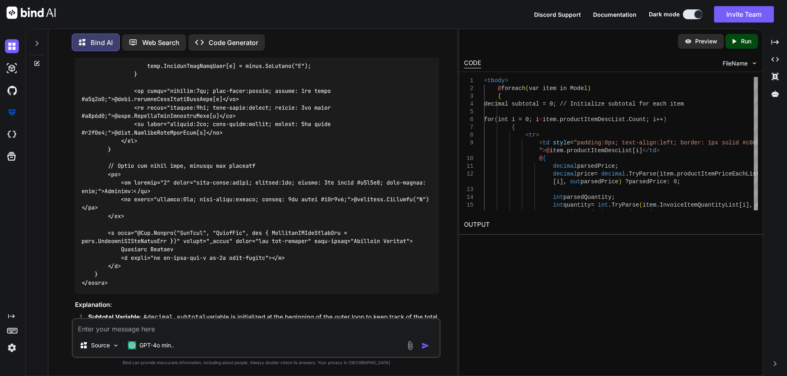
scroll to position [4428, 0]
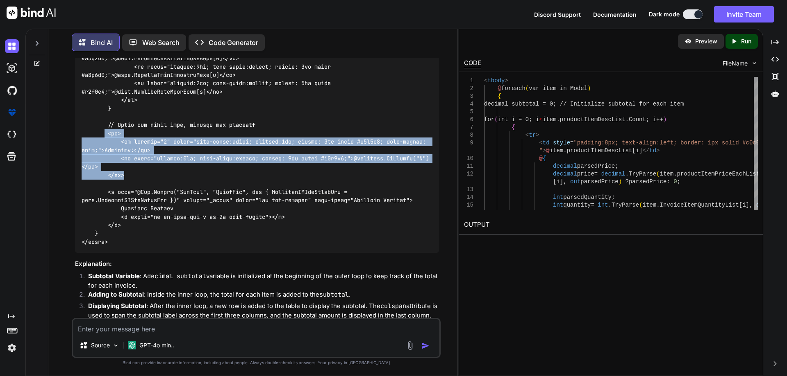
drag, startPoint x: 106, startPoint y: 157, endPoint x: 129, endPoint y: 201, distance: 49.9
click at [129, 201] on div at bounding box center [257, 41] width 364 height 422
copy code "<tr> <td colspan="3" style="text-align:right; padding:8px; border: 1px solid #c…"
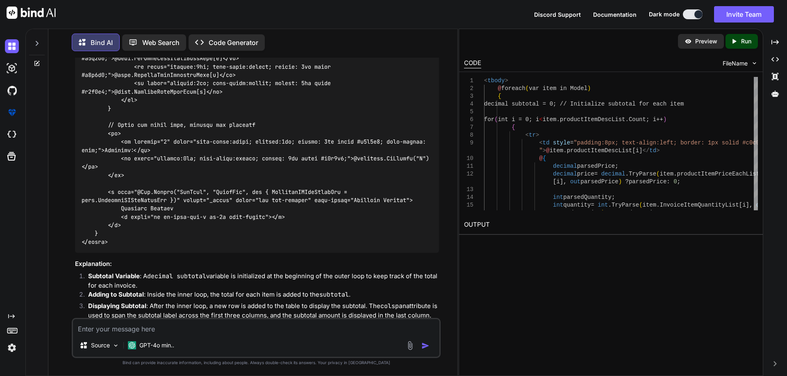
click at [215, 324] on textarea at bounding box center [256, 327] width 366 height 15
paste textarea "@foreach (var item in Model) { for (int i = 0; i < item.productItemDescList.Cou…"
type textarea "@foreach (var item in Model) { for (int i = 0; i < item.productItemDescList.Cou…"
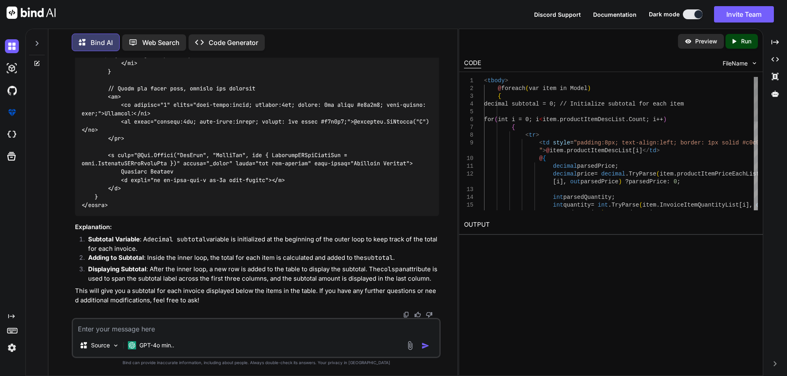
scroll to position [5182, 0]
click at [133, 127] on code at bounding box center [255, 4] width 347 height 409
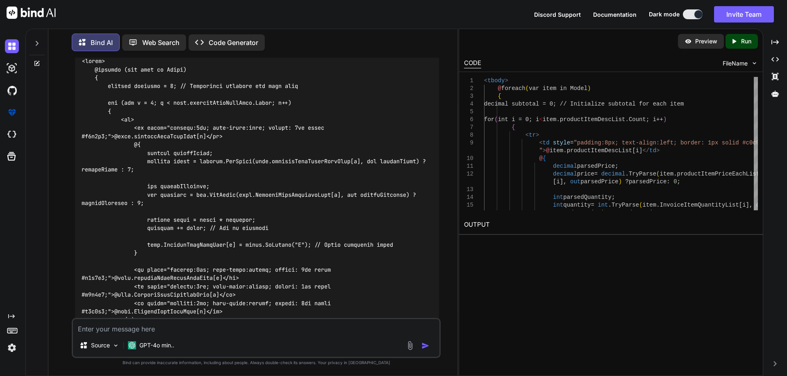
scroll to position [4895, 0]
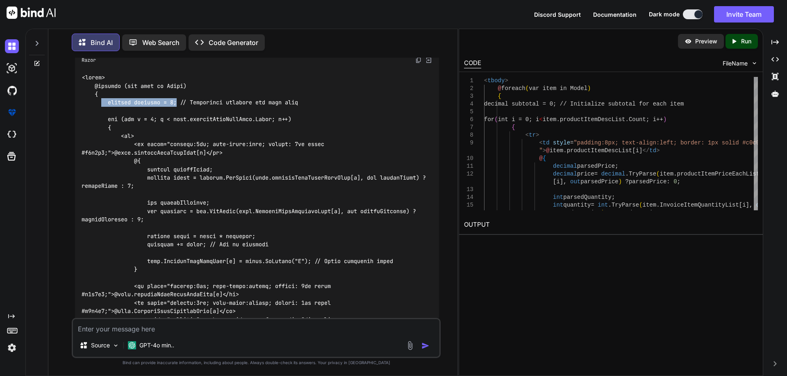
drag, startPoint x: 102, startPoint y: 117, endPoint x: 178, endPoint y: 115, distance: 76.2
click at [178, 115] on code at bounding box center [255, 277] width 347 height 409
copy code "decimal subtotal = 0;"
drag, startPoint x: 149, startPoint y: 257, endPoint x: 209, endPoint y: 258, distance: 59.4
click at [209, 258] on code at bounding box center [255, 277] width 347 height 409
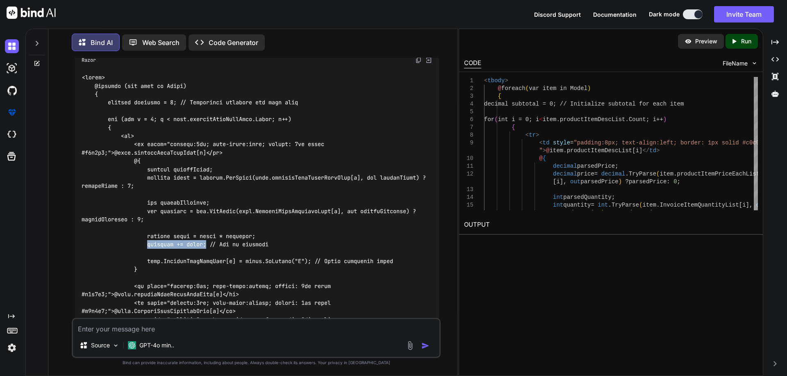
copy code "subtotal += total;"
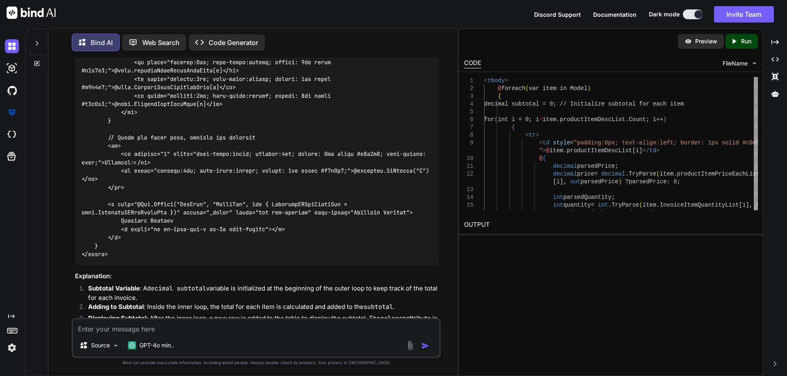
scroll to position [5141, 0]
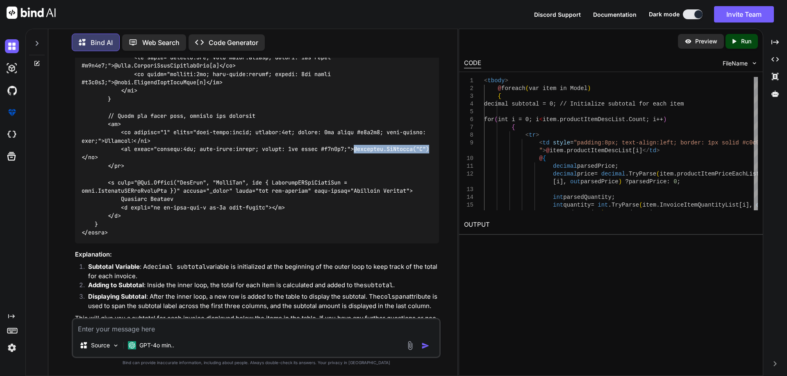
drag, startPoint x: 115, startPoint y: 171, endPoint x: 192, endPoint y: 168, distance: 76.7
click at [192, 168] on code at bounding box center [255, 32] width 347 height 409
copy code "@subtotal.ToString("C")"
click at [289, 335] on div "Source GPT-4o min.." at bounding box center [256, 338] width 369 height 40
click at [247, 331] on textarea at bounding box center [256, 327] width 366 height 15
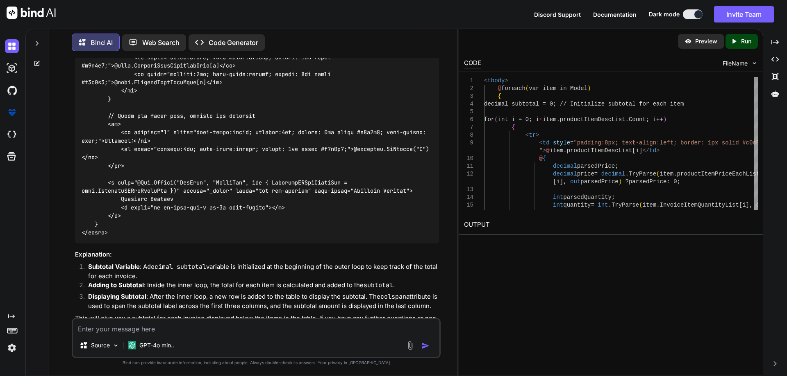
paste textarea "@model IEnumerable<InfluenceHC.ViewModel.SalesRepByProducts> <html lang="en"> <…"
type textarea "@model IEnumerable<InfluenceHC.ViewModel.SalesRepByProducts> <html lang="en"> <…"
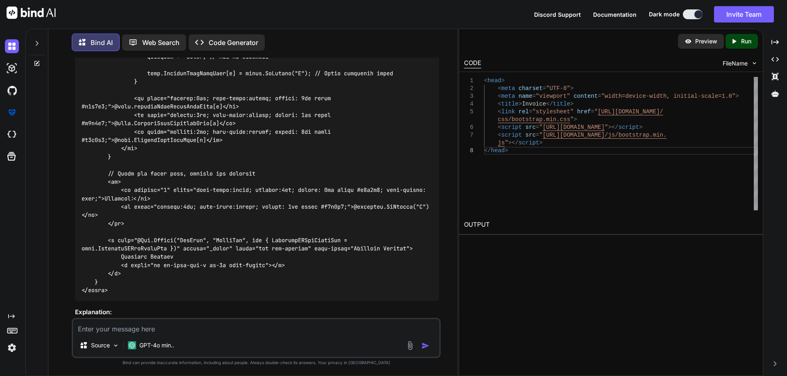
scroll to position [5079, 0]
